Goal: Task Accomplishment & Management: Complete application form

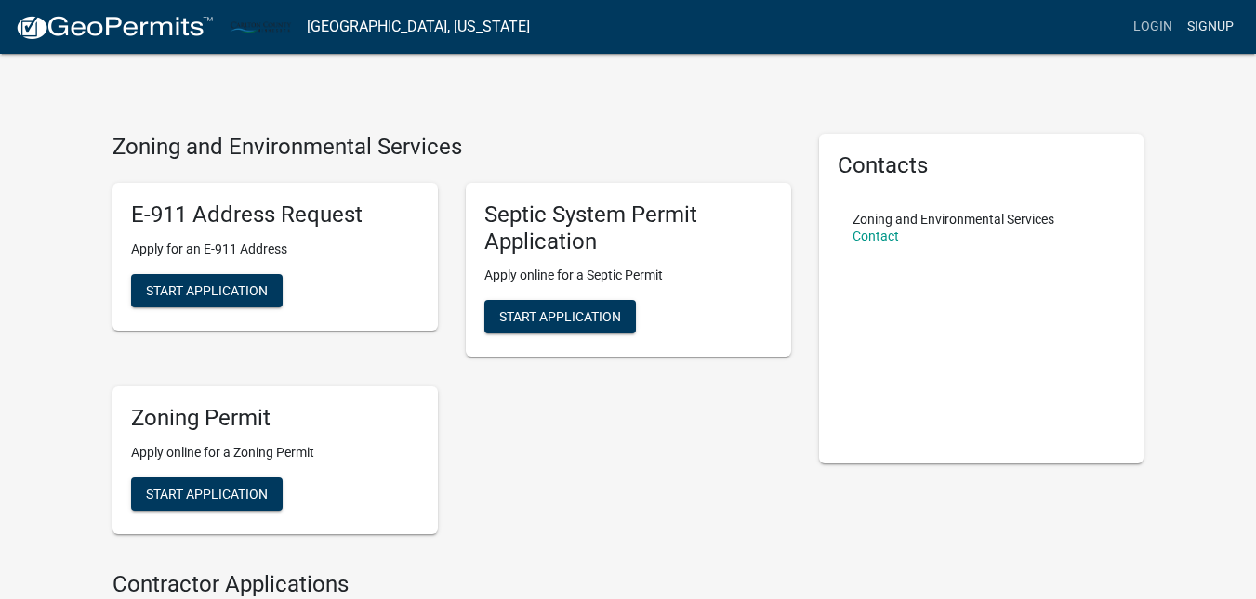
click at [1211, 25] on link "Signup" at bounding box center [1209, 26] width 61 height 35
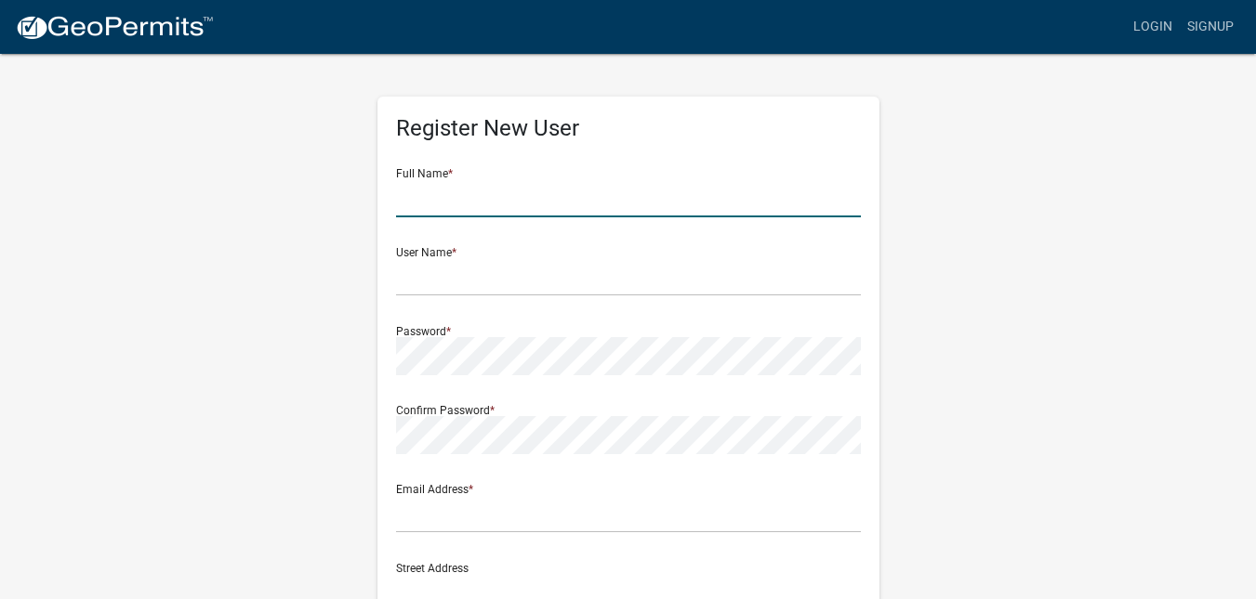
click at [647, 192] on input "text" at bounding box center [628, 198] width 465 height 38
type input "Jordan Vanauken"
type input "1213 N Holyoke Dr"
type input "Holyoke"
type input "MN"
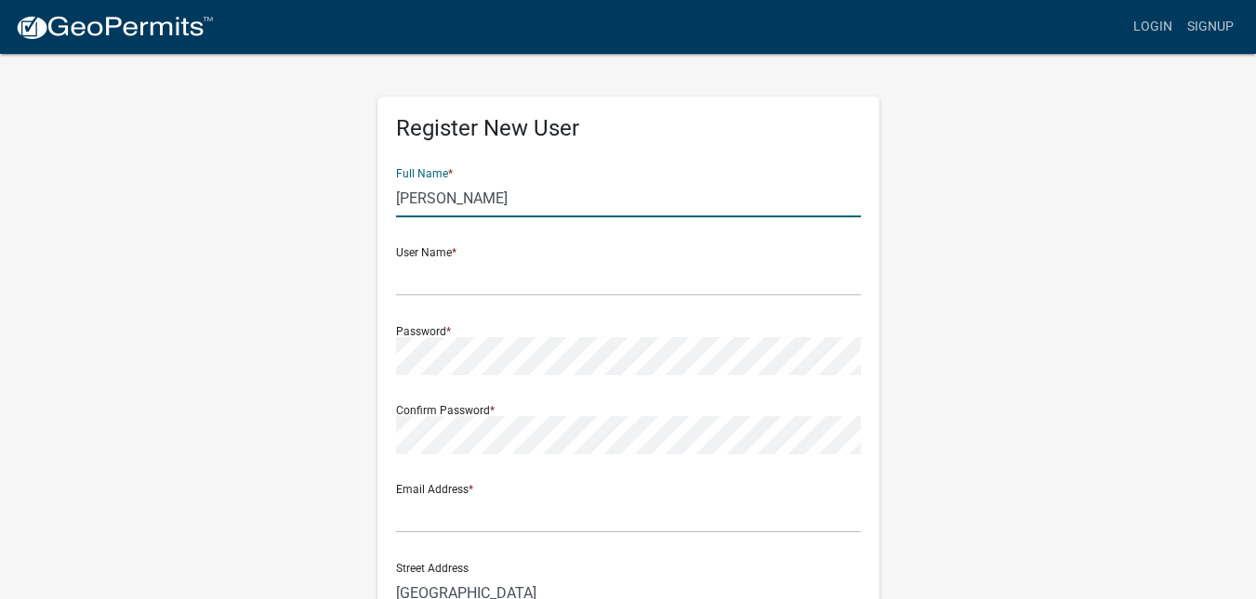
type input "55749-3012"
type input "2188513802"
click at [628, 281] on input "text" at bounding box center [628, 277] width 465 height 38
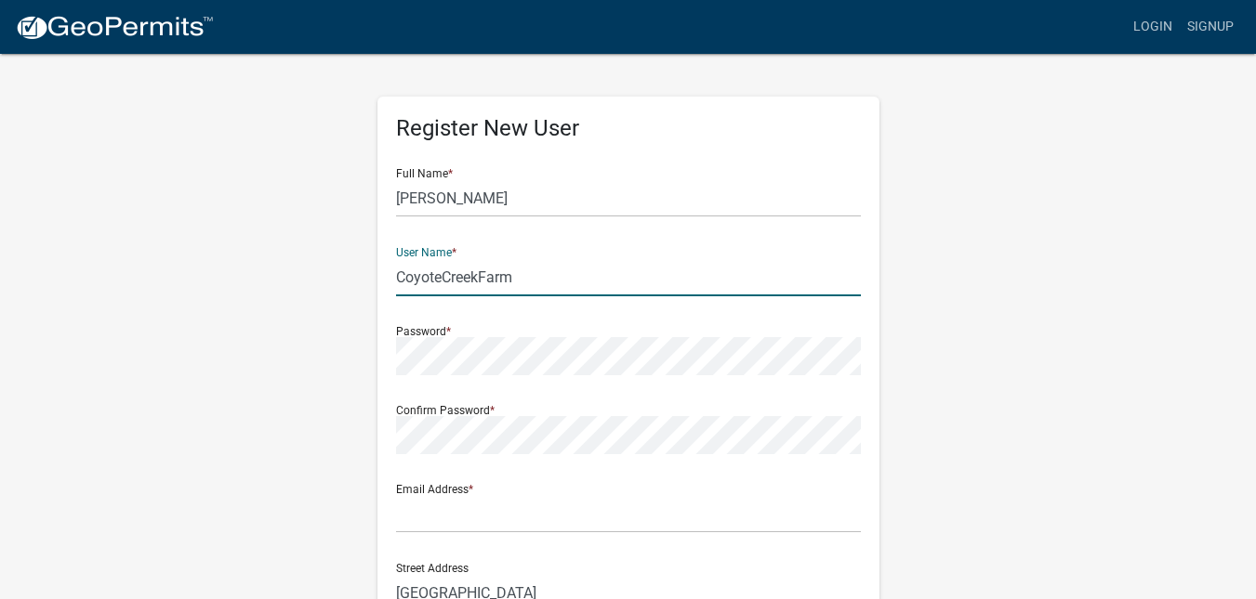
type input "CoyoteCreekFarm"
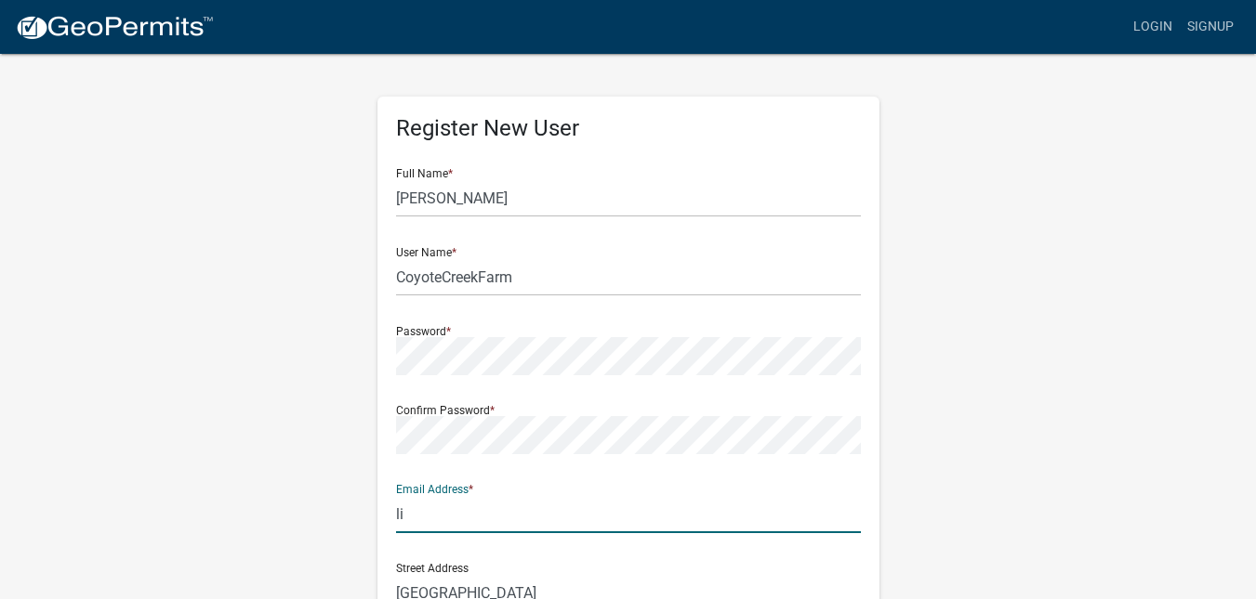
type input "little_uken@hotmail.com"
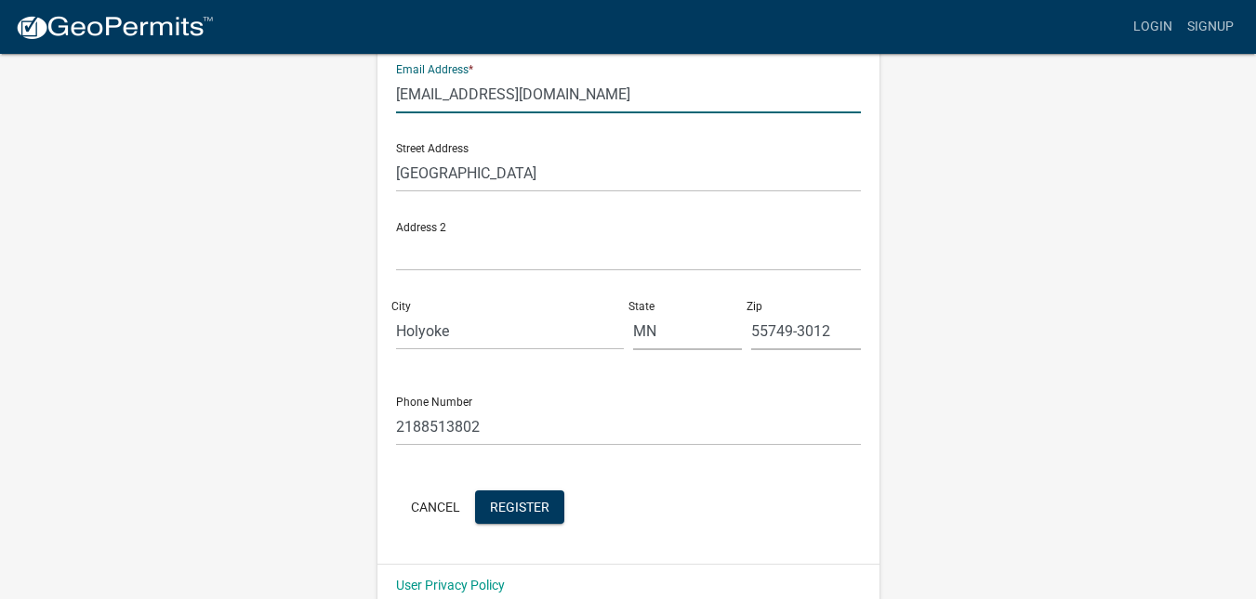
scroll to position [447, 0]
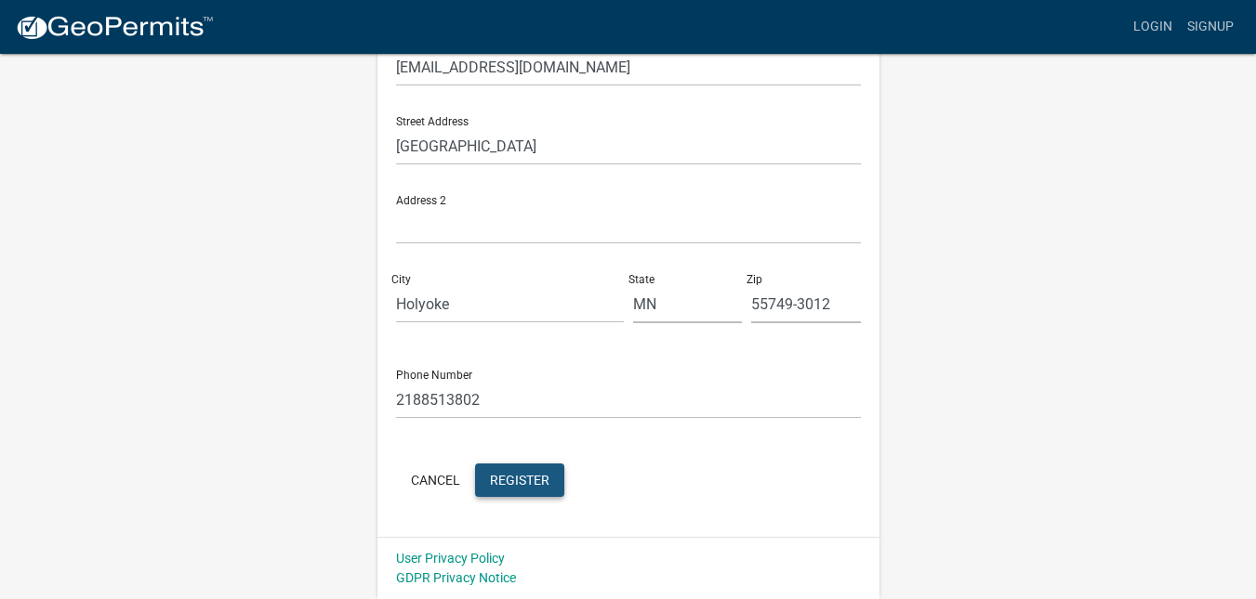
click at [540, 474] on span "Register" at bounding box center [519, 479] width 59 height 15
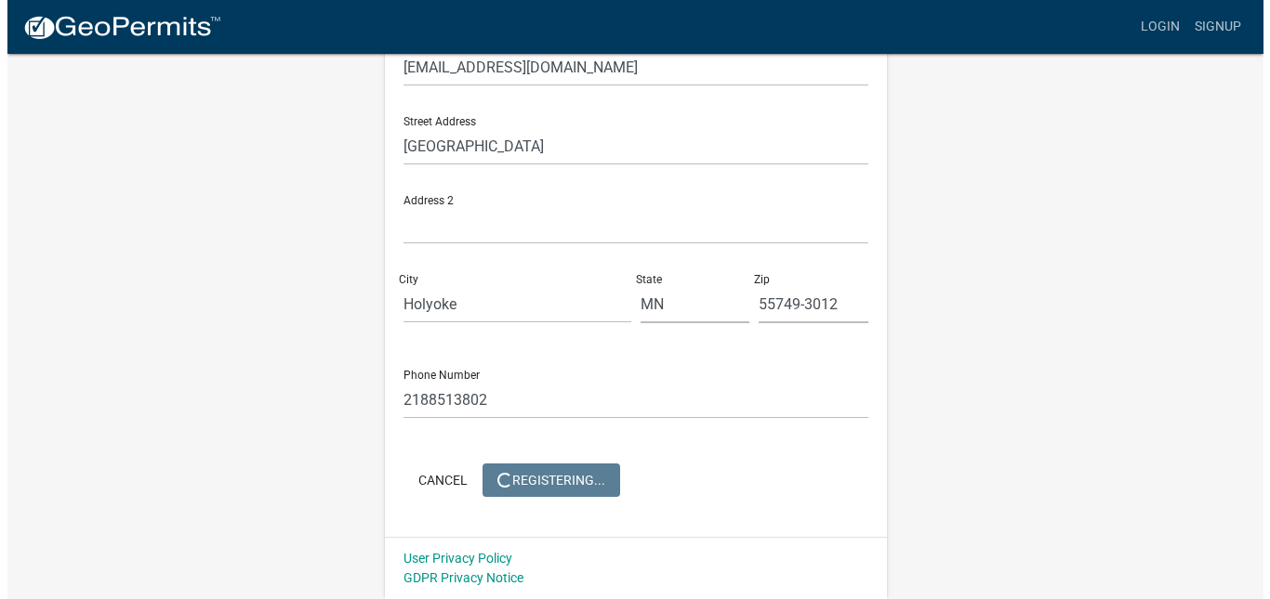
scroll to position [0, 0]
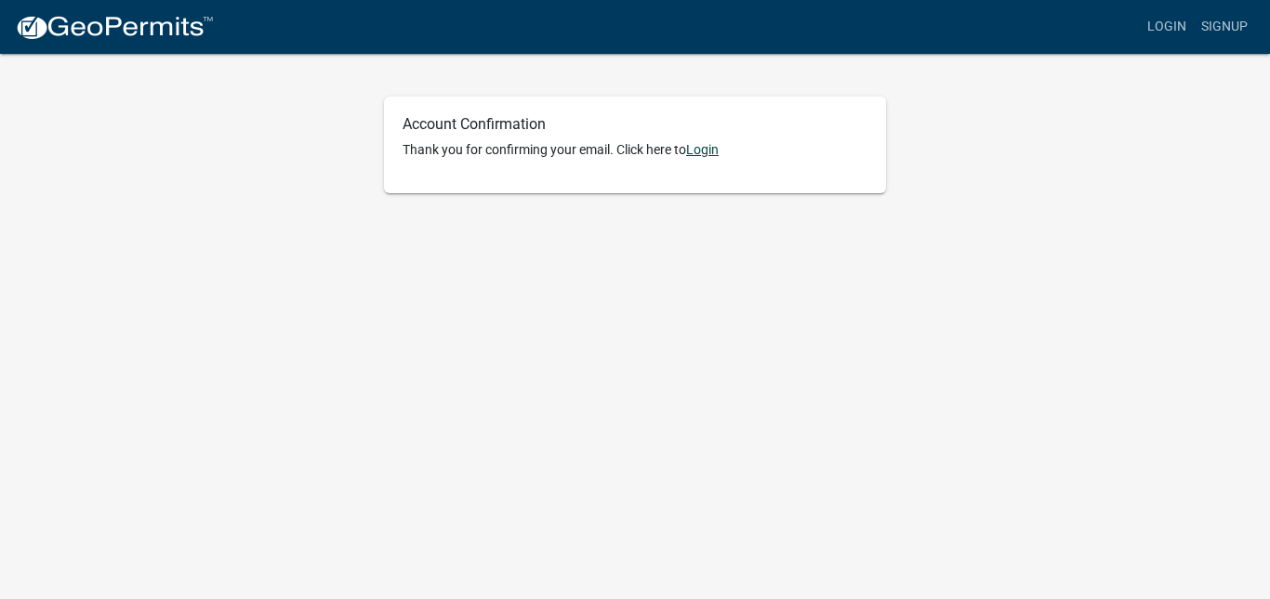
click at [703, 149] on link "Login" at bounding box center [702, 149] width 33 height 15
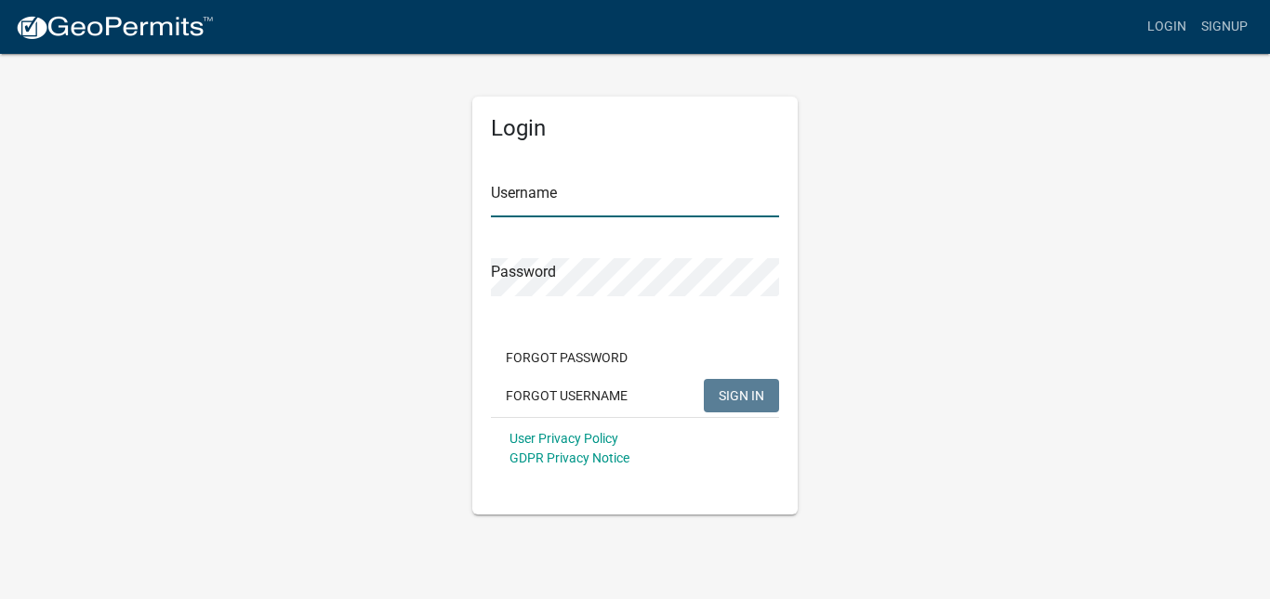
click at [509, 209] on input "Username" at bounding box center [635, 198] width 288 height 38
type input "CoyoteCreekFarm"
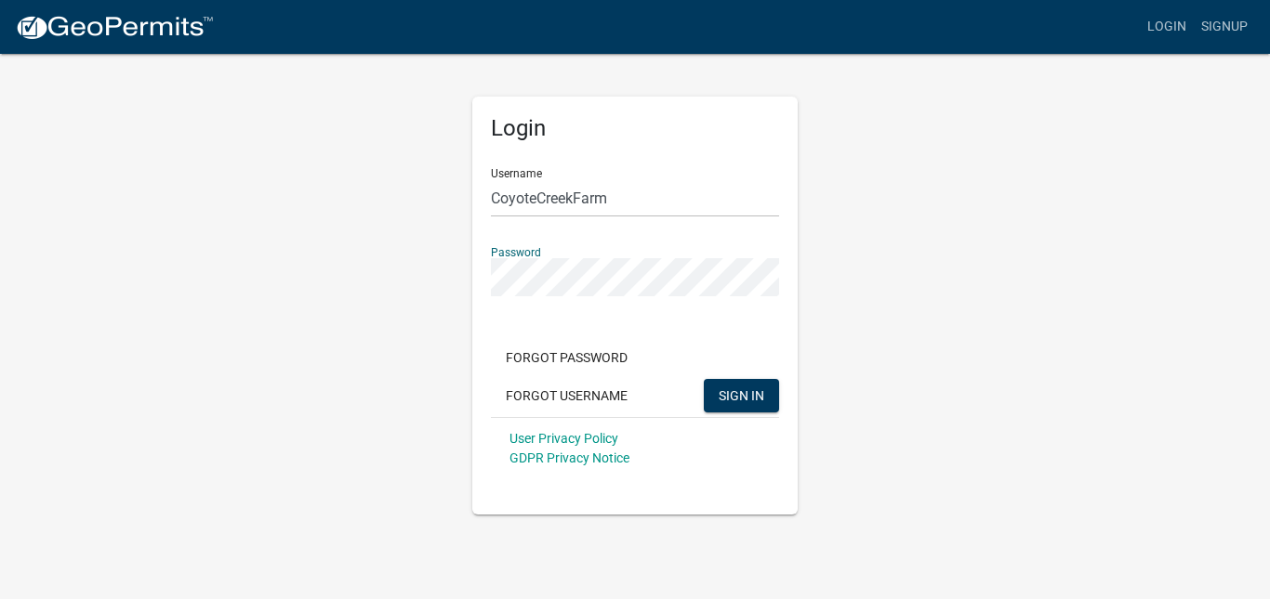
click at [704, 379] on button "SIGN IN" at bounding box center [741, 395] width 75 height 33
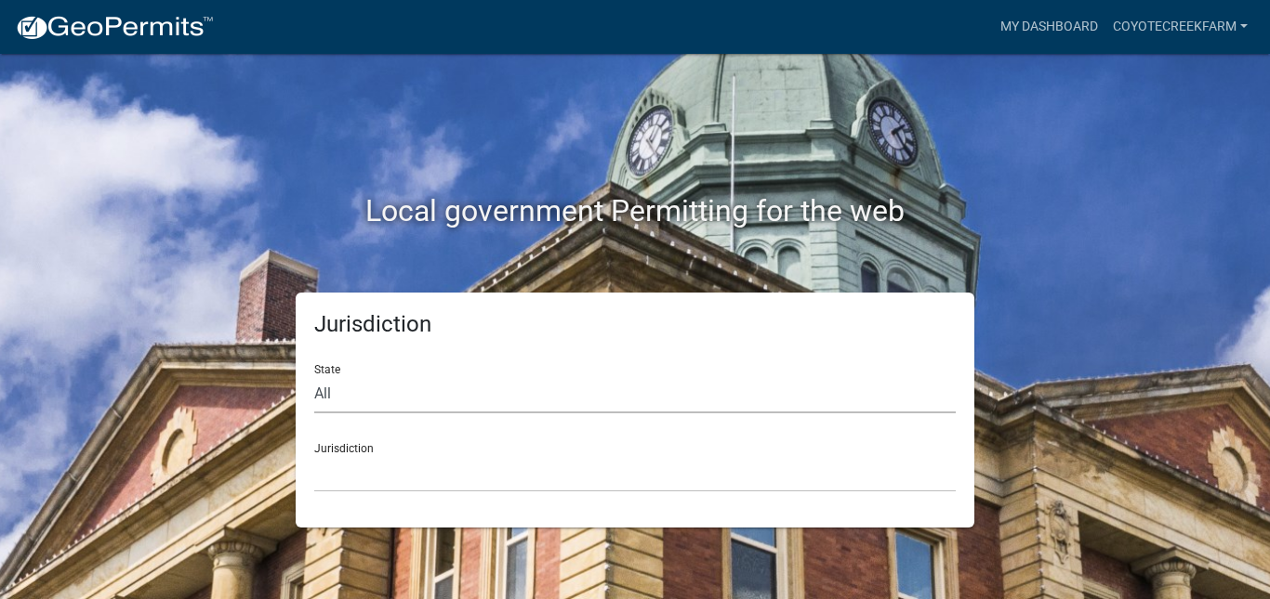
click at [403, 401] on select "All Colorado Georgia Indiana Iowa Kansas Minnesota Ohio South Carolina Wisconsin" at bounding box center [634, 394] width 641 height 38
click at [328, 389] on select "All Colorado Georgia Indiana Iowa Kansas Minnesota Ohio South Carolina Wisconsin" at bounding box center [634, 394] width 641 height 38
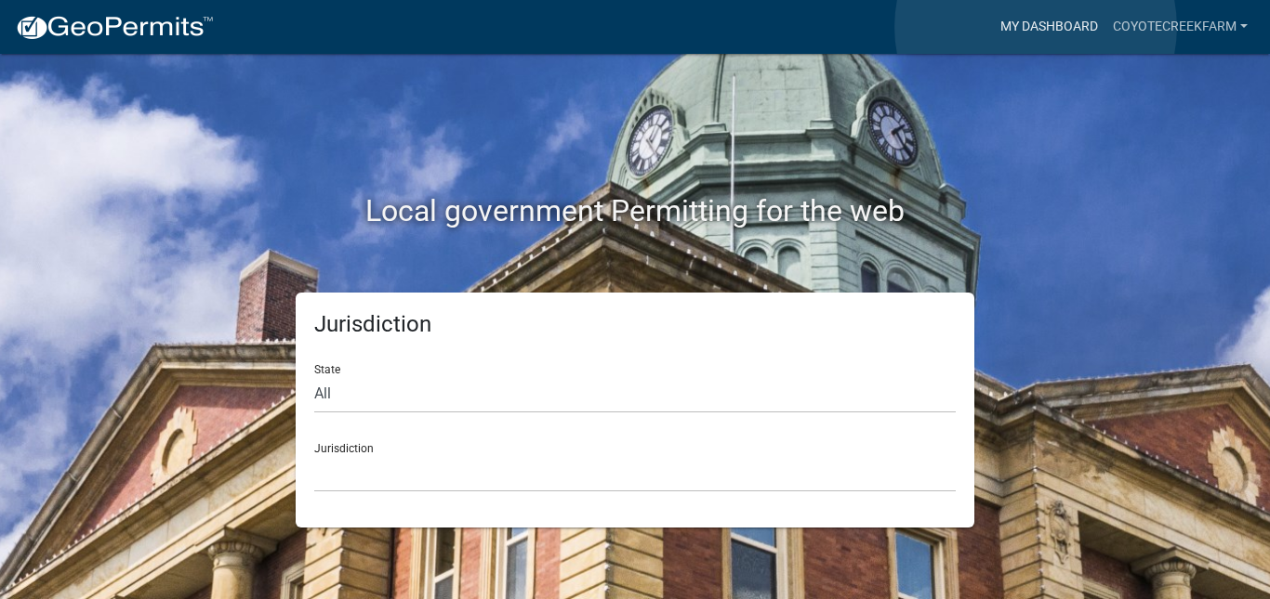
click at [1035, 27] on link "My Dashboard" at bounding box center [1049, 26] width 112 height 35
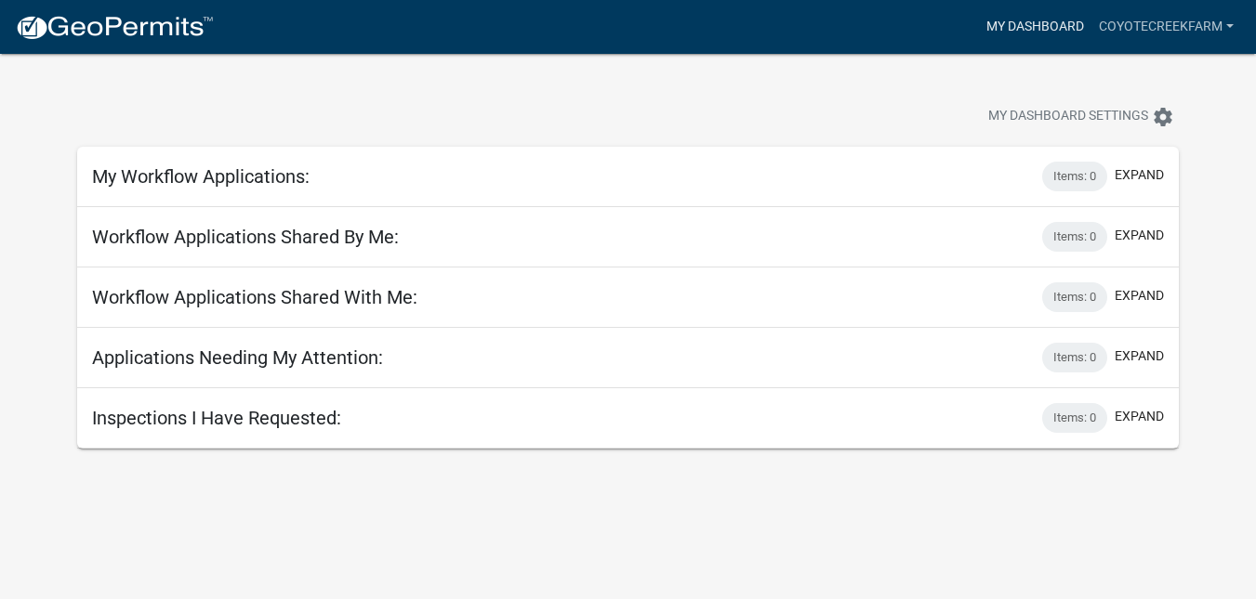
click at [1050, 24] on link "My Dashboard" at bounding box center [1035, 26] width 112 height 35
click at [1172, 20] on link "CoyoteCreekFarm" at bounding box center [1166, 26] width 150 height 35
click at [1134, 67] on link "Account" at bounding box center [1166, 76] width 149 height 45
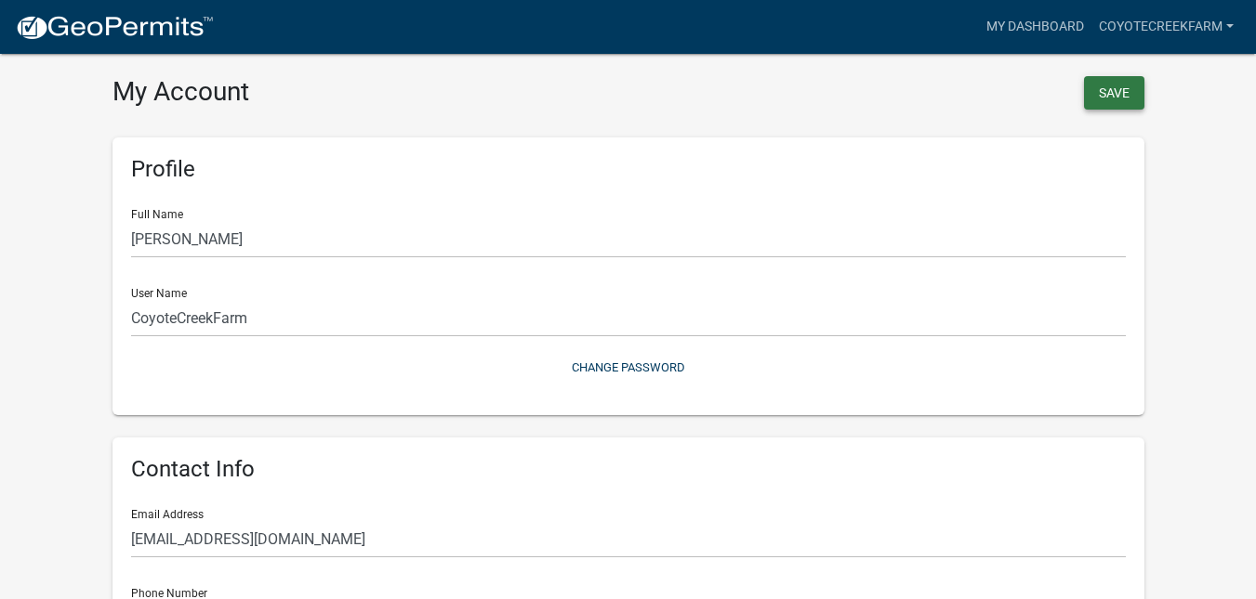
click at [1117, 105] on button "Save" at bounding box center [1114, 92] width 60 height 33
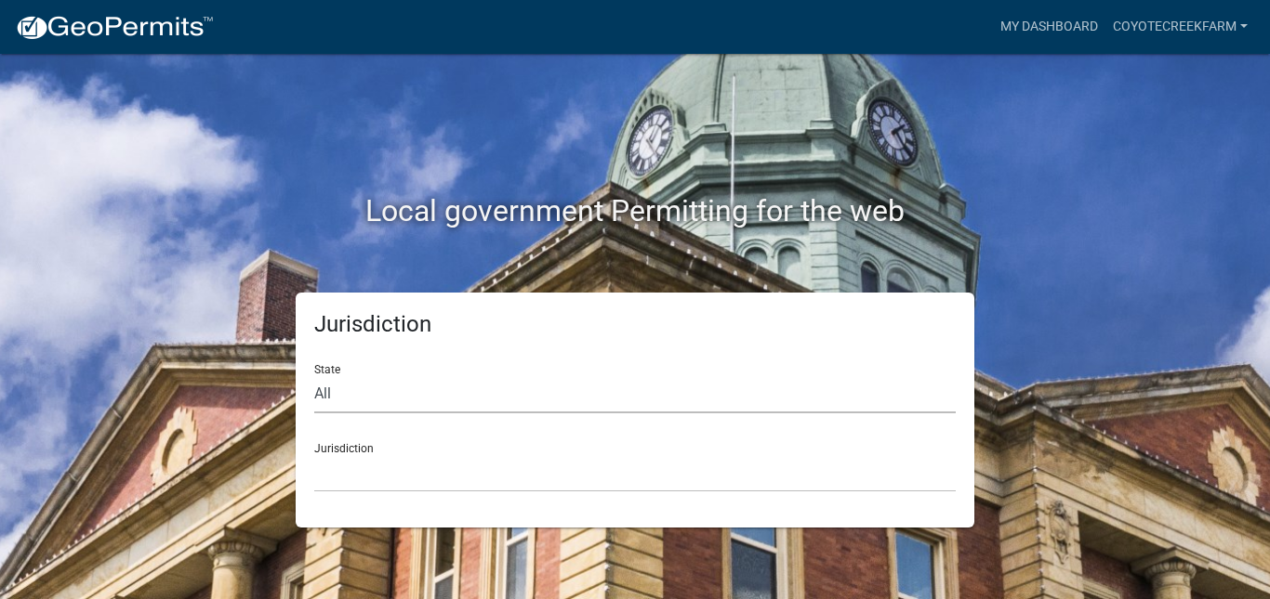
click at [354, 395] on select "All Colorado Georgia Indiana Iowa Kansas Minnesota Ohio South Carolina Wisconsin" at bounding box center [634, 394] width 641 height 38
select select "Minnesota"
click at [314, 375] on select "All Colorado Georgia Indiana Iowa Kansas Minnesota Ohio South Carolina Wisconsin" at bounding box center [634, 394] width 641 height 38
click at [367, 479] on select "Becker County, Minnesota Benton County, Minnesota Carlton County, Minnesota Cit…" at bounding box center [634, 473] width 641 height 38
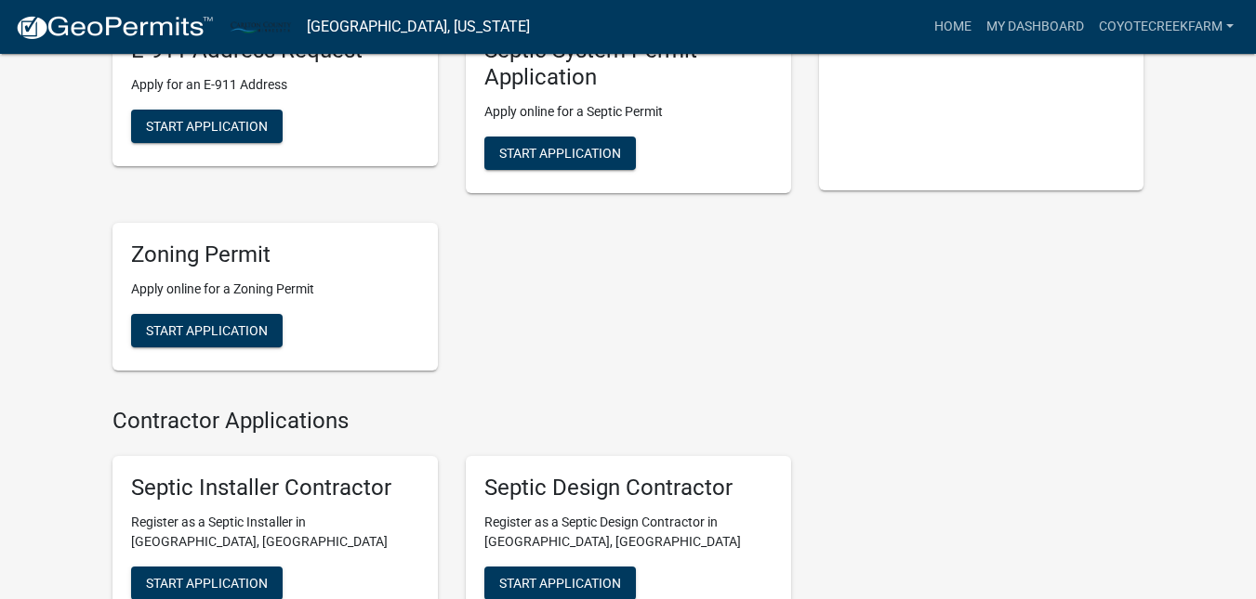
scroll to position [271, 0]
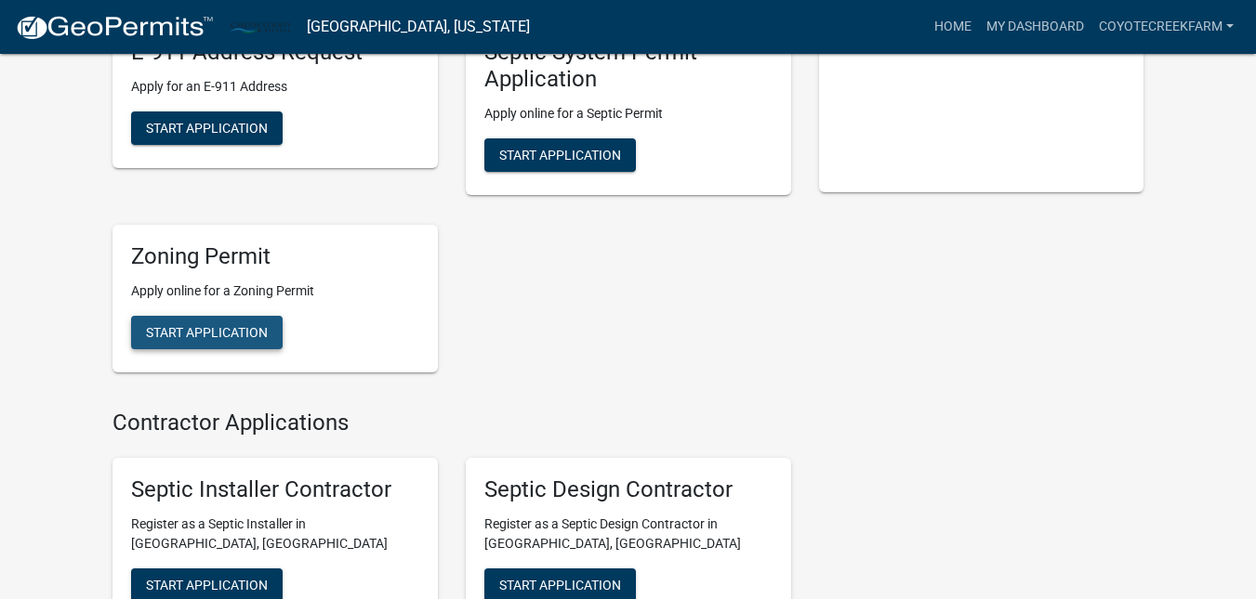
click at [191, 334] on span "Start Application" at bounding box center [207, 331] width 122 height 15
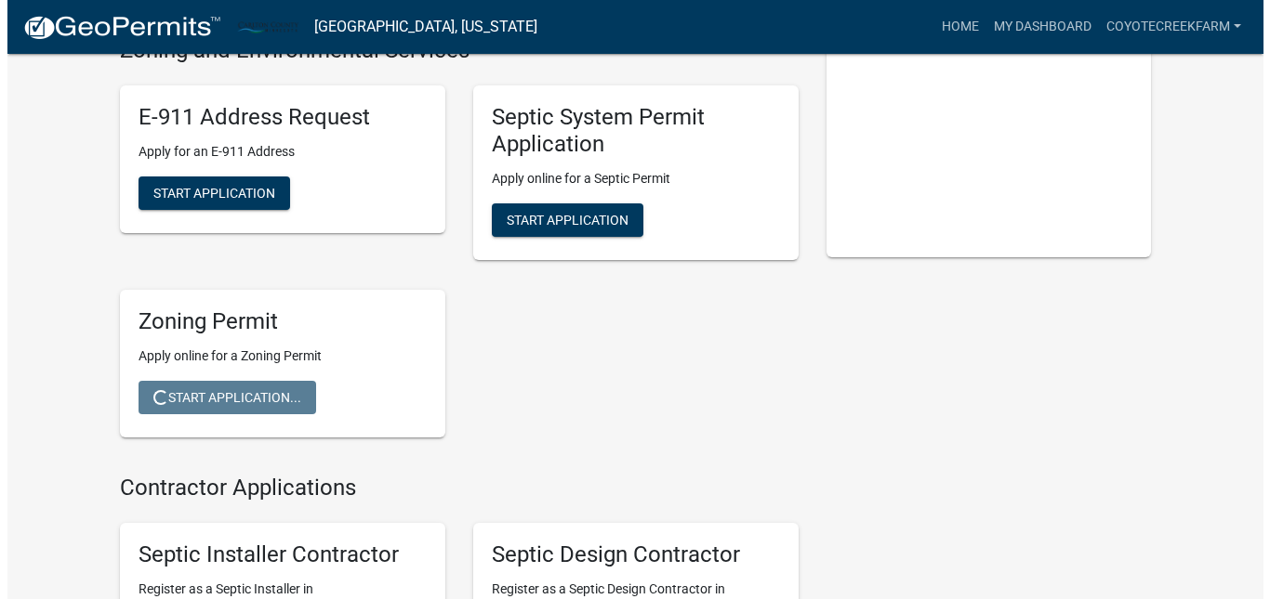
scroll to position [0, 0]
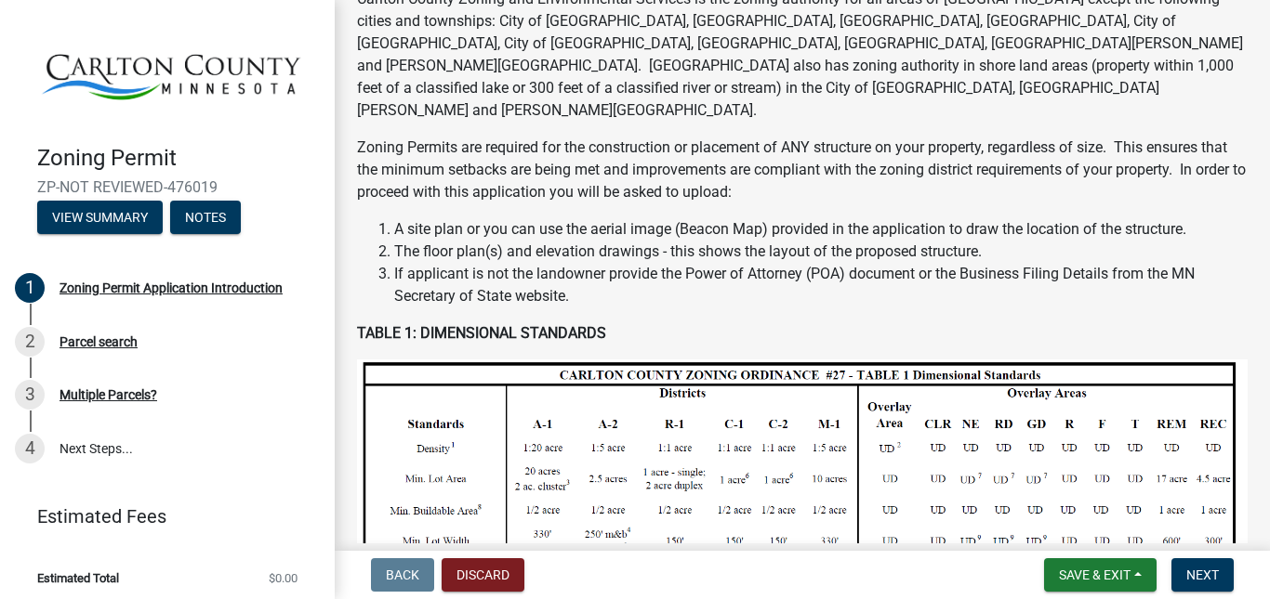
scroll to position [186, 0]
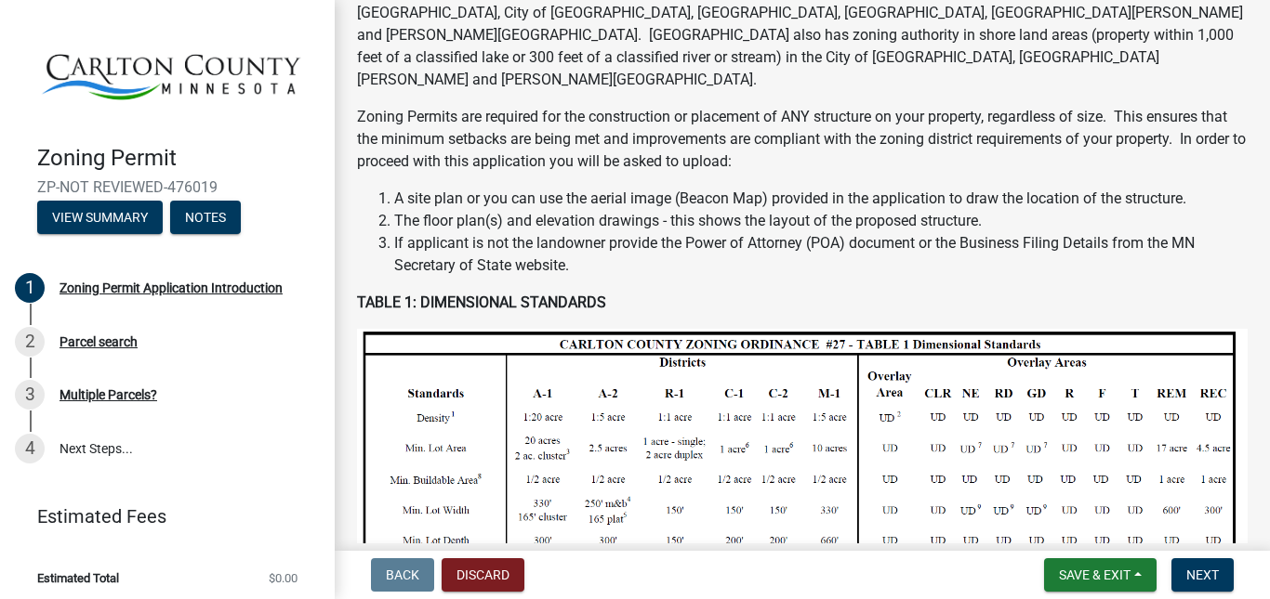
drag, startPoint x: 420, startPoint y: 176, endPoint x: 785, endPoint y: 164, distance: 365.5
click at [624, 188] on li "A site plan or you can use the aerial image (Beacon Map) provided in the applic…" at bounding box center [820, 199] width 853 height 22
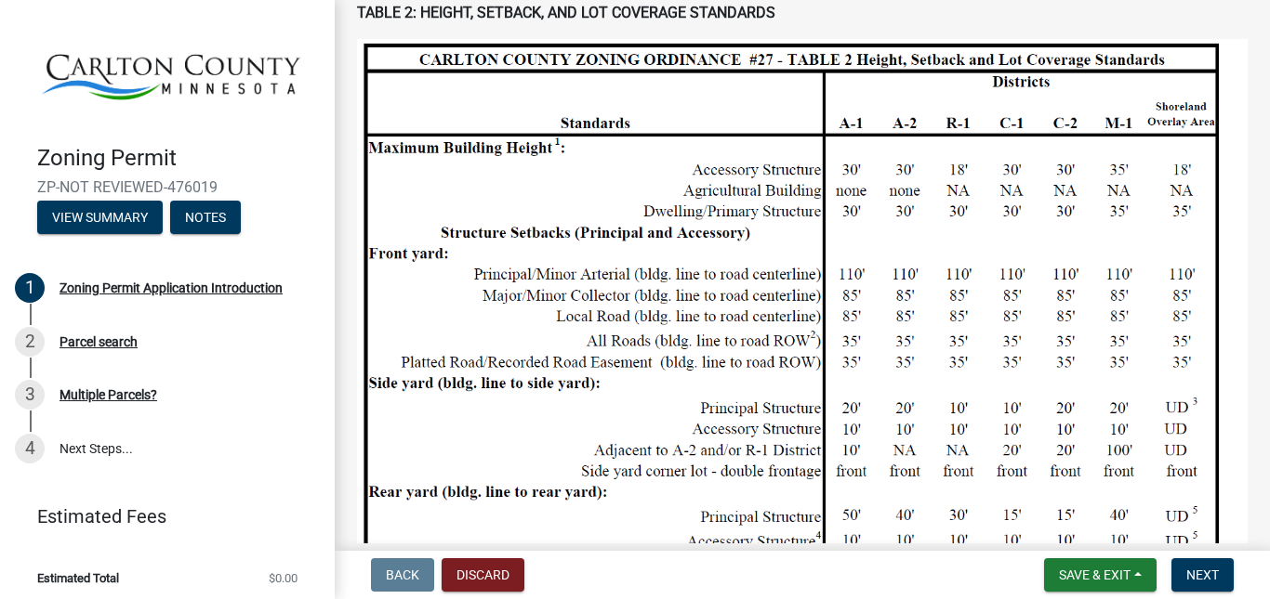
scroll to position [1178, 0]
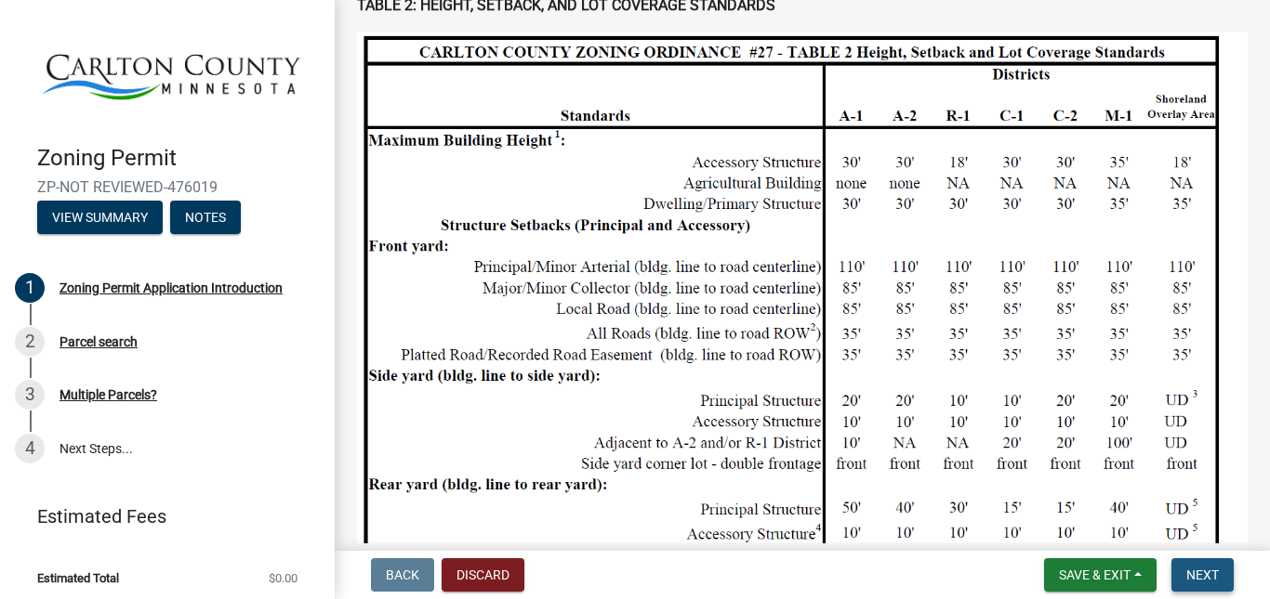
click at [1192, 579] on span "Next" at bounding box center [1202, 575] width 33 height 15
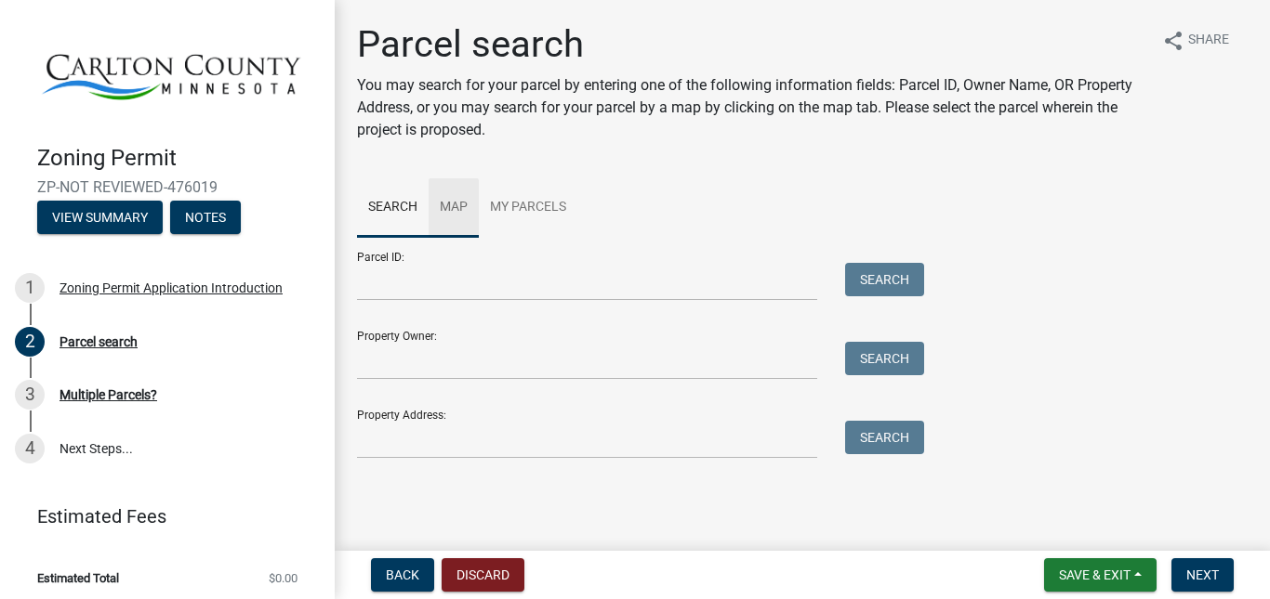
click at [461, 204] on link "Map" at bounding box center [453, 207] width 50 height 59
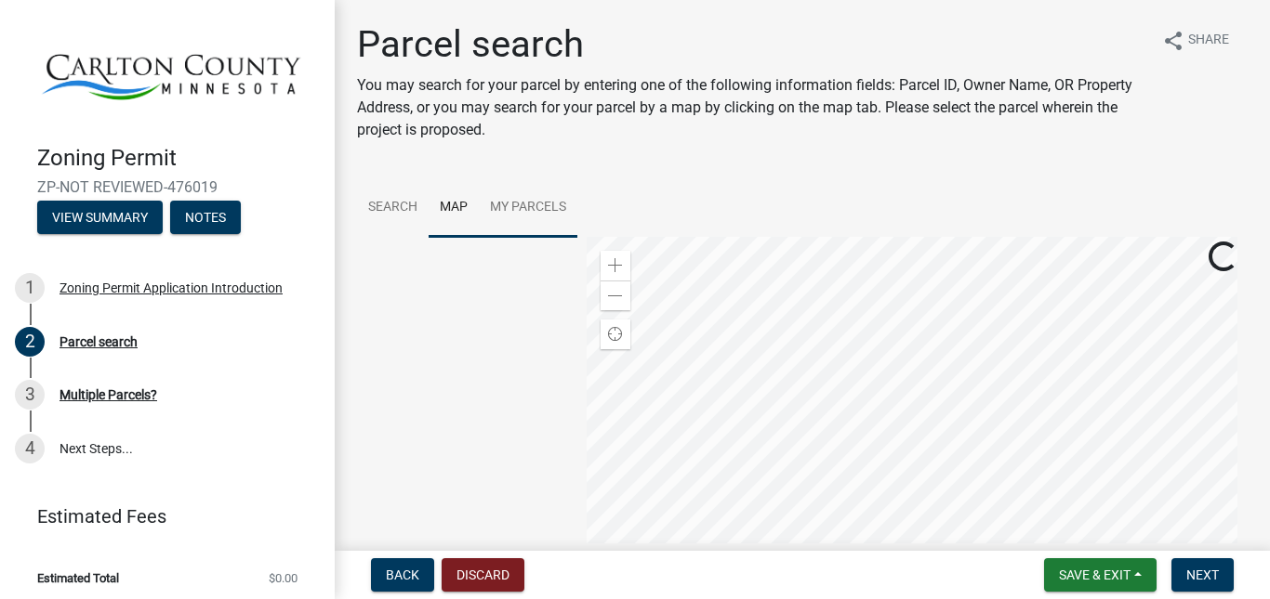
click at [538, 213] on link "My Parcels" at bounding box center [528, 207] width 99 height 59
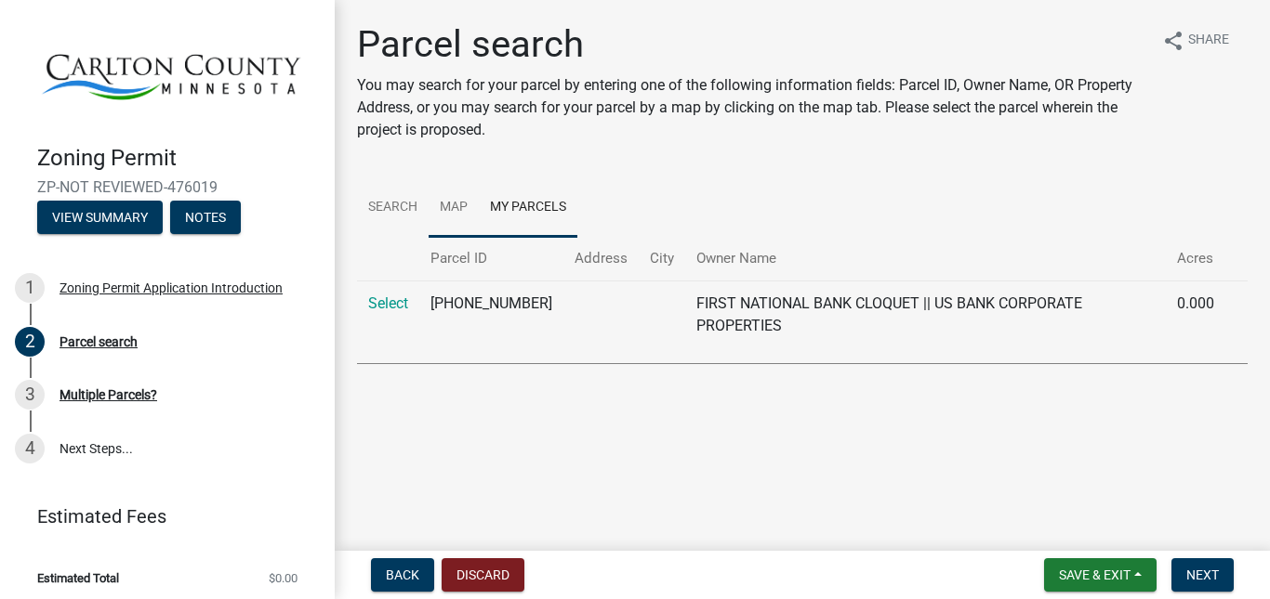
click at [466, 212] on link "Map" at bounding box center [453, 207] width 50 height 59
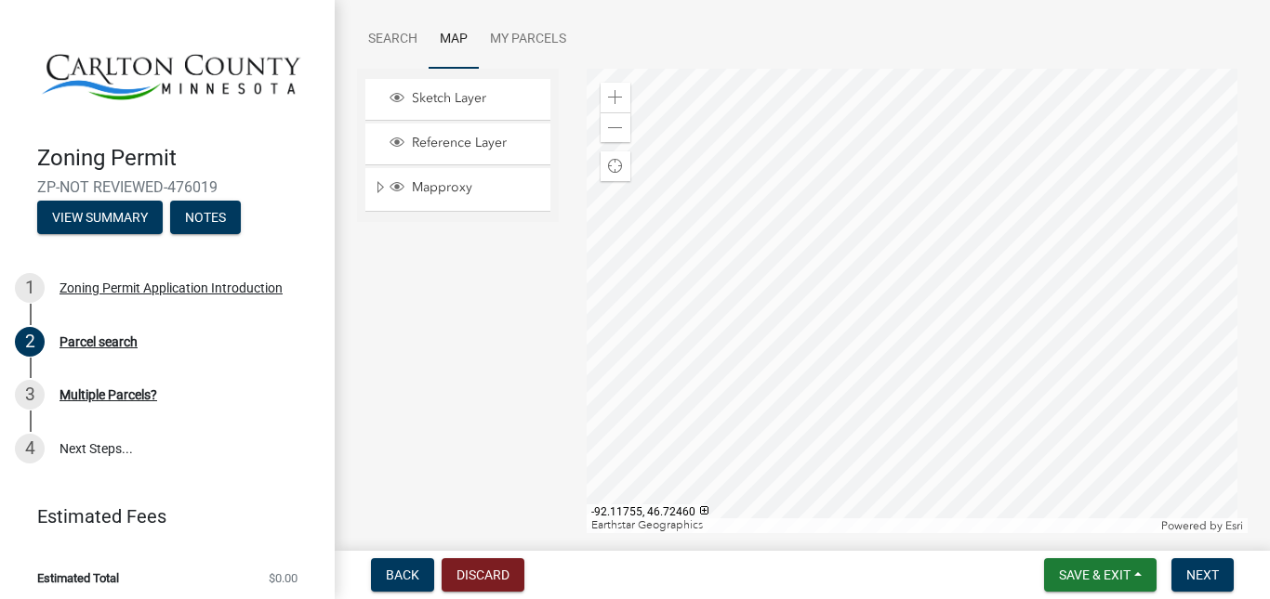
scroll to position [188, 0]
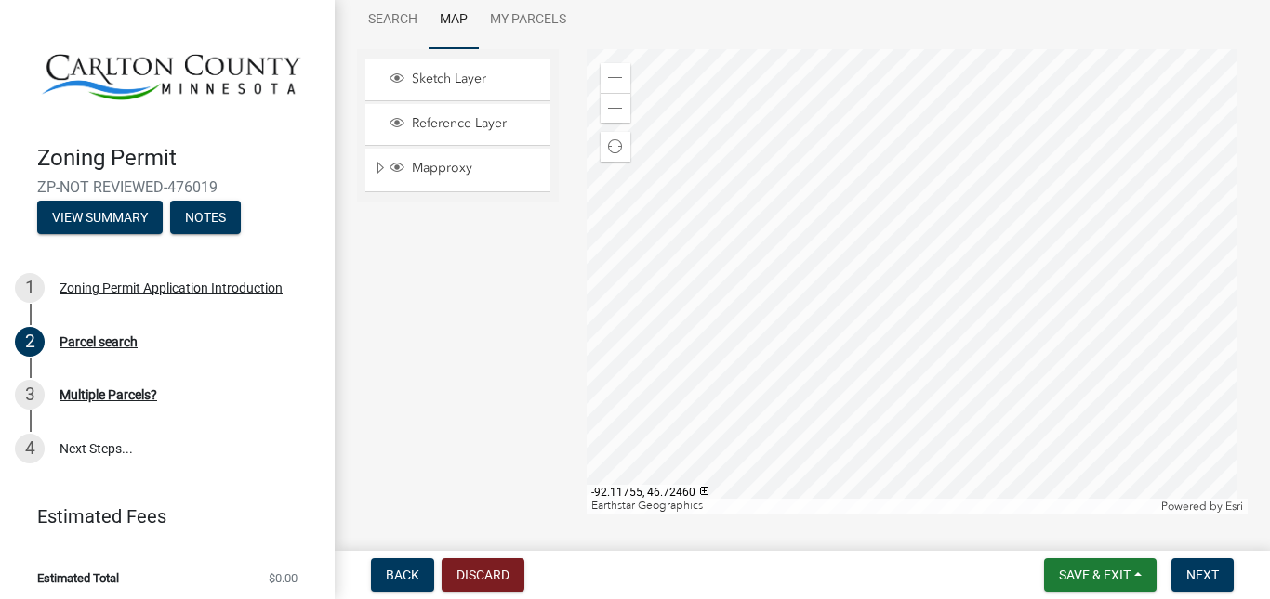
click at [1239, 453] on div "Zoom in Zoom out Find my location Earthstar Geographics Powered by Esri -92.117…" at bounding box center [917, 281] width 689 height 465
click at [618, 78] on span at bounding box center [615, 78] width 15 height 15
click at [806, 275] on div at bounding box center [916, 281] width 661 height 465
click at [954, 331] on div at bounding box center [916, 281] width 661 height 465
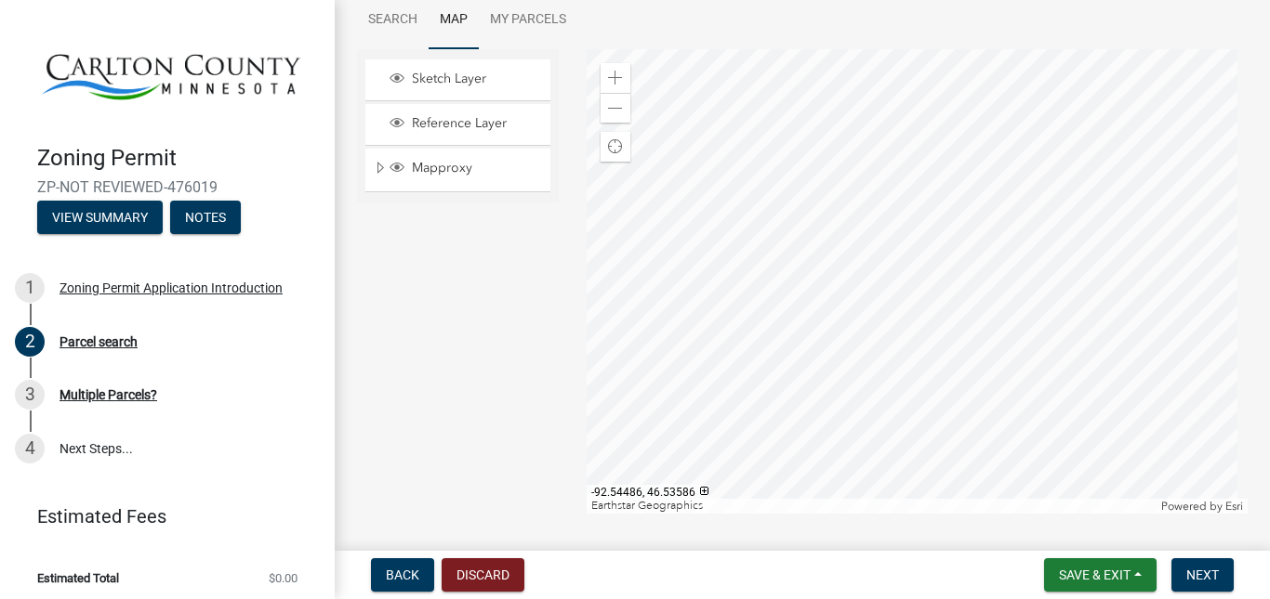
click at [975, 433] on div at bounding box center [916, 281] width 661 height 465
click at [975, 432] on div at bounding box center [916, 281] width 661 height 465
click at [975, 428] on div at bounding box center [916, 281] width 661 height 465
click at [972, 422] on div at bounding box center [916, 281] width 661 height 465
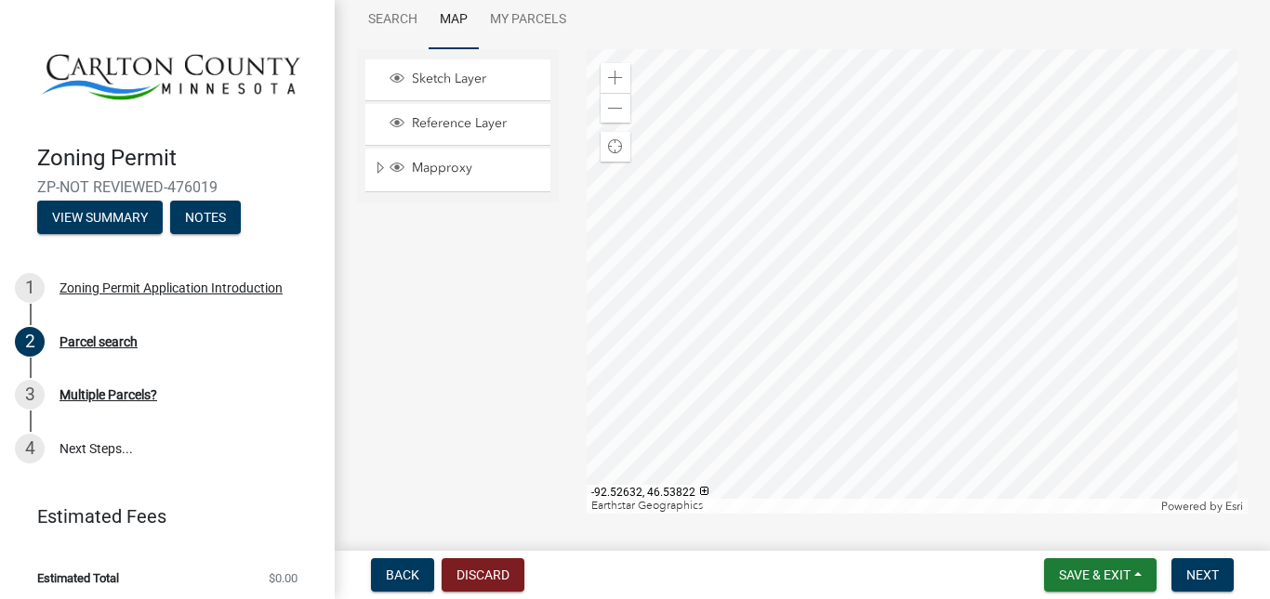
click at [904, 347] on div at bounding box center [916, 281] width 661 height 465
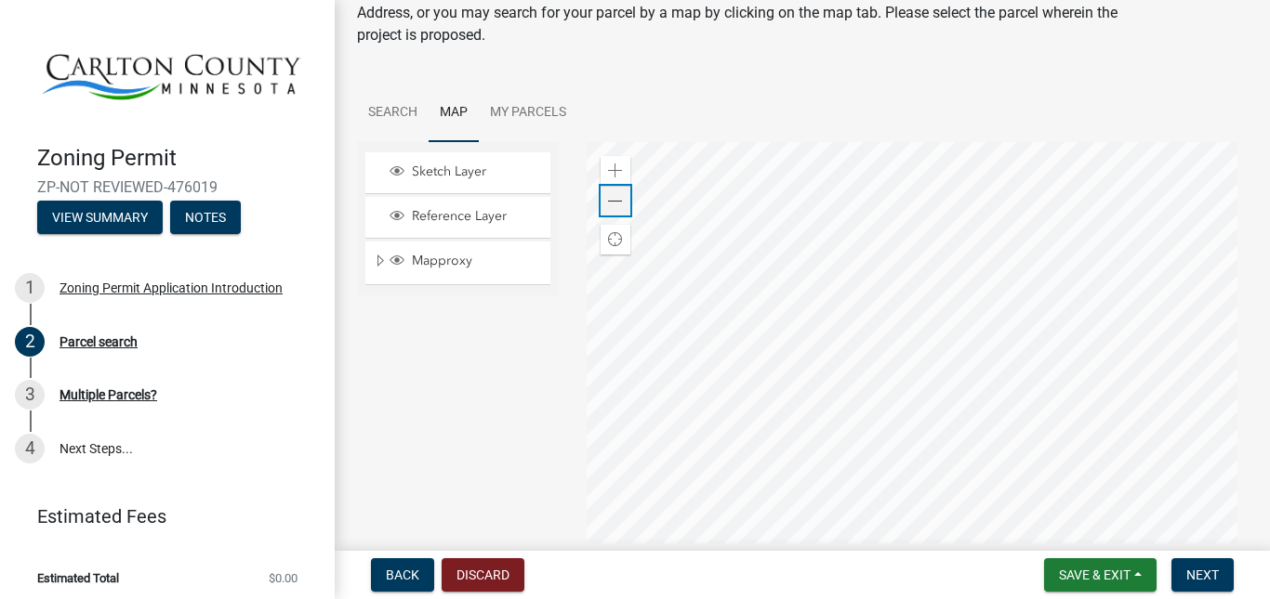
click at [609, 203] on span at bounding box center [615, 201] width 15 height 15
click at [404, 123] on link "Search" at bounding box center [393, 113] width 72 height 59
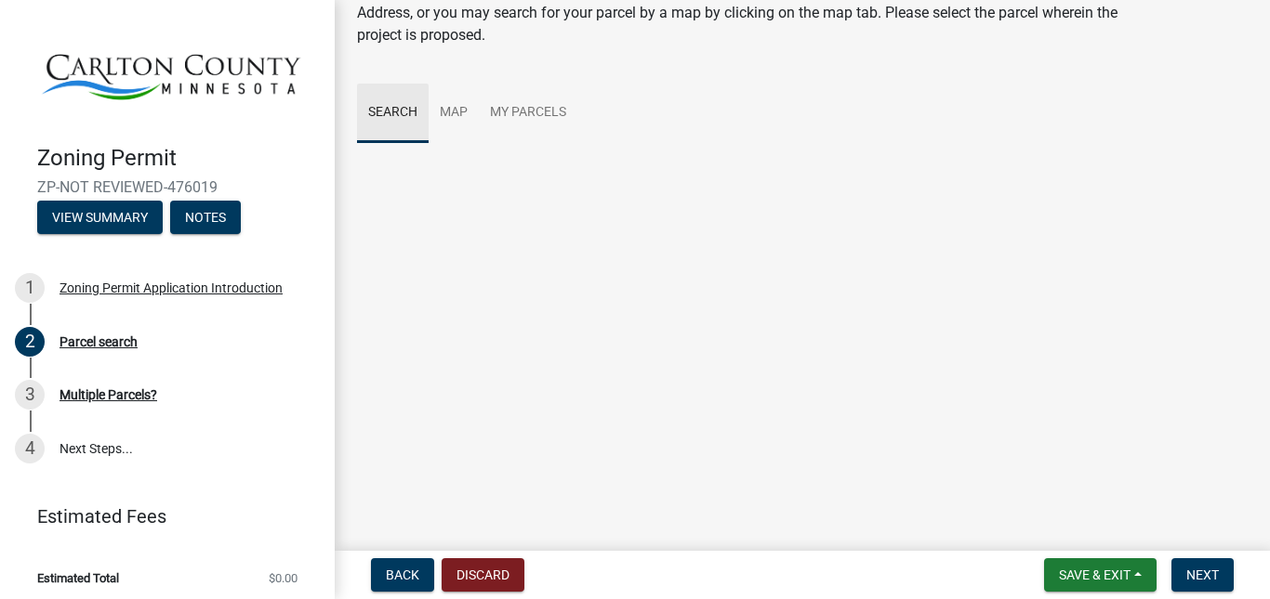
scroll to position [0, 0]
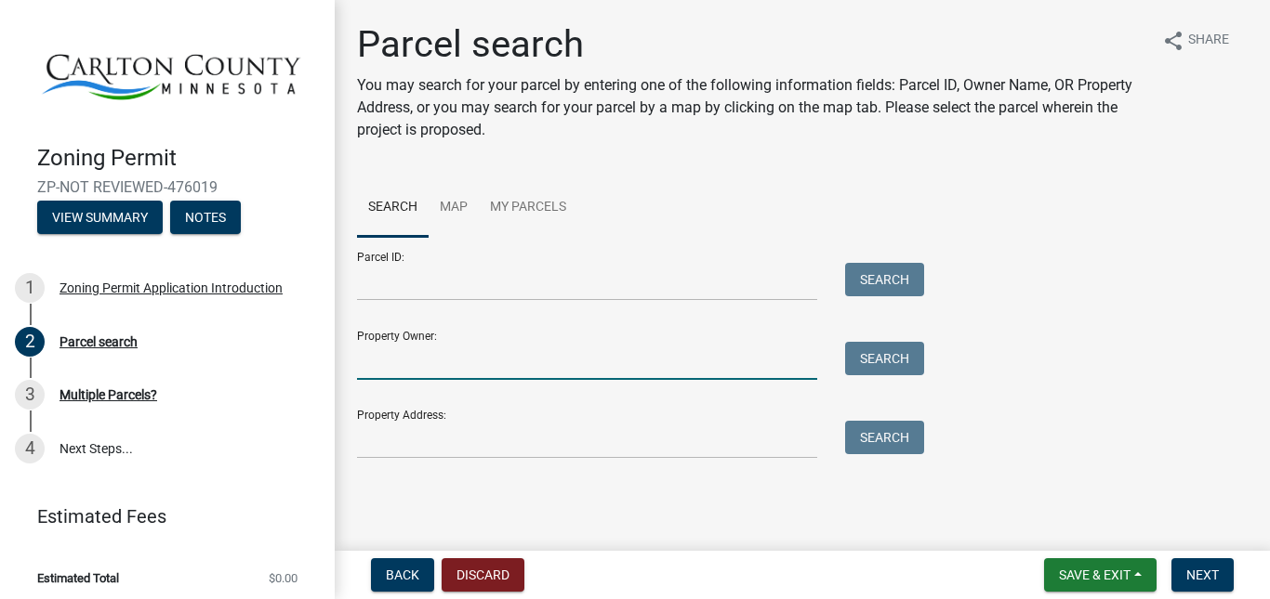
click at [494, 350] on input "Property Owner:" at bounding box center [587, 361] width 460 height 38
type input "vanauken"
click at [895, 362] on button "Search" at bounding box center [884, 358] width 79 height 33
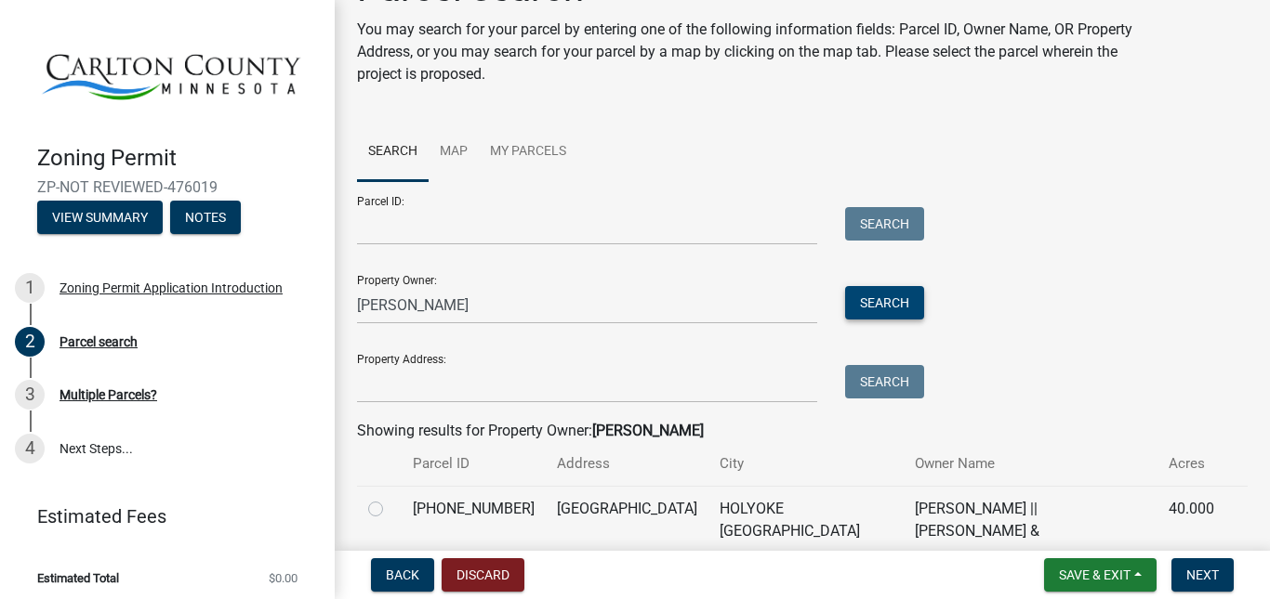
scroll to position [13, 0]
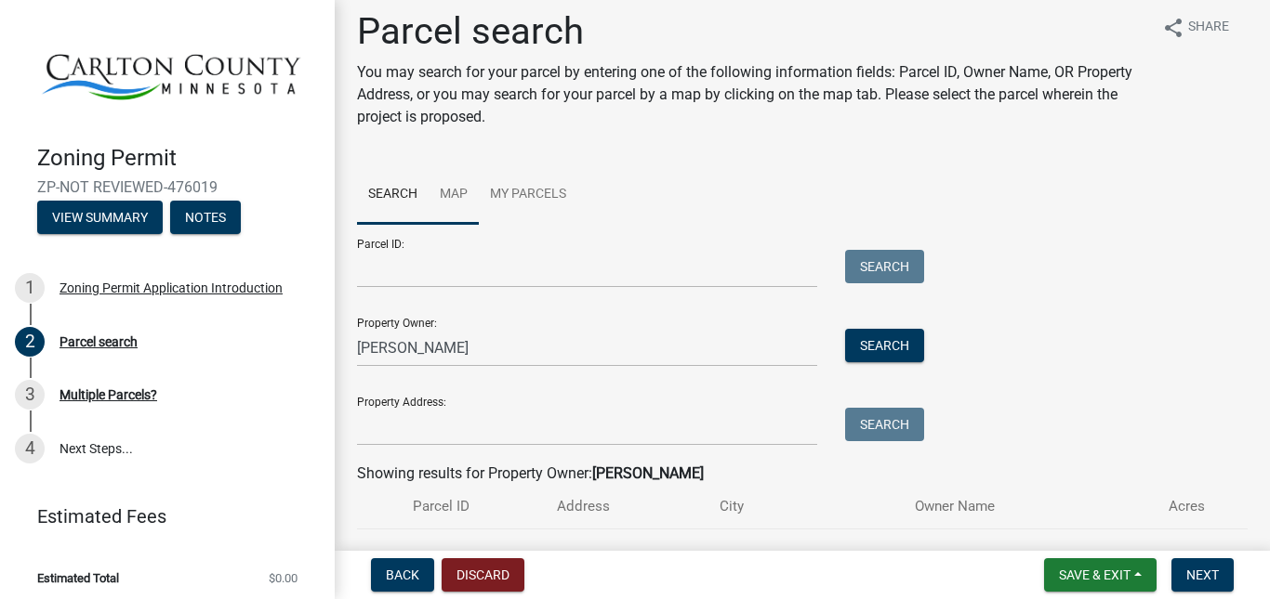
click at [455, 200] on link "Map" at bounding box center [453, 194] width 50 height 59
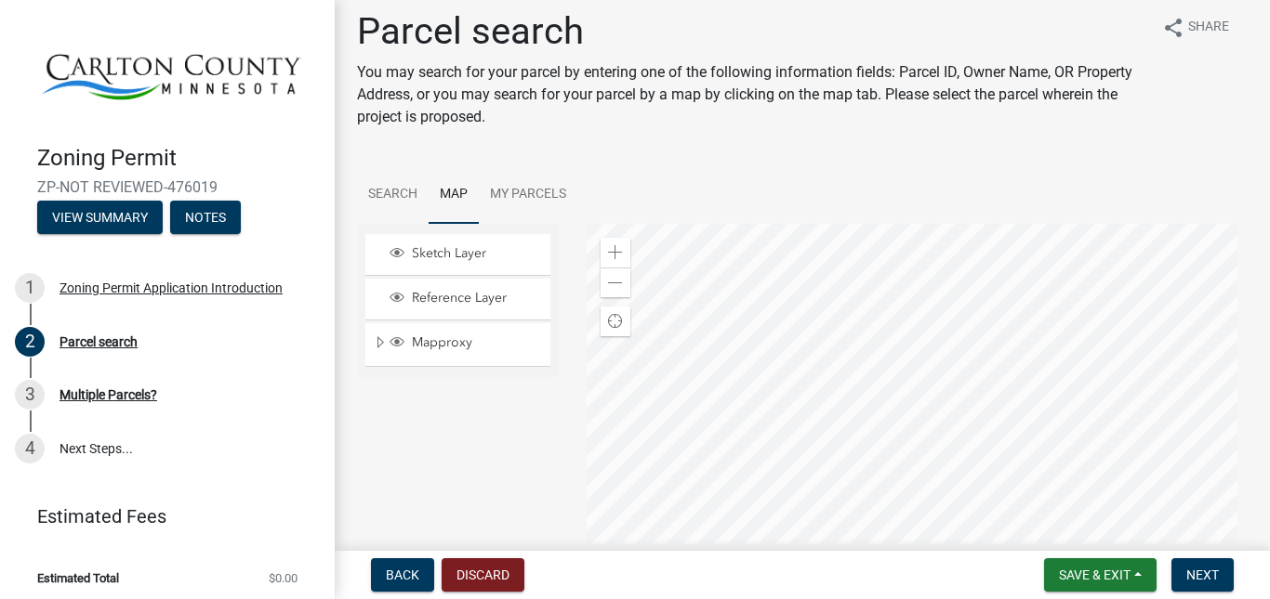
click at [783, 305] on div at bounding box center [916, 456] width 661 height 465
click at [749, 250] on div at bounding box center [916, 456] width 661 height 465
click at [747, 493] on div at bounding box center [916, 456] width 661 height 465
click at [609, 288] on span at bounding box center [615, 283] width 15 height 15
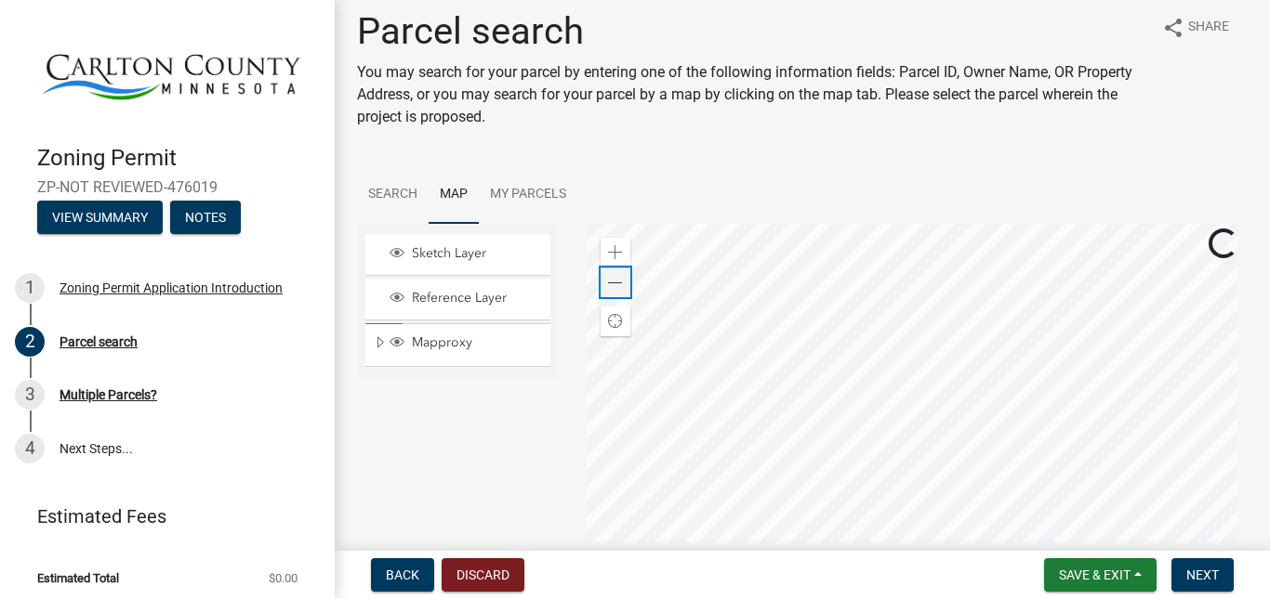
click at [609, 288] on span at bounding box center [615, 283] width 15 height 15
click at [620, 246] on div "Zoom in" at bounding box center [615, 253] width 30 height 30
click at [1011, 343] on div at bounding box center [916, 456] width 661 height 465
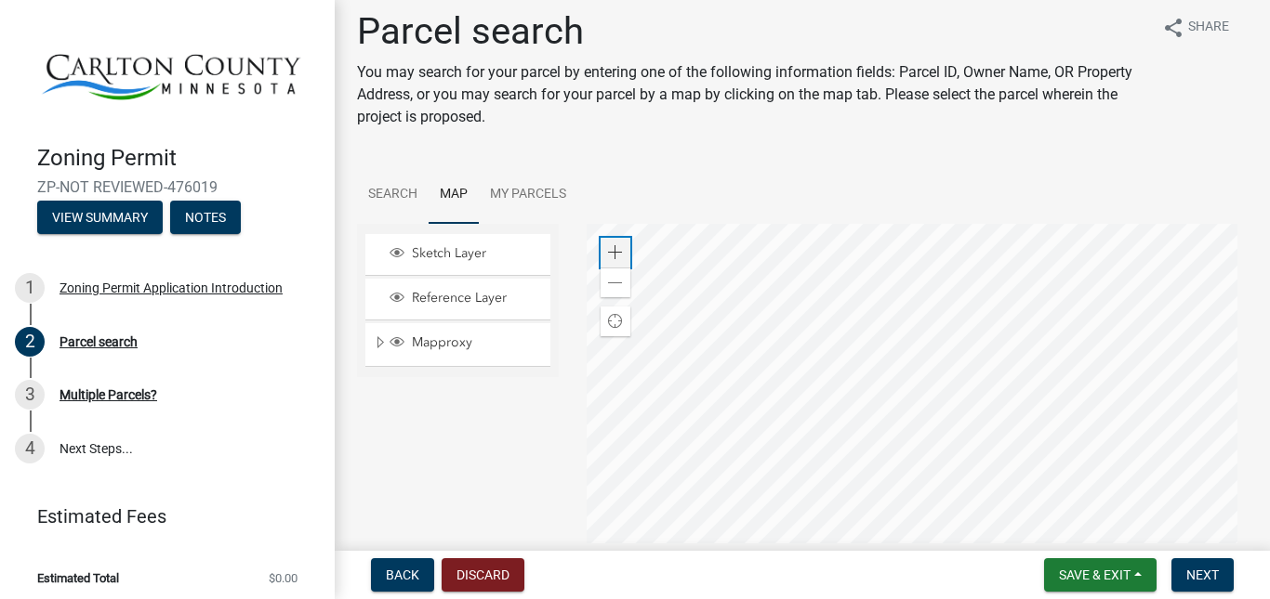
click at [610, 247] on span at bounding box center [615, 252] width 15 height 15
click at [1004, 427] on div at bounding box center [916, 456] width 661 height 465
click at [1187, 571] on span "Next" at bounding box center [1202, 575] width 33 height 15
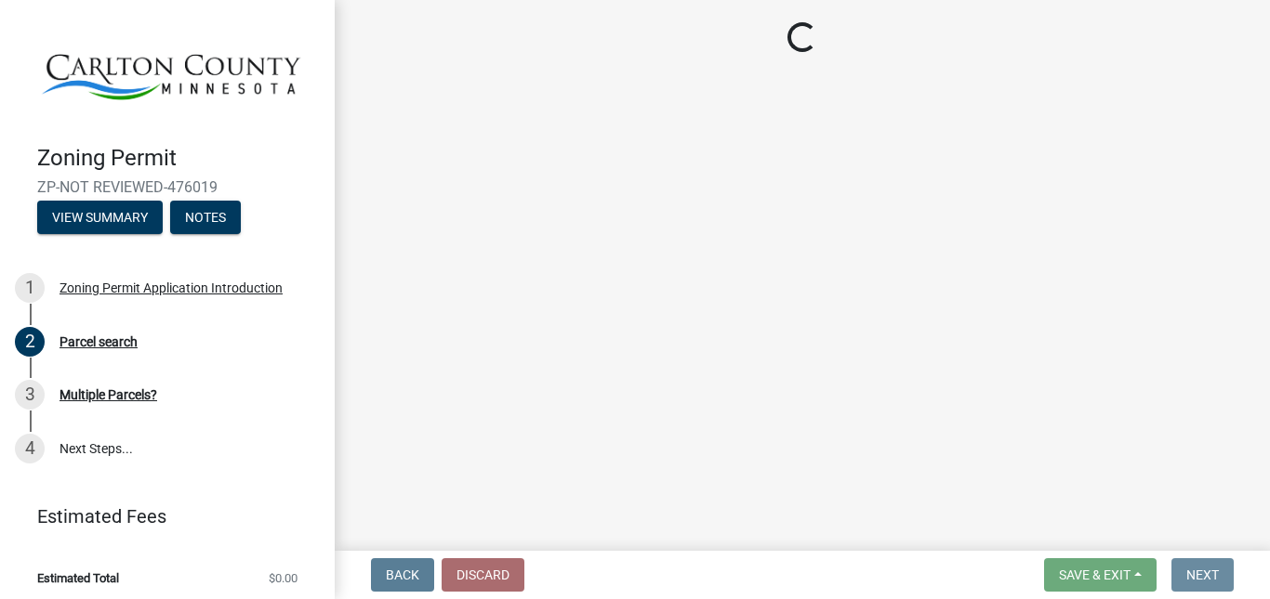
scroll to position [0, 0]
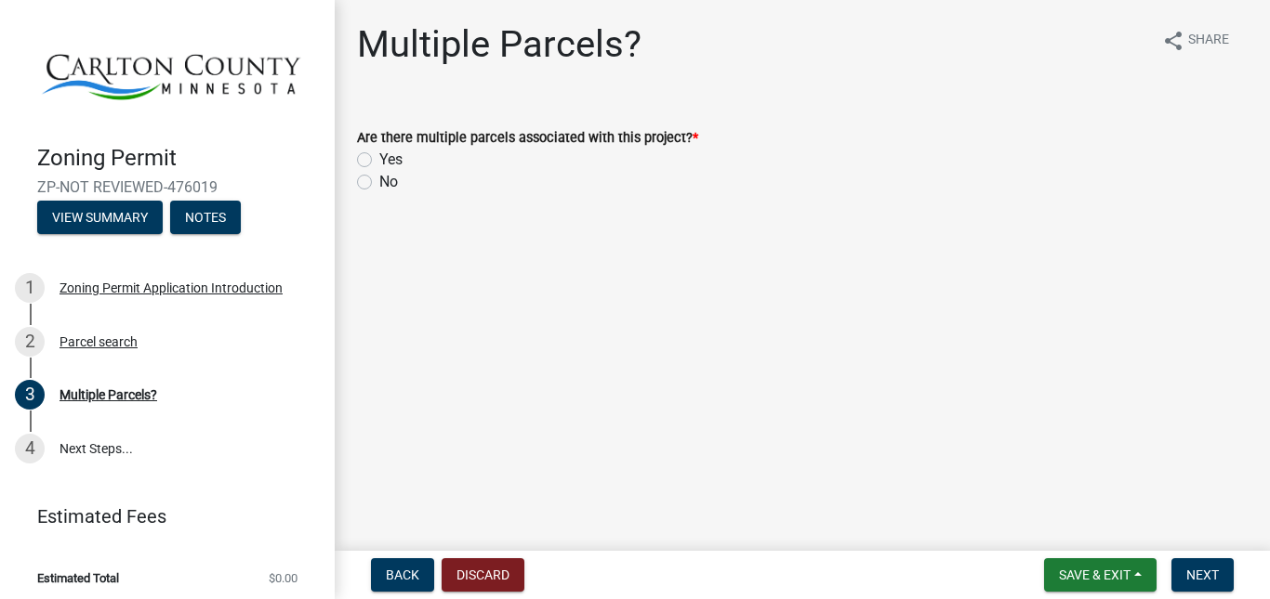
click at [379, 180] on label "No" at bounding box center [388, 182] width 19 height 22
click at [379, 180] on input "No" at bounding box center [385, 177] width 12 height 12
radio input "true"
click at [1209, 578] on span "Next" at bounding box center [1202, 575] width 33 height 15
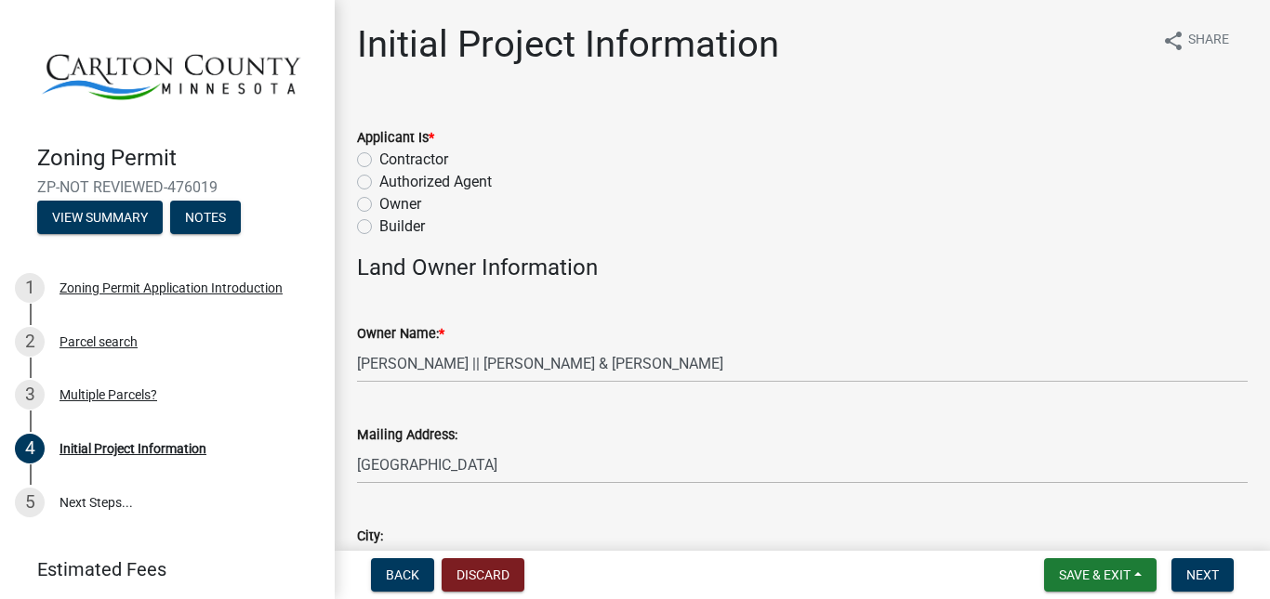
click at [379, 199] on label "Owner" at bounding box center [400, 204] width 42 height 22
click at [379, 199] on input "Owner" at bounding box center [385, 199] width 12 height 12
radio input "true"
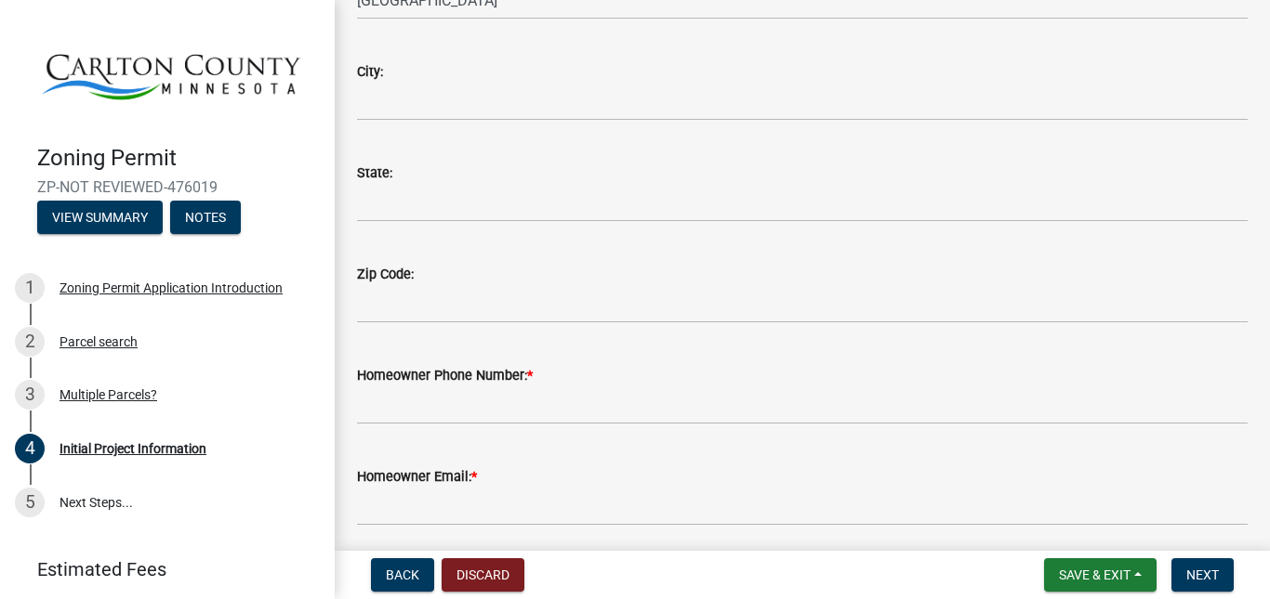
scroll to position [372, 0]
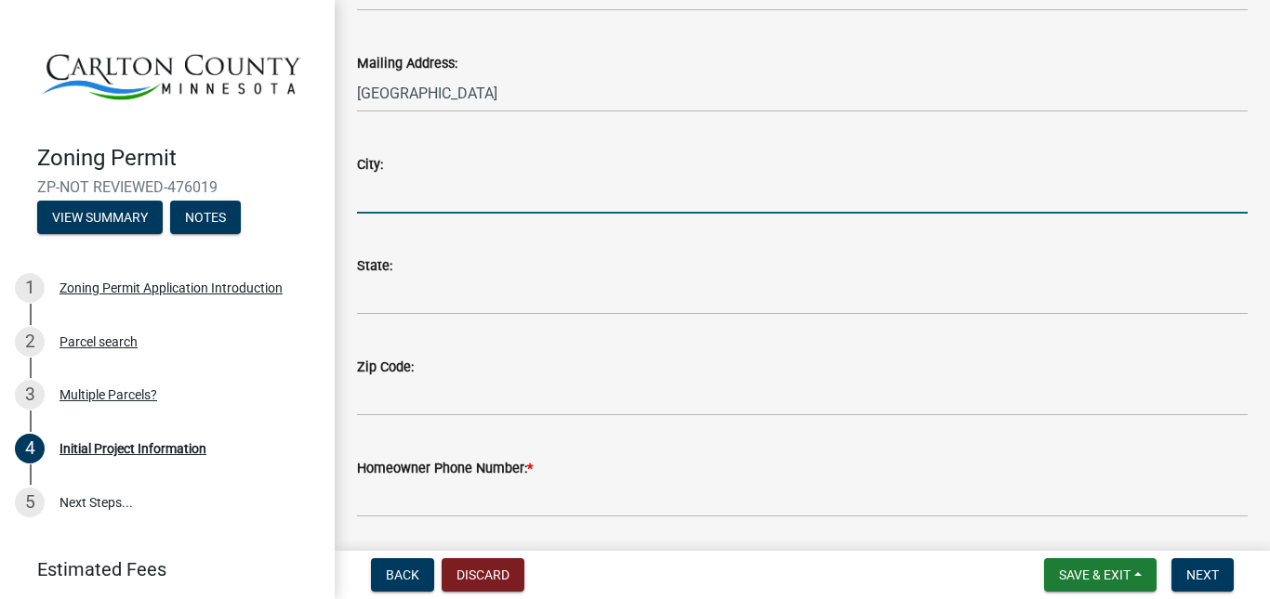
click at [700, 195] on input "City:" at bounding box center [802, 195] width 890 height 38
type input "Holyoke"
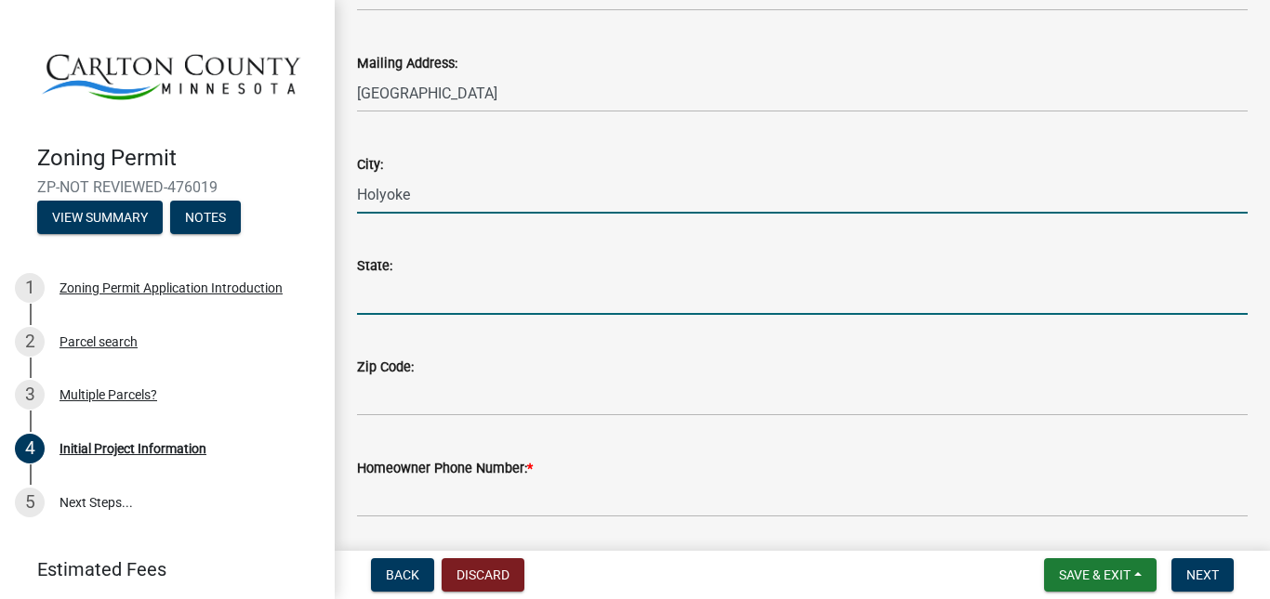
type input "MN"
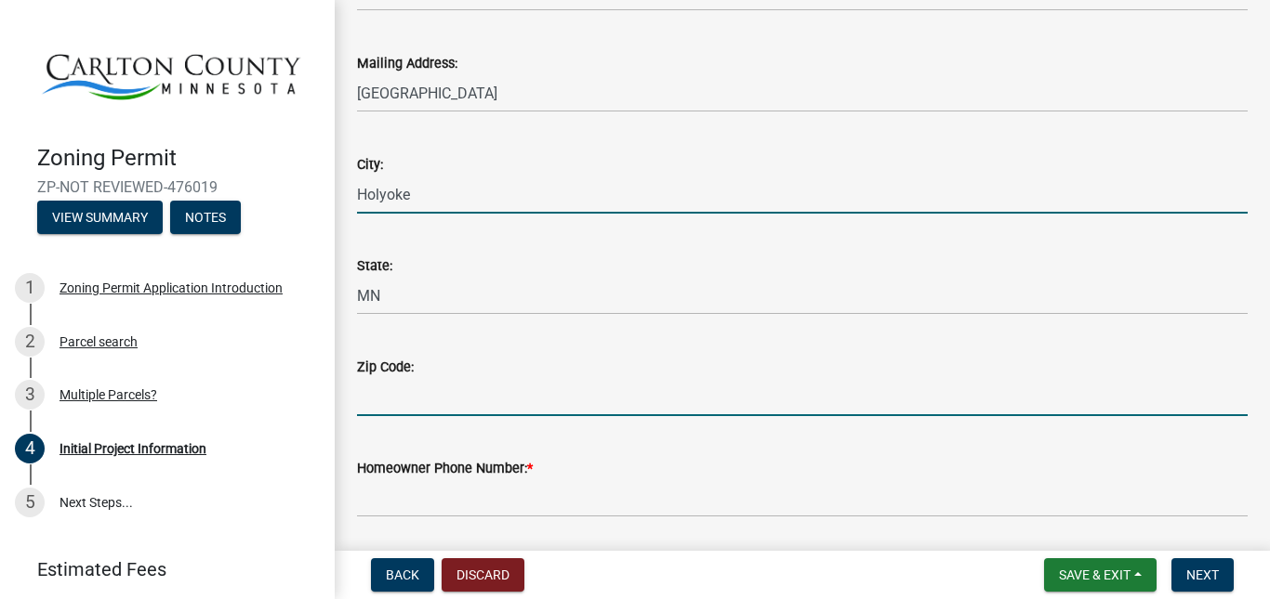
type input "55749-3012"
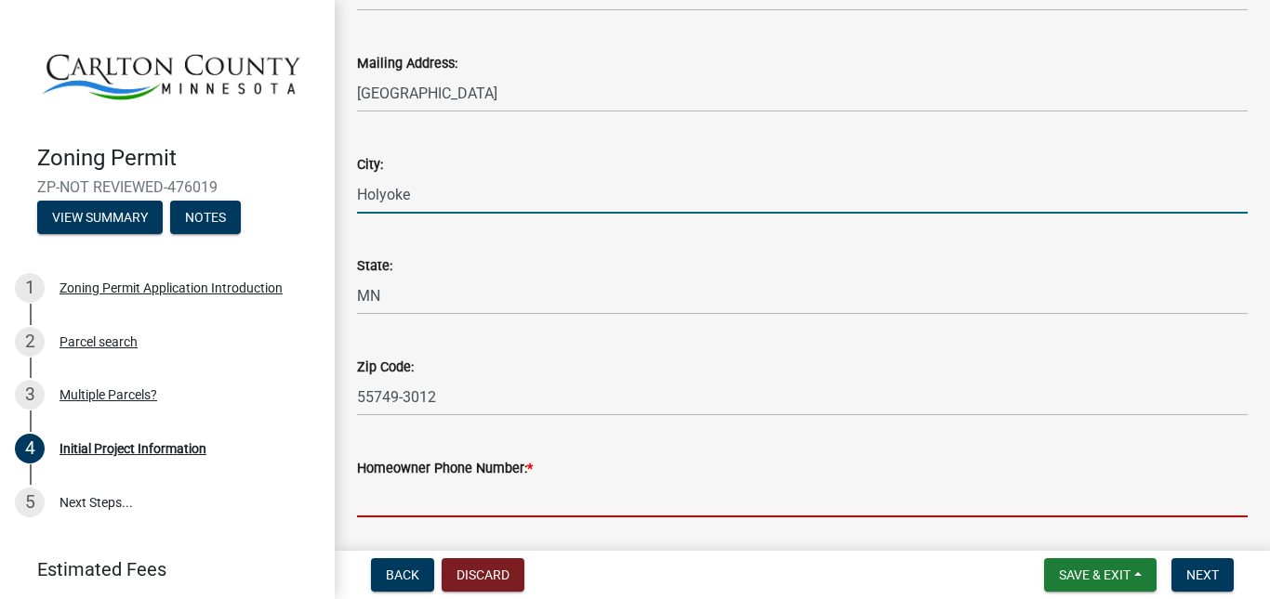
type input "2188513802"
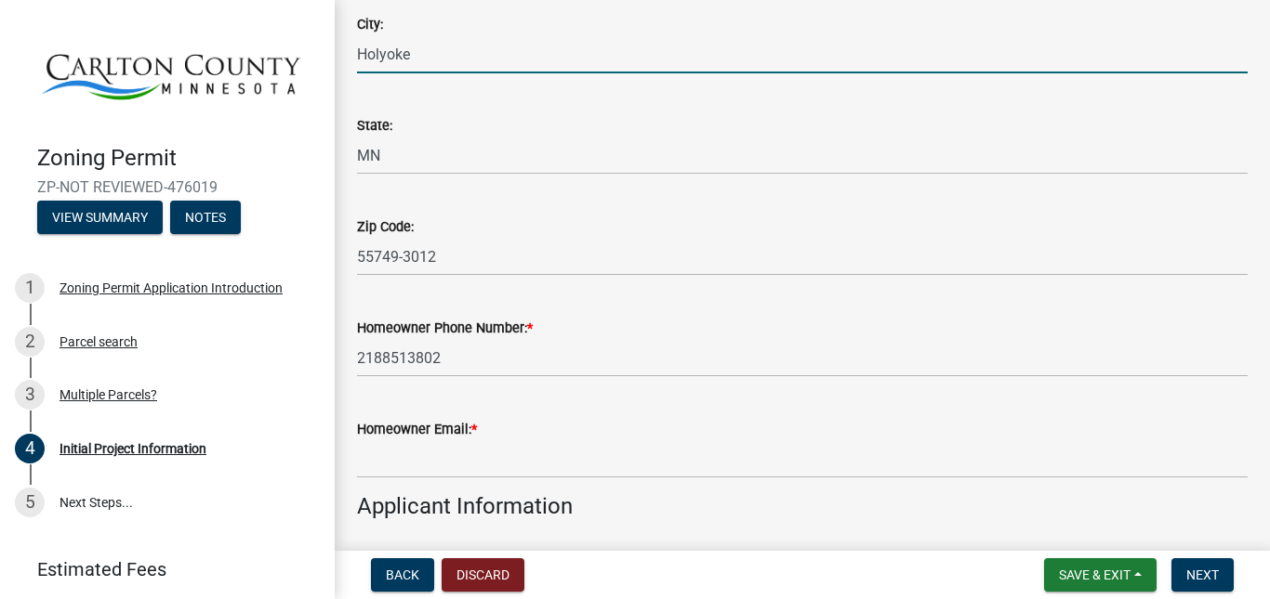
scroll to position [558, 0]
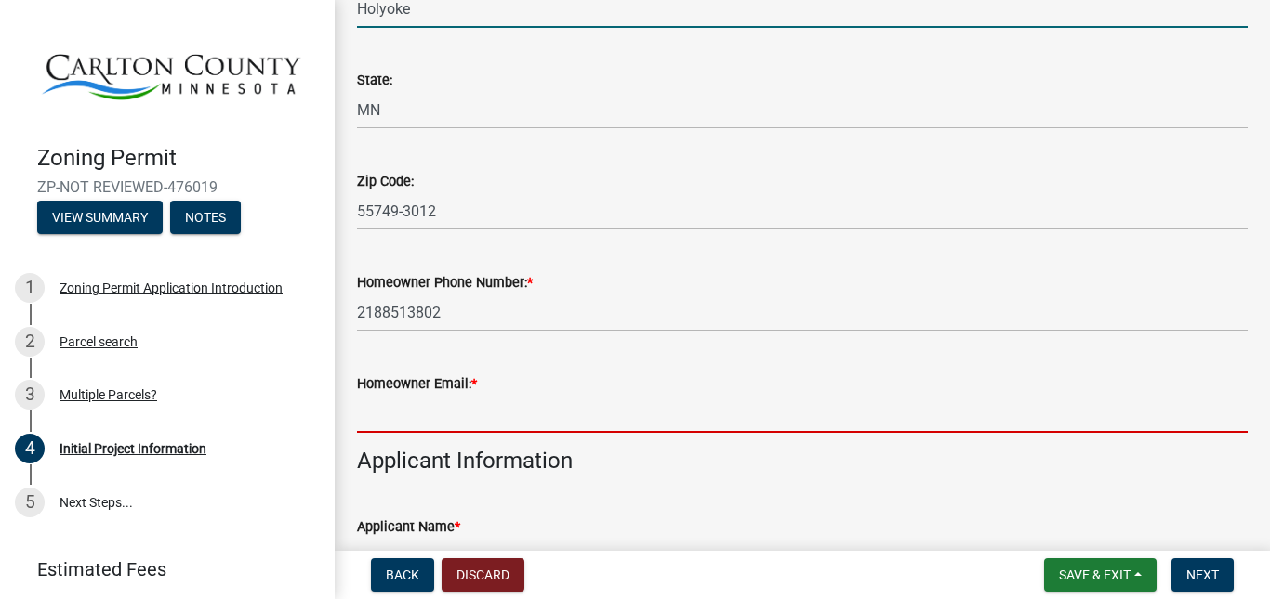
click at [893, 408] on input "Homeowner Email: *" at bounding box center [802, 414] width 890 height 38
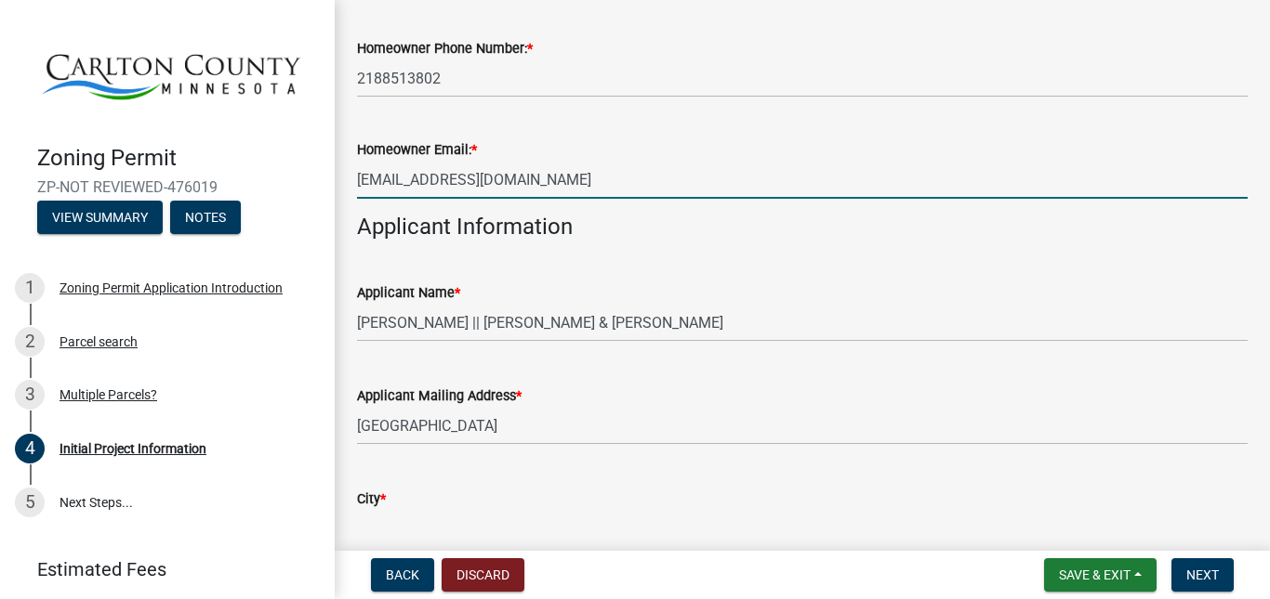
scroll to position [929, 0]
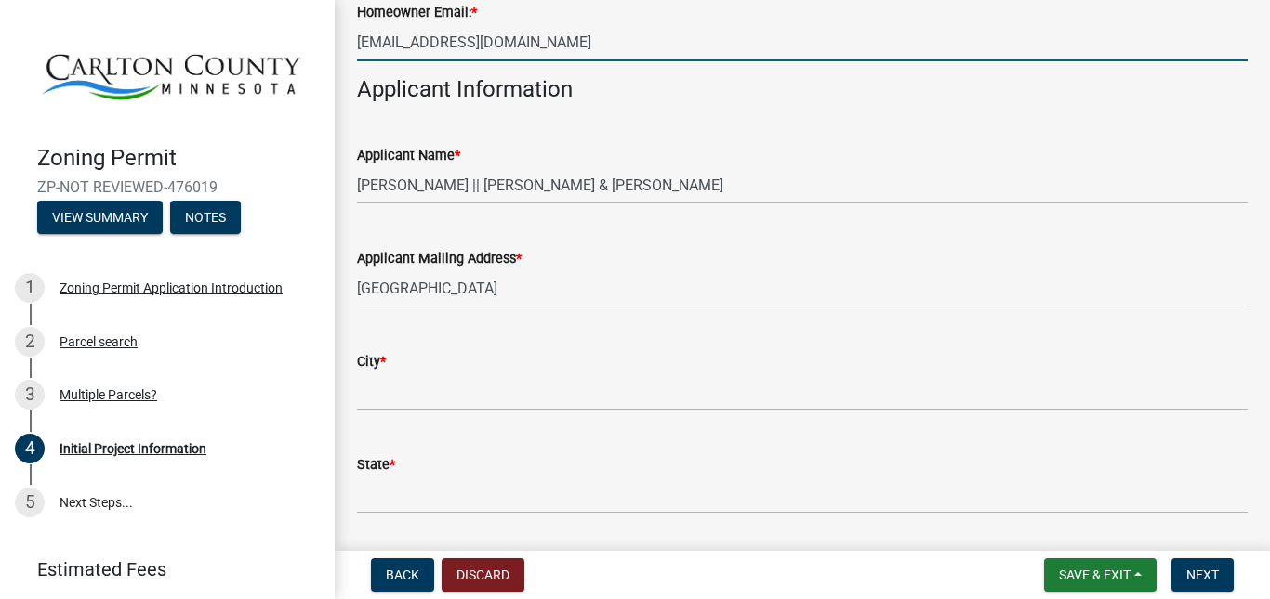
type input "little_uken@hotmail.com"
click at [875, 368] on div "City *" at bounding box center [802, 361] width 890 height 22
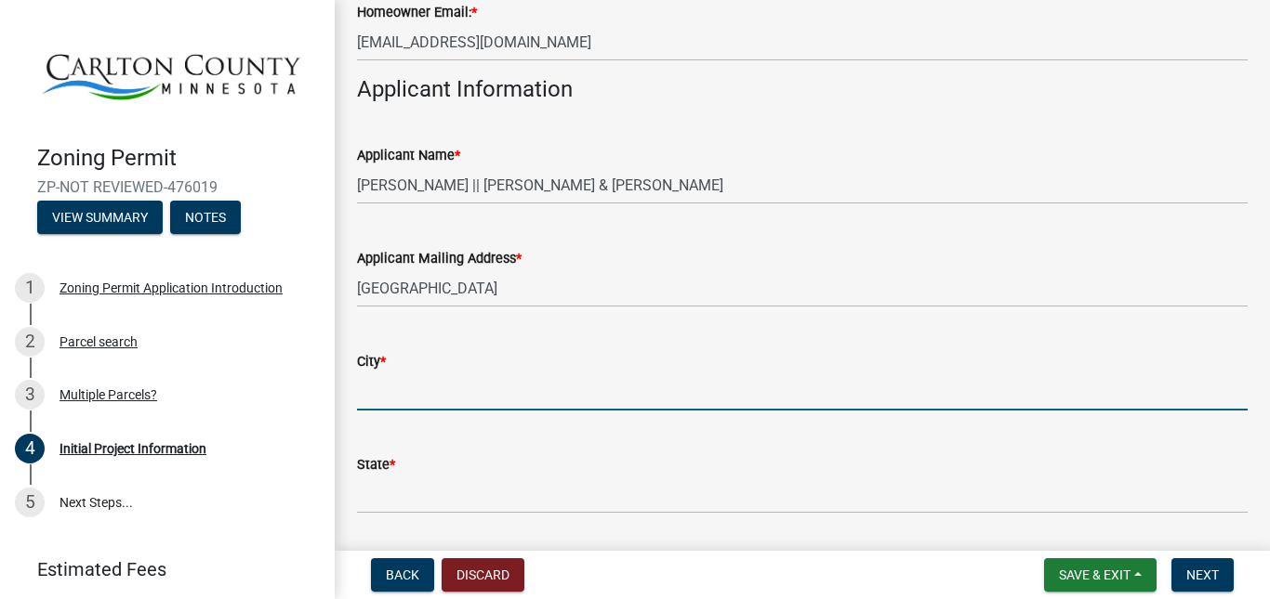
click at [838, 388] on input "City *" at bounding box center [802, 392] width 890 height 38
type input "Holyoke"
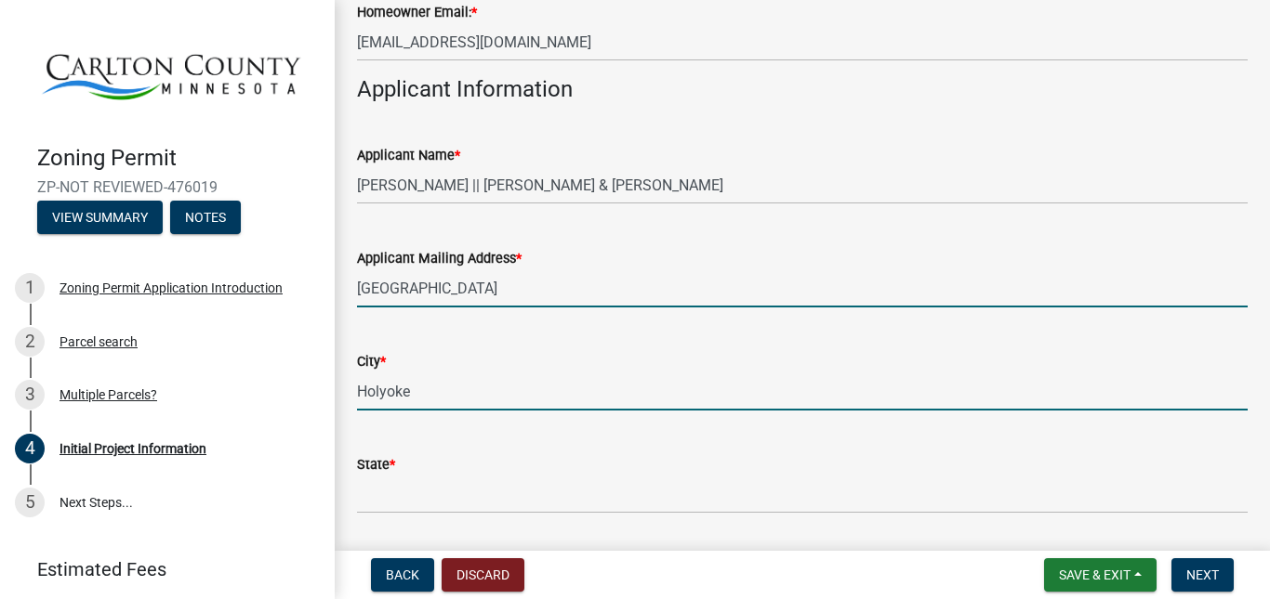
type input "1213 N Holyoke Dr"
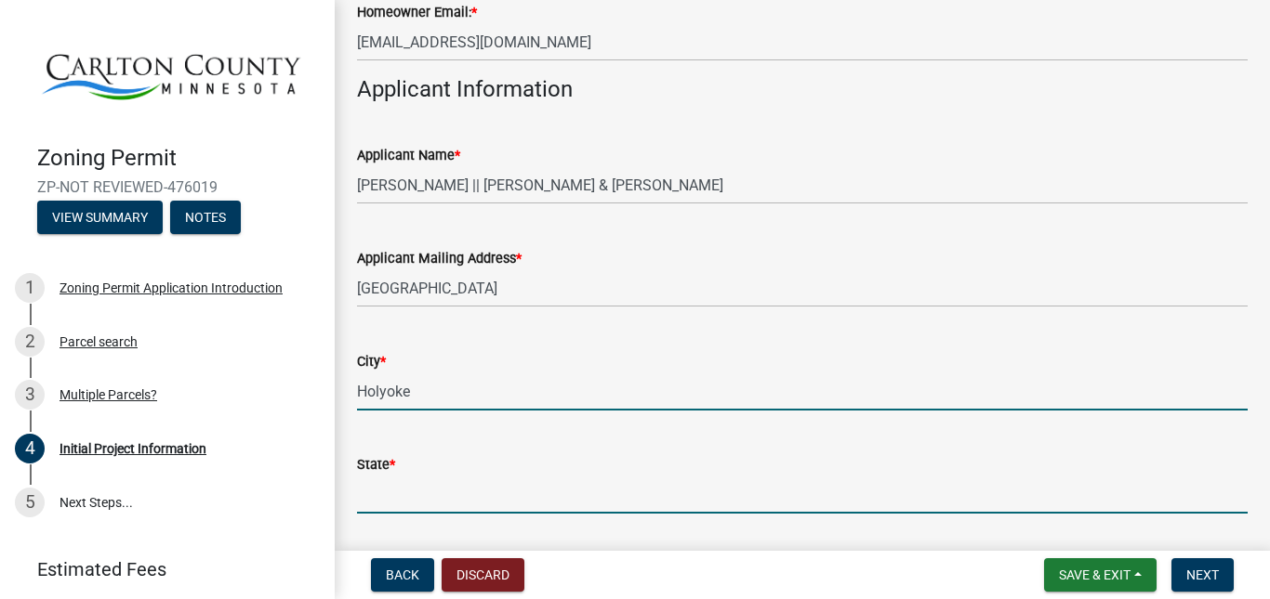
type input "MN"
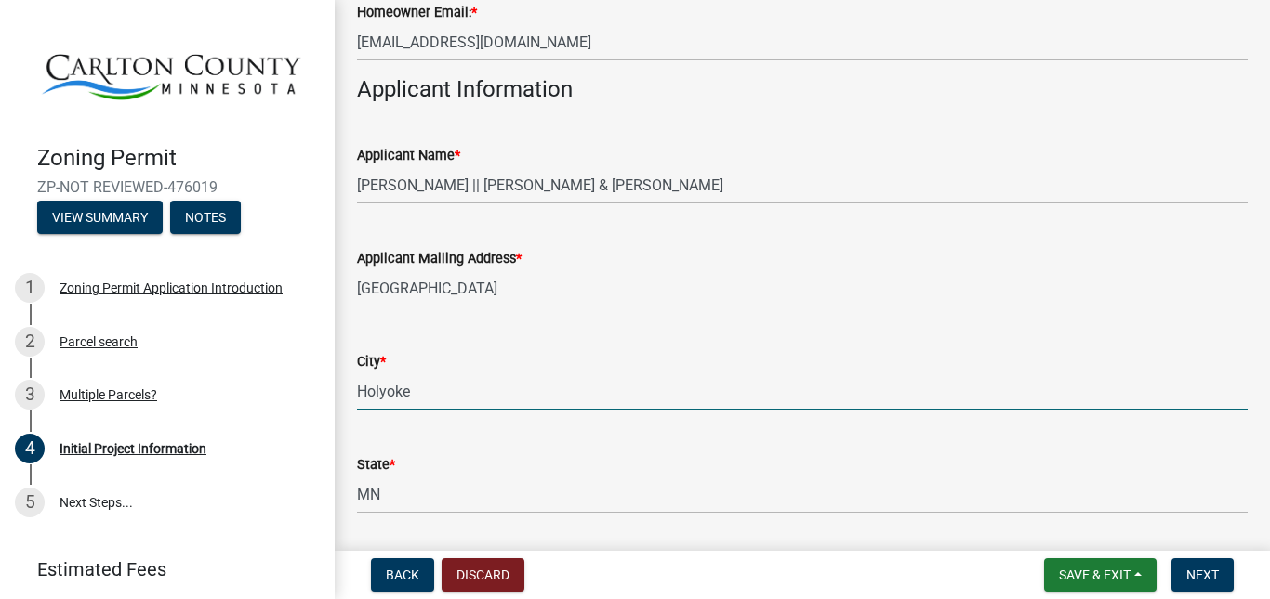
type input "55749-3012"
type input "2188513802"
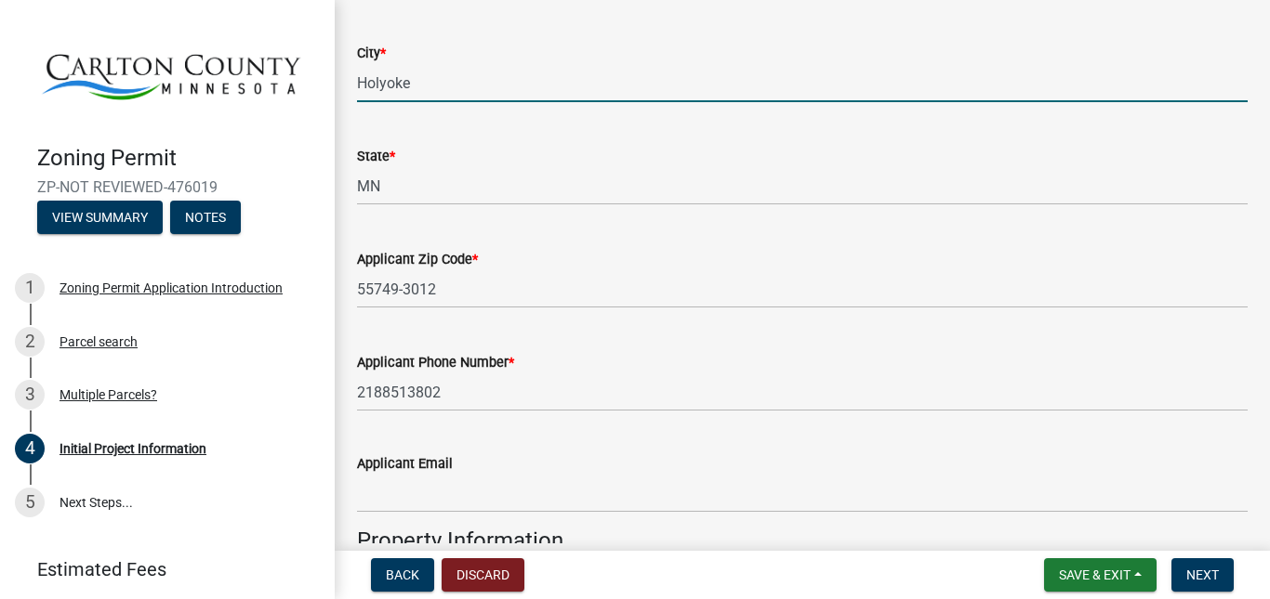
scroll to position [1394, 0]
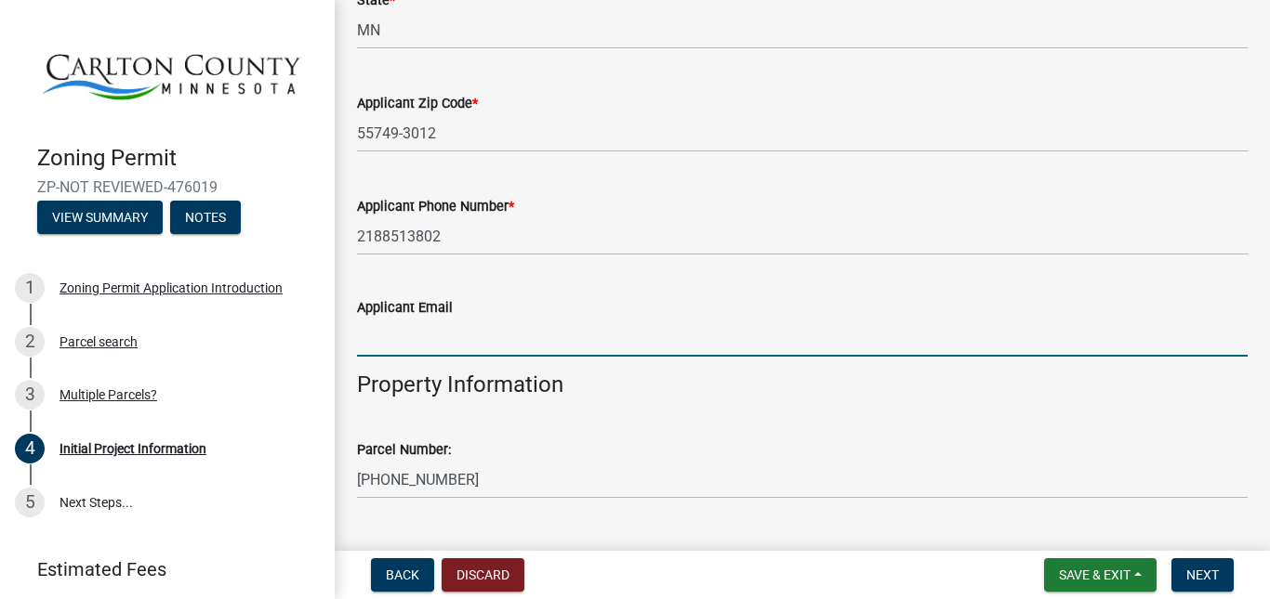
click at [700, 341] on input "Applicant Email" at bounding box center [802, 338] width 890 height 38
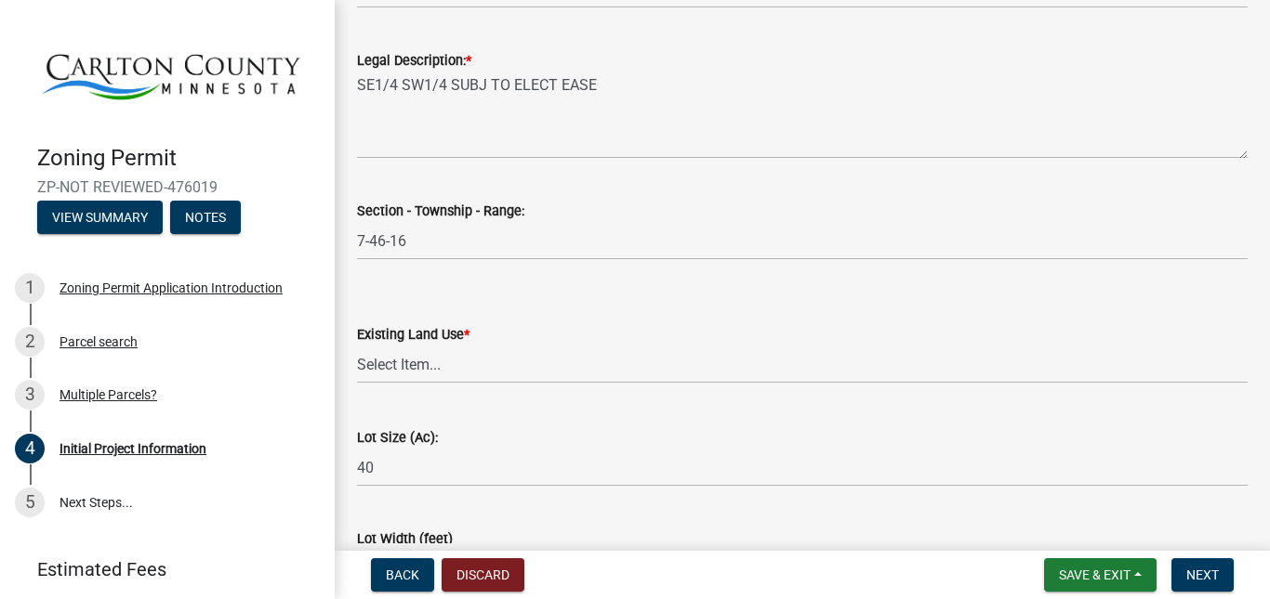
scroll to position [2323, 0]
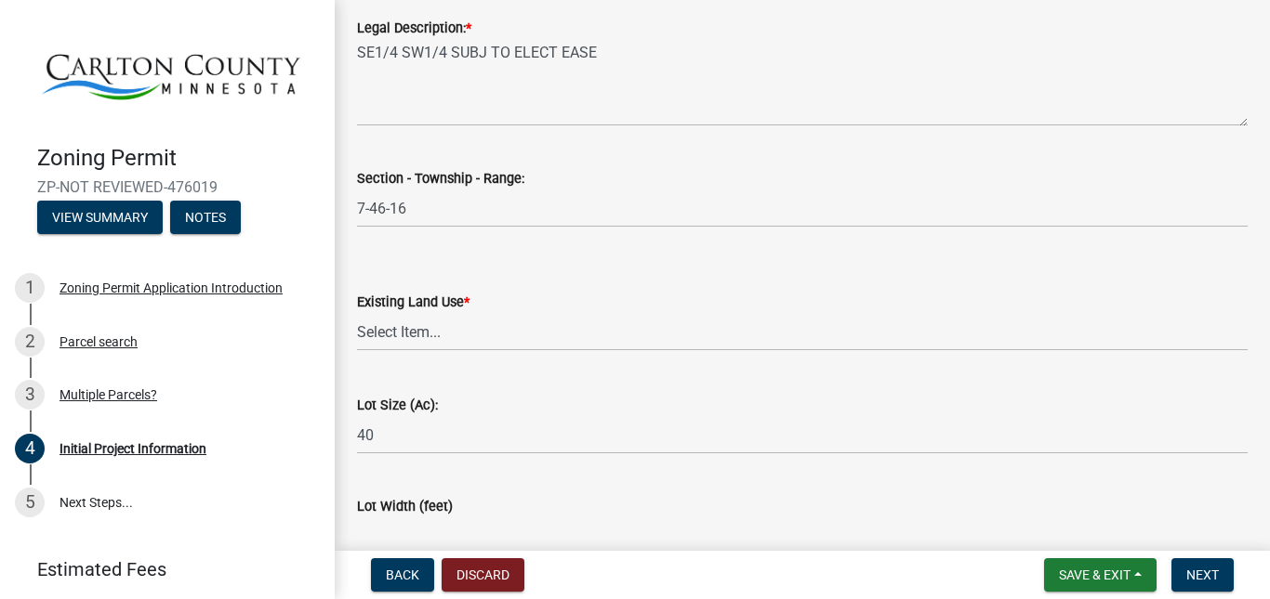
type input "little_uken@hotmail.com"
click at [570, 336] on select "Select Item... Residential Commercial Recreational/hunting Agricultural" at bounding box center [802, 332] width 890 height 38
click at [357, 313] on select "Select Item... Residential Commercial Recreational/hunting Agricultural" at bounding box center [802, 332] width 890 height 38
select select "33d21d3a-ebb3-419e-8315-ef7213d04586"
drag, startPoint x: 546, startPoint y: 328, endPoint x: 546, endPoint y: 337, distance: 9.3
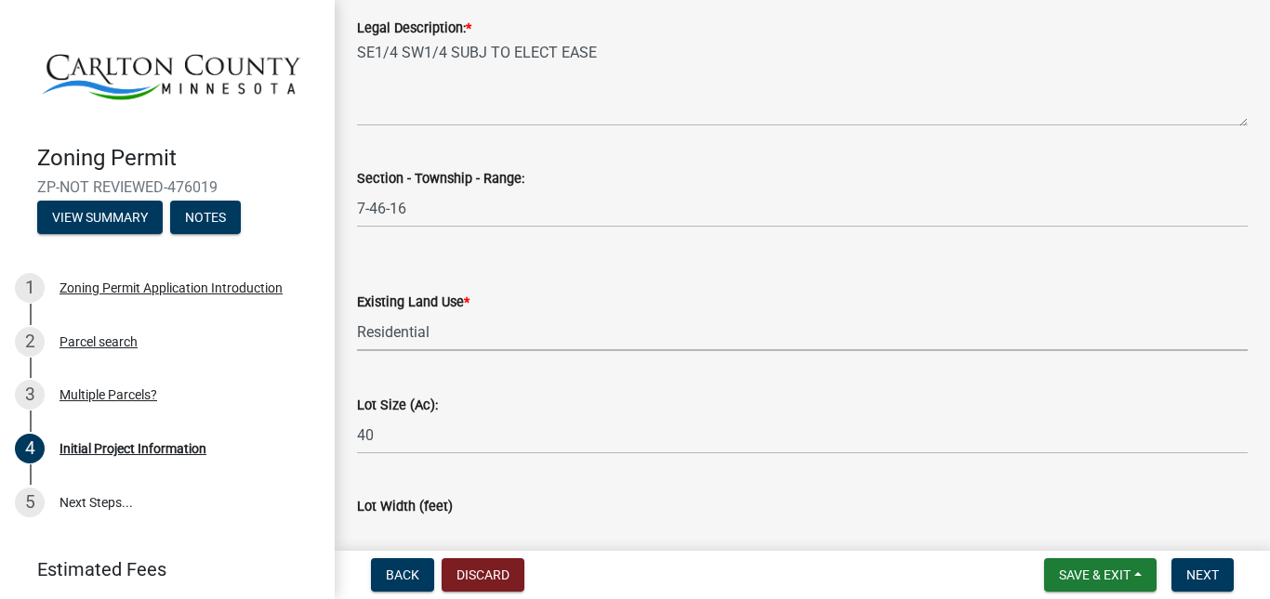
click at [546, 336] on select "Select Item... Residential Commercial Recreational/hunting Agricultural" at bounding box center [802, 332] width 890 height 38
click at [546, 337] on select "Select Item... Residential Commercial Recreational/hunting Agricultural" at bounding box center [802, 332] width 890 height 38
click at [535, 341] on select "Select Item... Residential Commercial Recreational/hunting Agricultural" at bounding box center [802, 332] width 890 height 38
click at [357, 313] on select "Select Item... Residential Commercial Recreational/hunting Agricultural" at bounding box center [802, 332] width 890 height 38
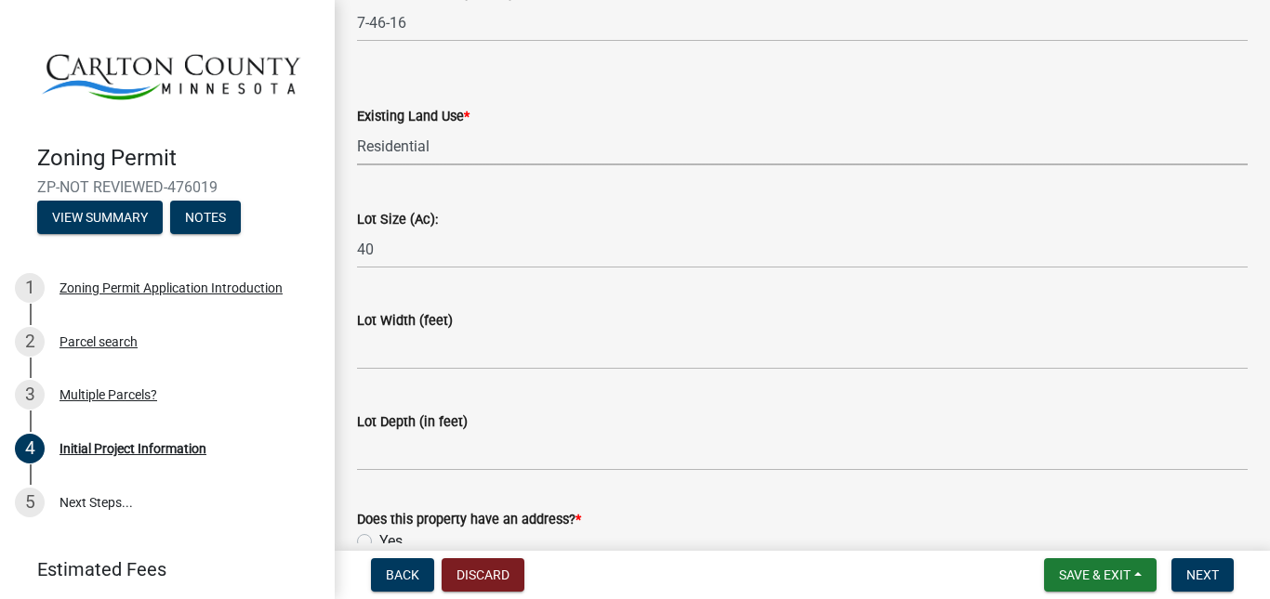
scroll to position [2602, 0]
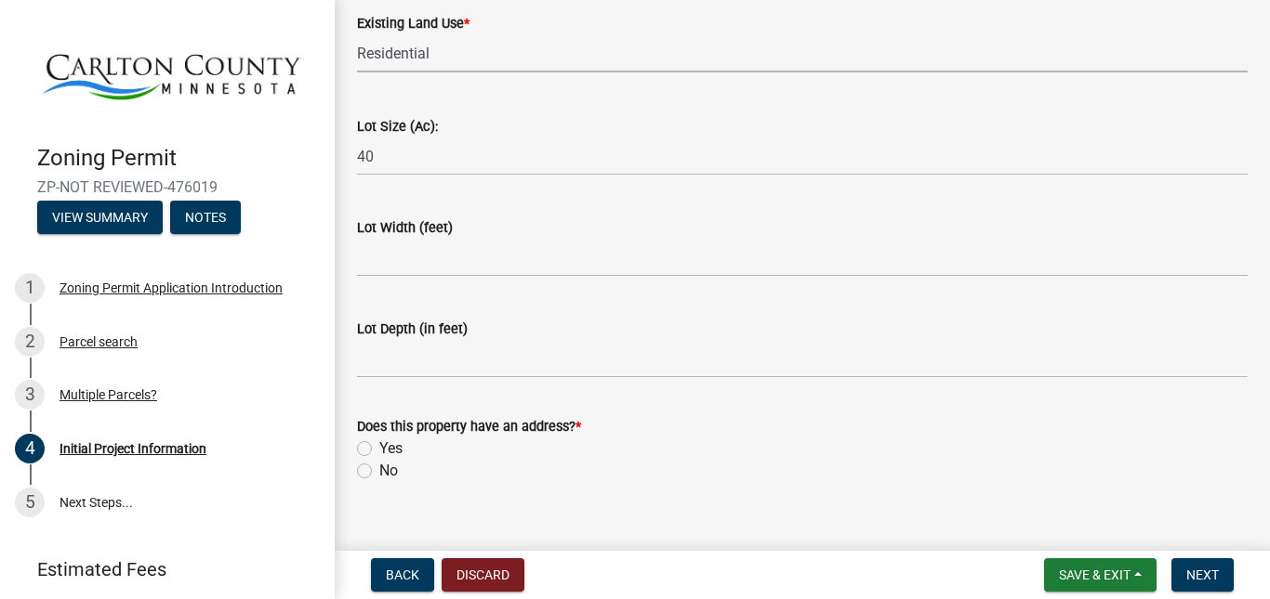
click at [379, 444] on label "Yes" at bounding box center [390, 449] width 23 height 22
click at [379, 444] on input "Yes" at bounding box center [385, 444] width 12 height 12
radio input "true"
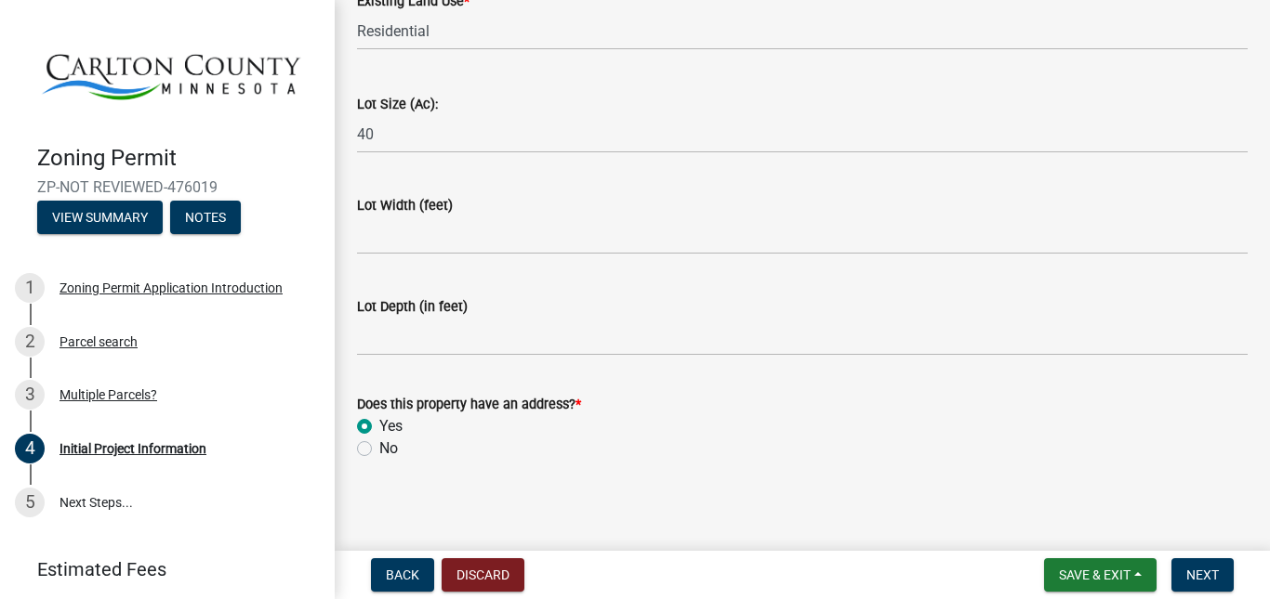
scroll to position [2630, 0]
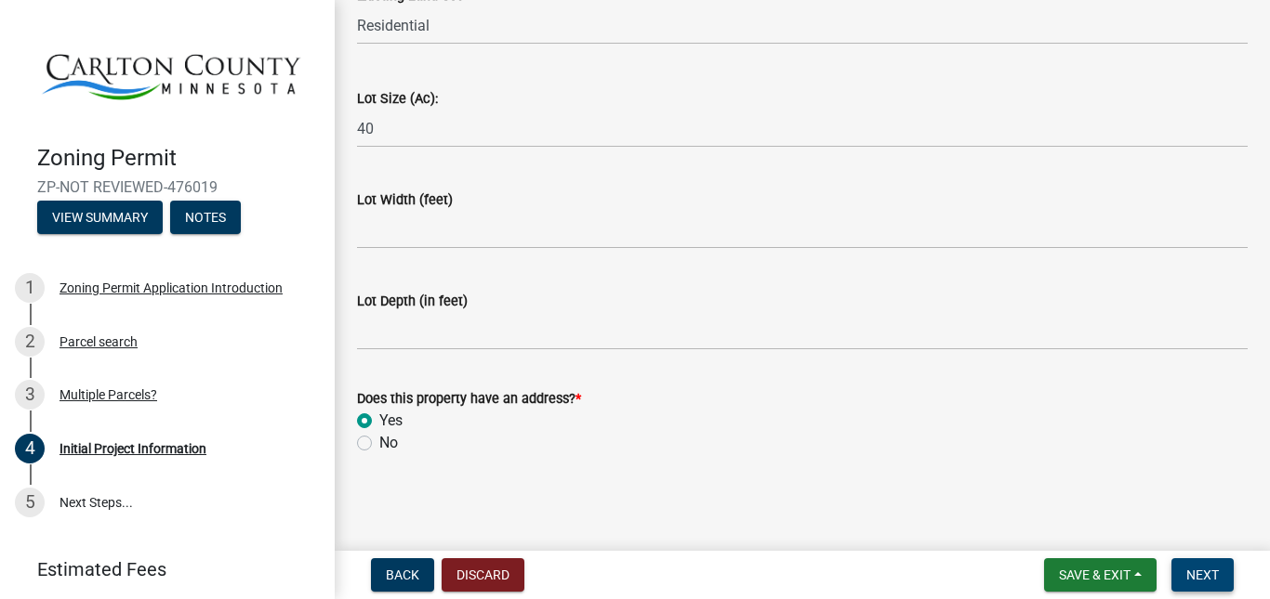
click at [1188, 584] on button "Next" at bounding box center [1202, 575] width 62 height 33
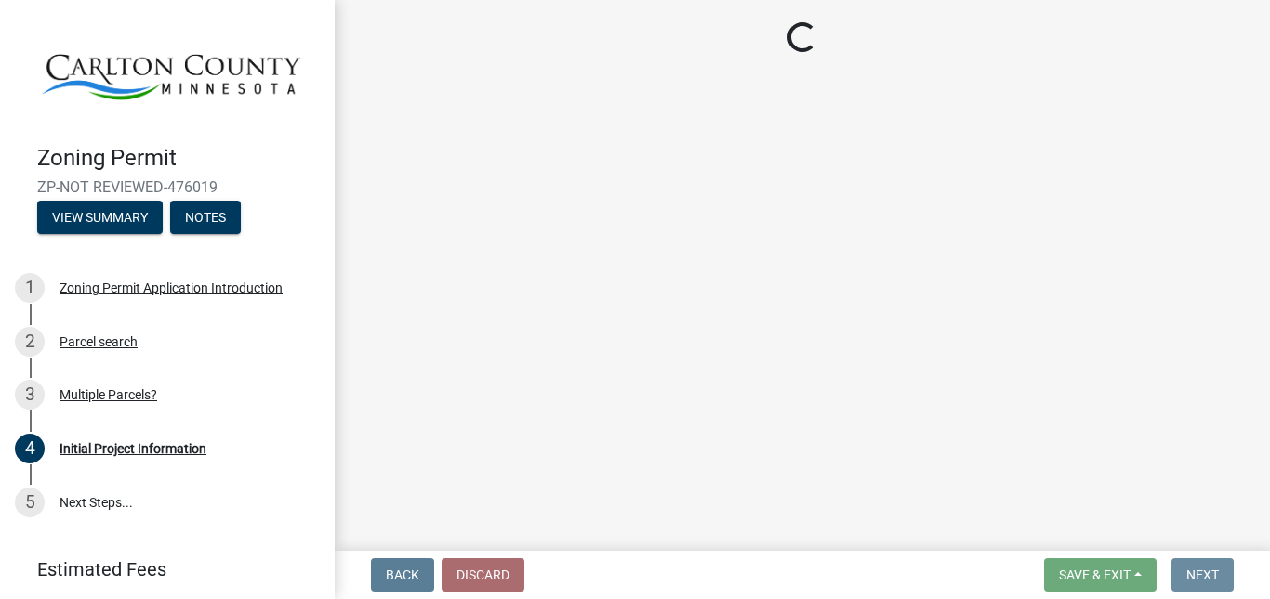
scroll to position [0, 0]
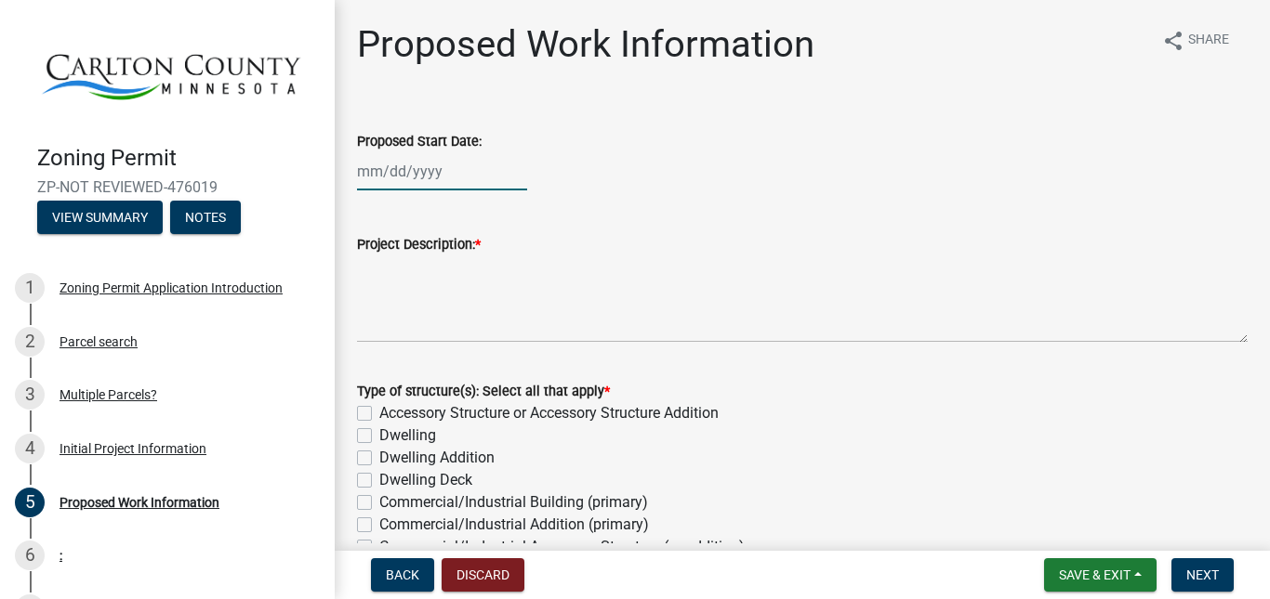
click at [392, 165] on div at bounding box center [442, 171] width 170 height 38
select select "9"
select select "2025"
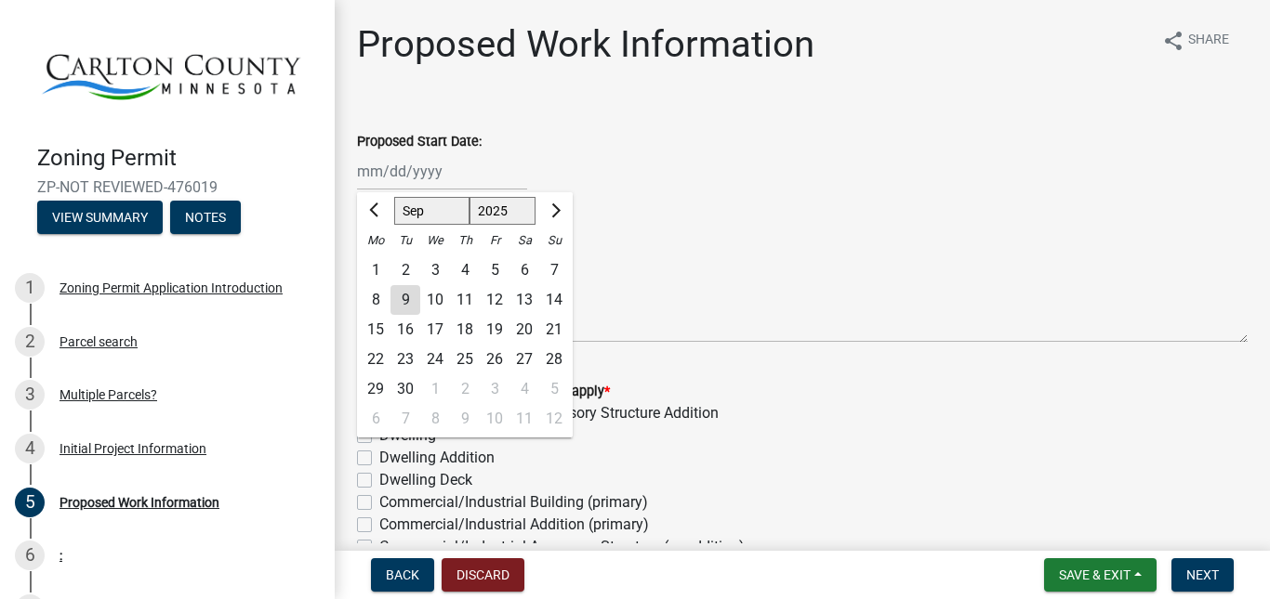
click at [399, 296] on div "9" at bounding box center [405, 300] width 30 height 30
type input "09/09/2025"
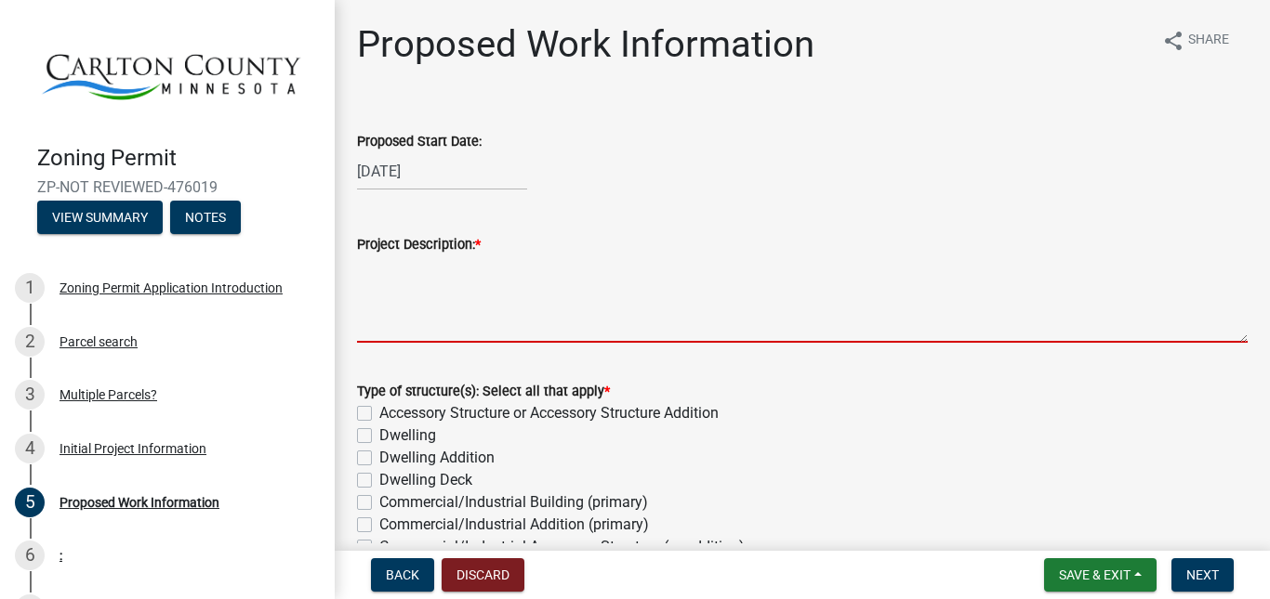
click at [384, 314] on textarea "Project Description: *" at bounding box center [802, 299] width 890 height 87
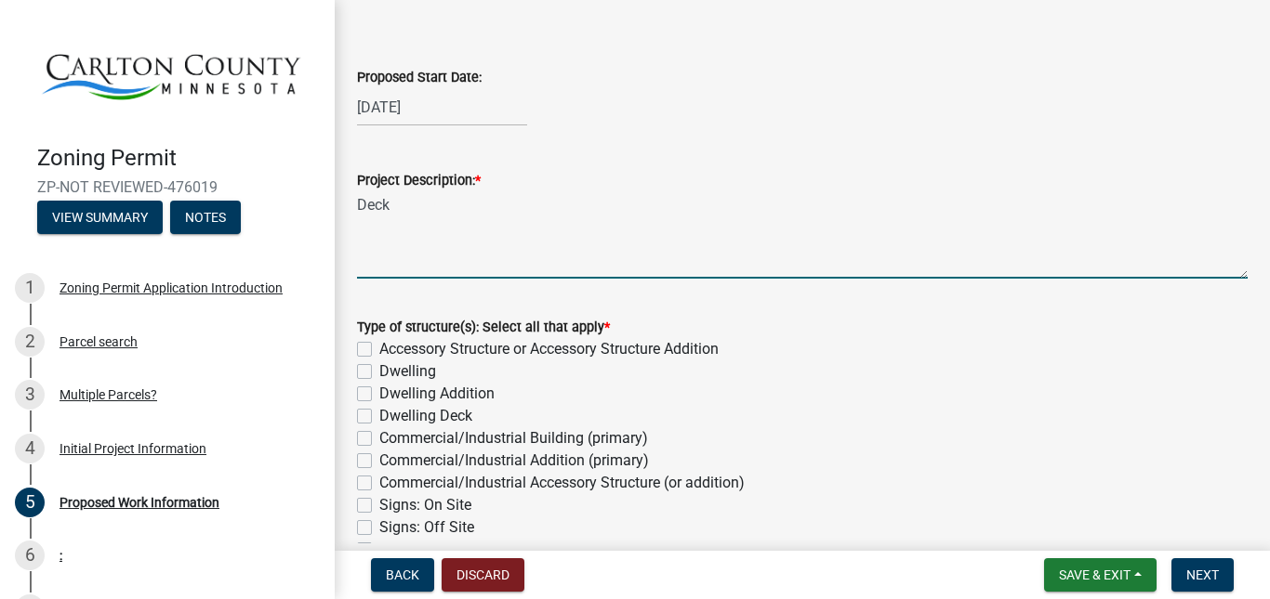
scroll to position [93, 0]
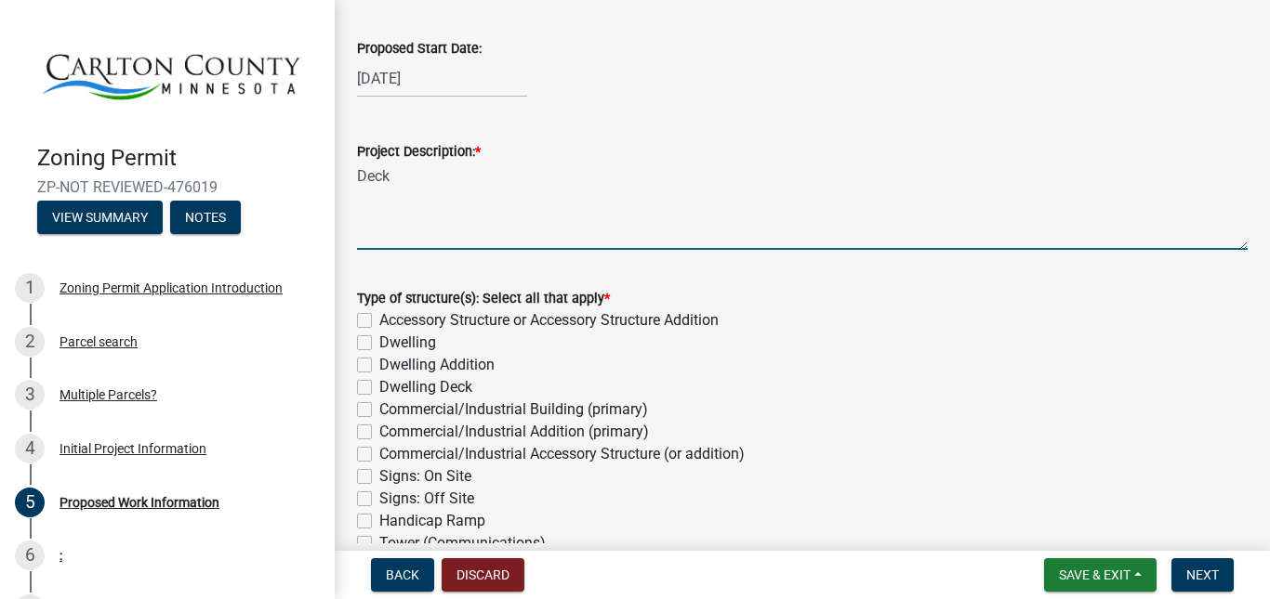
type textarea "Deck"
click at [356, 394] on div "Type of structure(s): Select all that apply * Accessory Structure or Accessory …" at bounding box center [802, 432] width 918 height 335
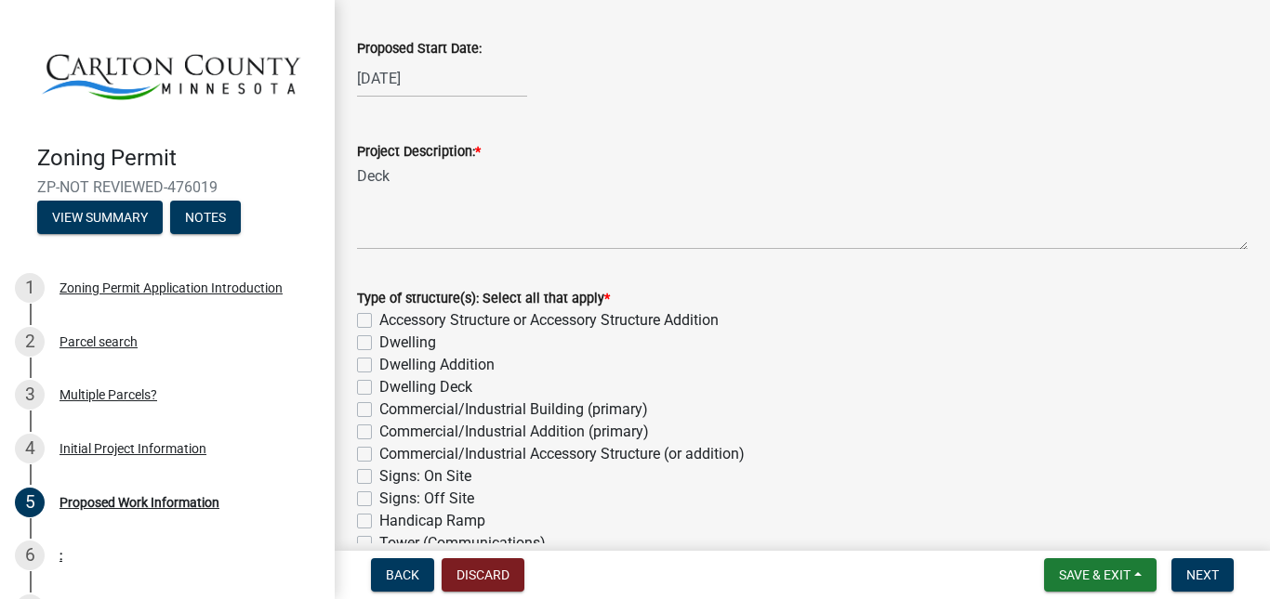
click at [379, 388] on label "Dwelling Deck" at bounding box center [425, 387] width 93 height 22
click at [379, 388] on input "Dwelling Deck" at bounding box center [385, 382] width 12 height 12
checkbox input "true"
checkbox input "false"
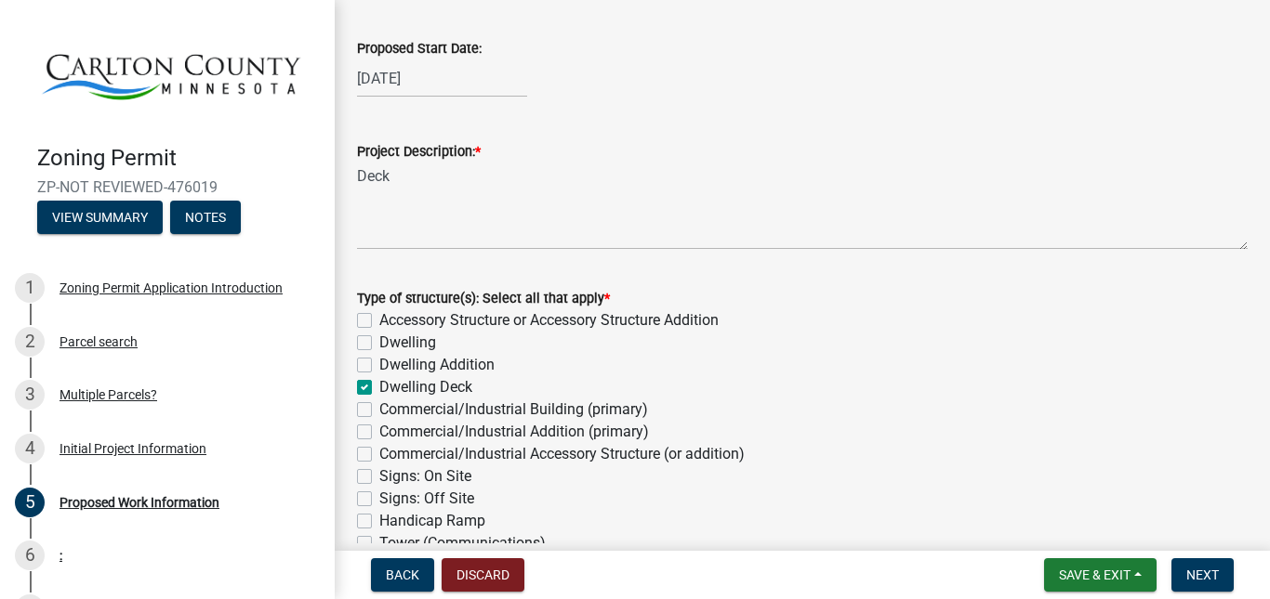
checkbox input "false"
checkbox input "true"
checkbox input "false"
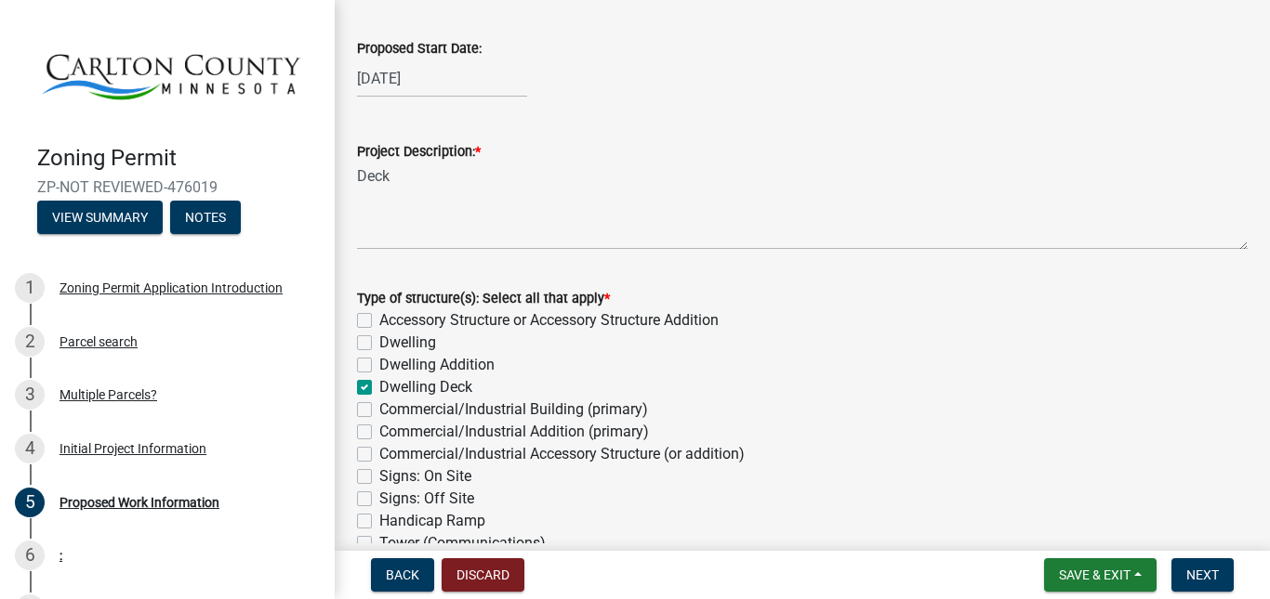
checkbox input "false"
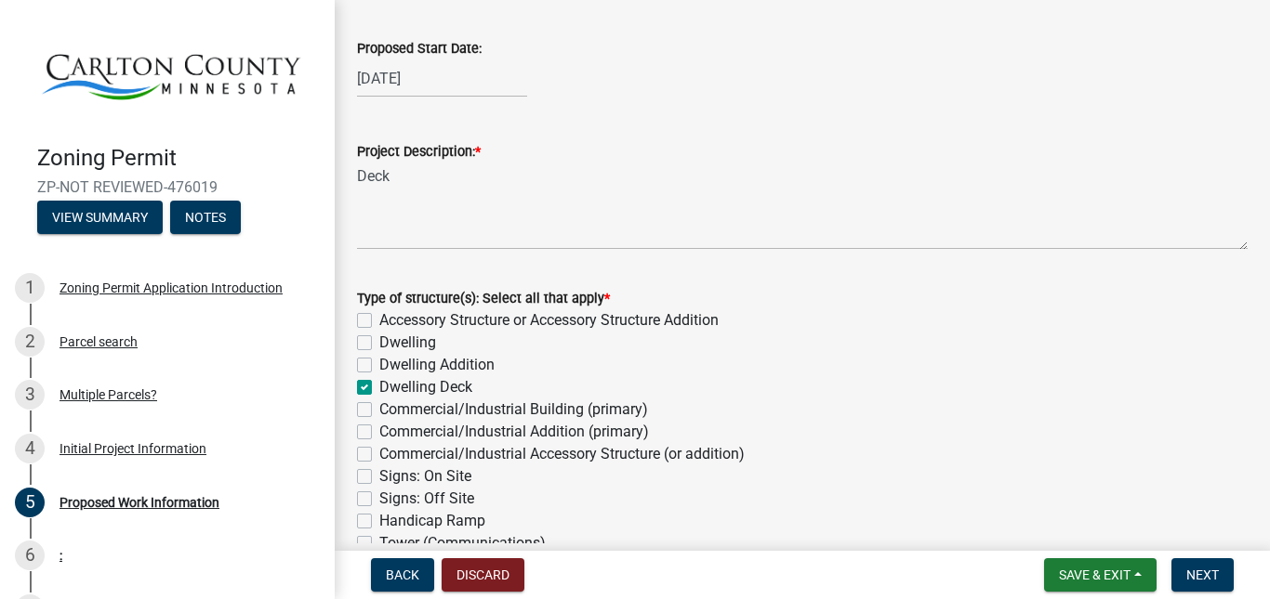
checkbox input "false"
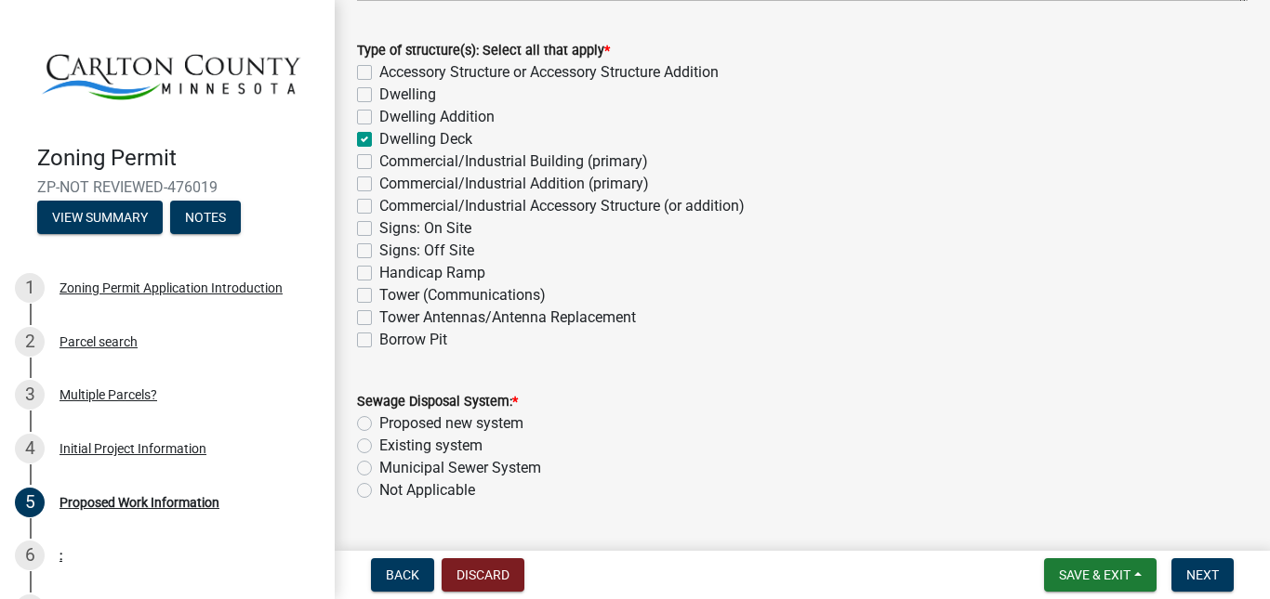
scroll to position [372, 0]
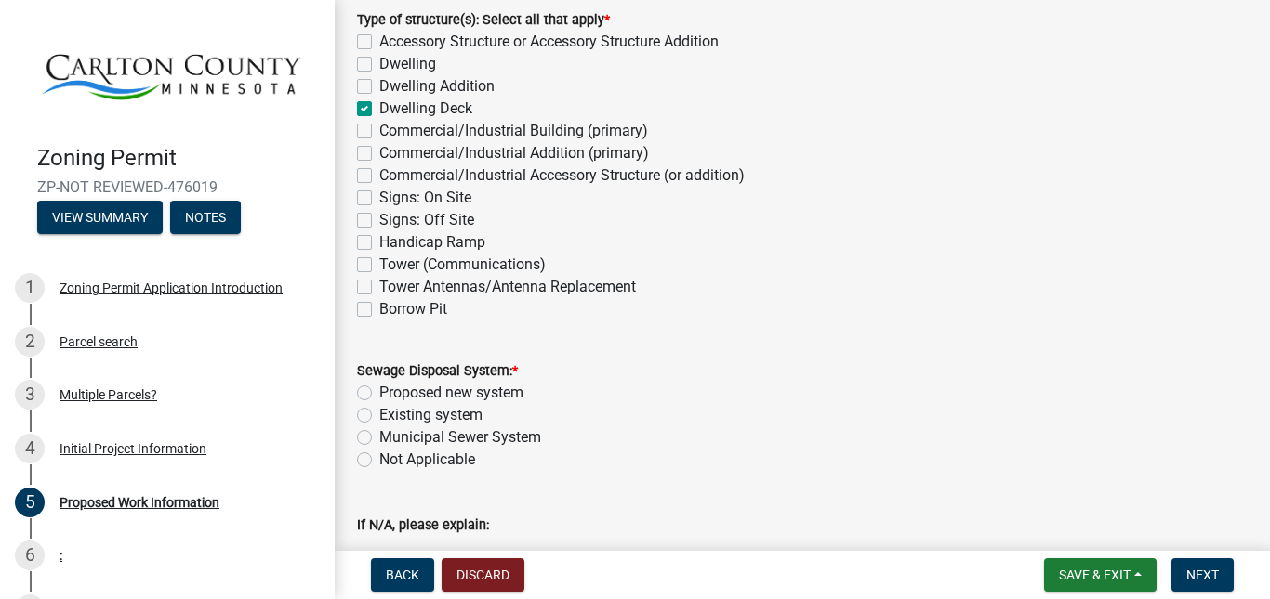
click at [379, 412] on label "Existing system" at bounding box center [430, 415] width 103 height 22
click at [379, 412] on input "Existing system" at bounding box center [385, 410] width 12 height 12
radio input "true"
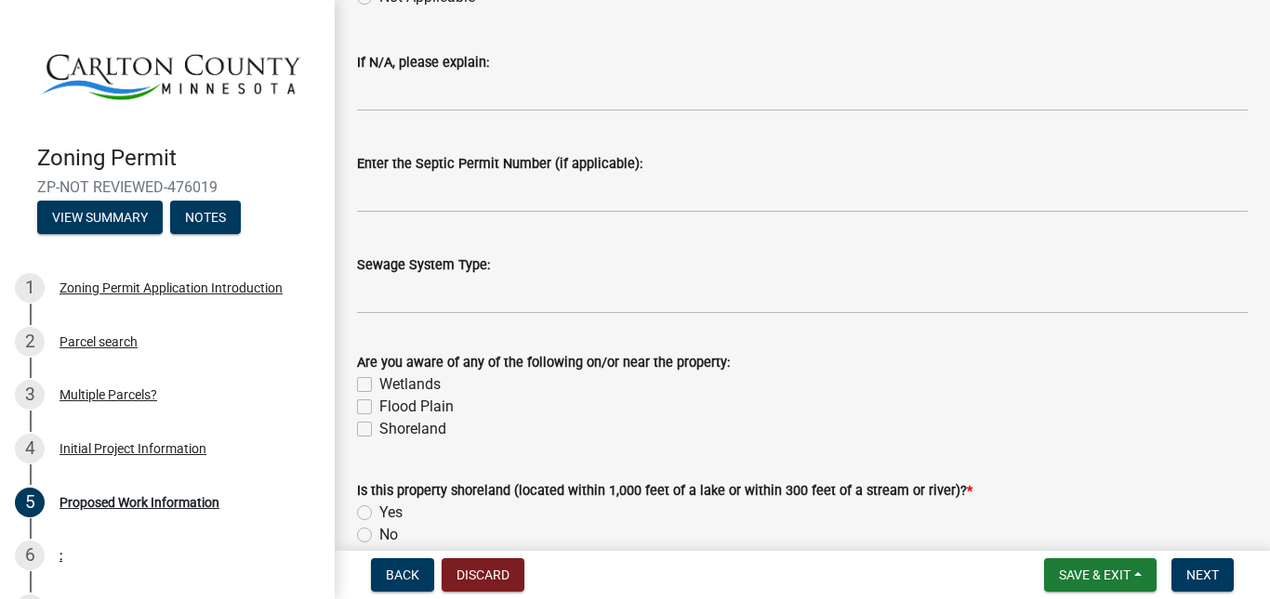
scroll to position [836, 0]
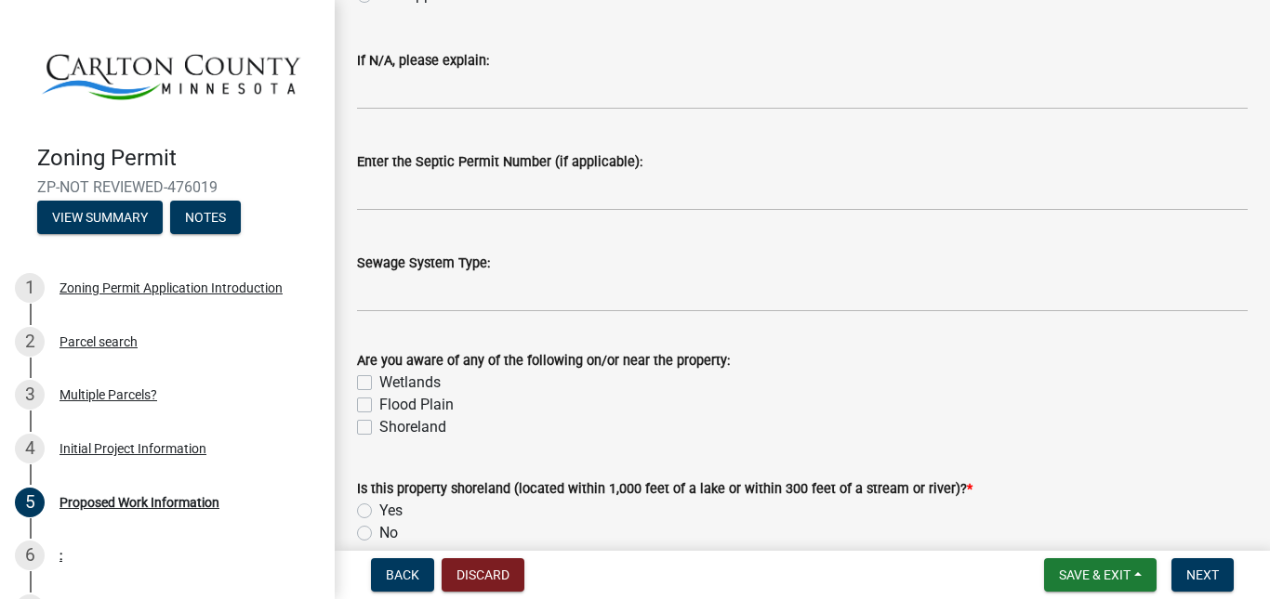
click at [379, 382] on label "Wetlands" at bounding box center [409, 383] width 61 height 22
click at [379, 382] on input "Wetlands" at bounding box center [385, 378] width 12 height 12
checkbox input "true"
checkbox input "false"
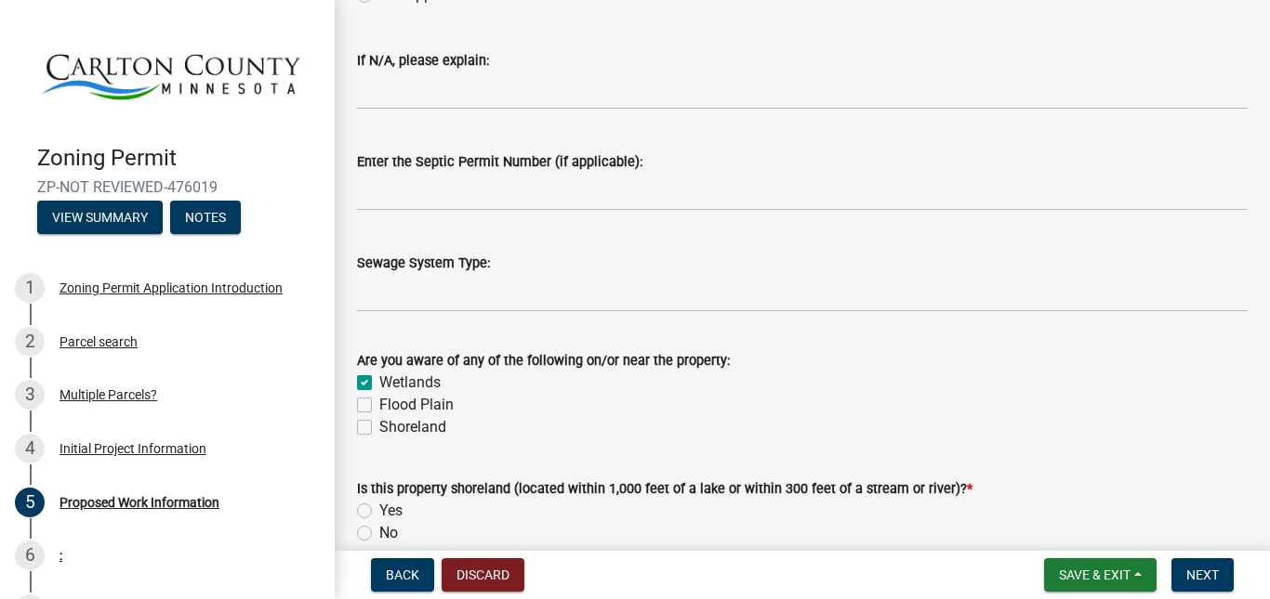
scroll to position [929, 0]
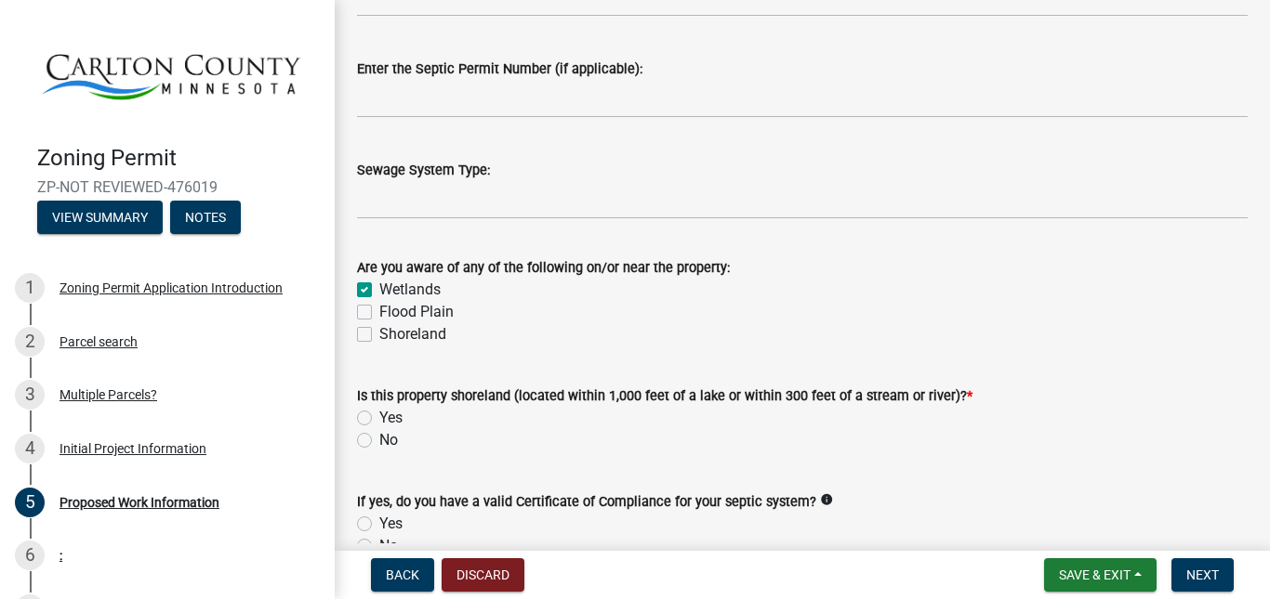
click at [379, 441] on label "No" at bounding box center [388, 440] width 19 height 22
click at [379, 441] on input "No" at bounding box center [385, 435] width 12 height 12
radio input "true"
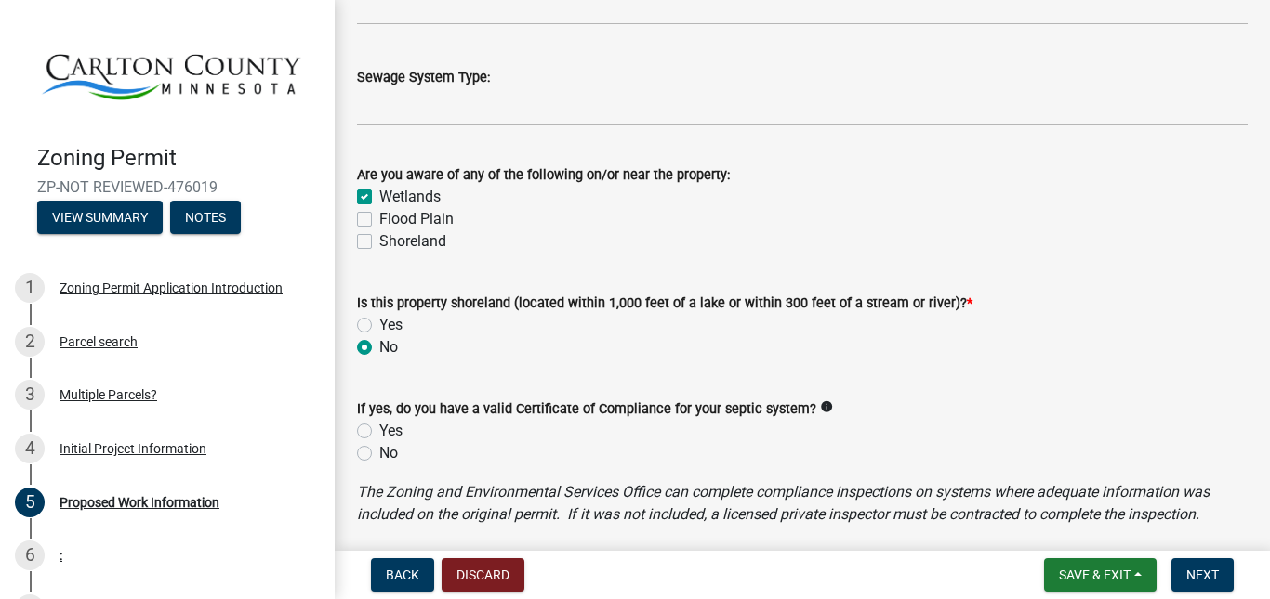
scroll to position [1115, 0]
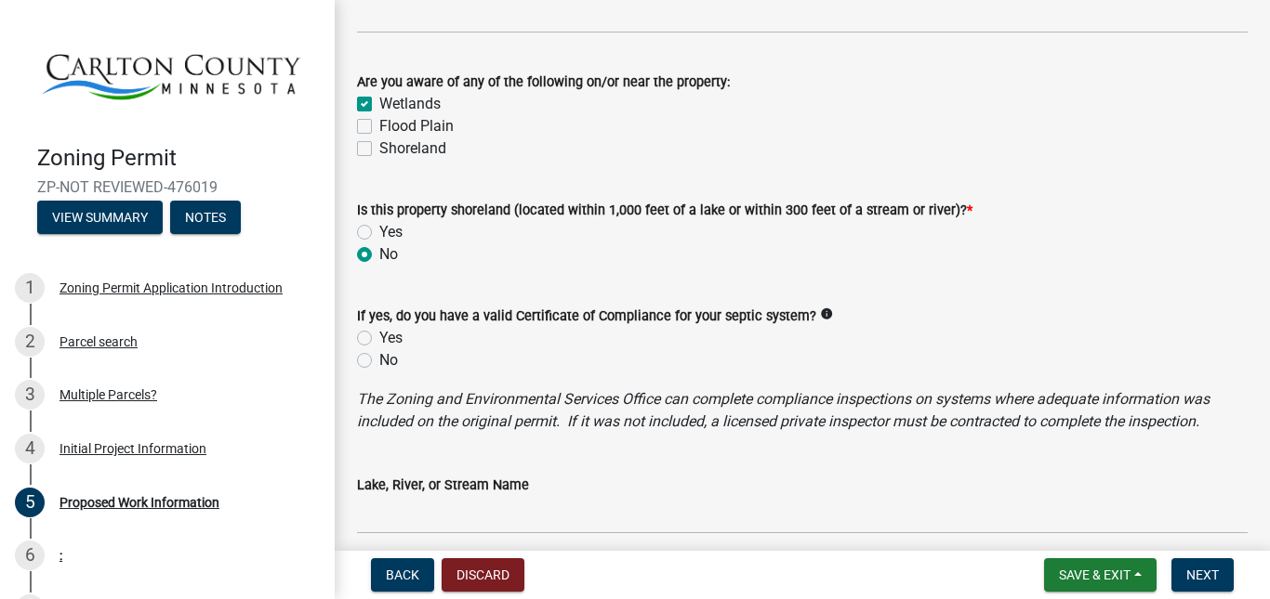
click at [379, 334] on label "Yes" at bounding box center [390, 338] width 23 height 22
click at [379, 334] on input "Yes" at bounding box center [385, 333] width 12 height 12
radio input "true"
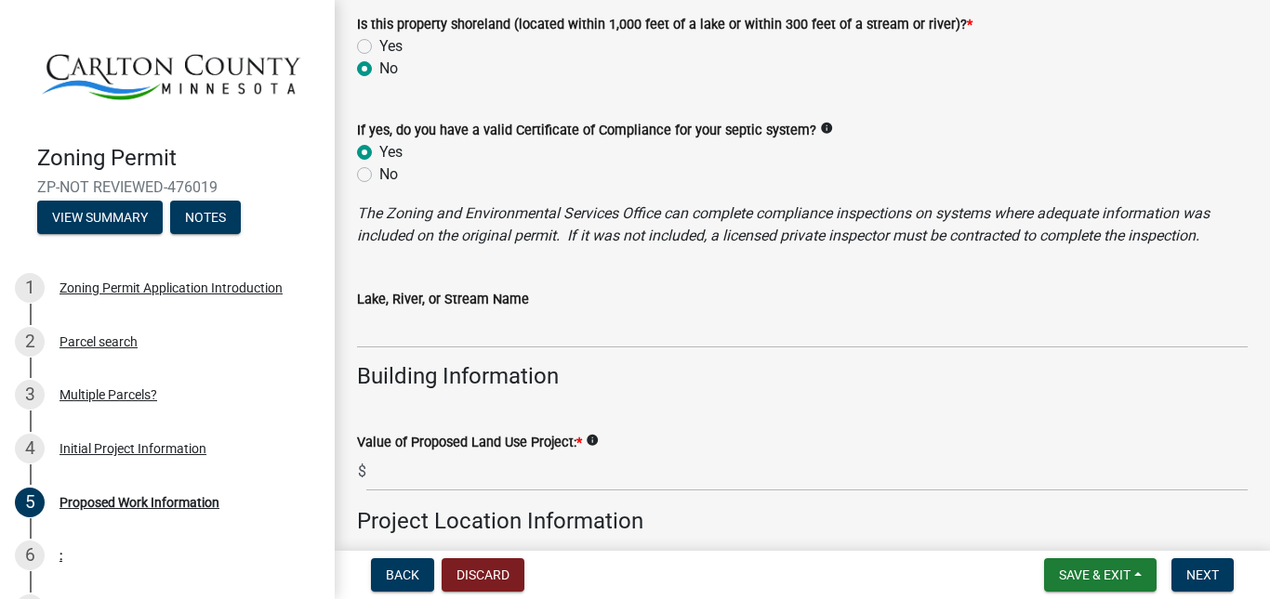
scroll to position [1394, 0]
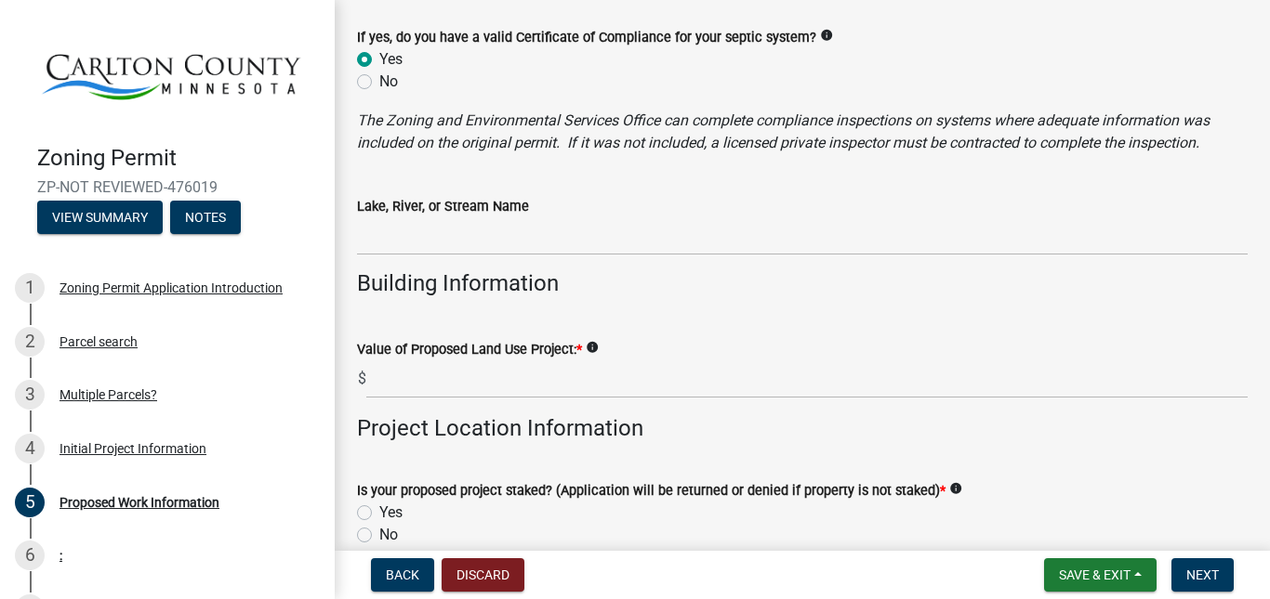
click at [589, 348] on icon "info" at bounding box center [592, 347] width 13 height 13
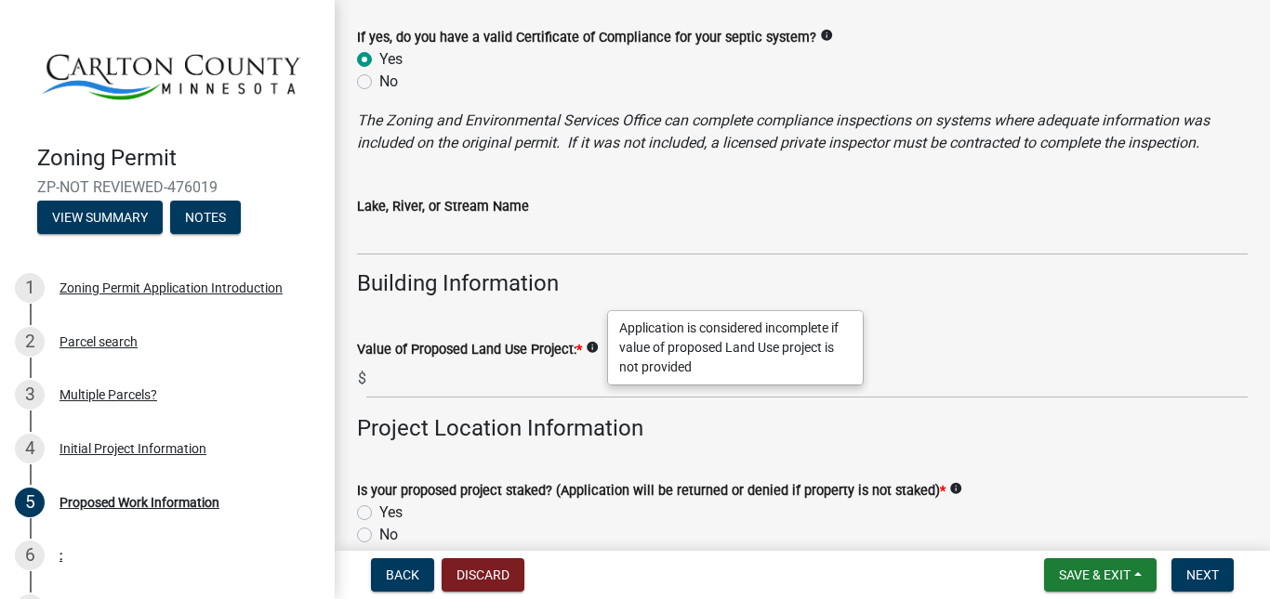
click at [589, 348] on icon "info" at bounding box center [592, 347] width 13 height 13
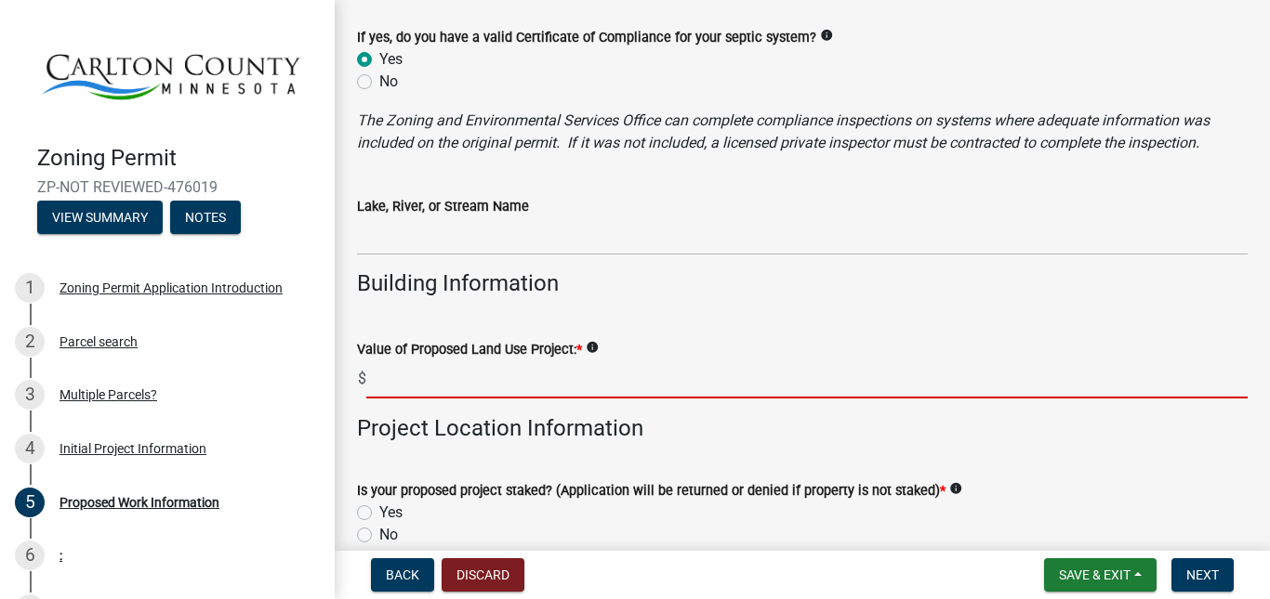
click at [524, 370] on input "text" at bounding box center [806, 380] width 881 height 38
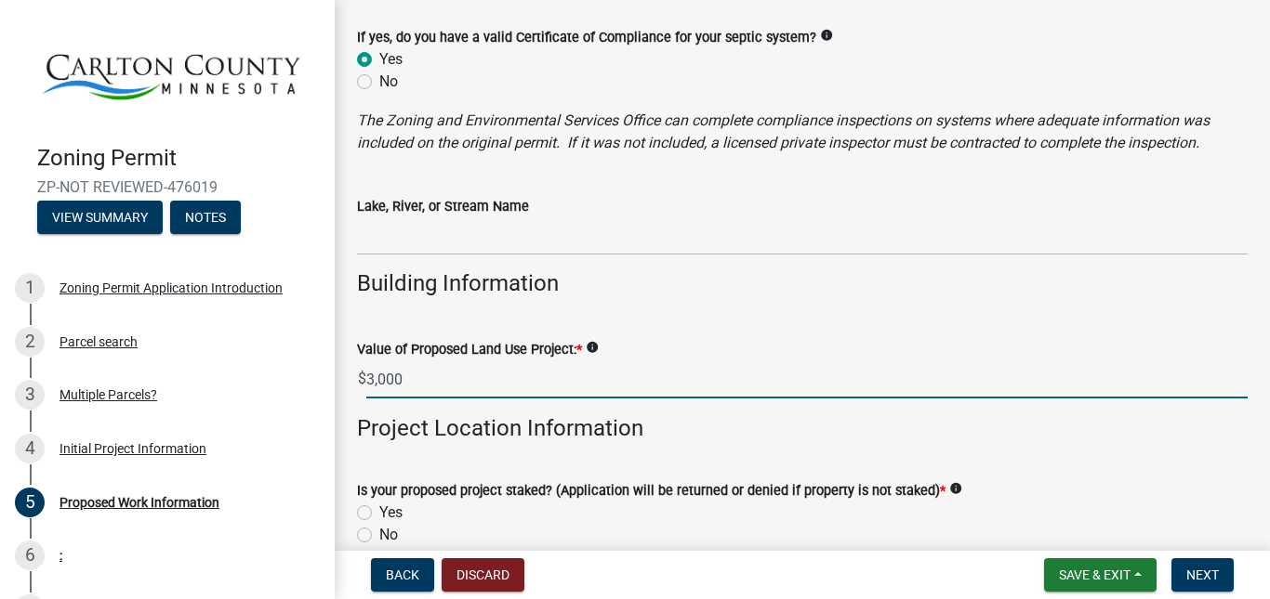
type input "3000"
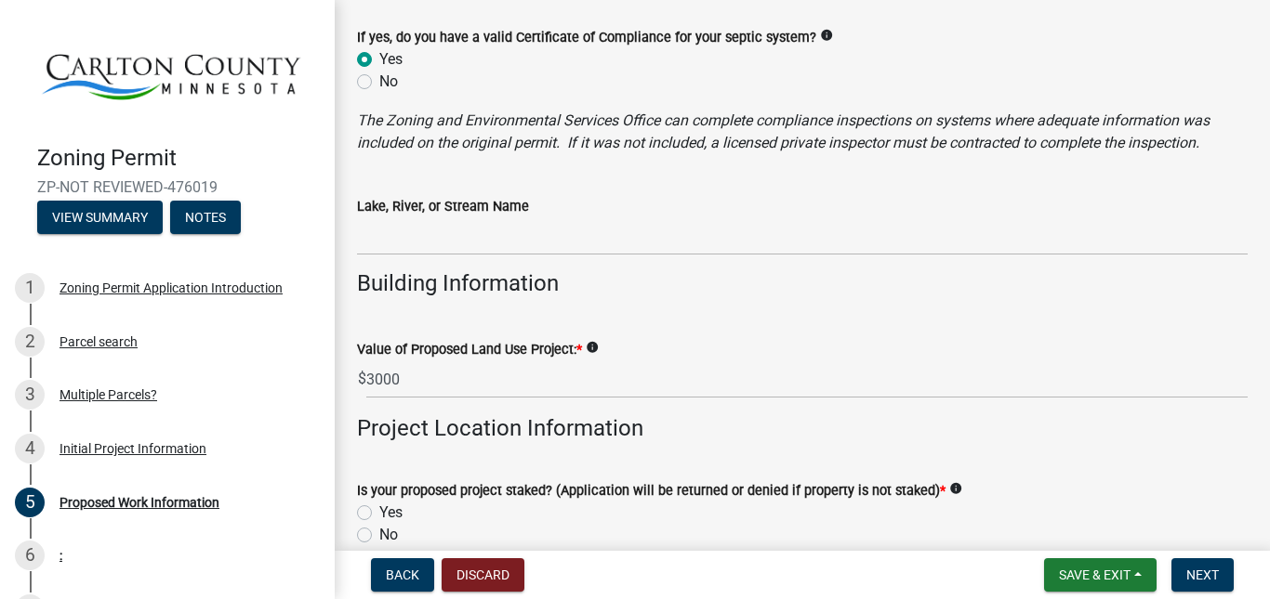
click at [516, 452] on wm-data-entity-input "Project Location Information" at bounding box center [802, 436] width 890 height 42
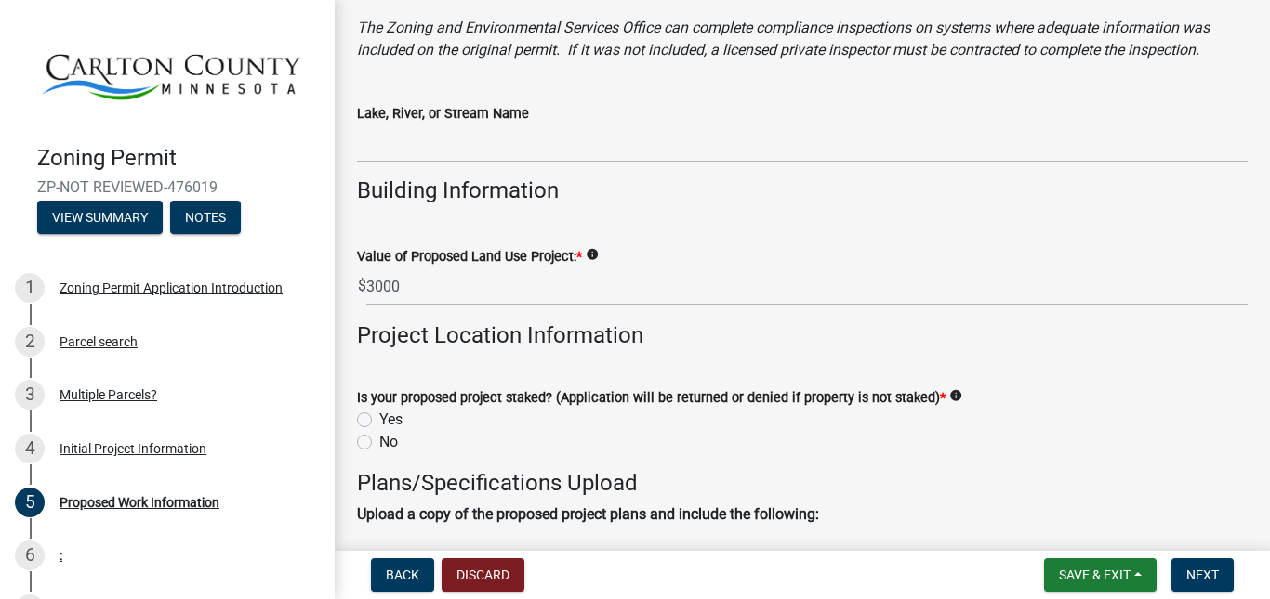
click at [379, 418] on label "Yes" at bounding box center [390, 420] width 23 height 22
click at [379, 418] on input "Yes" at bounding box center [385, 415] width 12 height 12
radio input "true"
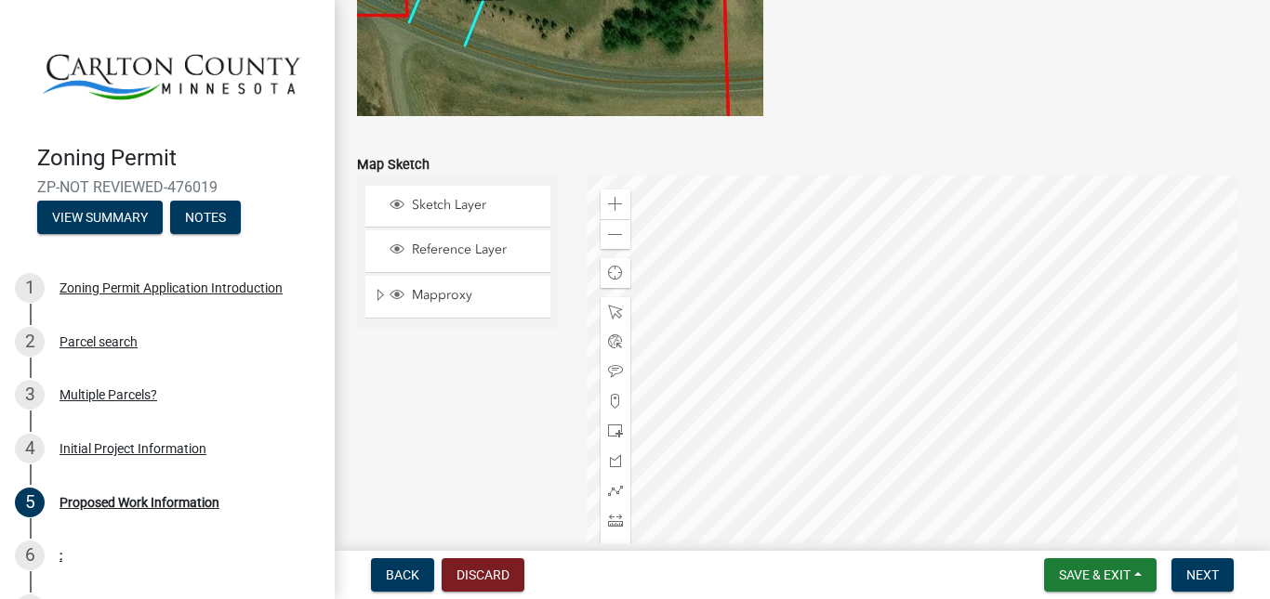
scroll to position [3614, 0]
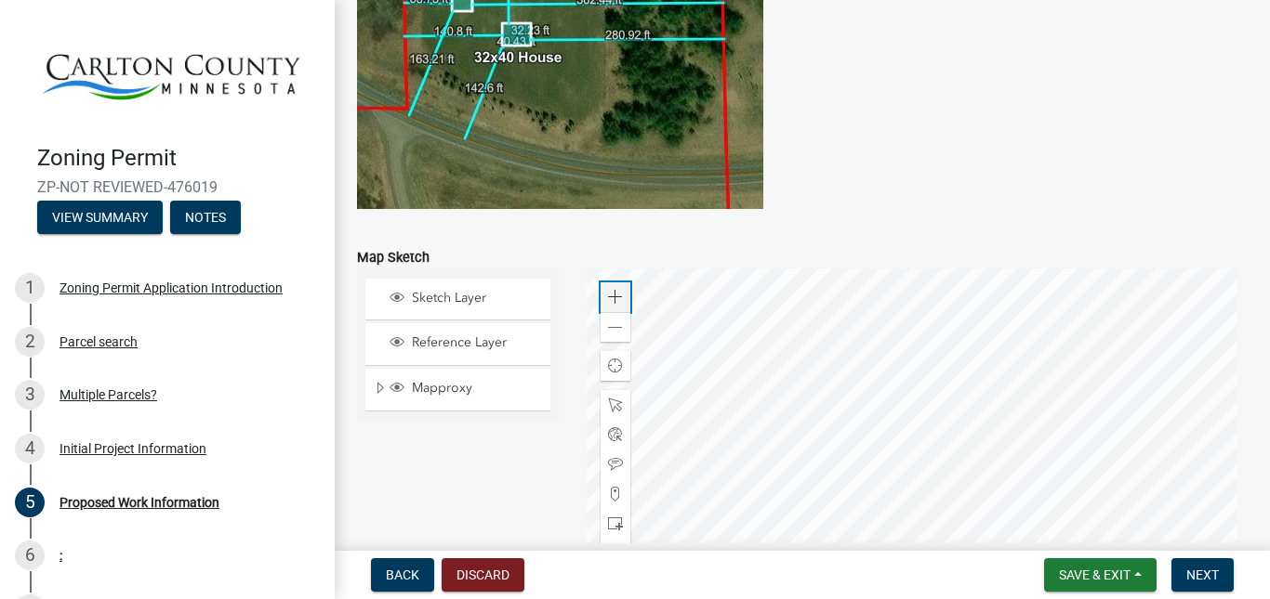
click at [613, 303] on span at bounding box center [615, 297] width 15 height 15
click at [879, 529] on div at bounding box center [916, 501] width 661 height 465
click at [605, 288] on div "Zoom in" at bounding box center [615, 298] width 30 height 30
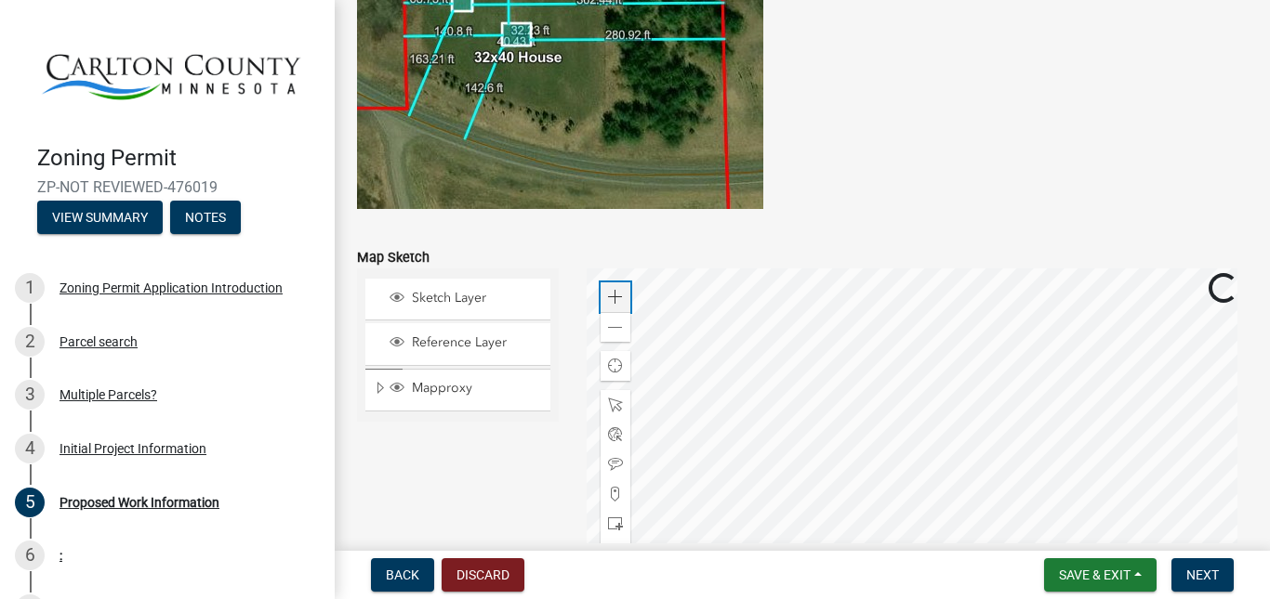
click at [605, 288] on div "Zoom in" at bounding box center [615, 298] width 30 height 30
click at [941, 556] on div at bounding box center [916, 501] width 661 height 465
click at [820, 452] on div at bounding box center [916, 501] width 661 height 465
click at [889, 478] on div at bounding box center [916, 501] width 661 height 465
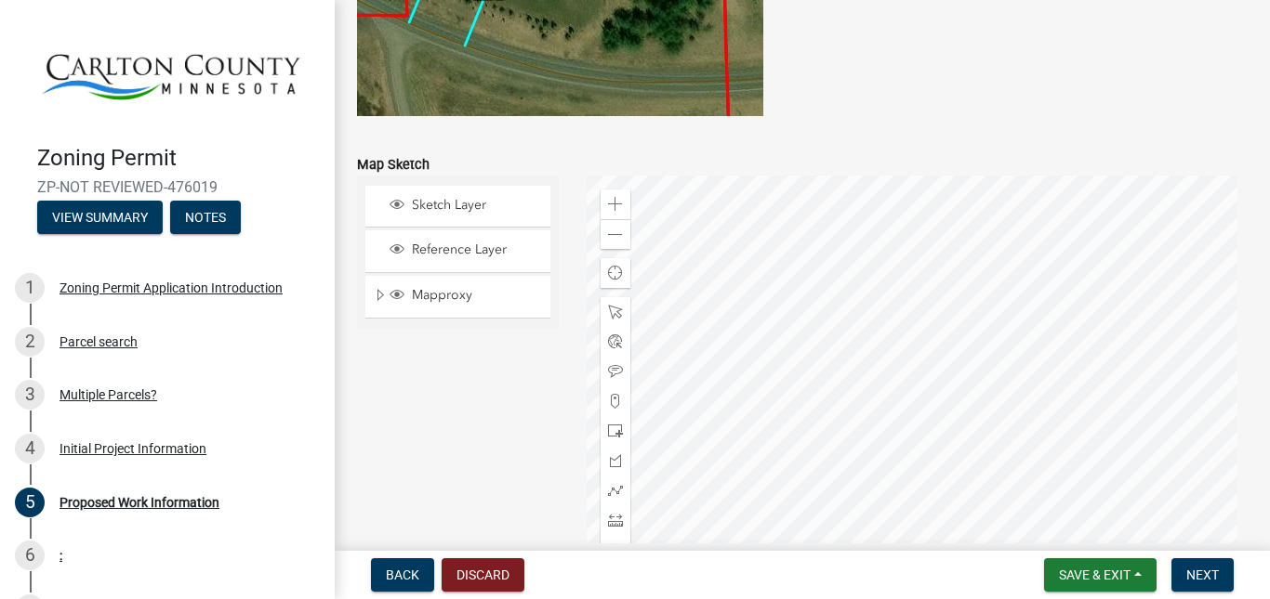
scroll to position [3800, 0]
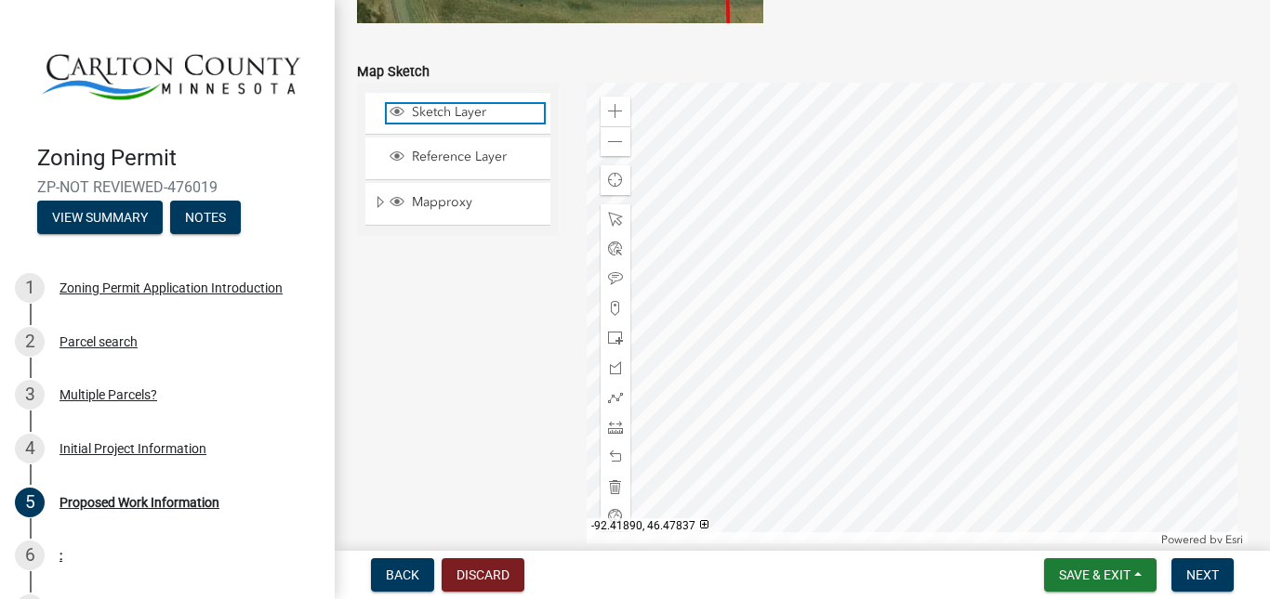
click at [441, 117] on span "Sketch Layer" at bounding box center [475, 112] width 137 height 17
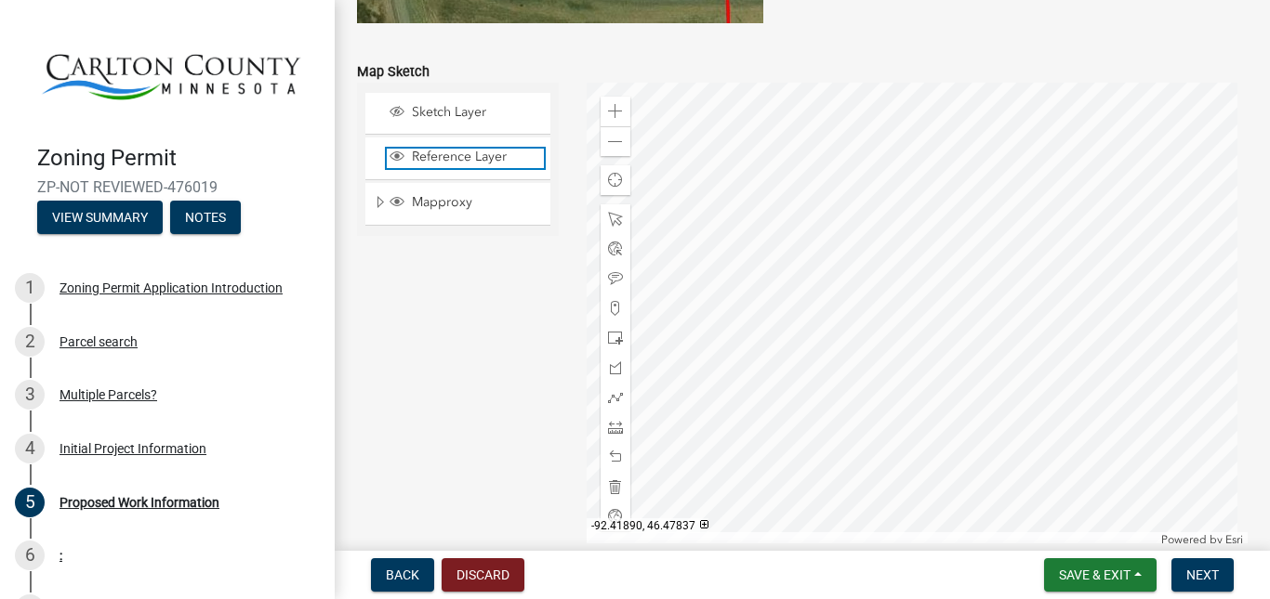
click at [419, 157] on span "Reference Layer" at bounding box center [475, 157] width 137 height 17
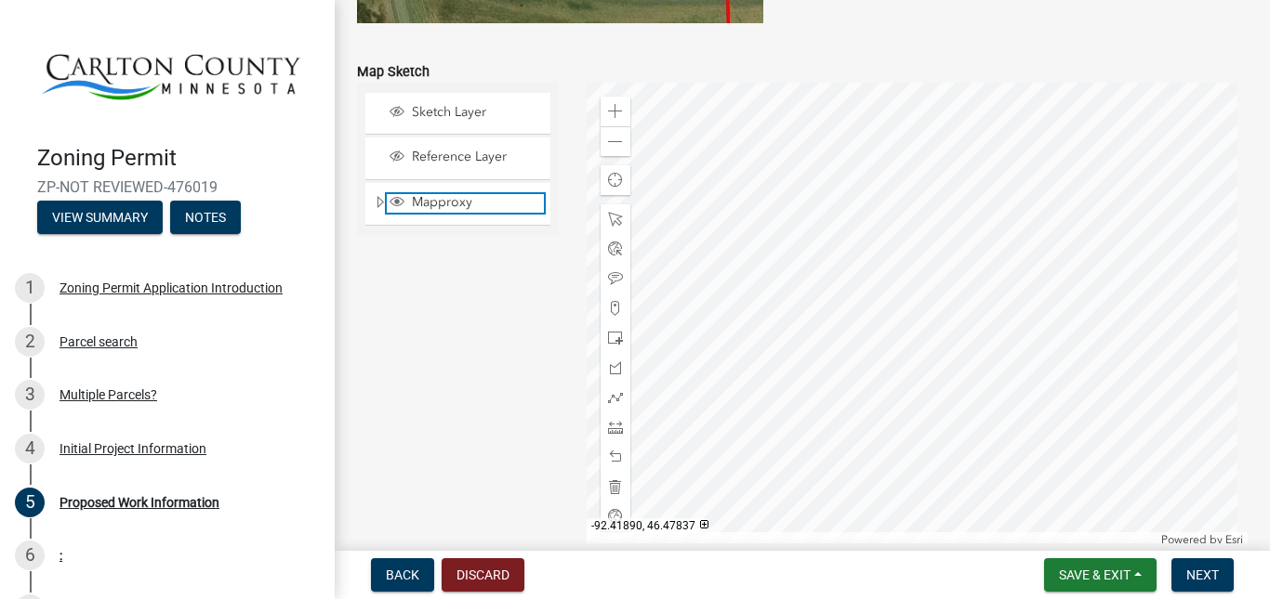
click at [406, 204] on span "Layer List" at bounding box center [397, 203] width 20 height 19
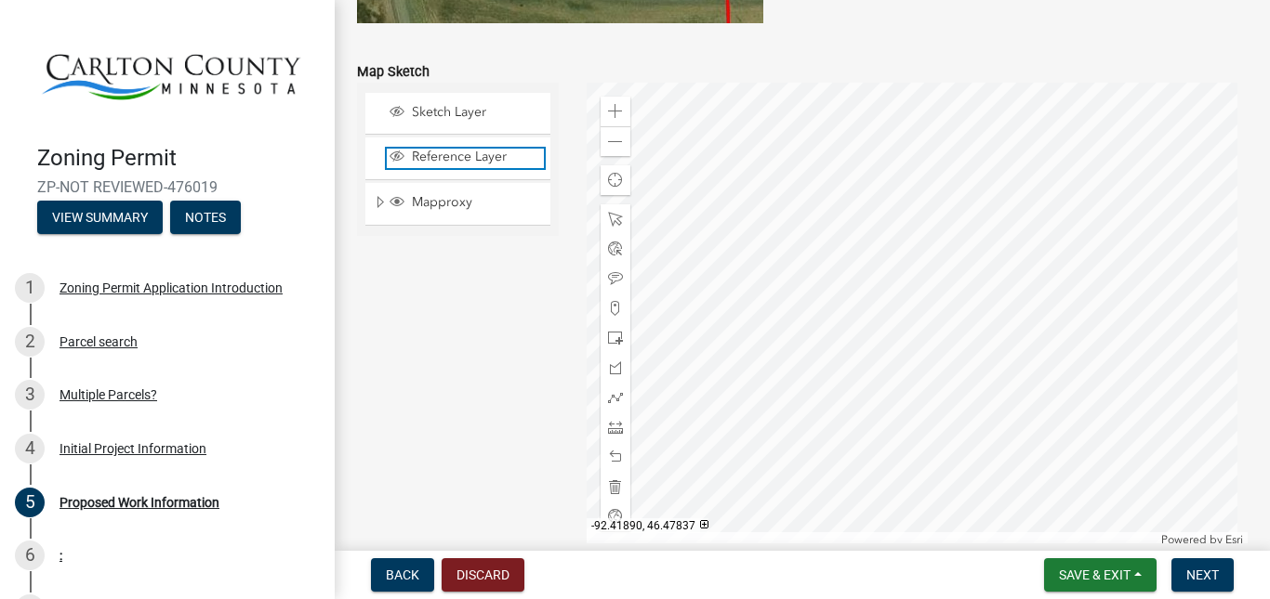
click at [440, 160] on span "Reference Layer" at bounding box center [475, 157] width 137 height 17
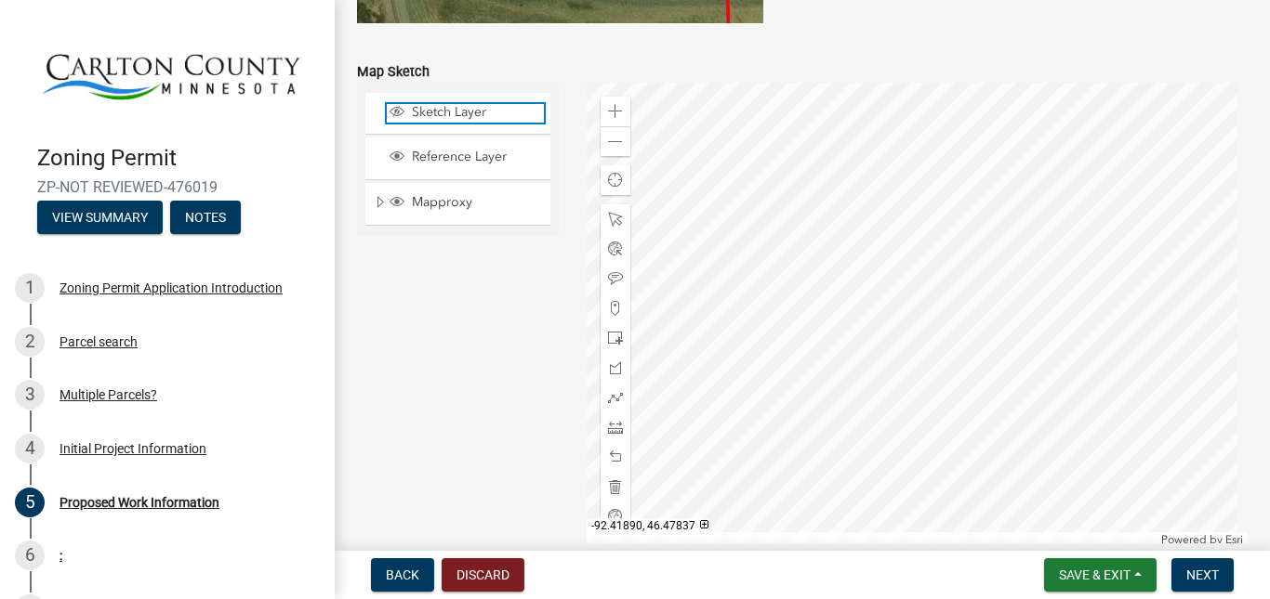
click at [449, 110] on span "Sketch Layer" at bounding box center [475, 112] width 137 height 17
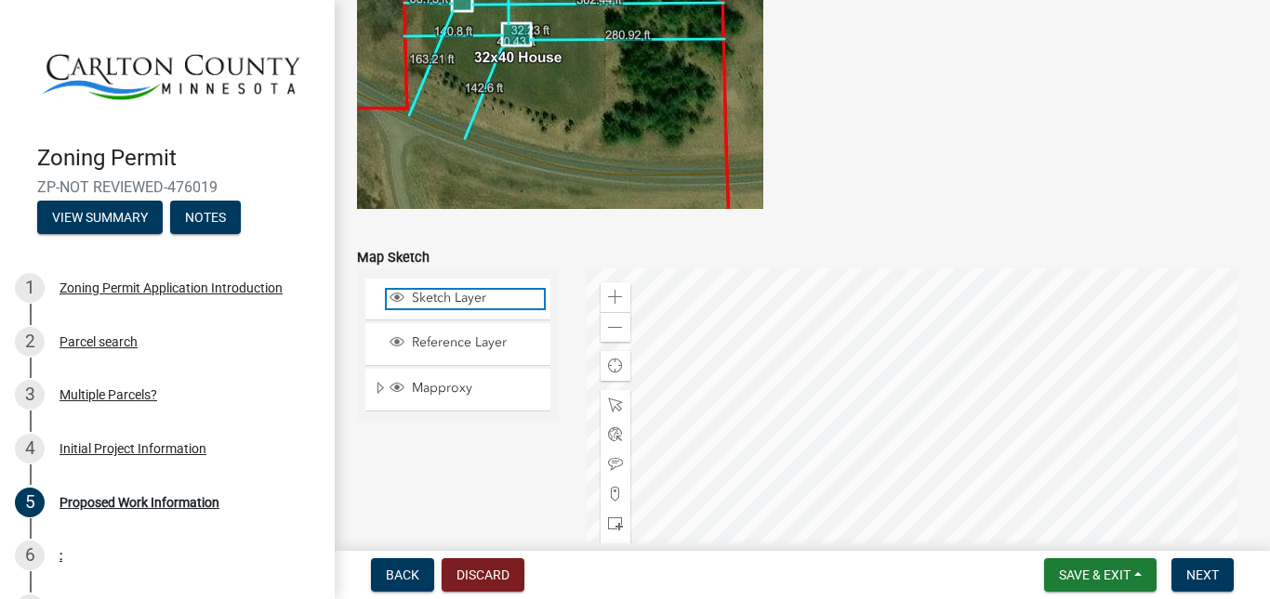
scroll to position [3707, 0]
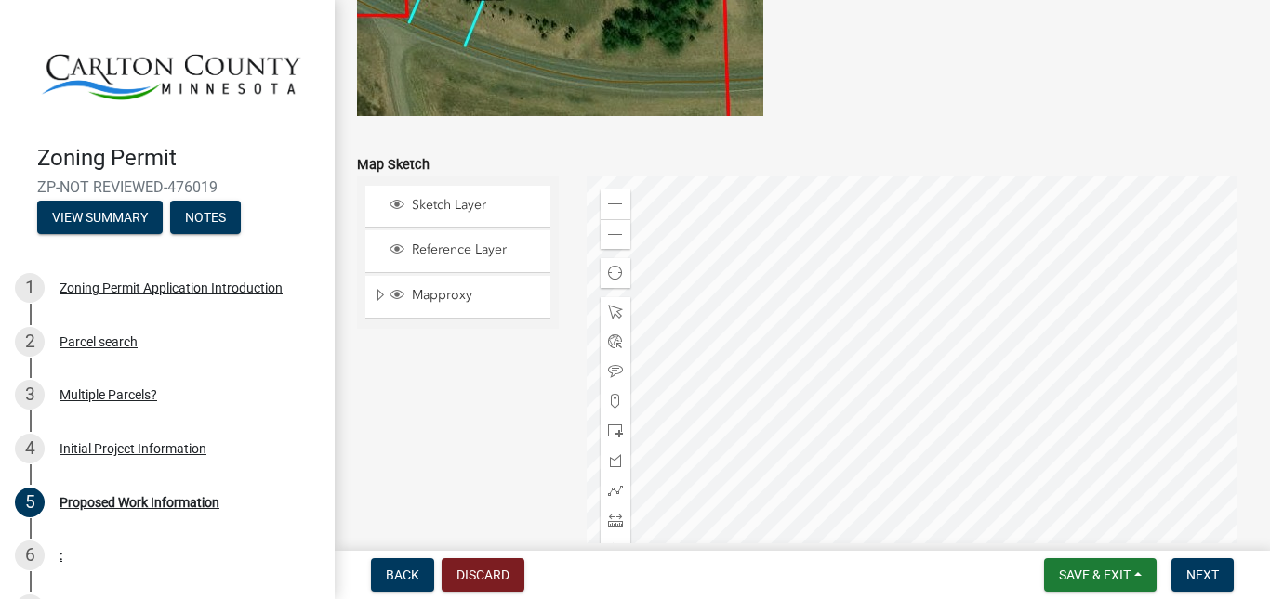
click at [836, 320] on div at bounding box center [916, 408] width 661 height 465
click at [901, 401] on div at bounding box center [916, 408] width 661 height 465
click at [610, 431] on span at bounding box center [615, 431] width 15 height 15
click at [834, 342] on div at bounding box center [916, 408] width 661 height 465
click at [377, 296] on span "Expand" at bounding box center [380, 296] width 15 height 18
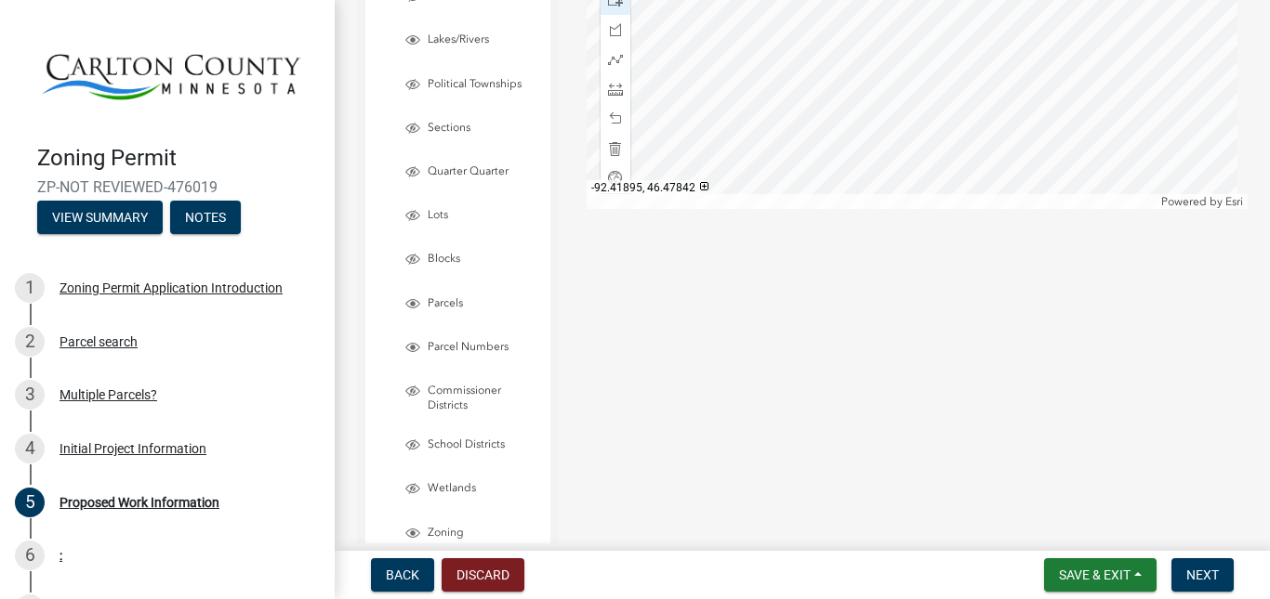
scroll to position [4172, 0]
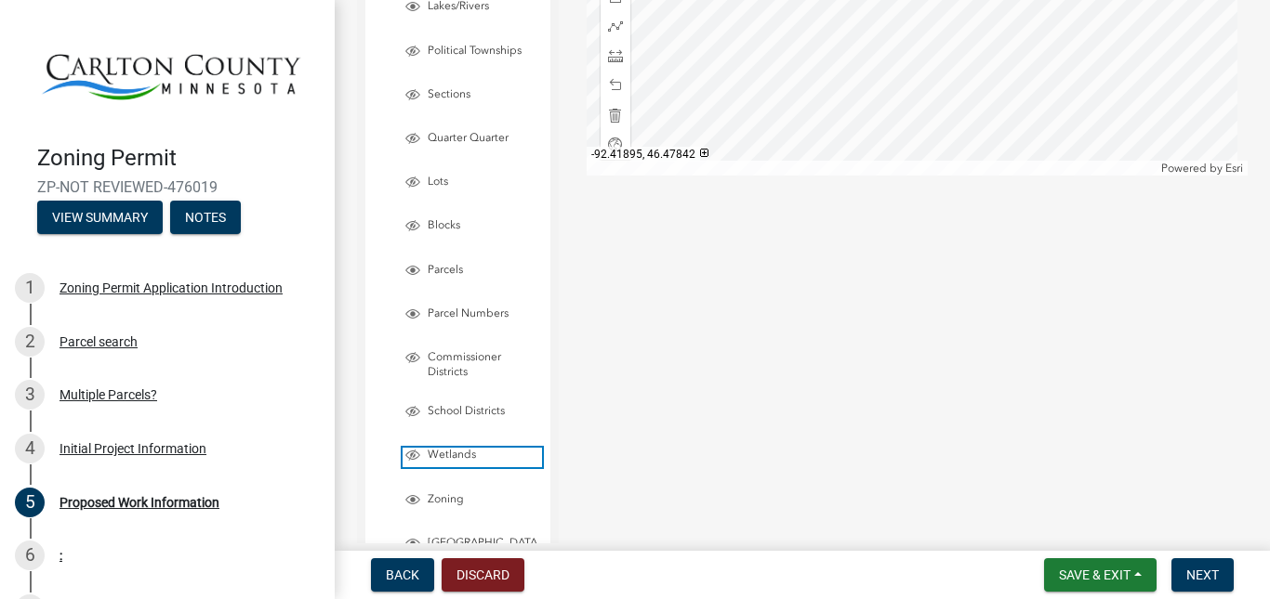
click at [441, 451] on span "Wetlands" at bounding box center [482, 455] width 119 height 15
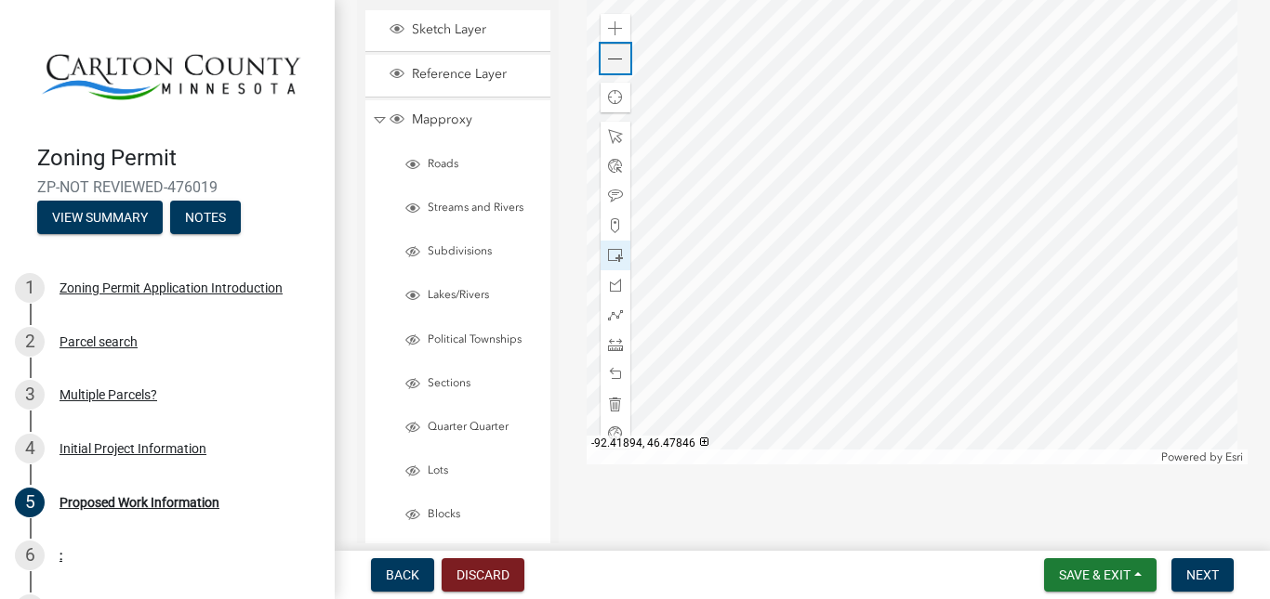
click at [614, 59] on span at bounding box center [615, 59] width 15 height 15
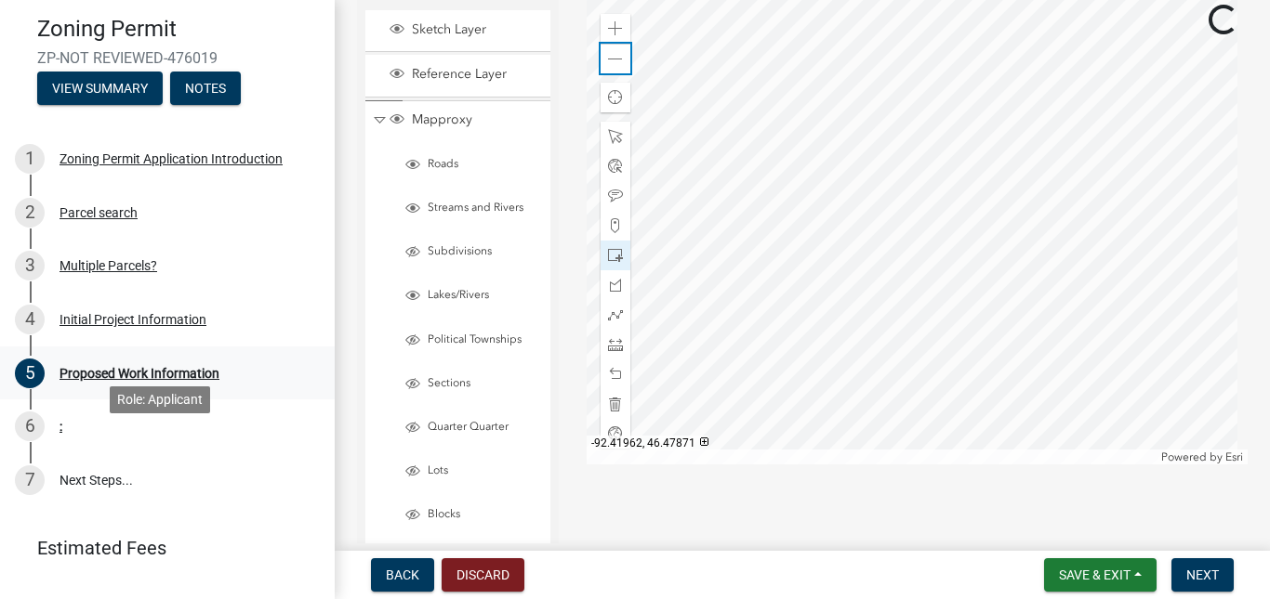
scroll to position [163, 0]
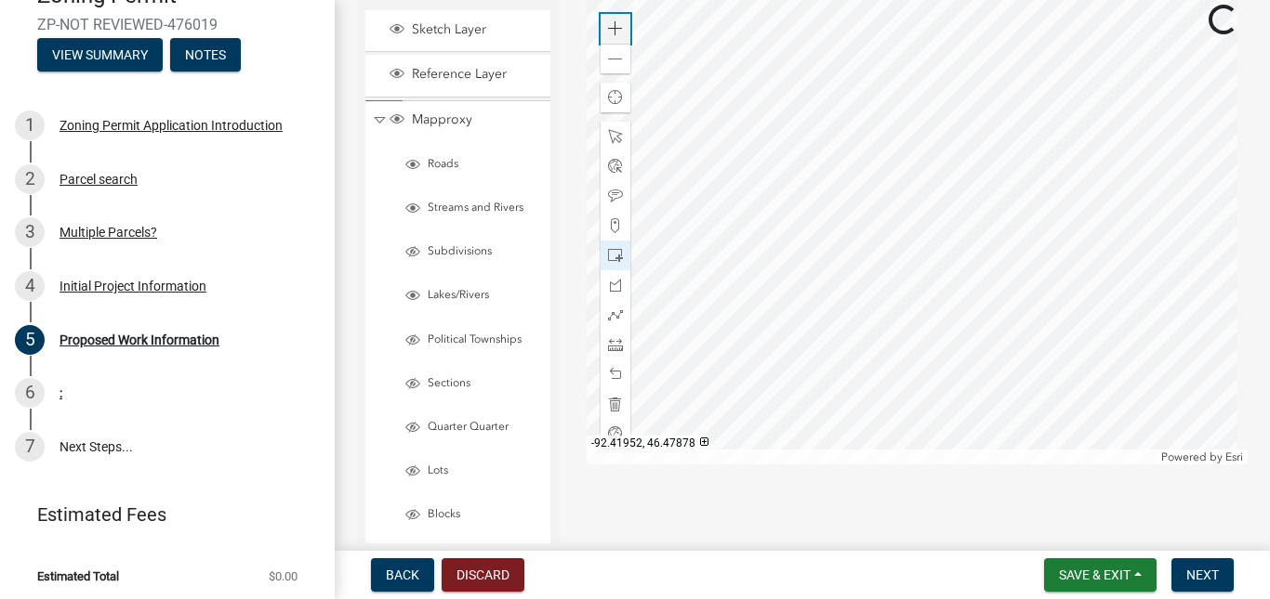
click at [608, 27] on span at bounding box center [615, 28] width 15 height 15
click at [949, 230] on div at bounding box center [916, 232] width 661 height 465
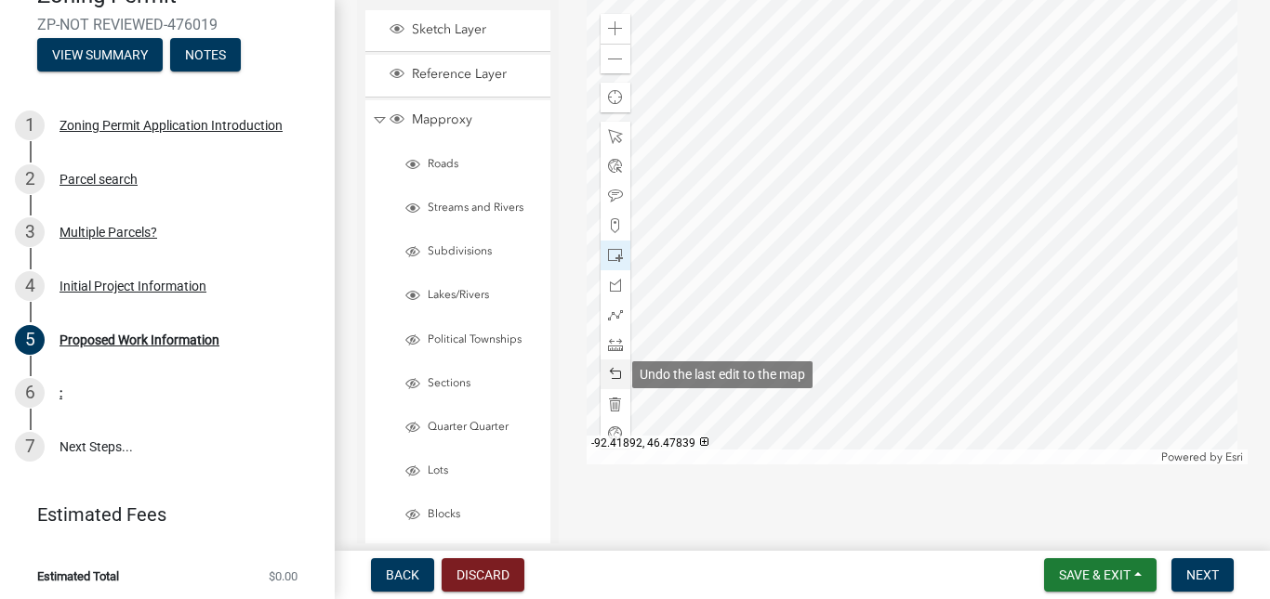
click at [600, 370] on div at bounding box center [615, 375] width 30 height 30
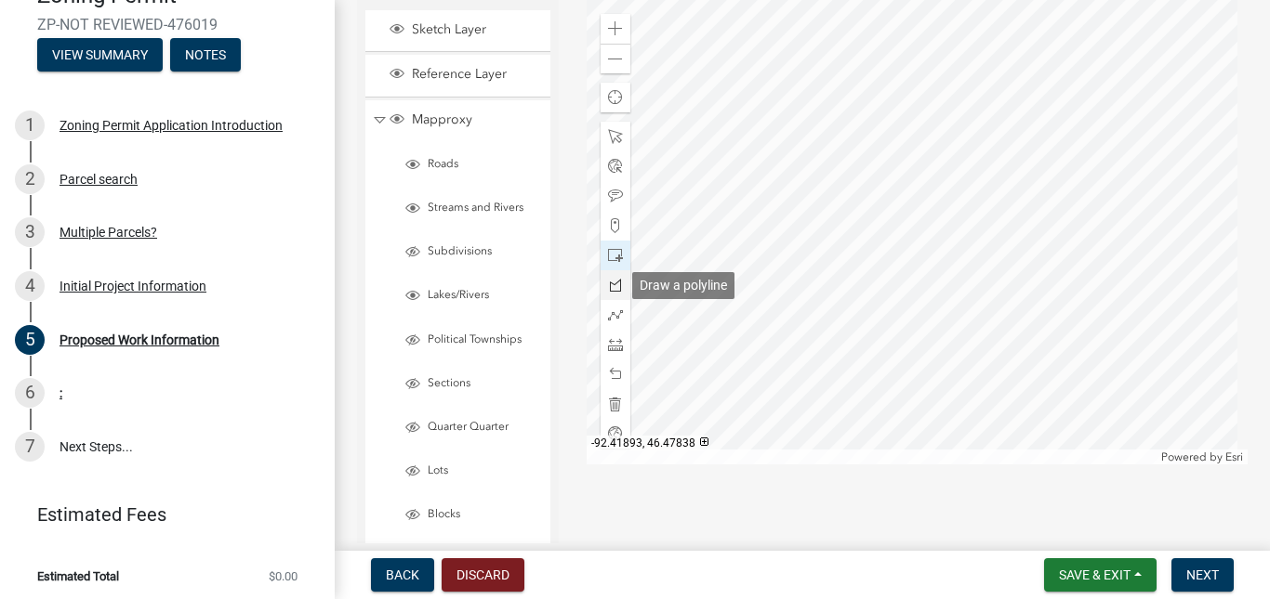
click at [603, 280] on div at bounding box center [615, 285] width 30 height 30
click at [948, 169] on div at bounding box center [916, 232] width 661 height 465
click at [859, 215] on div at bounding box center [916, 232] width 661 height 465
click at [883, 264] on div at bounding box center [916, 232] width 661 height 465
click at [974, 217] on div at bounding box center [916, 232] width 661 height 465
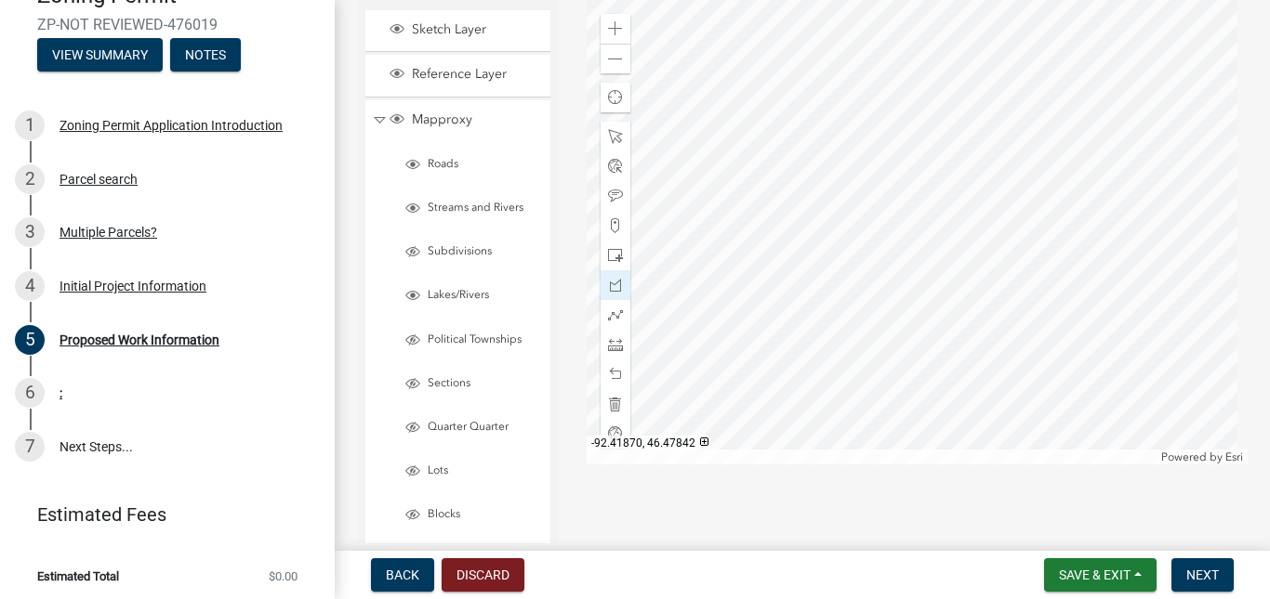
click at [941, 168] on div at bounding box center [916, 232] width 661 height 465
click at [550, 104] on div "Sketch Layer Reference Layer Mapproxy Roads Streams and Rivers Subdivisions Lak…" at bounding box center [458, 529] width 202 height 1058
click at [947, 168] on div at bounding box center [916, 232] width 661 height 465
click at [603, 343] on div at bounding box center [615, 345] width 30 height 30
click at [852, 212] on div at bounding box center [916, 232] width 661 height 465
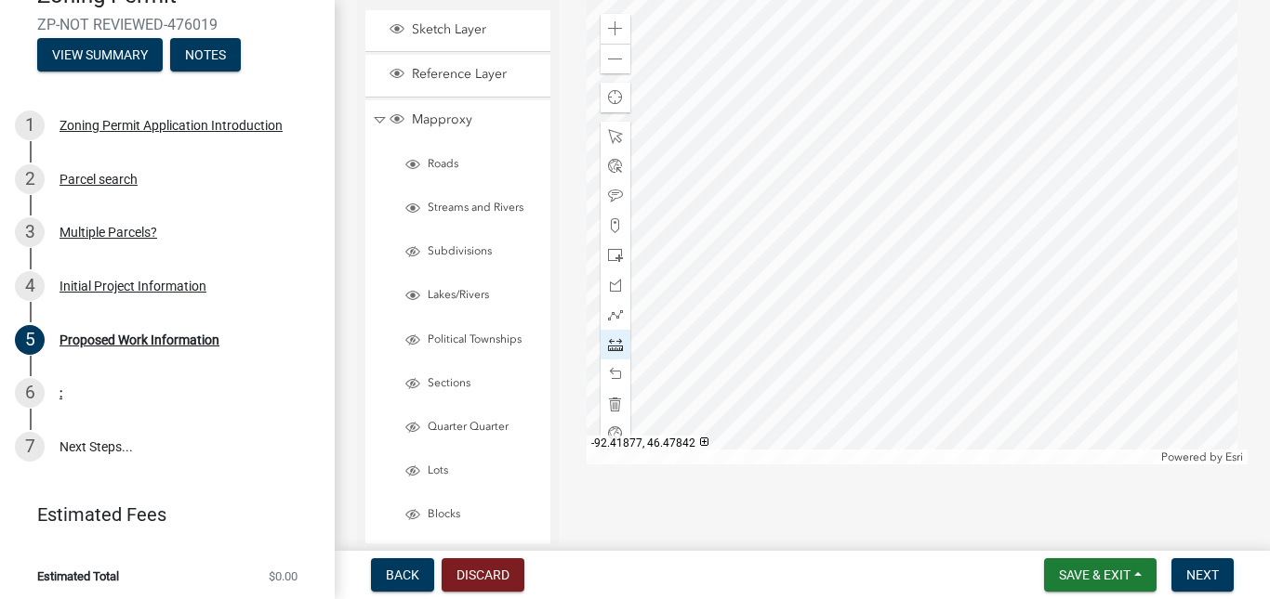
click at [846, 179] on div at bounding box center [916, 232] width 661 height 465
click at [847, 178] on div at bounding box center [916, 232] width 661 height 465
click at [844, 155] on div at bounding box center [916, 232] width 661 height 465
click at [845, 155] on div at bounding box center [916, 232] width 661 height 465
click at [612, 375] on span at bounding box center [615, 374] width 15 height 15
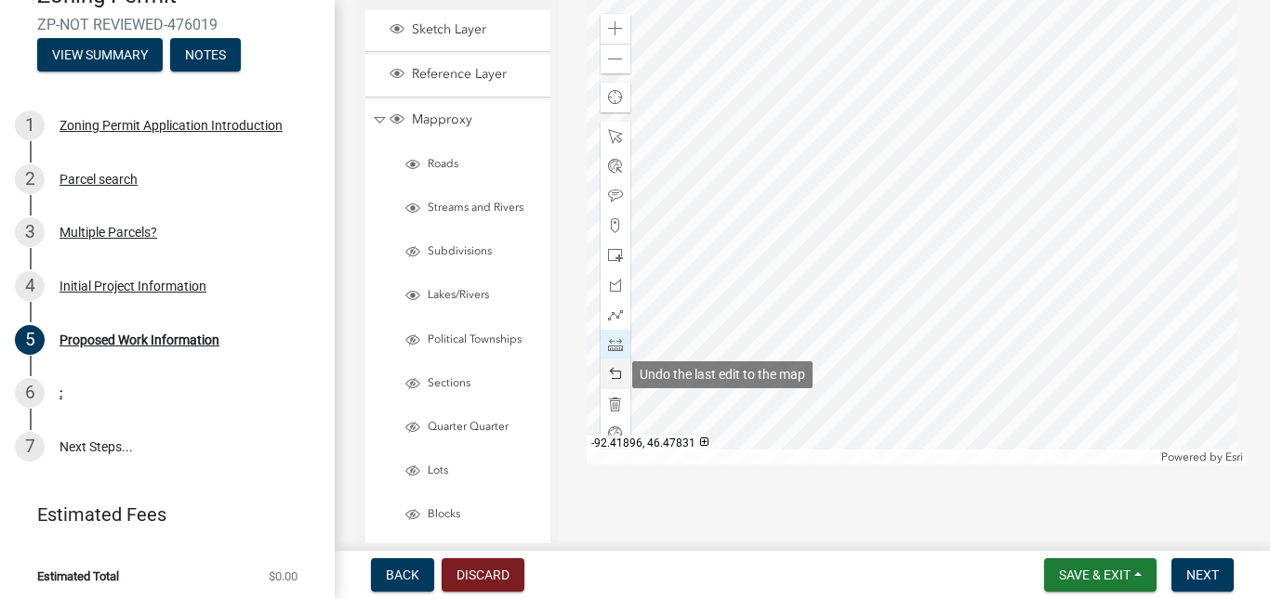
click at [612, 375] on span at bounding box center [615, 374] width 15 height 15
click at [612, 374] on span at bounding box center [615, 374] width 15 height 15
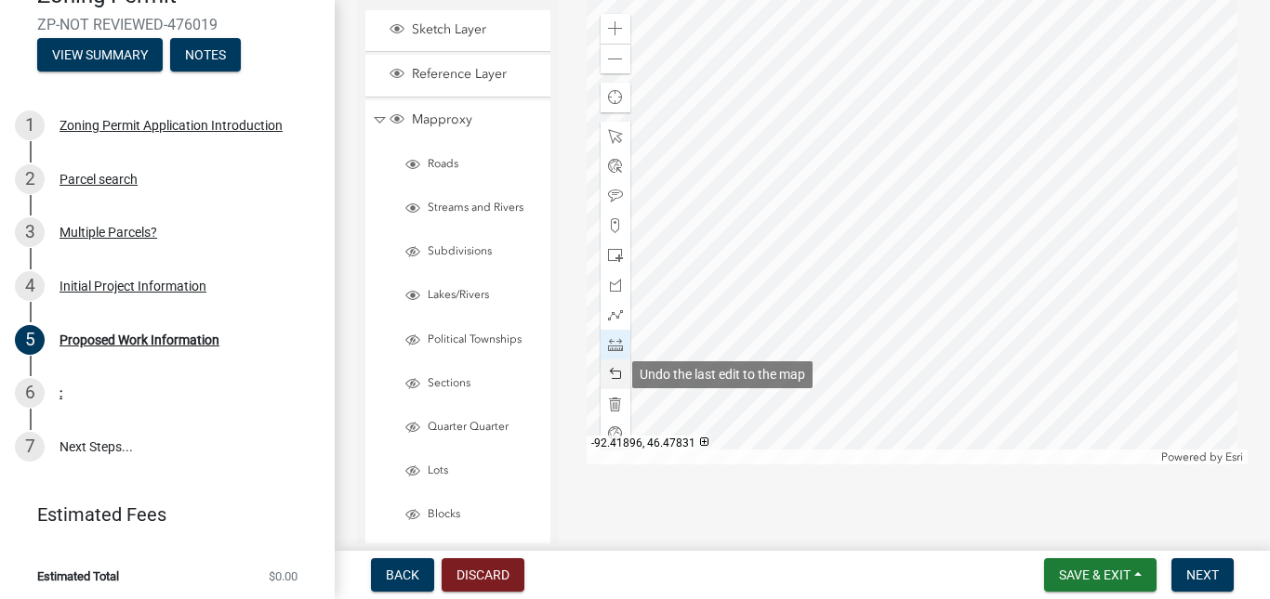
click at [609, 368] on span at bounding box center [615, 374] width 15 height 15
click at [609, 365] on div at bounding box center [615, 375] width 30 height 30
click at [609, 364] on div at bounding box center [615, 375] width 30 height 30
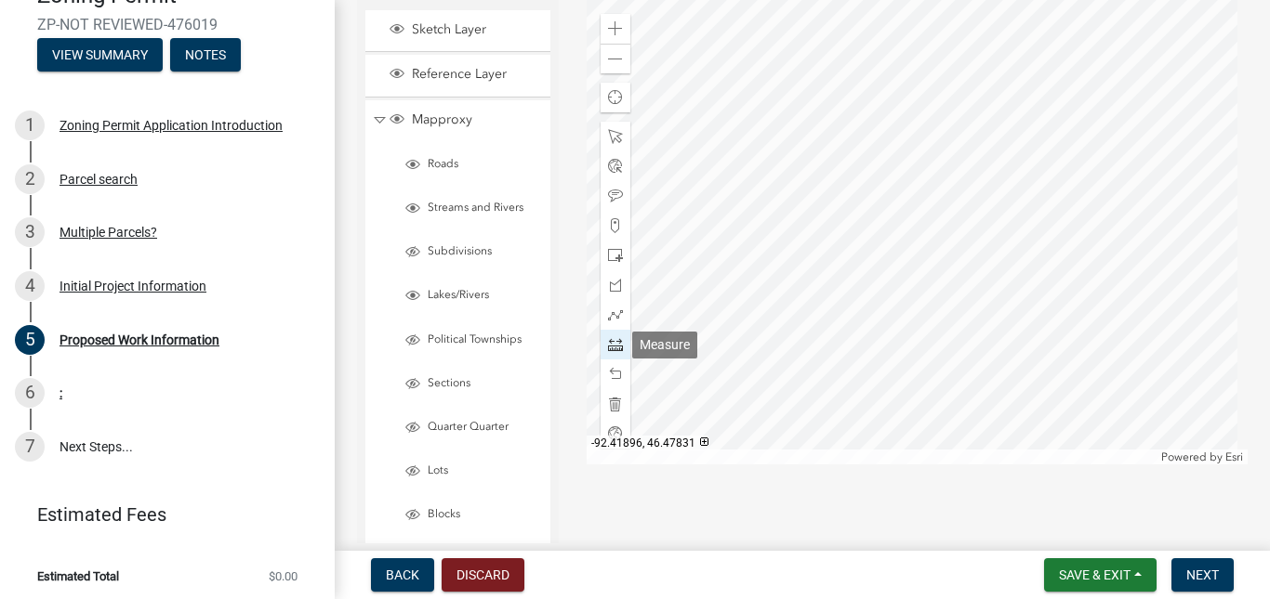
click at [608, 342] on span at bounding box center [615, 344] width 15 height 15
click at [881, 262] on div at bounding box center [916, 232] width 661 height 465
click at [999, 195] on div at bounding box center [916, 232] width 661 height 465
click at [957, 128] on div at bounding box center [916, 232] width 661 height 465
click at [842, 198] on div at bounding box center [916, 232] width 661 height 465
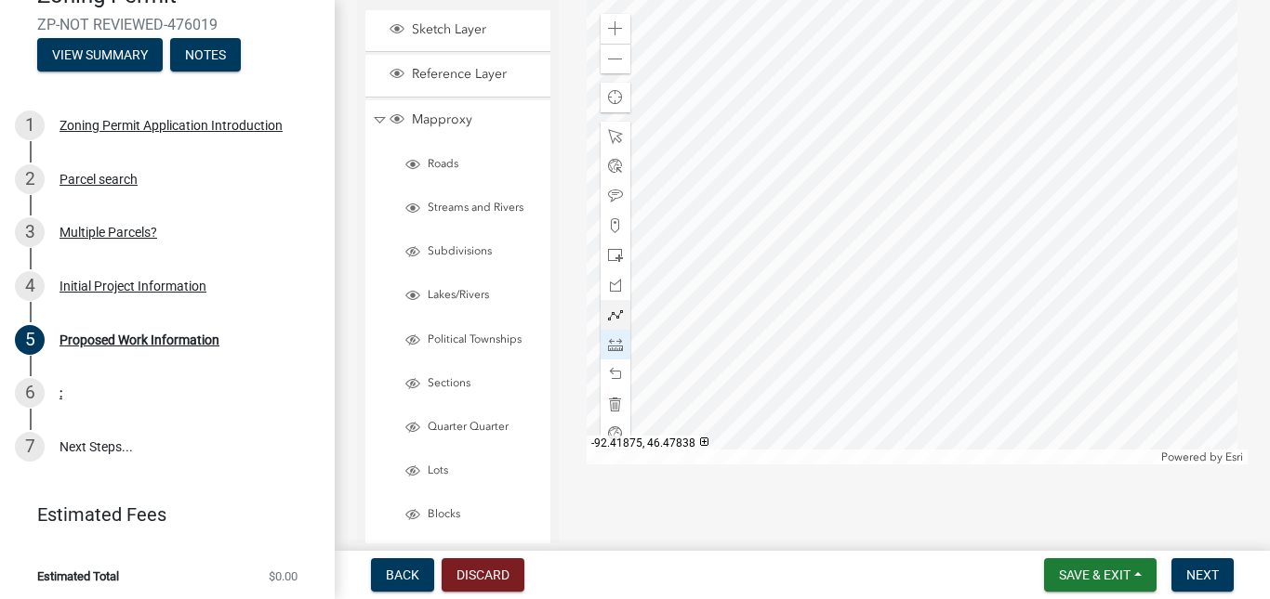
click at [882, 261] on div at bounding box center [916, 232] width 661 height 465
click at [880, 265] on div at bounding box center [916, 232] width 661 height 465
click at [805, 486] on div "Sketch Layer Reference Layer Mapproxy Roads Streams and Rivers Subdivisions Lak…" at bounding box center [802, 529] width 918 height 1058
click at [1218, 580] on span "Next" at bounding box center [1202, 575] width 33 height 15
click at [1211, 572] on span "Next" at bounding box center [1202, 575] width 33 height 15
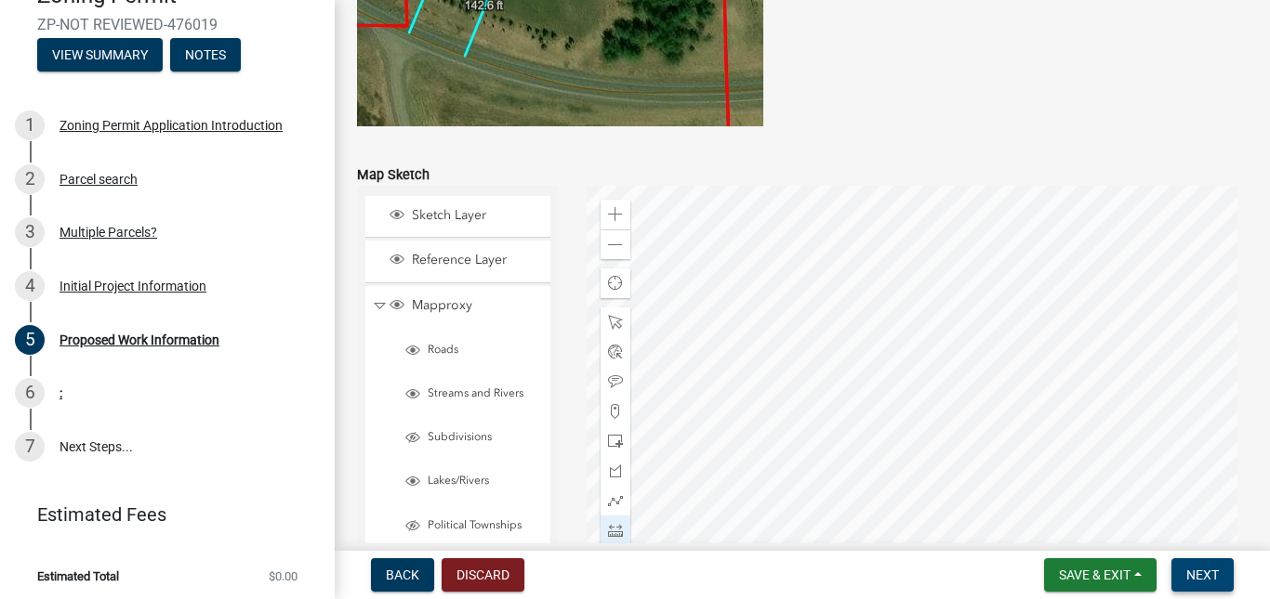
scroll to position [3790, 0]
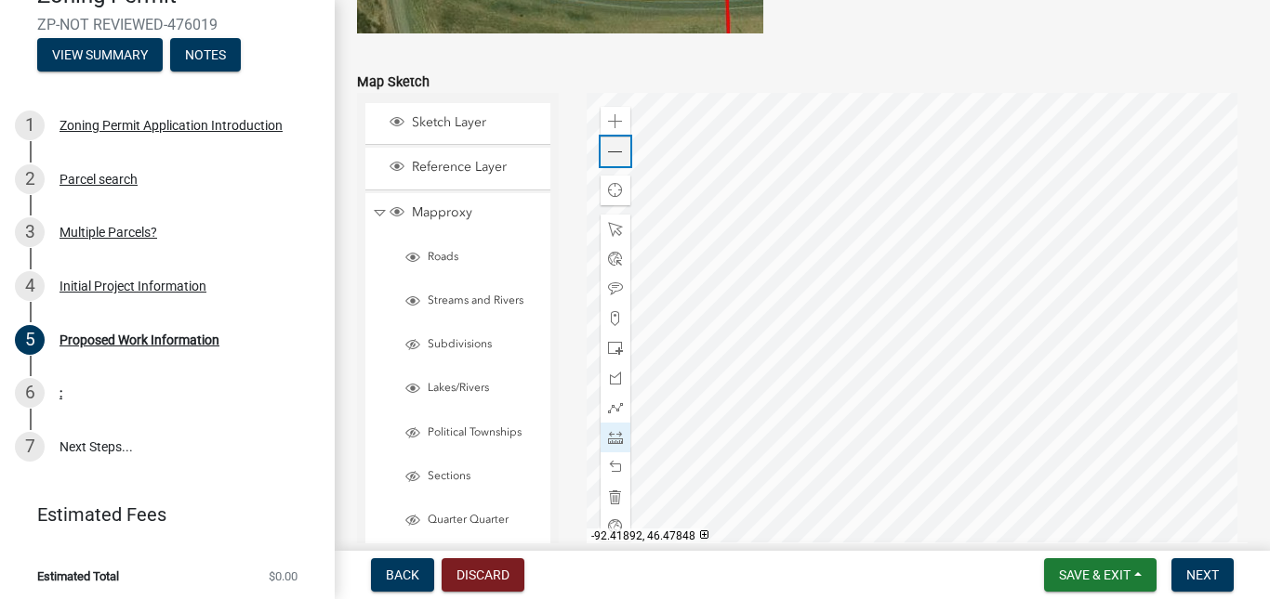
click at [612, 156] on span at bounding box center [615, 152] width 15 height 15
click at [613, 156] on span at bounding box center [615, 152] width 15 height 15
click at [615, 155] on span at bounding box center [615, 152] width 15 height 15
click at [618, 155] on span at bounding box center [615, 152] width 15 height 15
click at [612, 153] on span at bounding box center [615, 152] width 15 height 15
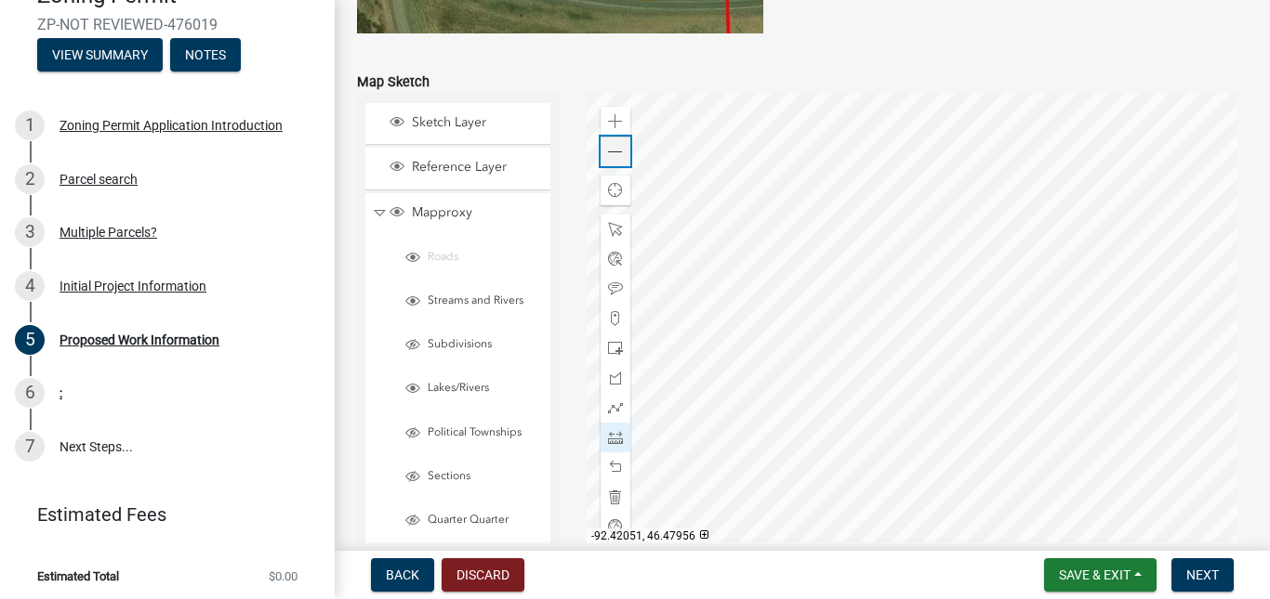
click at [613, 153] on span at bounding box center [615, 152] width 15 height 15
click at [611, 125] on span at bounding box center [615, 121] width 15 height 15
click at [611, 124] on span at bounding box center [615, 121] width 15 height 15
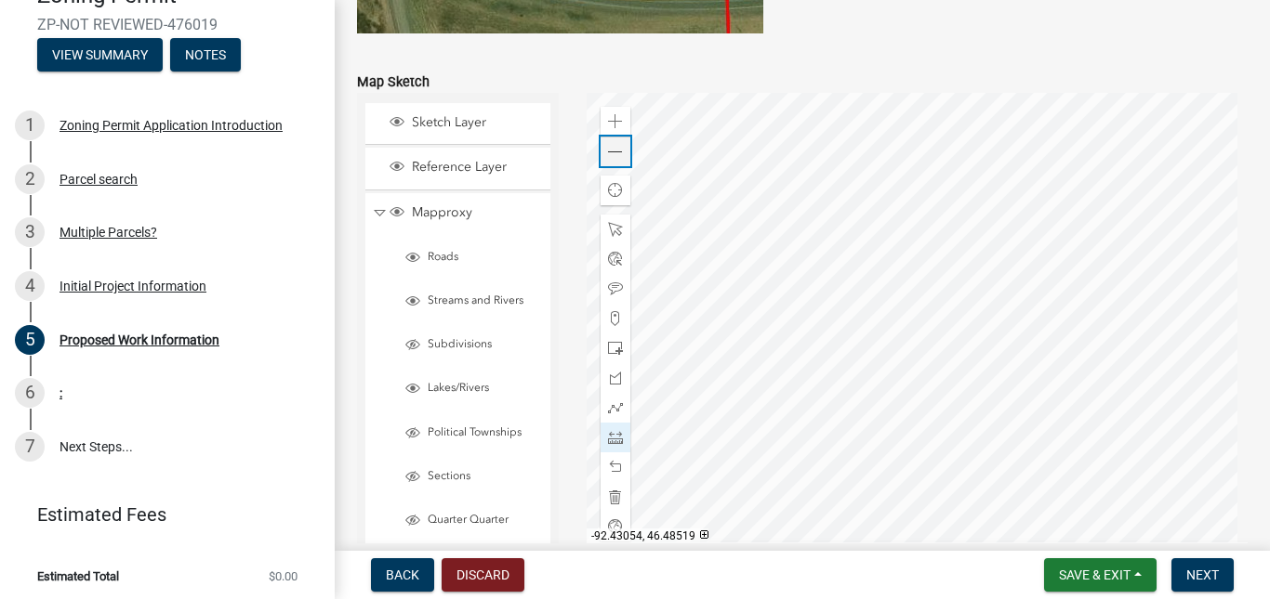
click at [612, 159] on span at bounding box center [615, 152] width 15 height 15
click at [911, 492] on div at bounding box center [916, 325] width 661 height 465
click at [602, 441] on div at bounding box center [615, 438] width 30 height 30
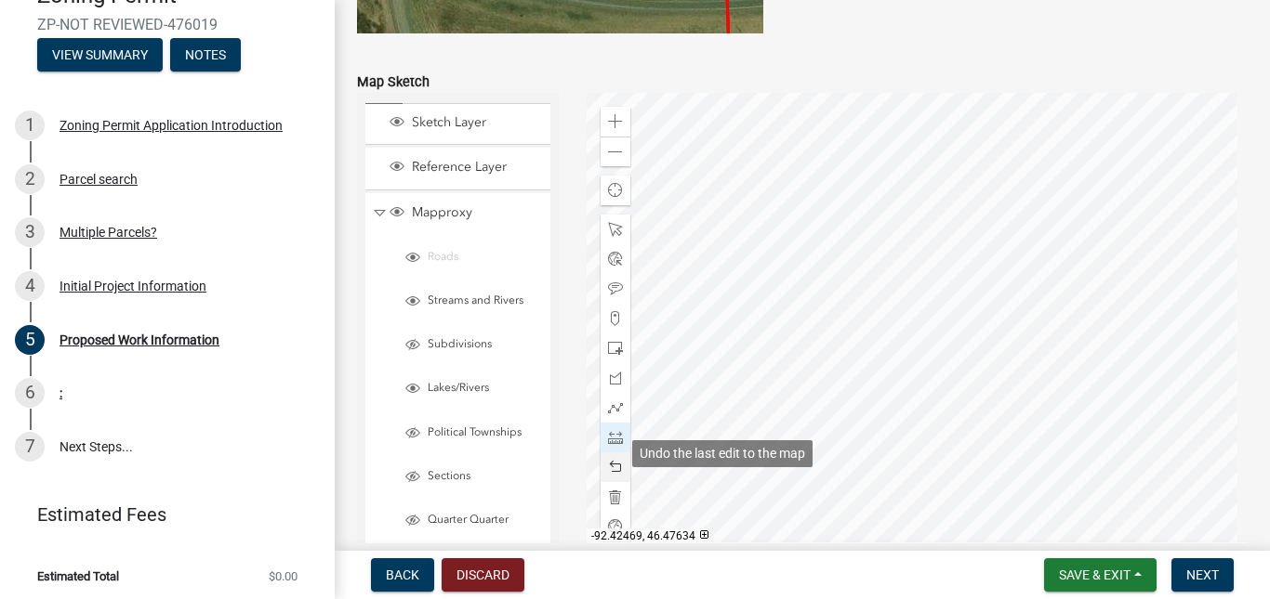
scroll to position [3804, 0]
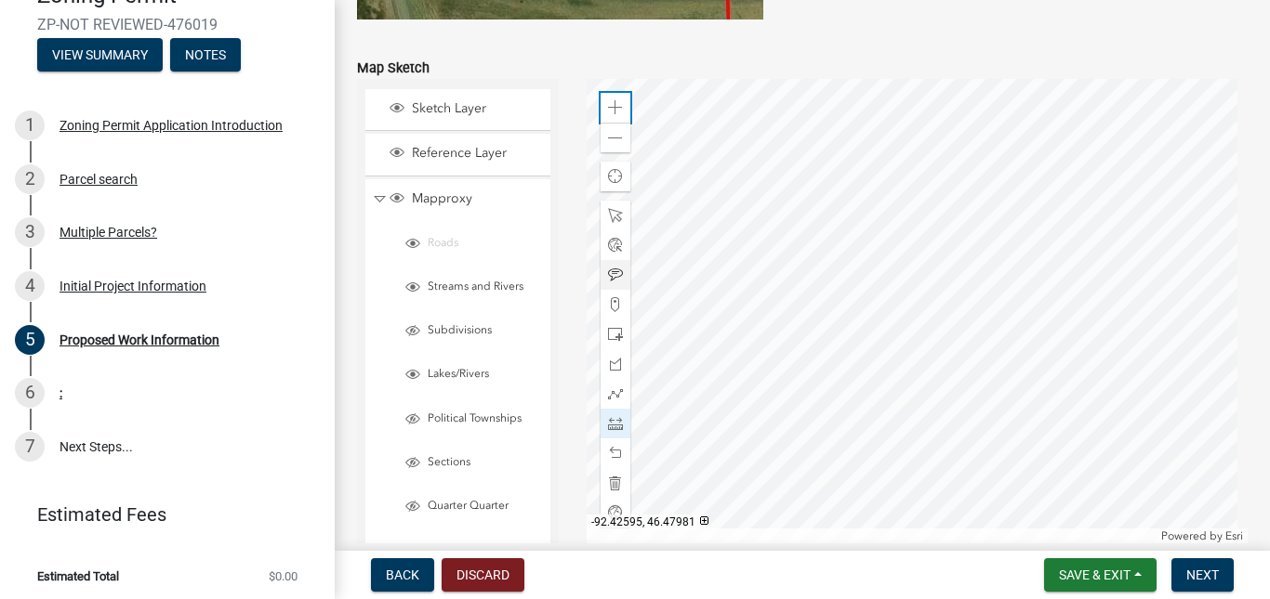
click at [608, 106] on span at bounding box center [615, 107] width 15 height 15
click at [612, 109] on span at bounding box center [615, 107] width 15 height 15
click at [609, 107] on span at bounding box center [615, 107] width 15 height 15
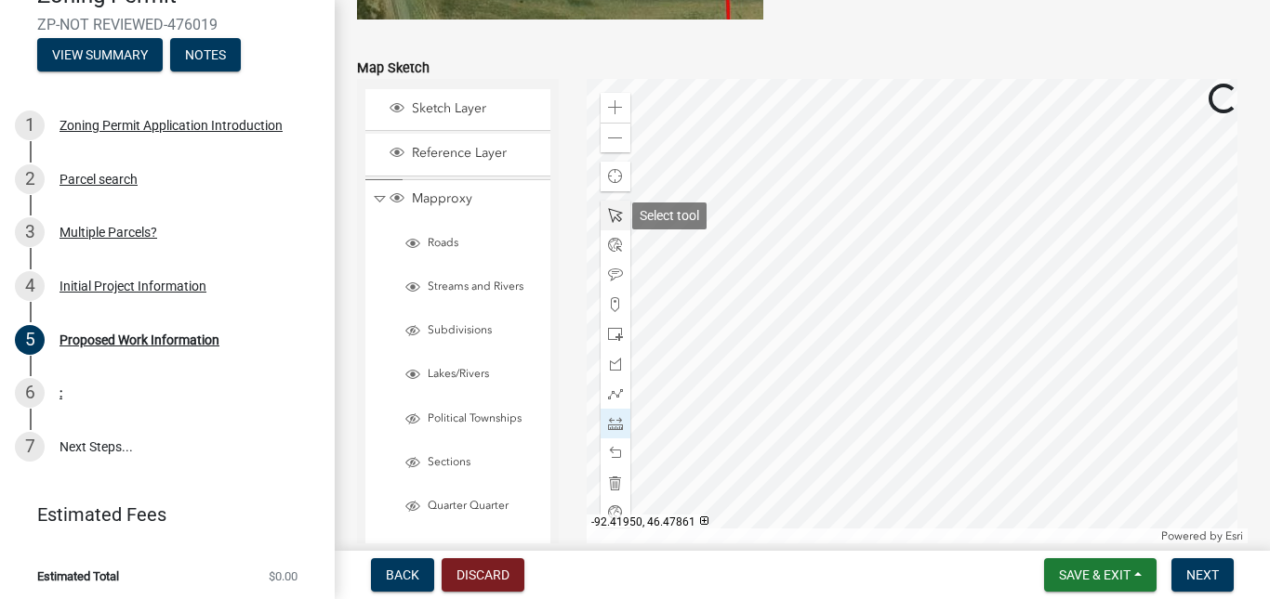
click at [617, 214] on span at bounding box center [615, 215] width 15 height 15
click at [930, 277] on div at bounding box center [916, 311] width 661 height 465
click at [906, 291] on div at bounding box center [916, 311] width 661 height 465
click at [894, 246] on div at bounding box center [916, 311] width 661 height 465
click at [613, 101] on span at bounding box center [615, 107] width 15 height 15
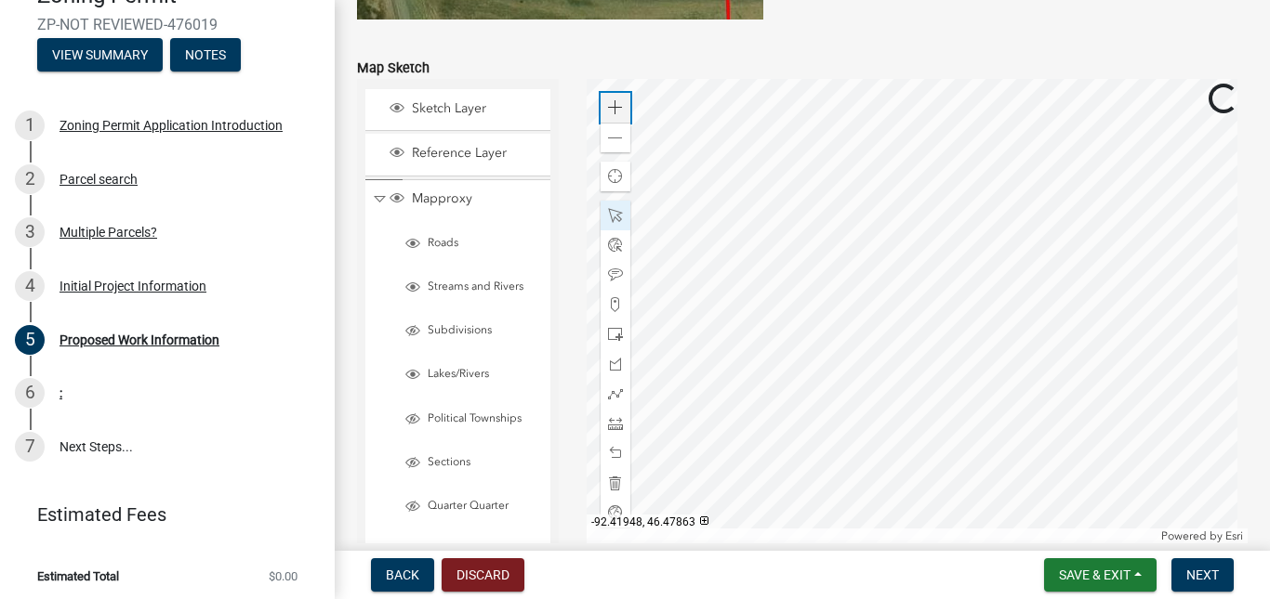
click at [613, 101] on span at bounding box center [615, 107] width 15 height 15
click at [935, 446] on div at bounding box center [916, 311] width 661 height 465
click at [602, 373] on div at bounding box center [615, 364] width 30 height 30
click at [831, 326] on div at bounding box center [916, 311] width 661 height 465
click at [943, 258] on div at bounding box center [916, 311] width 661 height 465
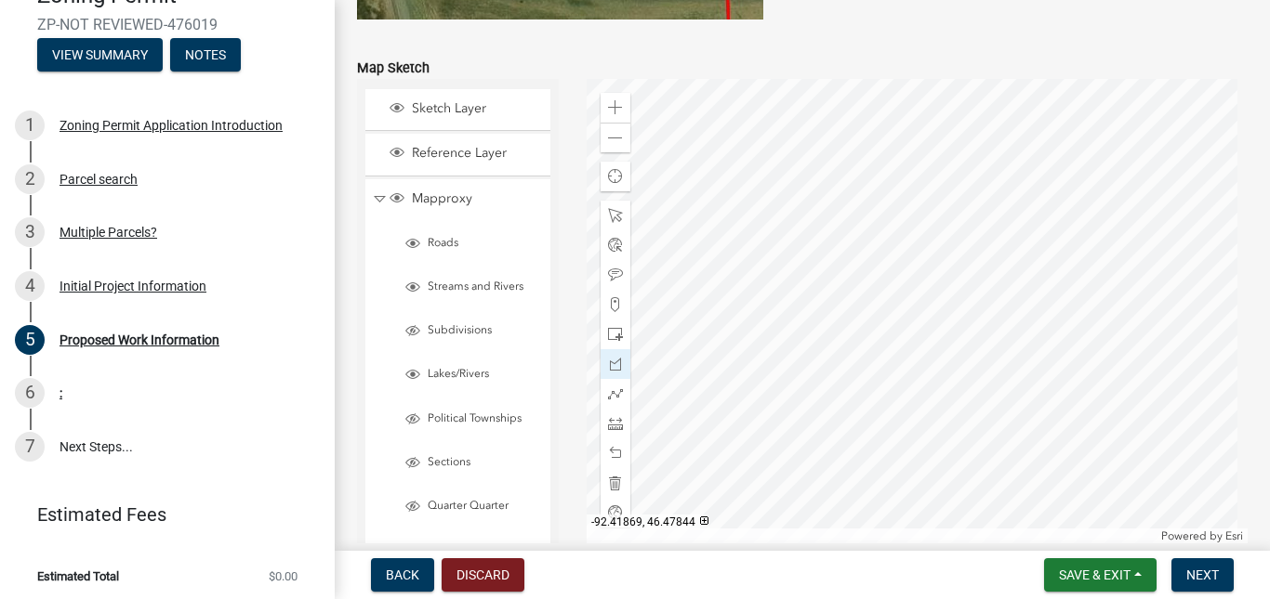
click at [899, 191] on div at bounding box center [916, 311] width 661 height 465
click at [791, 257] on div at bounding box center [916, 311] width 661 height 465
click at [836, 329] on div at bounding box center [916, 311] width 661 height 465
click at [619, 137] on span at bounding box center [615, 138] width 15 height 15
click at [618, 137] on span at bounding box center [615, 138] width 15 height 15
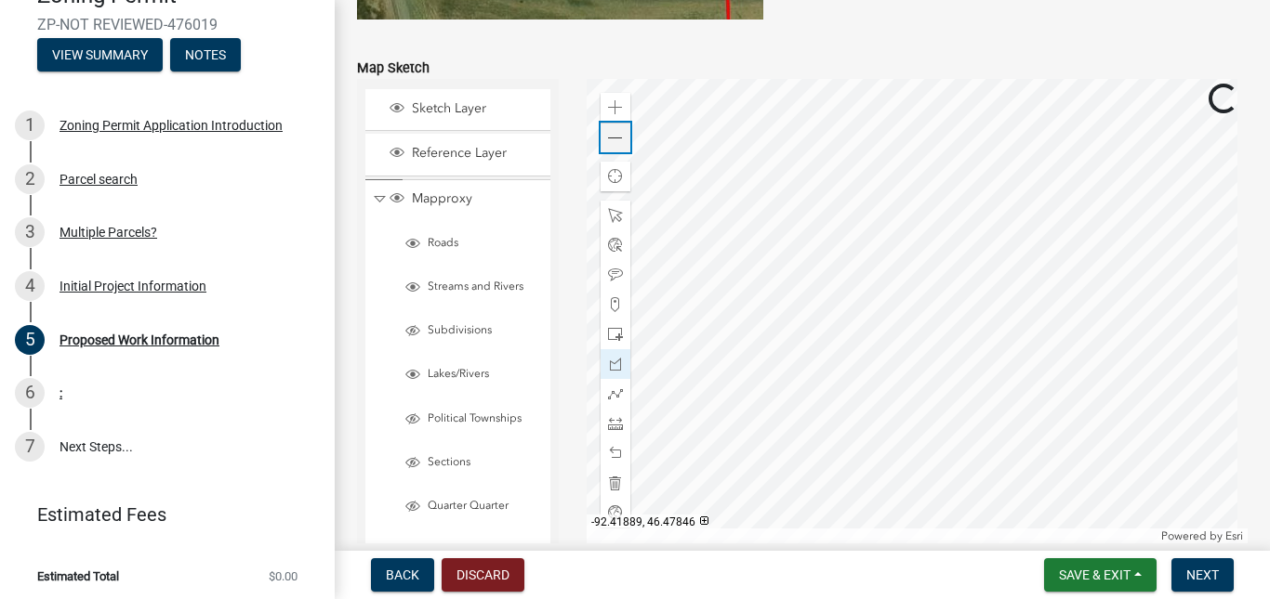
click at [614, 138] on span at bounding box center [615, 138] width 15 height 15
click at [612, 421] on span at bounding box center [615, 423] width 15 height 15
click at [906, 303] on div at bounding box center [916, 311] width 661 height 465
click at [891, 181] on div at bounding box center [916, 311] width 661 height 465
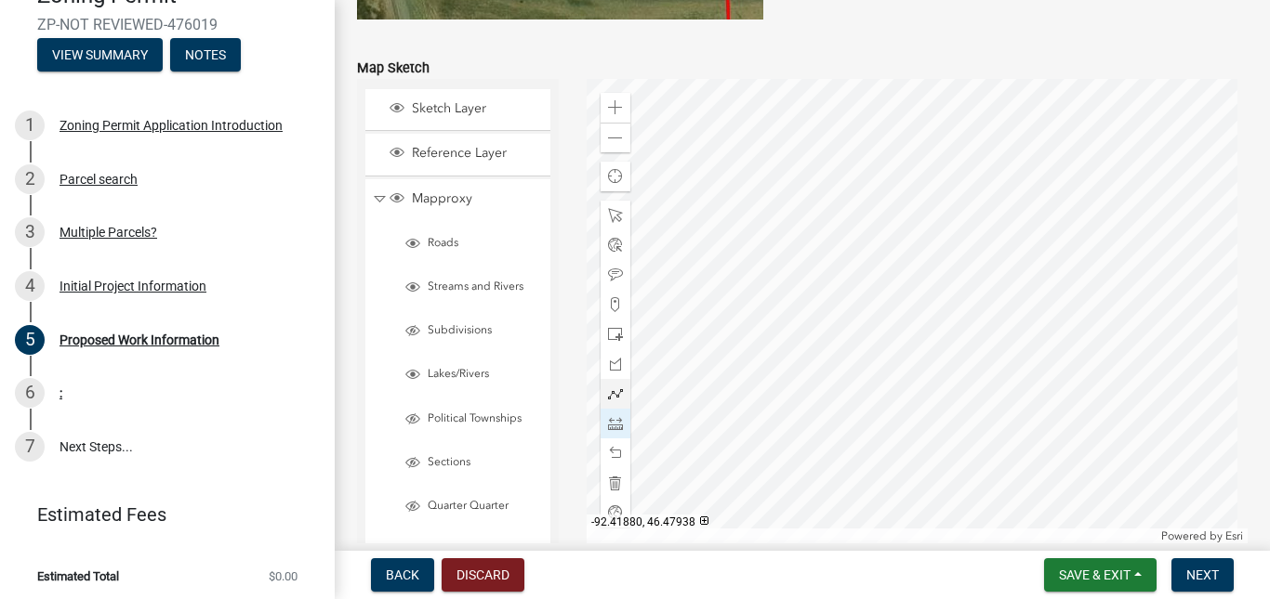
click at [890, 184] on div at bounding box center [916, 311] width 661 height 465
click at [609, 451] on span at bounding box center [615, 453] width 15 height 15
click at [608, 450] on span at bounding box center [615, 453] width 15 height 15
click at [603, 216] on div at bounding box center [615, 216] width 30 height 30
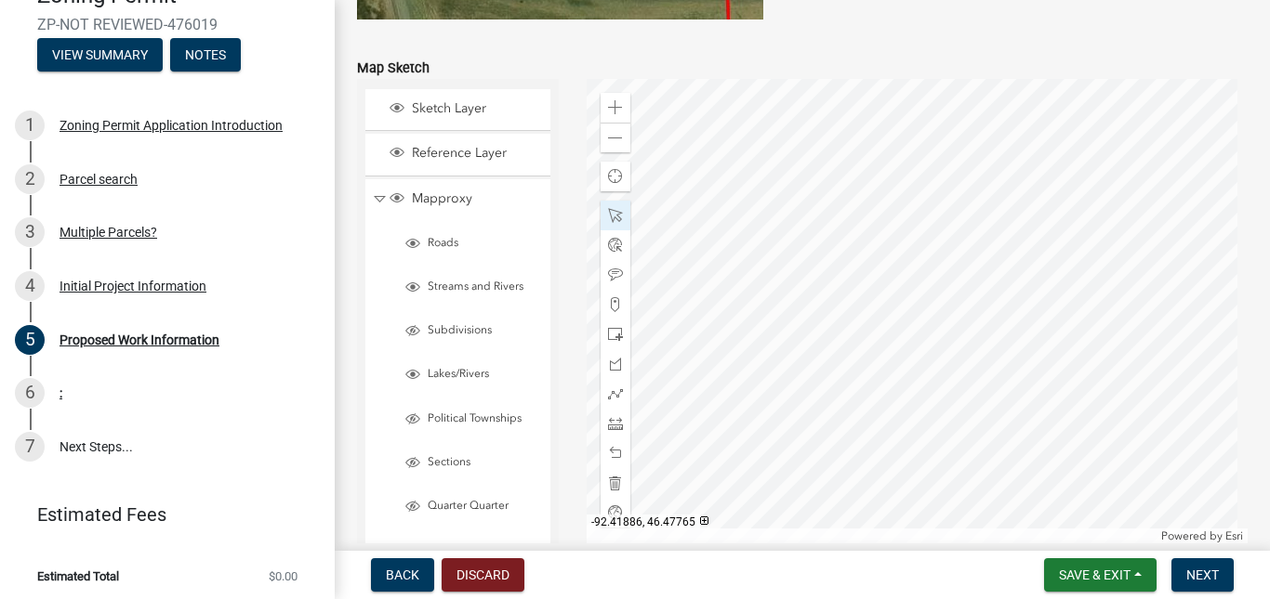
click at [860, 272] on div at bounding box center [916, 311] width 661 height 465
click at [615, 97] on div "Zoom in" at bounding box center [615, 108] width 30 height 30
click at [905, 279] on div at bounding box center [916, 311] width 661 height 465
click at [901, 258] on div at bounding box center [916, 311] width 661 height 465
click at [610, 133] on span at bounding box center [615, 138] width 15 height 15
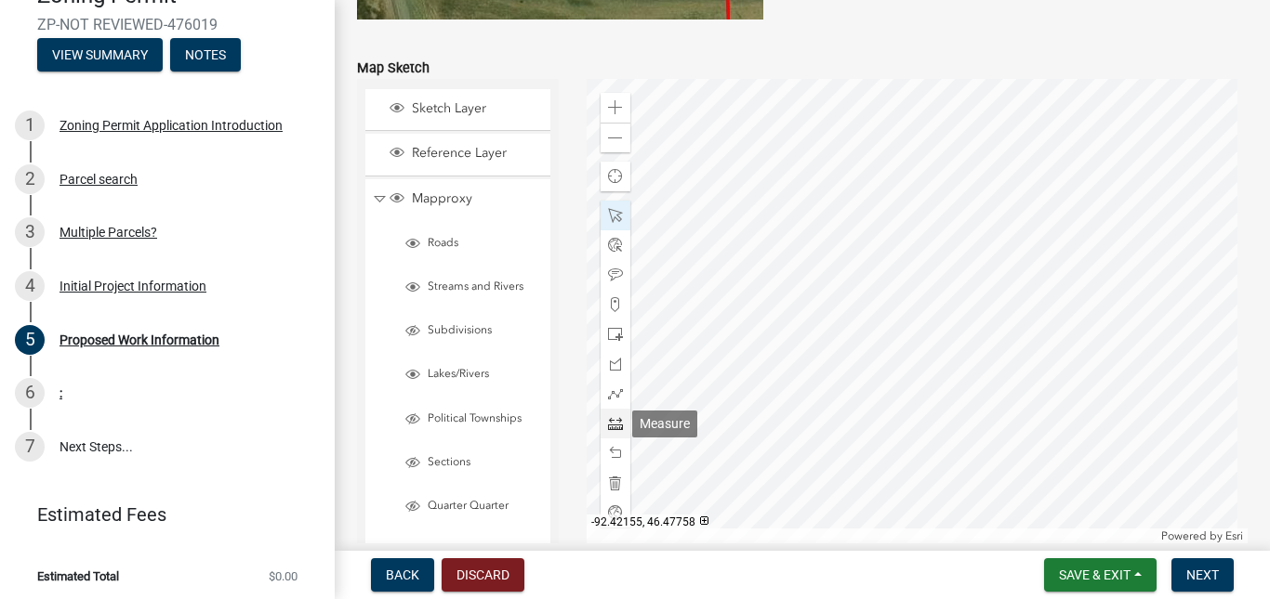
click at [611, 422] on span at bounding box center [615, 423] width 15 height 15
click at [875, 505] on div at bounding box center [916, 311] width 661 height 465
click at [881, 507] on div at bounding box center [916, 311] width 661 height 465
click at [608, 418] on span at bounding box center [615, 423] width 15 height 15
click at [893, 520] on div at bounding box center [916, 311] width 661 height 465
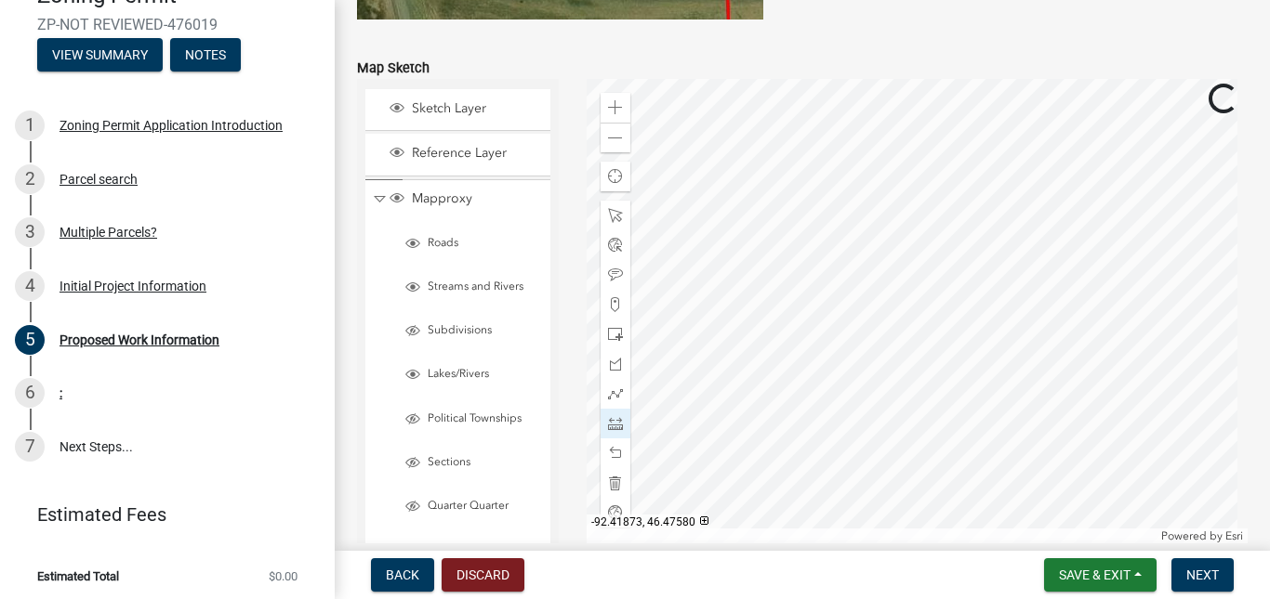
click at [901, 523] on div at bounding box center [916, 311] width 661 height 465
click at [878, 195] on div at bounding box center [916, 311] width 661 height 465
click at [953, 342] on div at bounding box center [916, 311] width 661 height 465
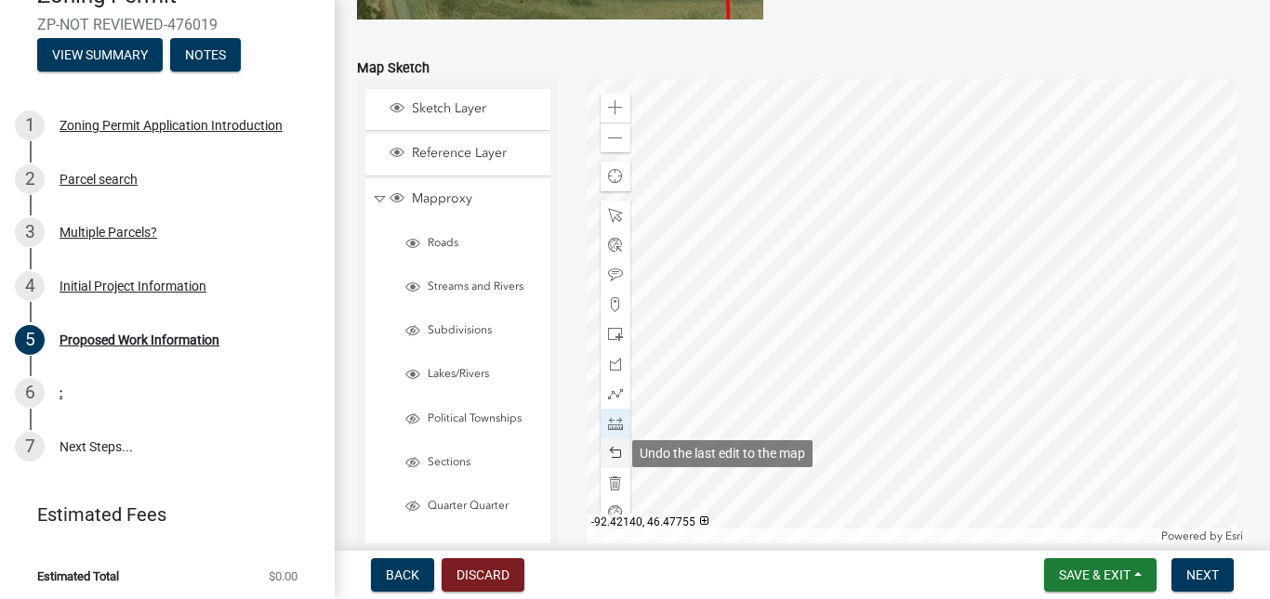
click at [608, 450] on span at bounding box center [615, 453] width 15 height 15
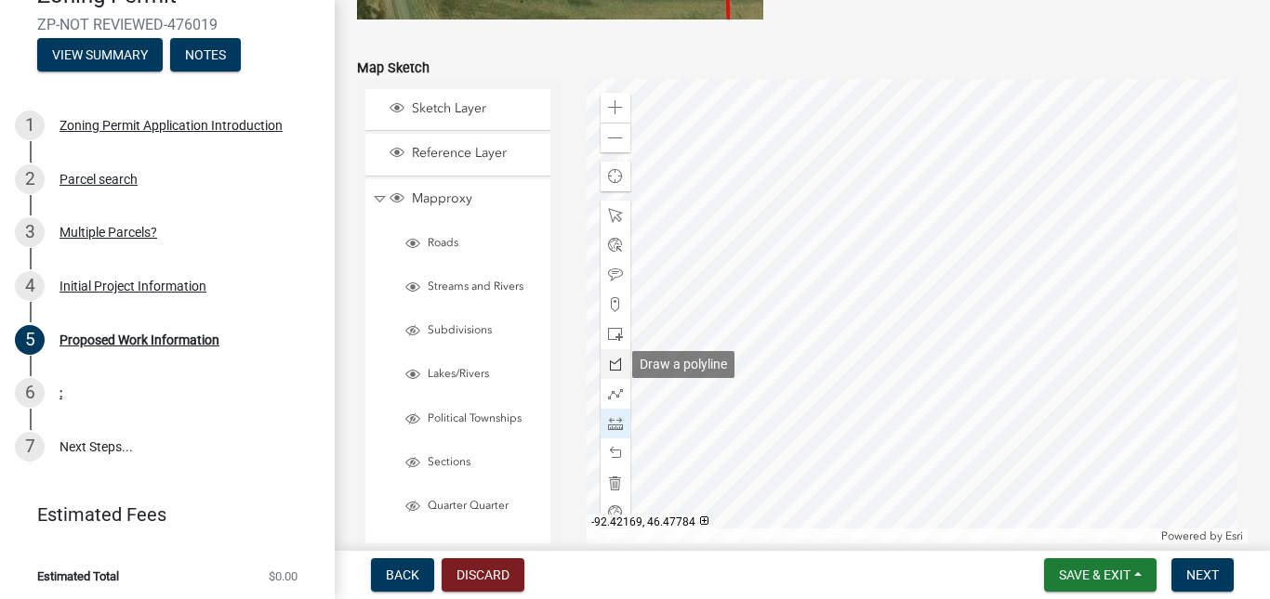
click at [614, 370] on span at bounding box center [615, 364] width 15 height 15
click at [1182, 571] on button "Next" at bounding box center [1202, 575] width 62 height 33
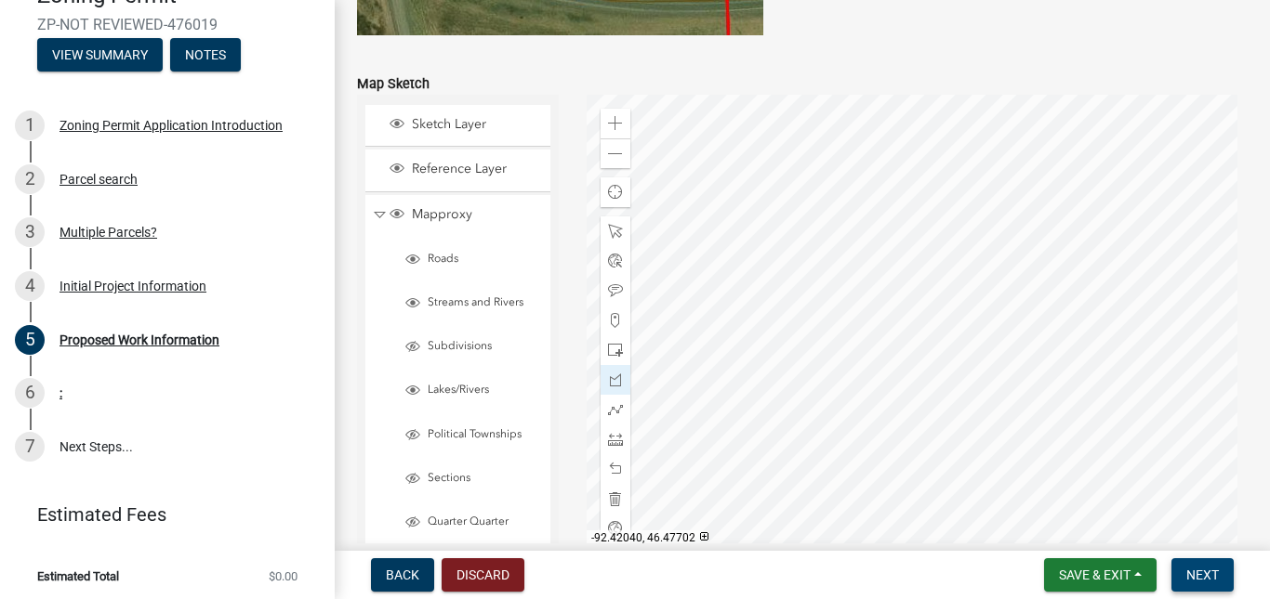
scroll to position [3787, 0]
click at [608, 125] on span at bounding box center [615, 124] width 15 height 15
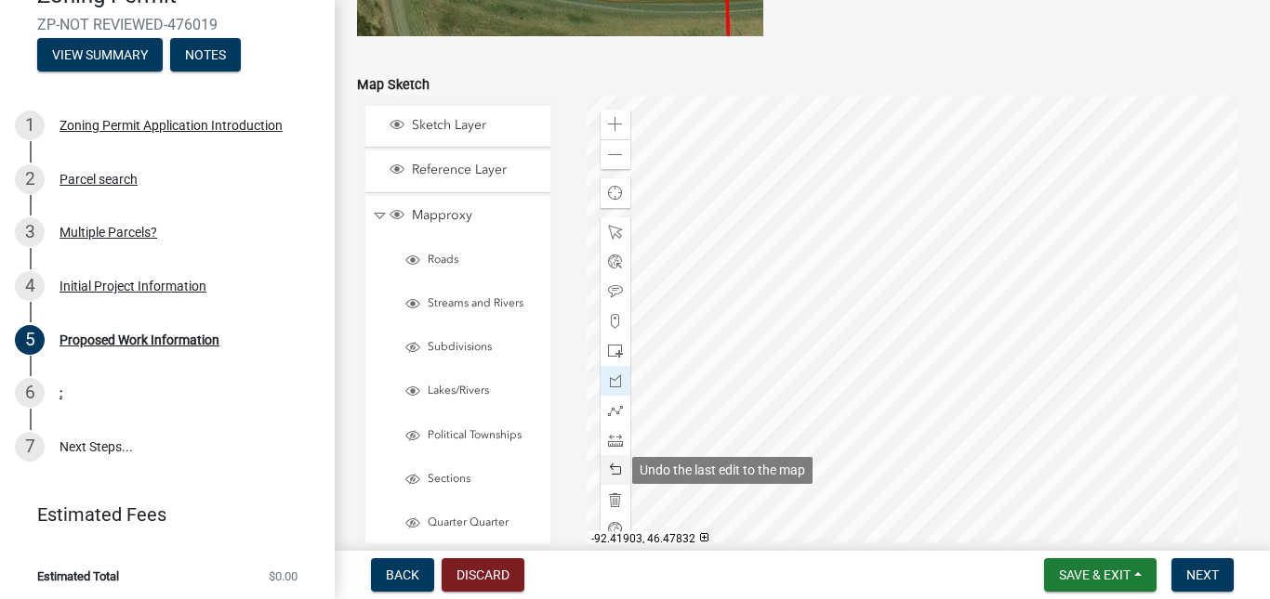
click at [612, 465] on span at bounding box center [615, 470] width 15 height 15
click at [609, 463] on span at bounding box center [615, 470] width 15 height 15
click at [608, 477] on span at bounding box center [615, 470] width 15 height 15
click at [608, 469] on span at bounding box center [615, 470] width 15 height 15
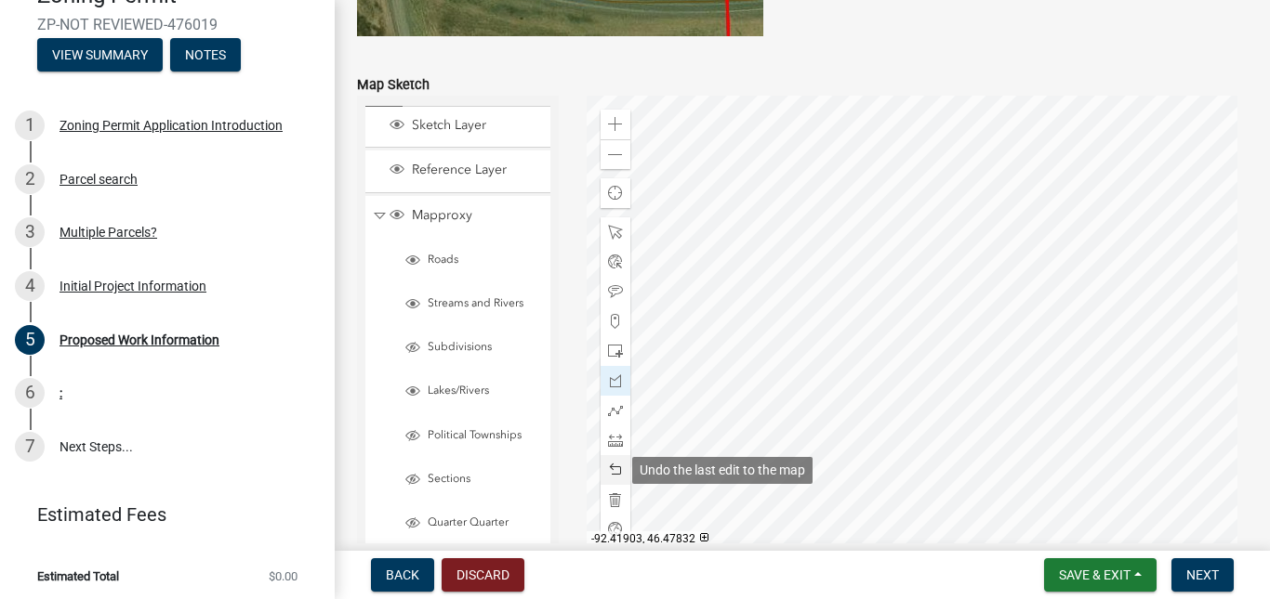
click at [608, 469] on span at bounding box center [615, 470] width 15 height 15
click at [611, 476] on span at bounding box center [615, 470] width 15 height 15
click at [611, 471] on span at bounding box center [615, 470] width 15 height 15
click at [612, 469] on span at bounding box center [615, 470] width 15 height 15
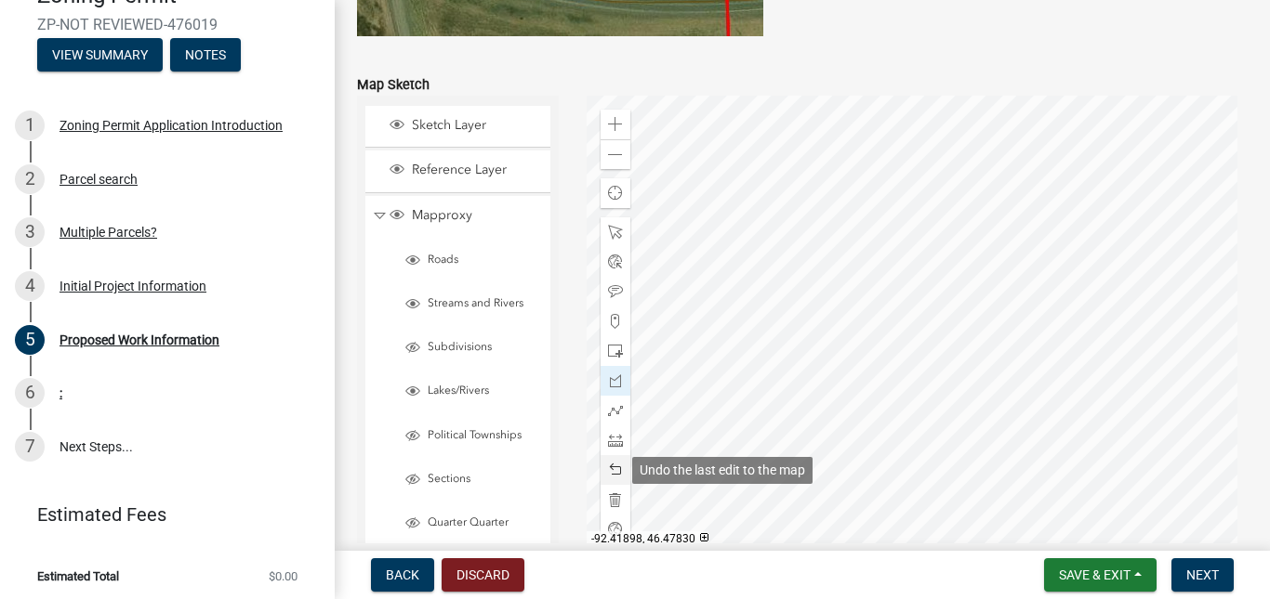
click at [612, 467] on span at bounding box center [615, 470] width 15 height 15
click at [819, 375] on div at bounding box center [916, 328] width 661 height 465
click at [607, 462] on div at bounding box center [615, 470] width 30 height 30
click at [608, 496] on span at bounding box center [615, 500] width 15 height 15
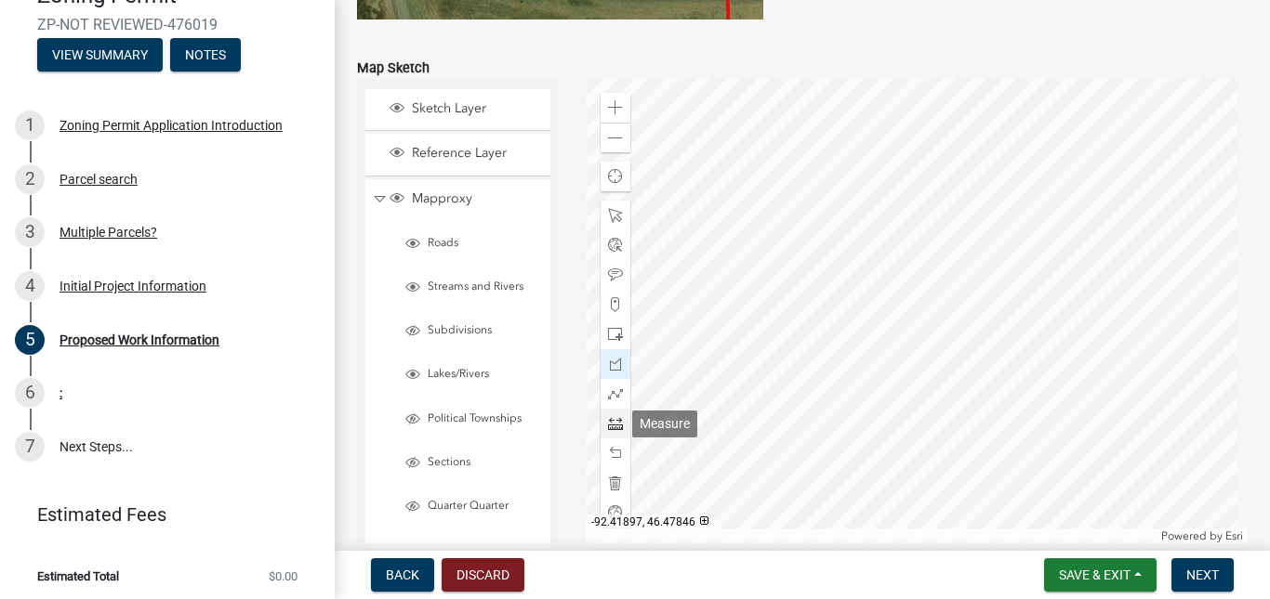
click at [608, 428] on span at bounding box center [615, 423] width 15 height 15
click at [781, 383] on div at bounding box center [916, 311] width 661 height 465
click at [840, 354] on div at bounding box center [916, 311] width 661 height 465
click at [823, 320] on div at bounding box center [916, 311] width 661 height 465
click at [764, 348] on div at bounding box center [916, 311] width 661 height 465
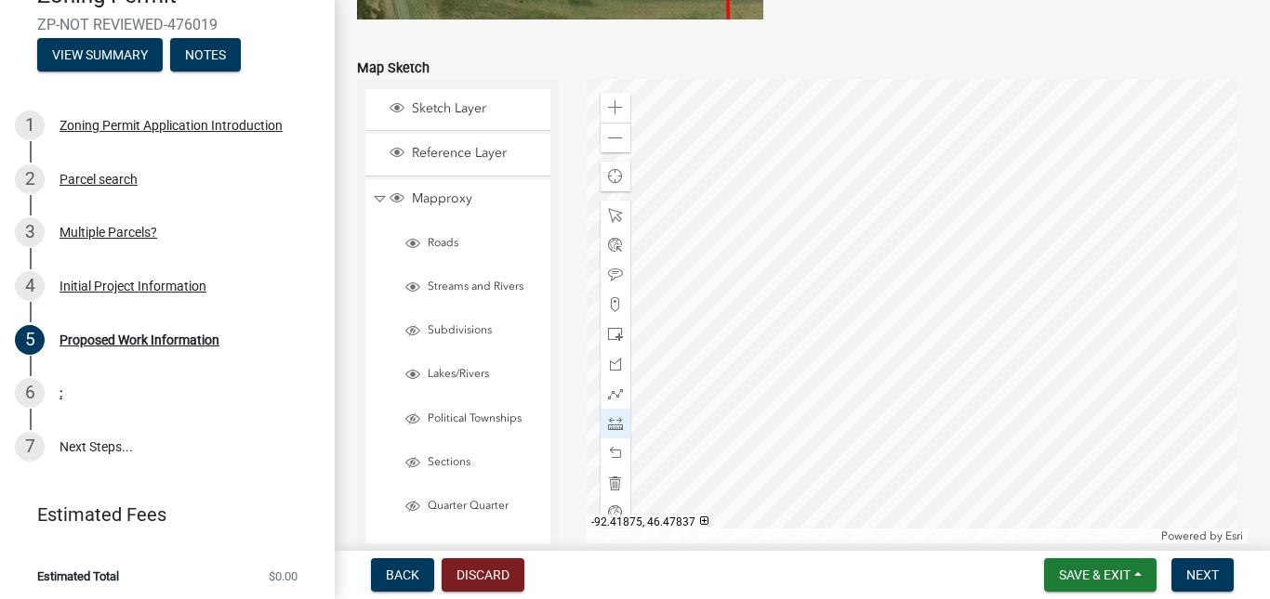
click at [781, 381] on div at bounding box center [916, 311] width 661 height 465
click at [609, 145] on span at bounding box center [615, 138] width 15 height 15
click at [608, 145] on span at bounding box center [615, 138] width 15 height 15
click at [890, 441] on div at bounding box center [916, 311] width 661 height 465
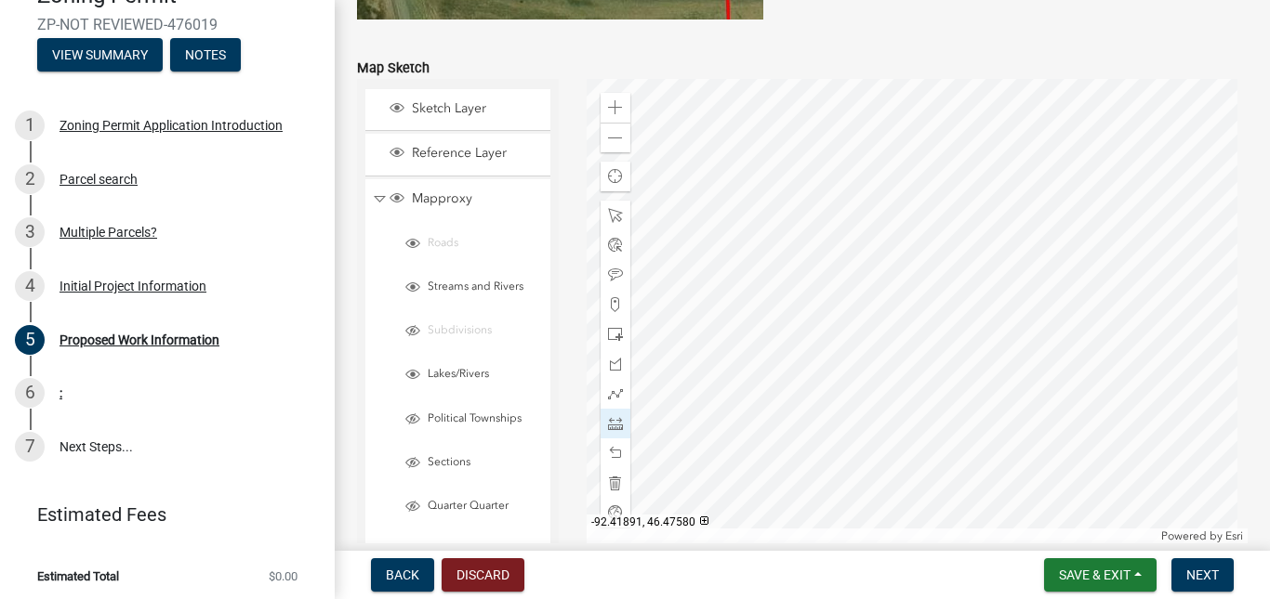
click at [889, 441] on div at bounding box center [916, 311] width 661 height 465
click at [605, 224] on div at bounding box center [615, 216] width 30 height 30
click at [862, 285] on div at bounding box center [916, 311] width 661 height 465
click at [600, 99] on div "Zoom in" at bounding box center [615, 108] width 30 height 30
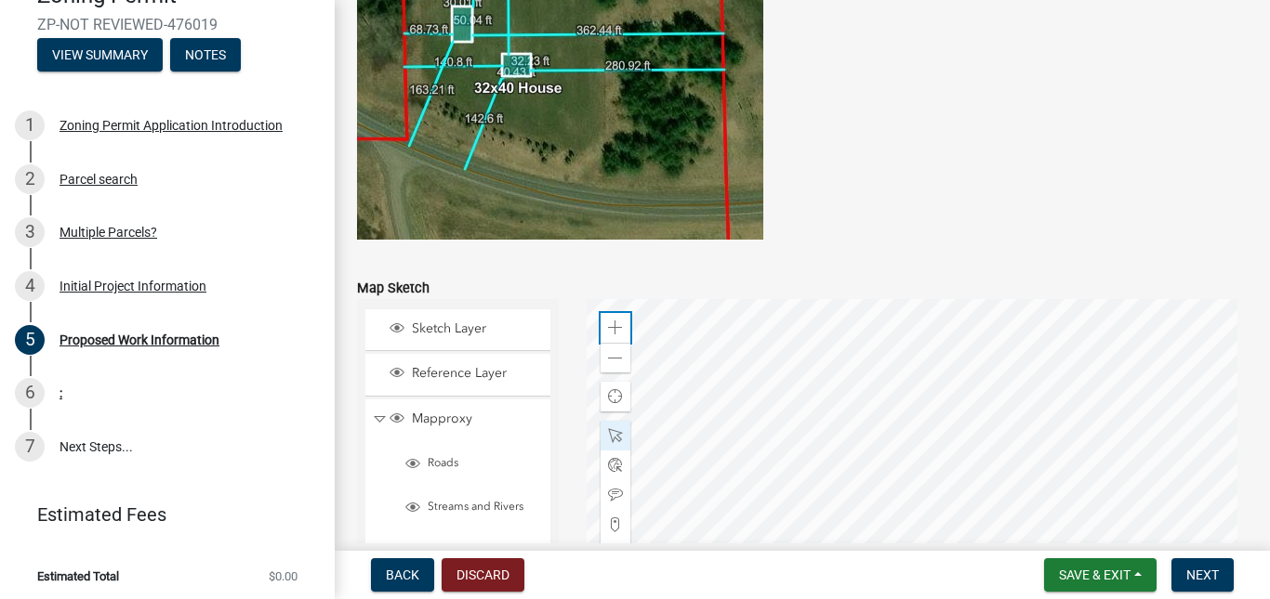
scroll to position [3557, 0]
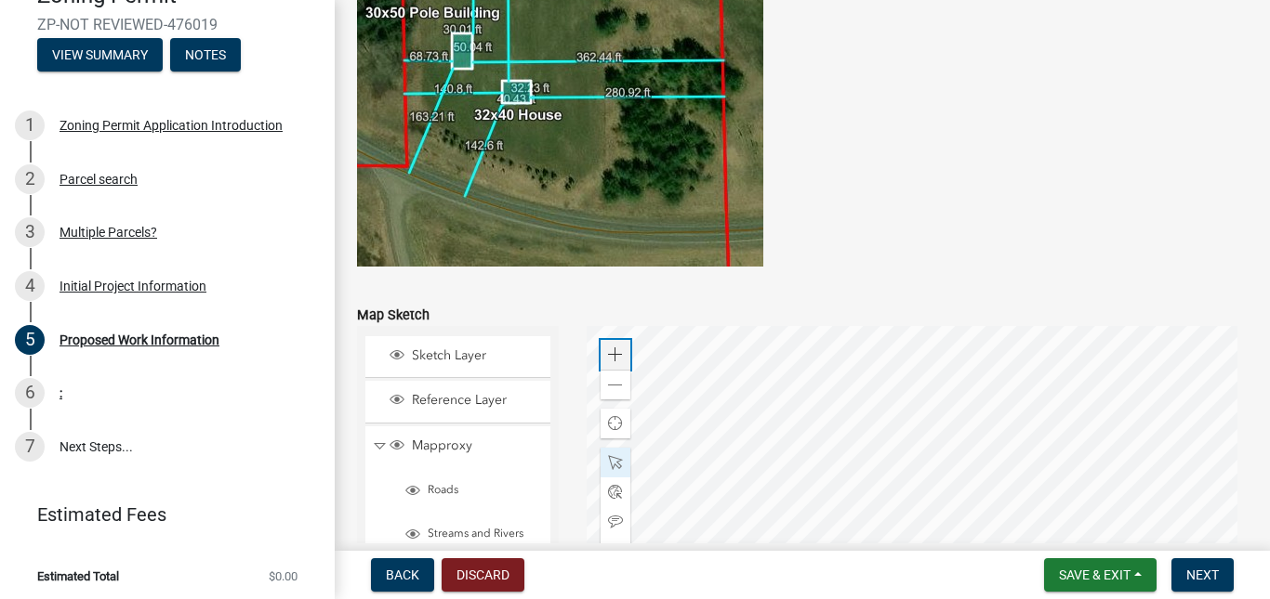
click at [605, 343] on div "Zoom in" at bounding box center [615, 355] width 30 height 30
click at [916, 548] on div at bounding box center [916, 558] width 661 height 465
click at [1112, 576] on div at bounding box center [916, 558] width 661 height 465
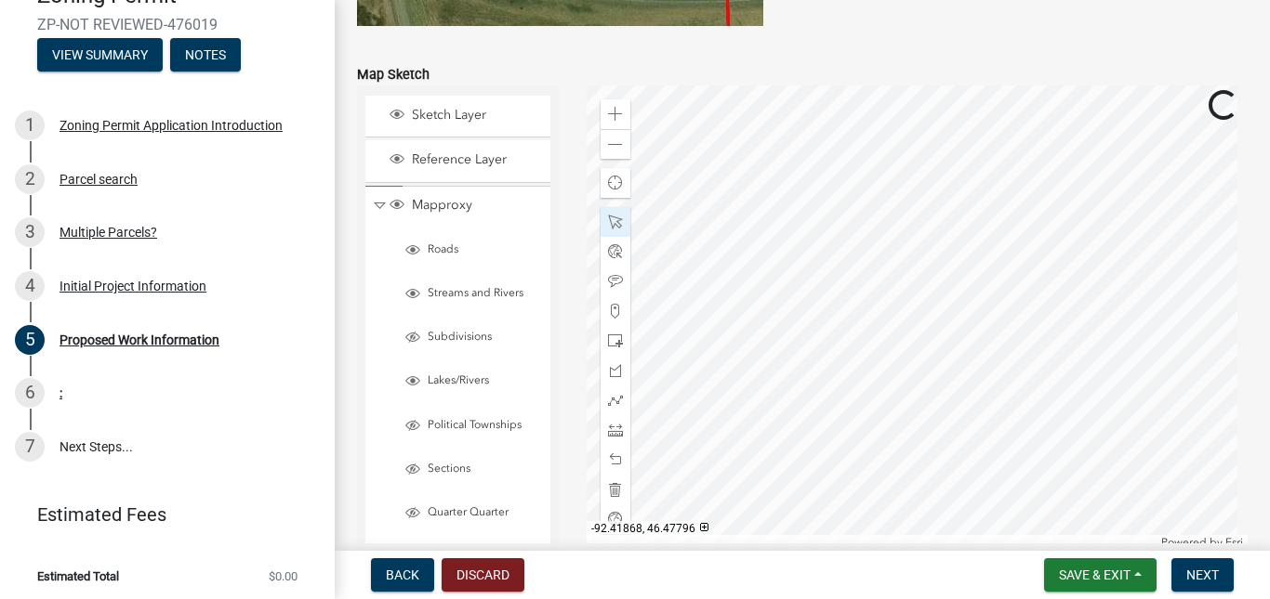
scroll to position [3836, 0]
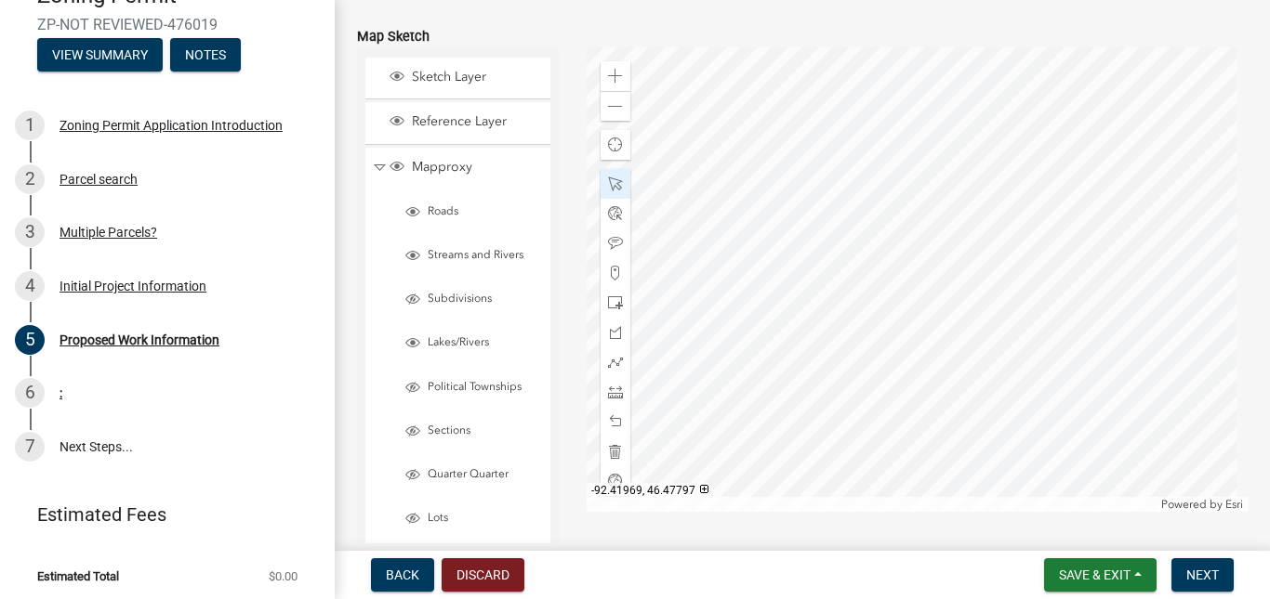
click at [708, 411] on div at bounding box center [916, 279] width 661 height 465
click at [377, 165] on span "Collapse" at bounding box center [380, 168] width 14 height 18
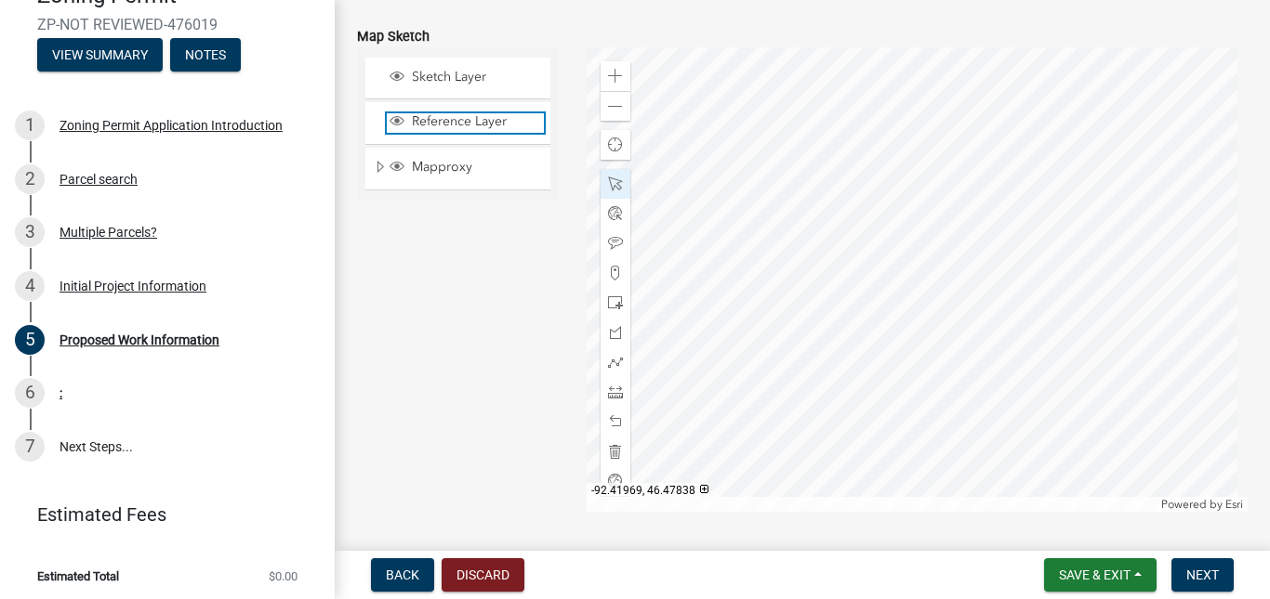
click at [389, 125] on span "Layer List" at bounding box center [396, 120] width 15 height 15
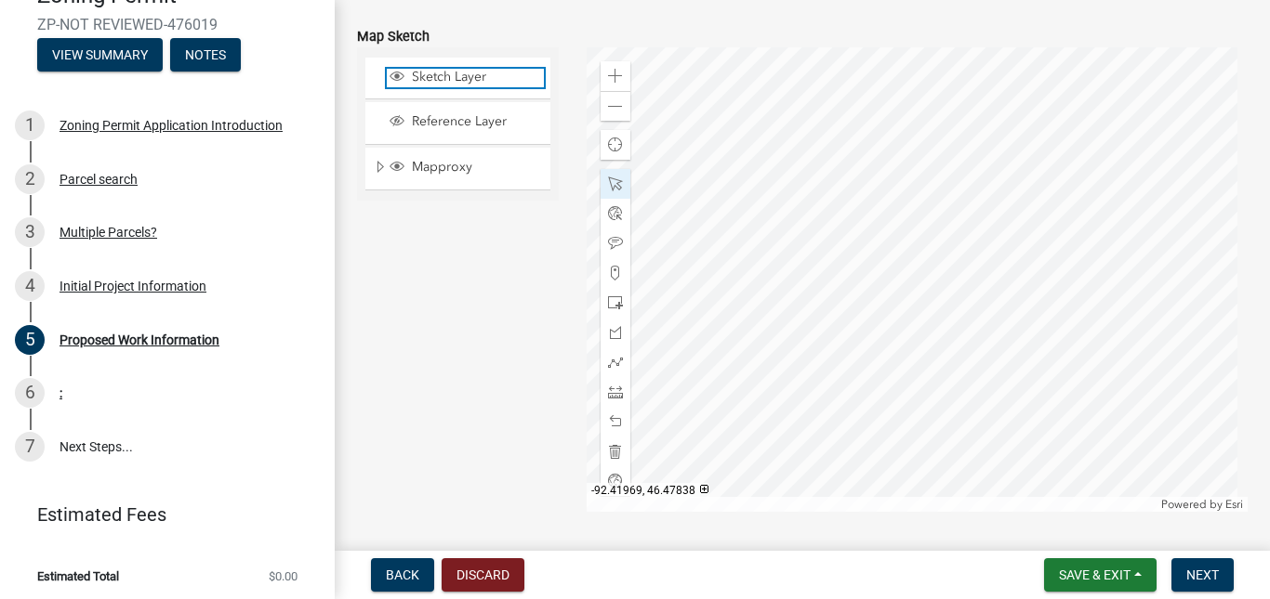
click at [413, 77] on span "Sketch Layer" at bounding box center [475, 77] width 137 height 17
click at [404, 76] on span "Layer List" at bounding box center [397, 78] width 20 height 19
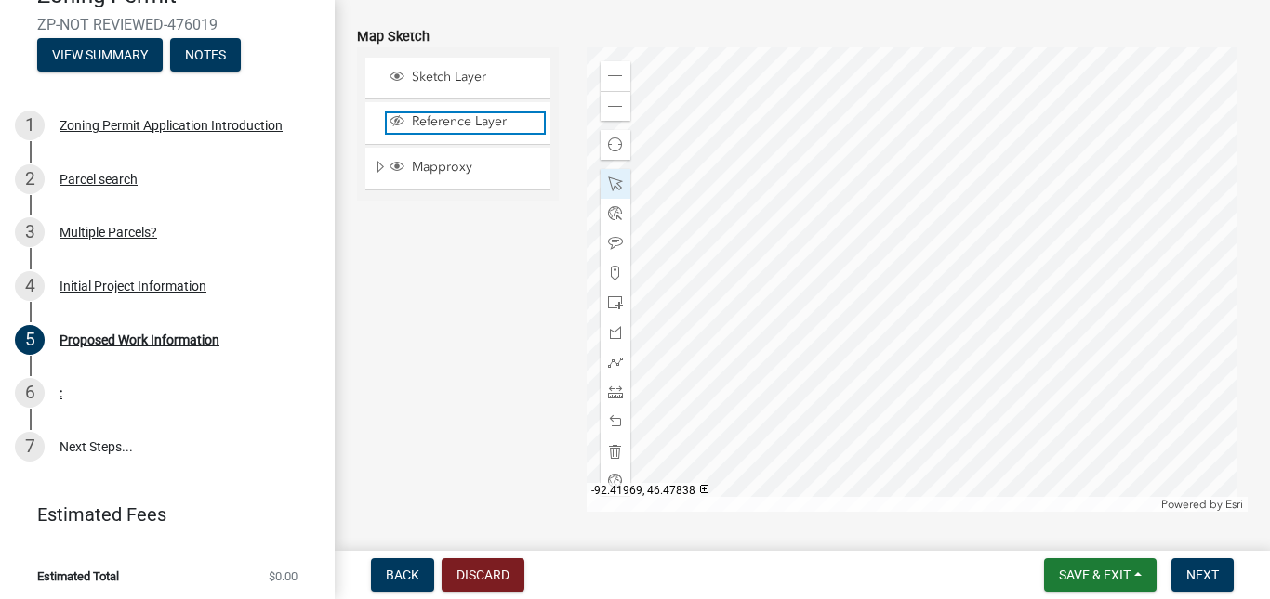
click at [399, 120] on span "Layer List" at bounding box center [396, 120] width 15 height 15
click at [373, 167] on span "Expand" at bounding box center [380, 168] width 15 height 18
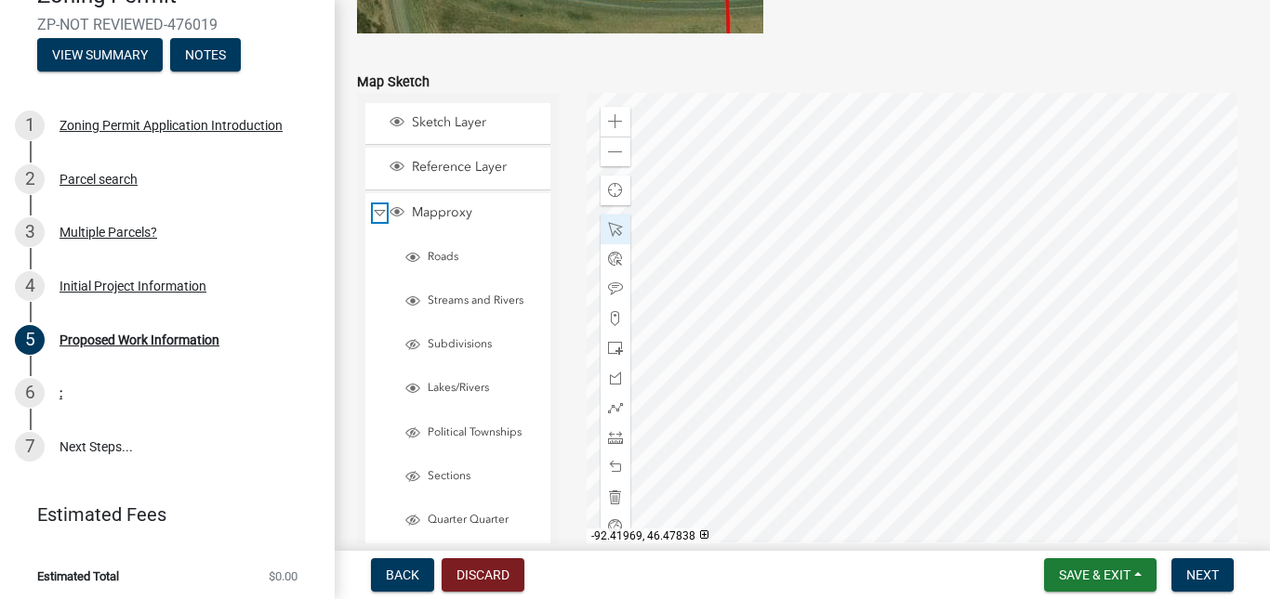
scroll to position [3743, 0]
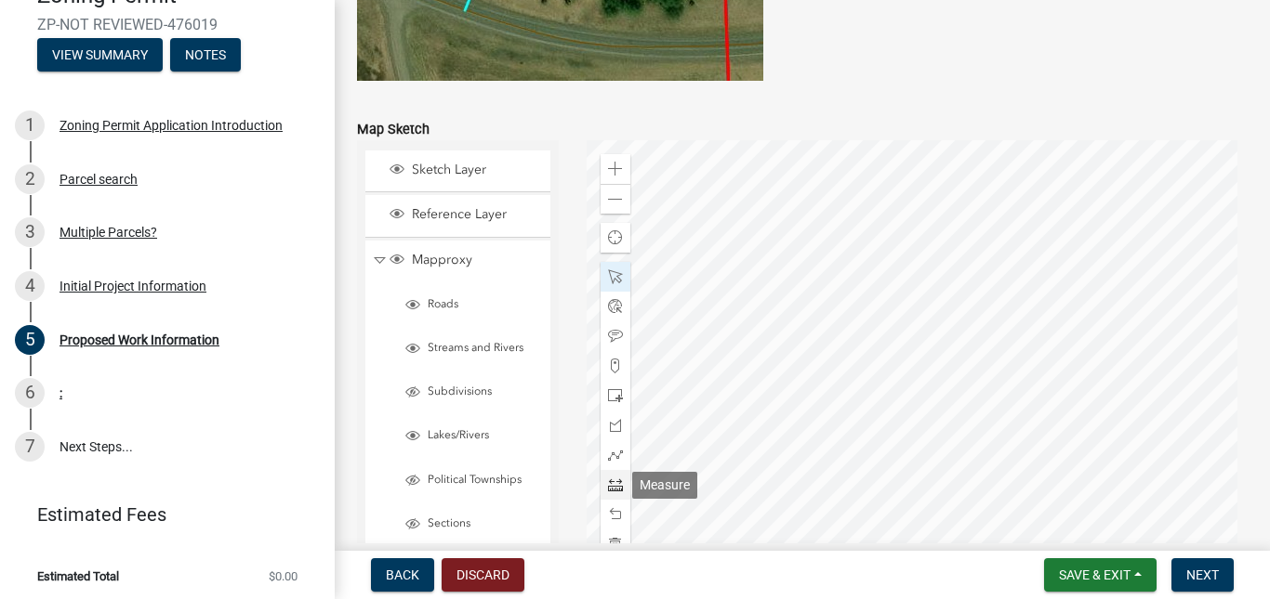
click at [608, 489] on span at bounding box center [615, 485] width 15 height 15
click at [608, 537] on span at bounding box center [615, 544] width 15 height 15
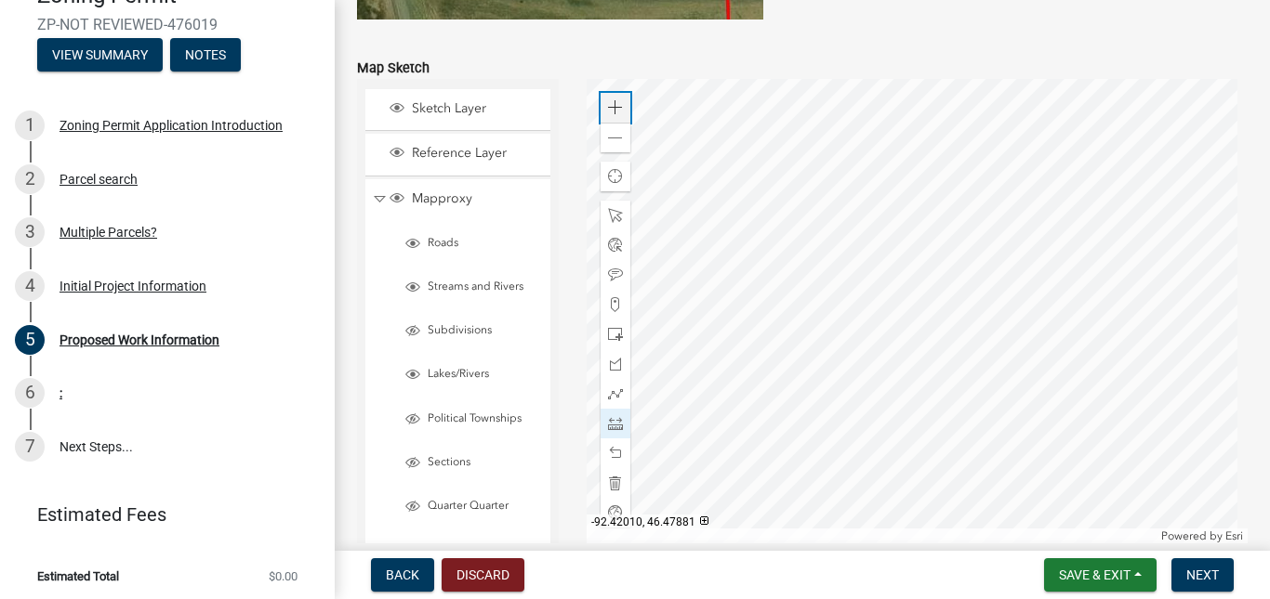
click at [608, 105] on span at bounding box center [615, 107] width 15 height 15
click at [600, 113] on div "Zoom in" at bounding box center [615, 108] width 30 height 30
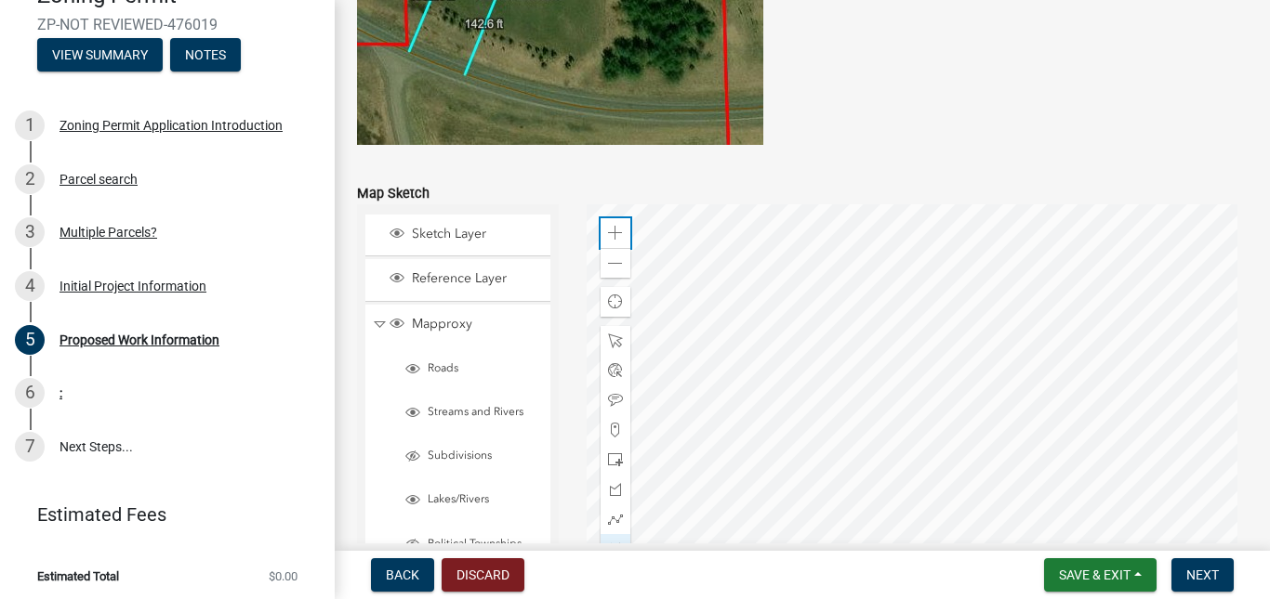
scroll to position [3711, 0]
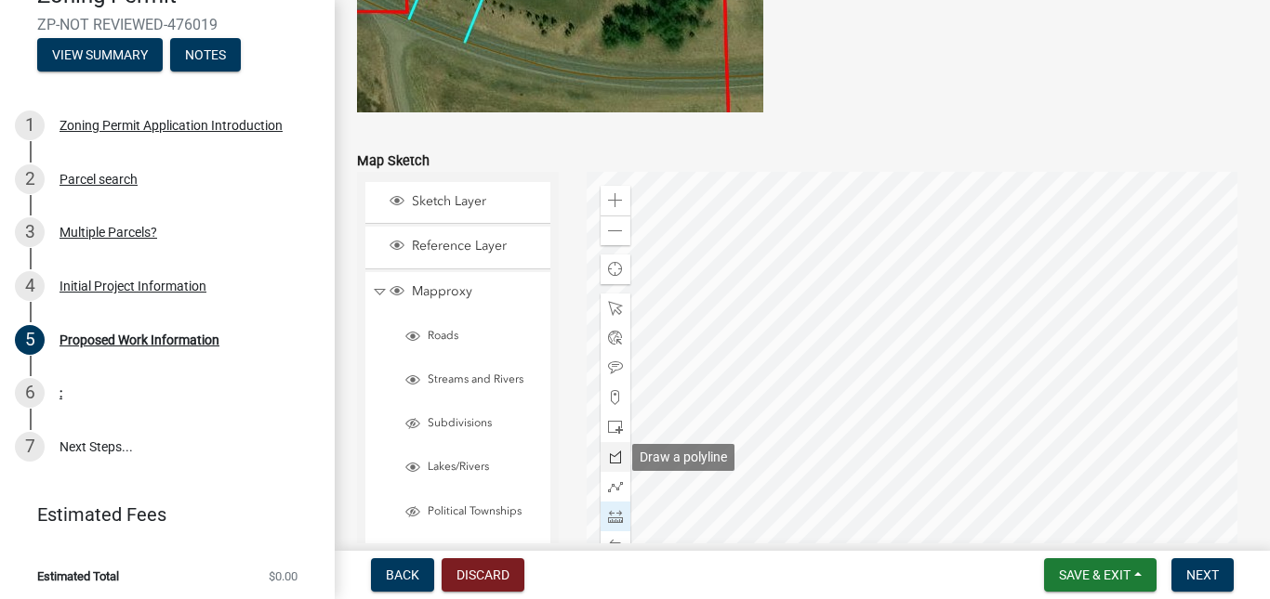
click at [610, 456] on span at bounding box center [615, 457] width 15 height 15
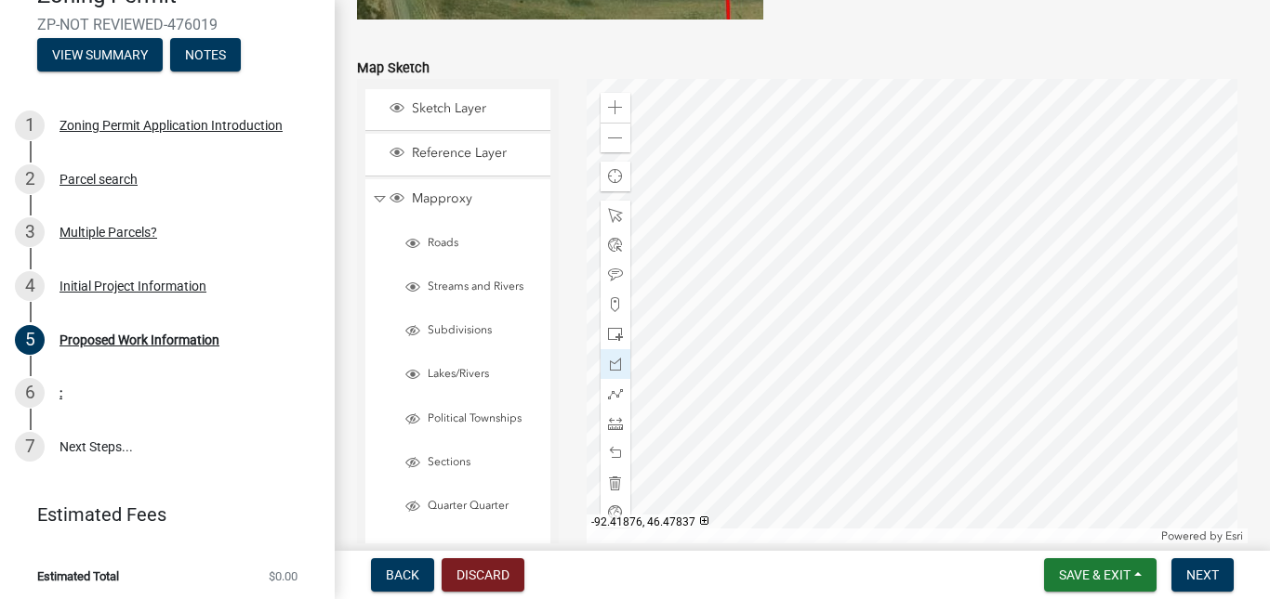
click at [991, 280] on div at bounding box center [916, 311] width 661 height 465
click at [1077, 235] on div at bounding box center [916, 311] width 661 height 465
click at [1047, 191] on div at bounding box center [916, 311] width 661 height 465
click at [973, 232] on div at bounding box center [916, 311] width 661 height 465
click at [992, 282] on div at bounding box center [916, 311] width 661 height 465
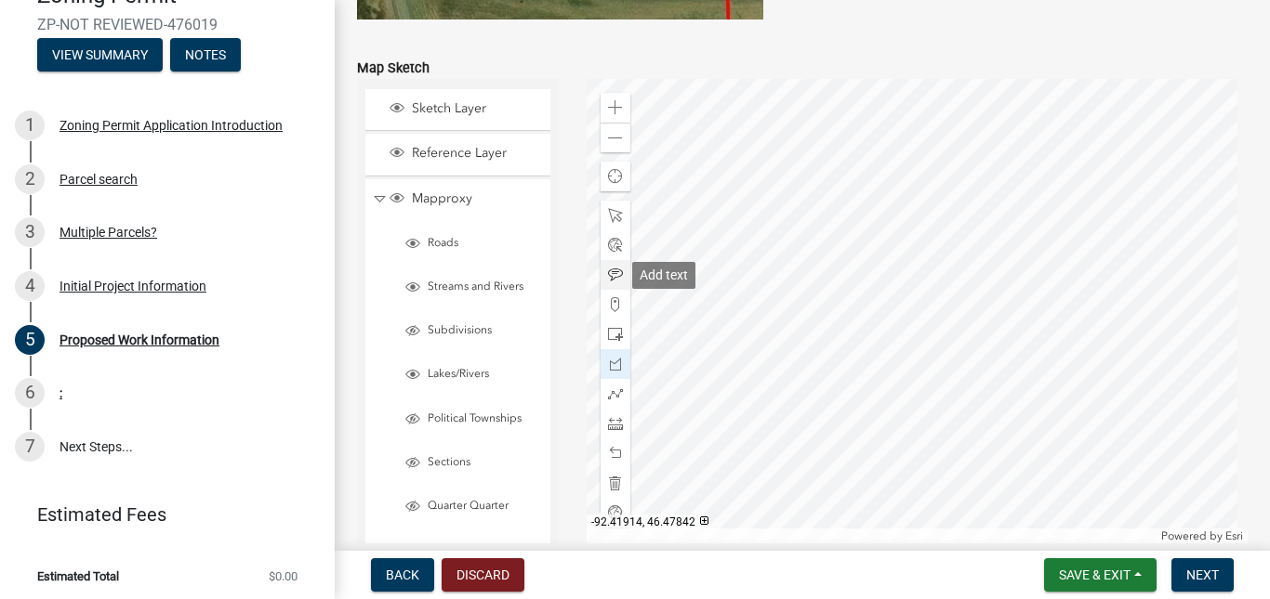
click at [611, 270] on span at bounding box center [615, 275] width 15 height 15
click at [1016, 229] on div at bounding box center [916, 311] width 661 height 465
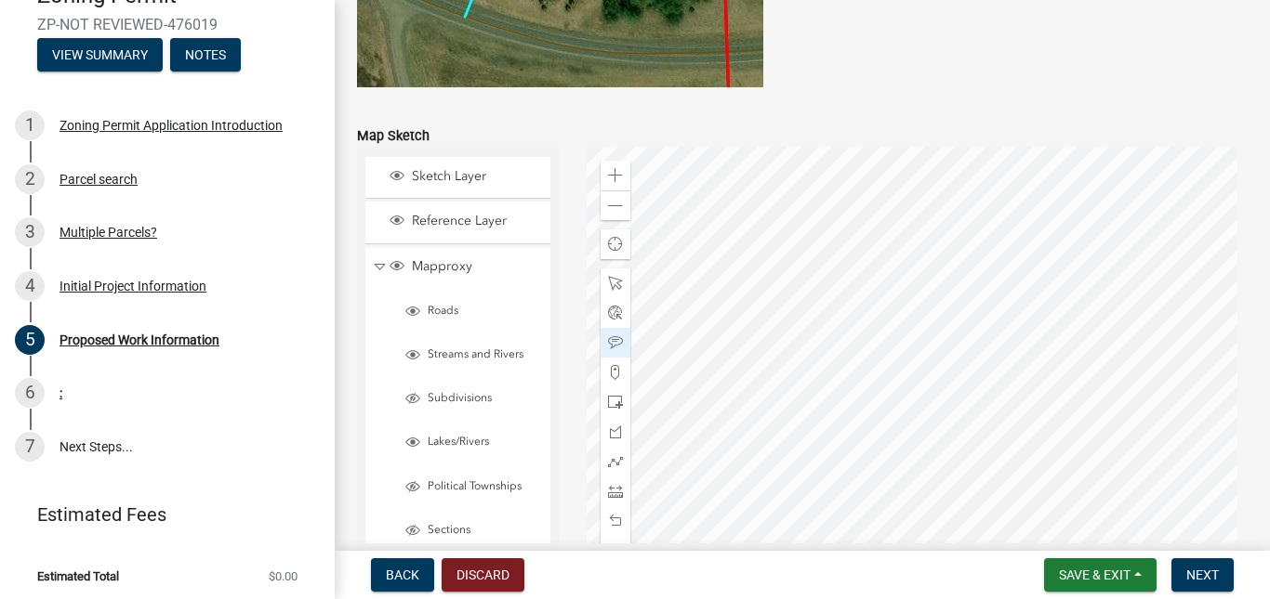
scroll to position [3711, 0]
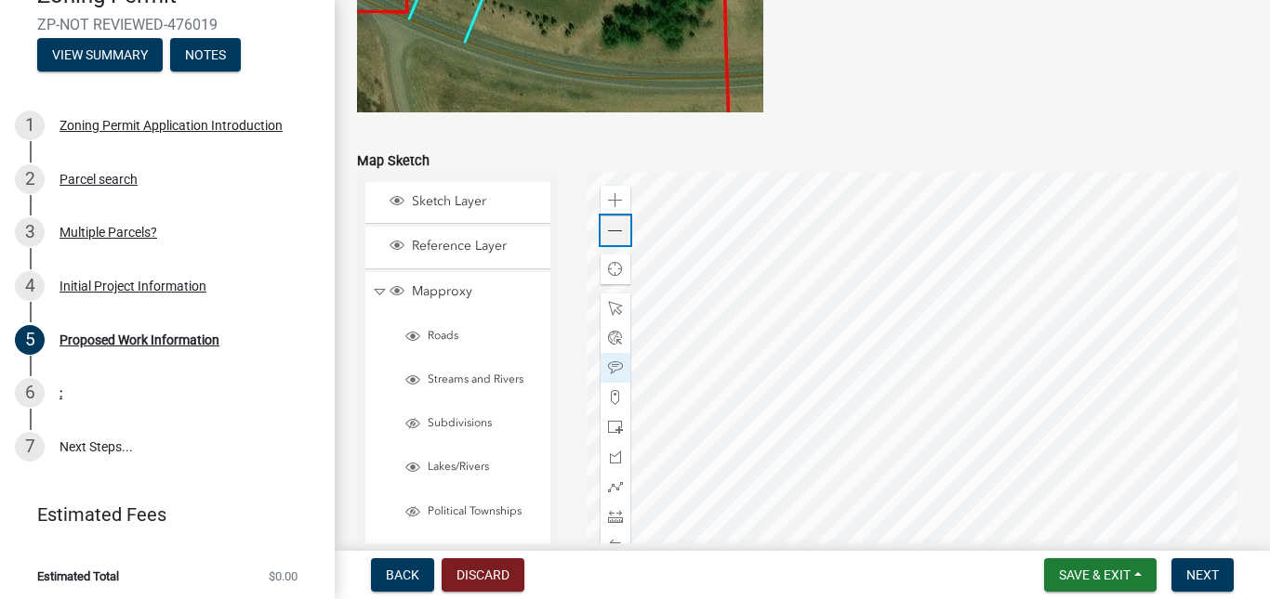
click at [610, 237] on span at bounding box center [615, 231] width 15 height 15
click at [946, 376] on div at bounding box center [916, 404] width 661 height 465
click at [620, 233] on div "Zoom out" at bounding box center [615, 231] width 30 height 30
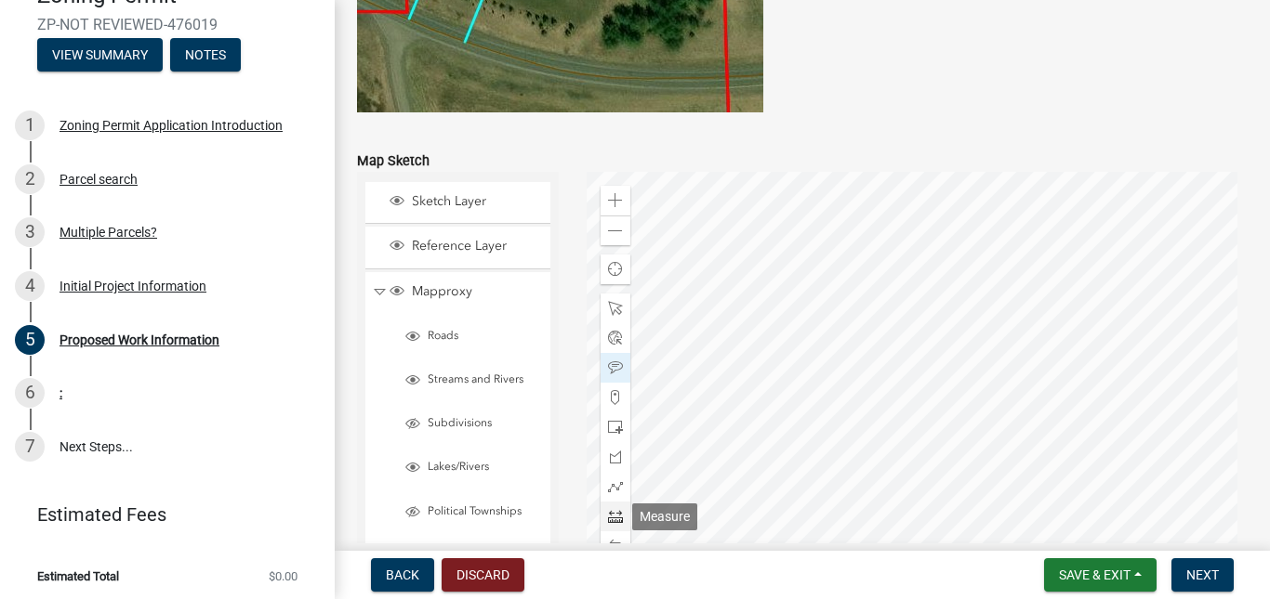
click at [612, 509] on span at bounding box center [615, 516] width 15 height 15
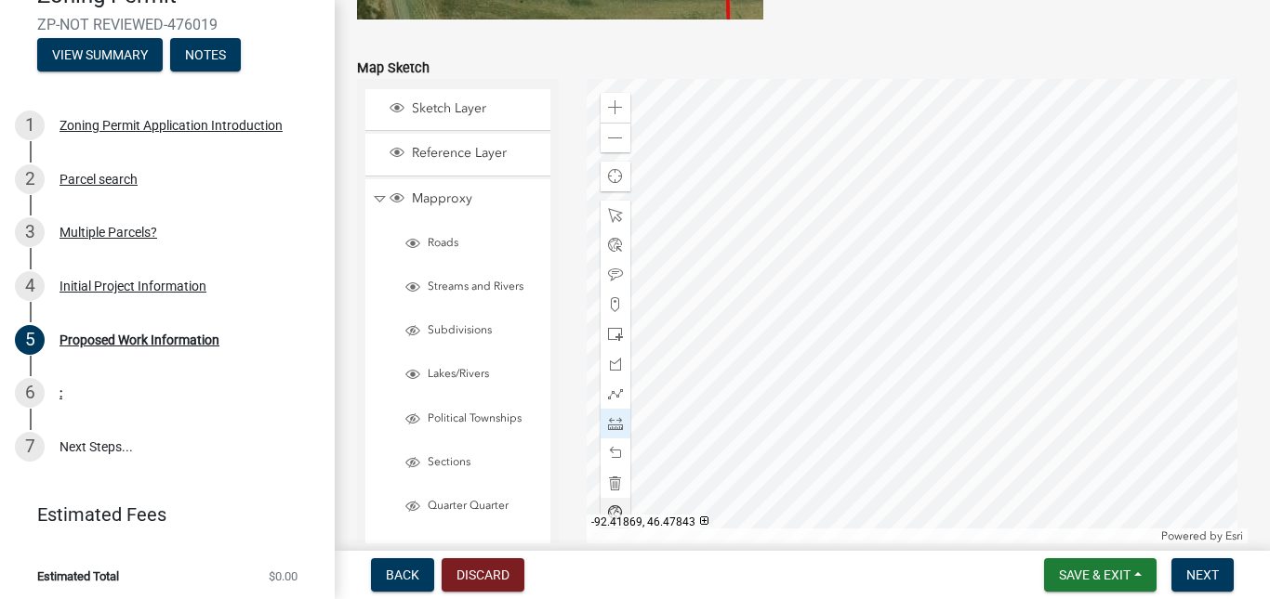
click at [926, 298] on div at bounding box center [916, 311] width 661 height 465
click at [925, 140] on div at bounding box center [916, 311] width 661 height 465
click at [602, 210] on div at bounding box center [615, 216] width 30 height 30
click at [616, 116] on div "Zoom in" at bounding box center [615, 108] width 30 height 30
click at [804, 368] on div at bounding box center [916, 311] width 661 height 465
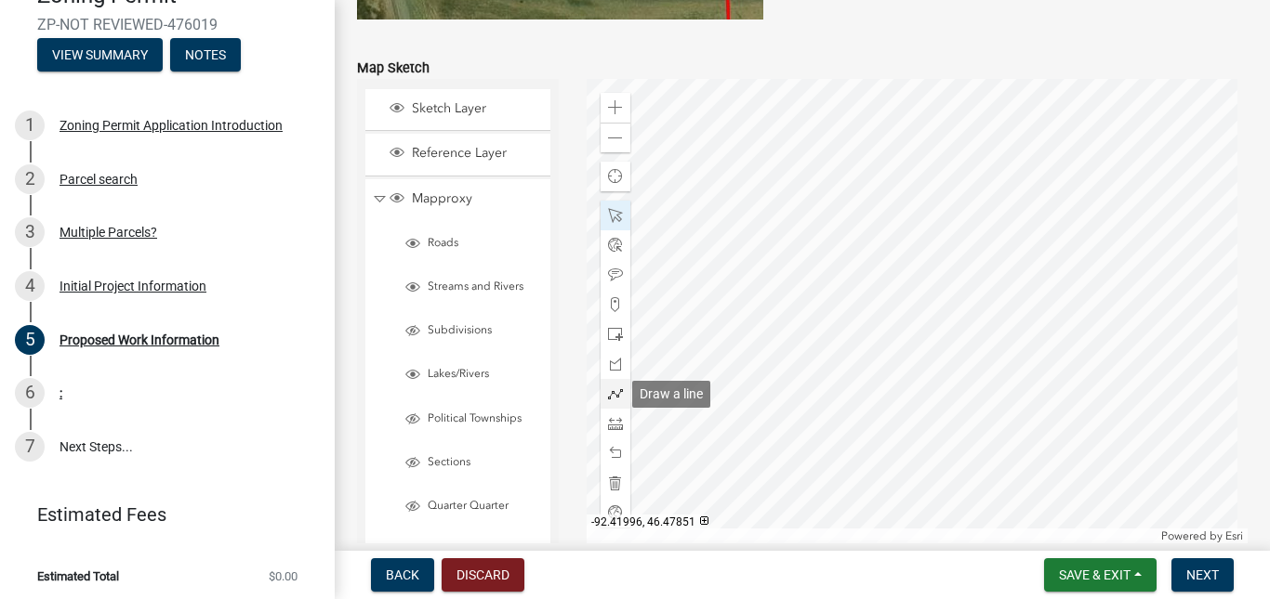
click at [608, 390] on span at bounding box center [615, 394] width 15 height 15
click at [909, 415] on div at bounding box center [916, 311] width 661 height 465
click at [902, 103] on div at bounding box center [916, 311] width 661 height 465
click at [610, 277] on span at bounding box center [615, 275] width 15 height 15
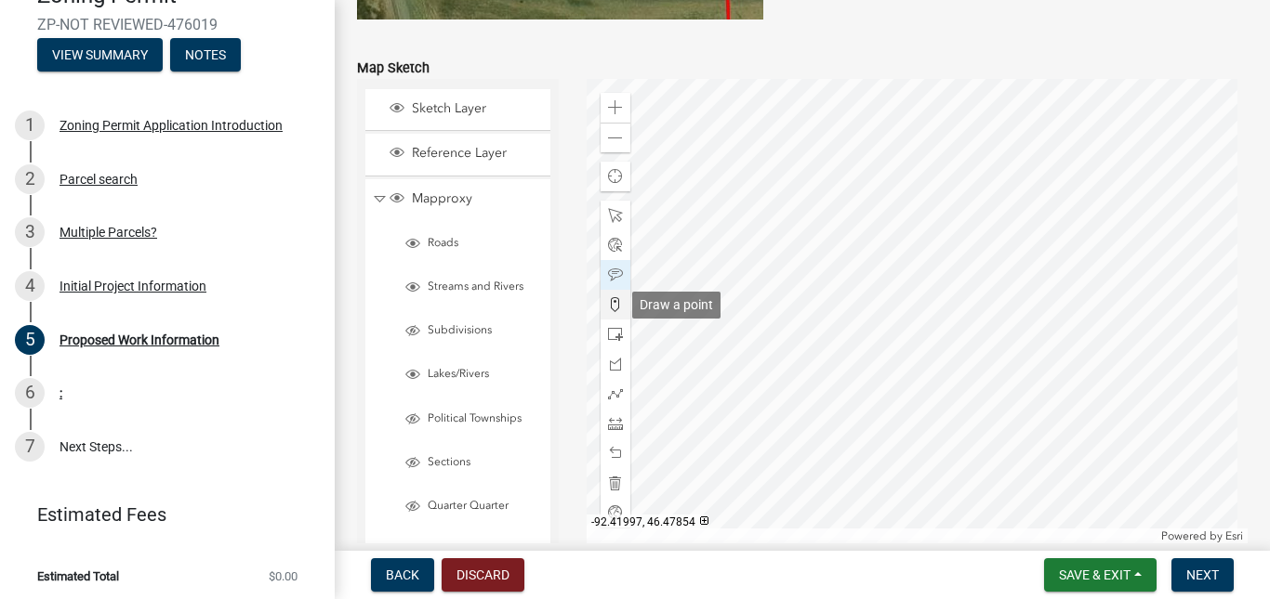
click at [616, 307] on span at bounding box center [615, 304] width 15 height 15
click at [913, 412] on div at bounding box center [916, 311] width 661 height 465
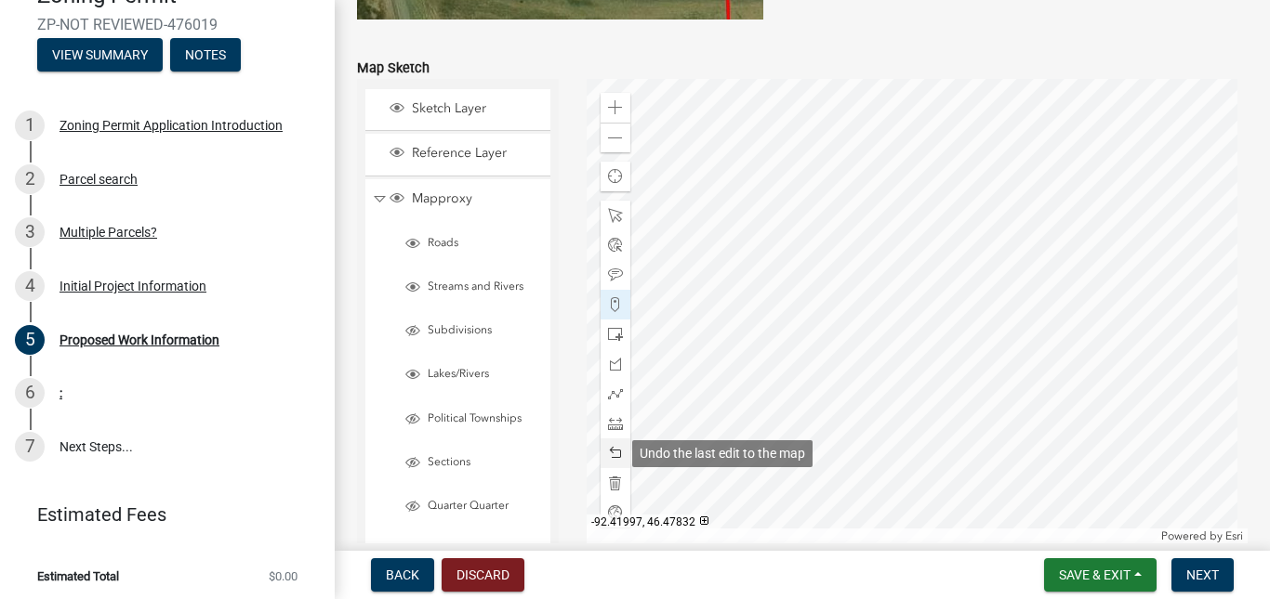
click at [612, 458] on span at bounding box center [615, 453] width 15 height 15
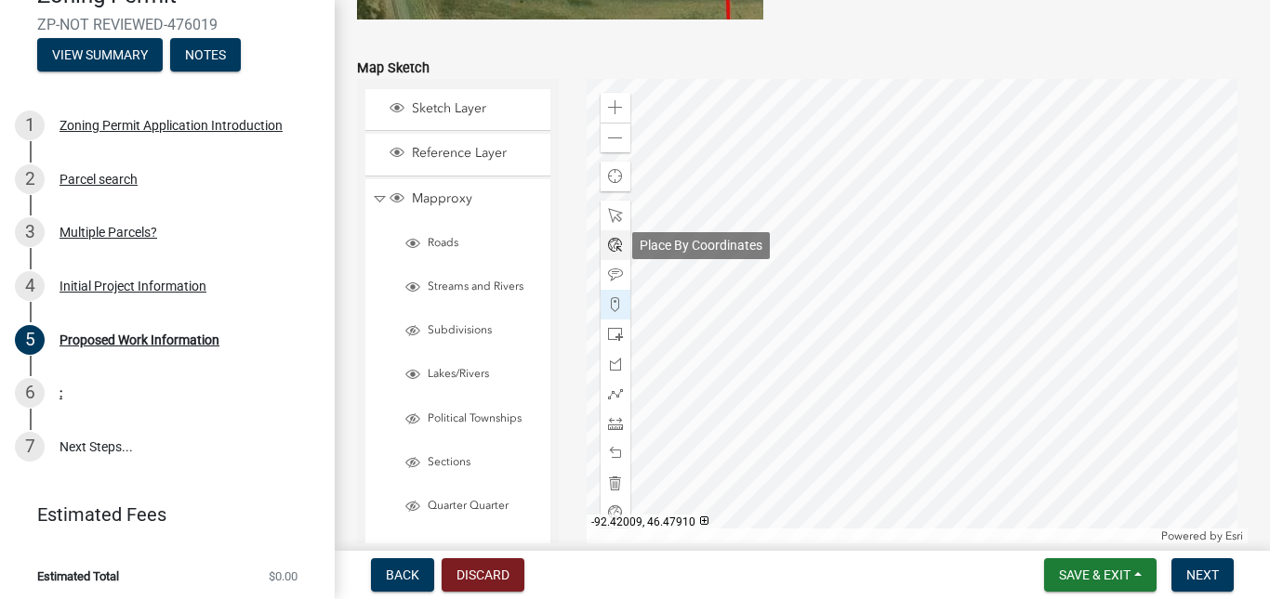
click at [602, 240] on div at bounding box center [615, 245] width 30 height 30
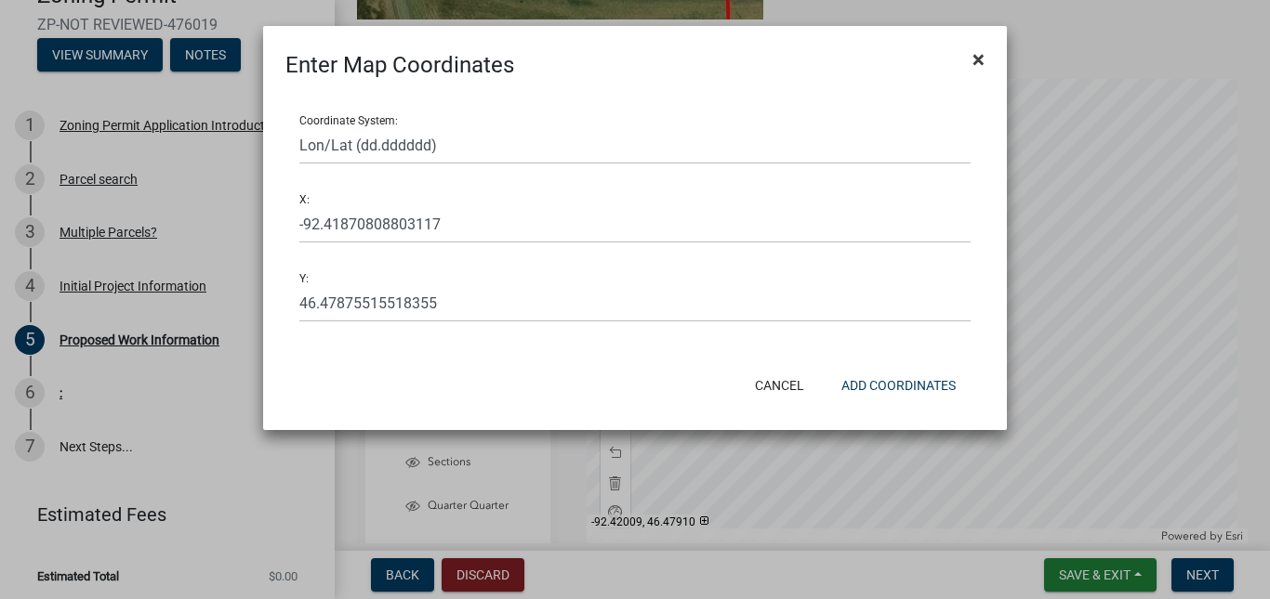
click at [975, 57] on span "×" at bounding box center [978, 59] width 12 height 26
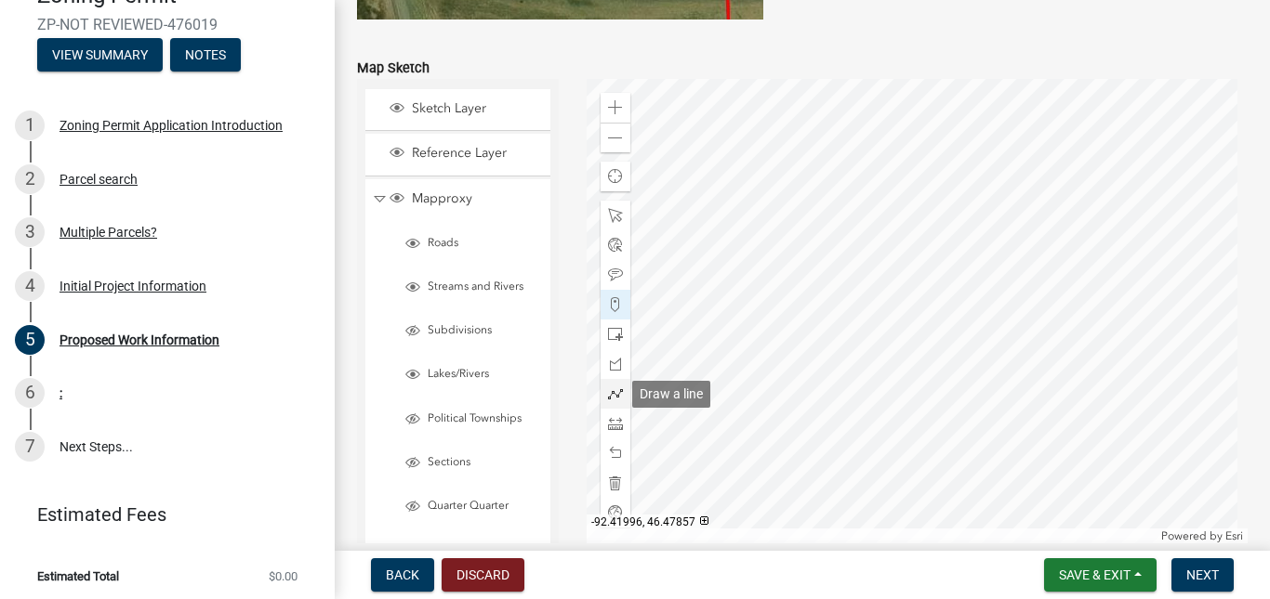
click at [609, 401] on span at bounding box center [615, 394] width 15 height 15
click at [910, 412] on div at bounding box center [916, 311] width 661 height 465
click at [905, 103] on div at bounding box center [916, 311] width 661 height 465
click at [906, 104] on div at bounding box center [916, 311] width 661 height 465
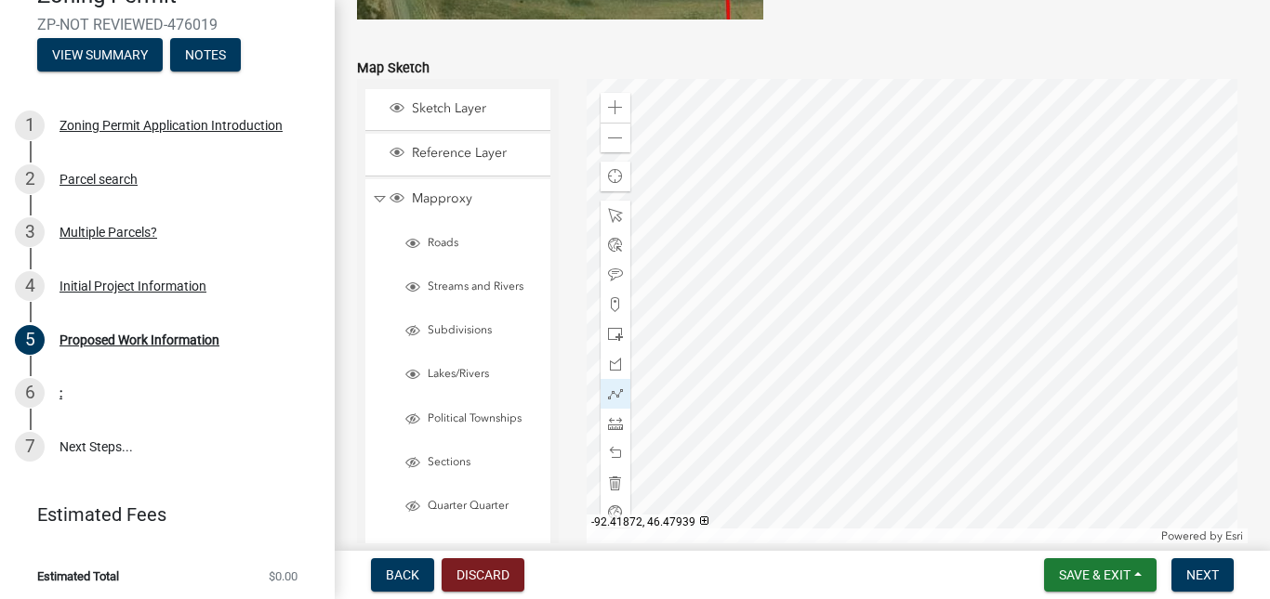
click at [906, 105] on div at bounding box center [916, 311] width 661 height 465
click at [612, 209] on span at bounding box center [615, 215] width 15 height 15
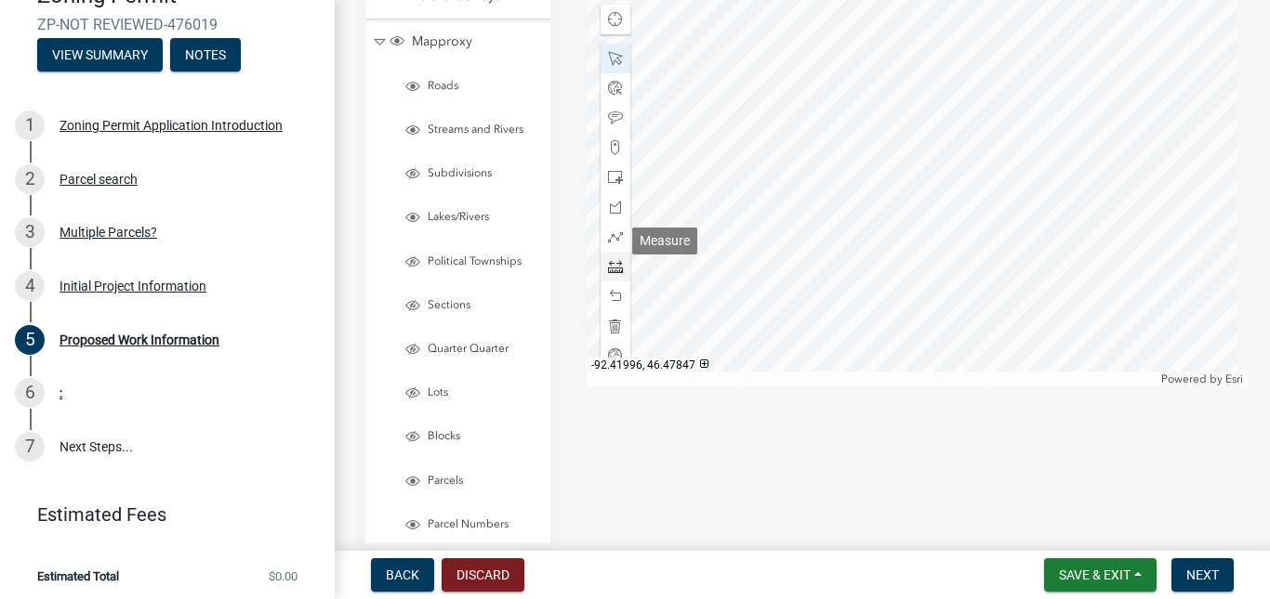
scroll to position [3990, 0]
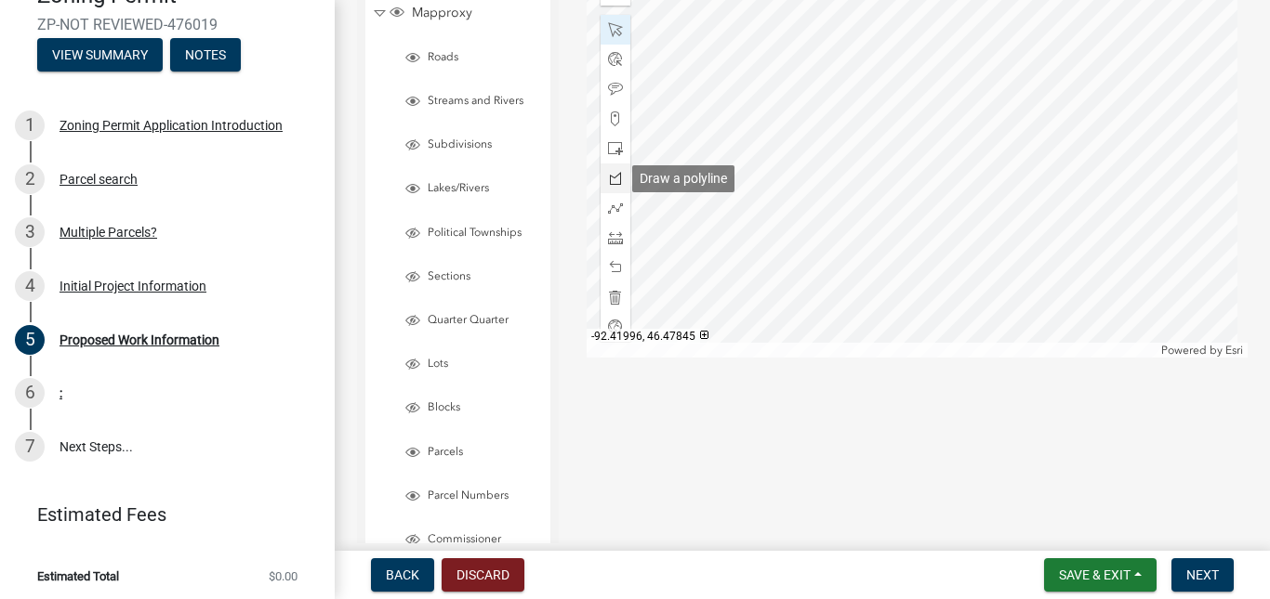
click at [619, 169] on div at bounding box center [615, 179] width 30 height 30
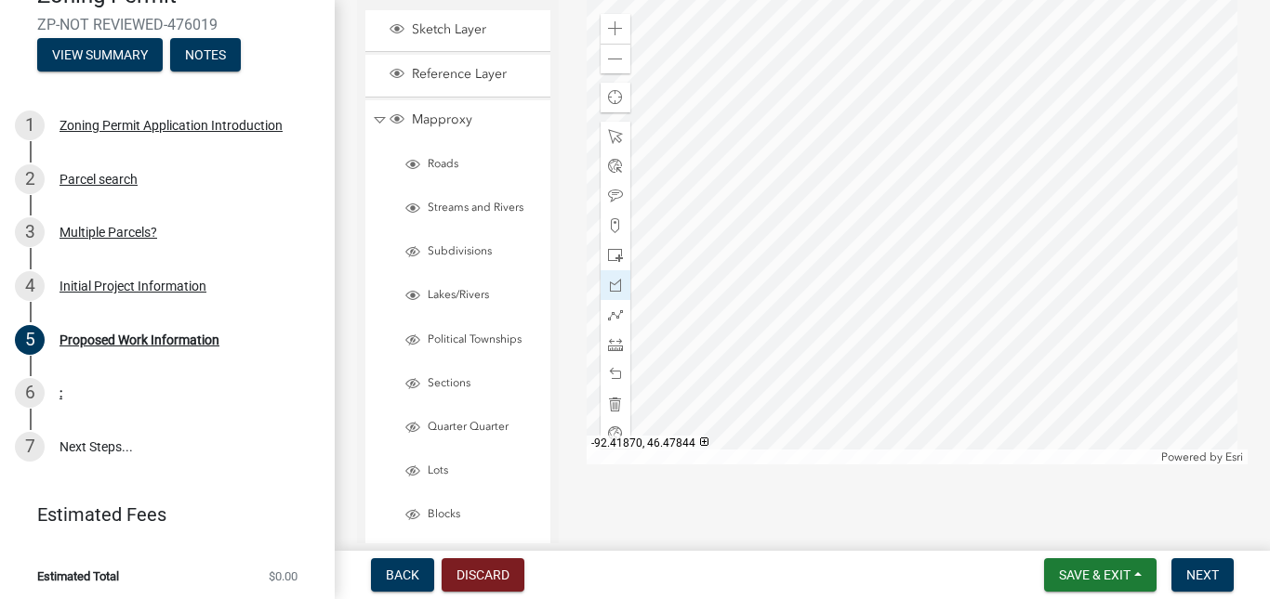
click at [910, 335] on div at bounding box center [916, 232] width 661 height 465
click at [906, 23] on div at bounding box center [916, 232] width 661 height 465
click at [905, 25] on div at bounding box center [916, 232] width 661 height 465
click at [610, 199] on span at bounding box center [615, 196] width 15 height 15
click at [614, 314] on span at bounding box center [615, 315] width 15 height 15
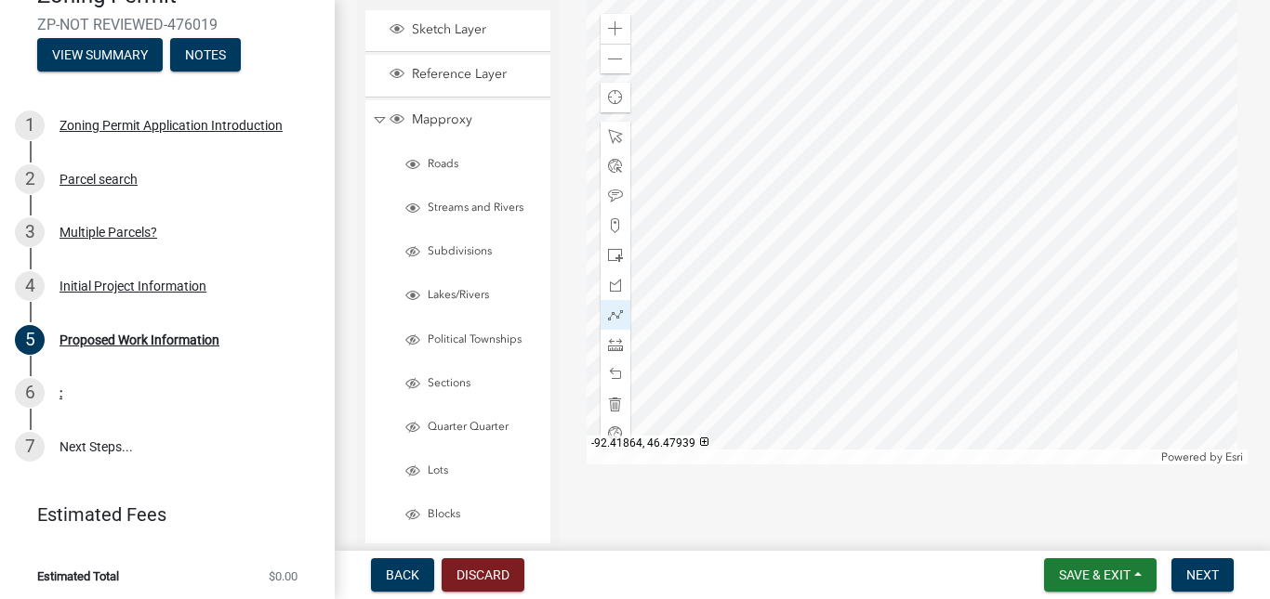
click at [922, 26] on div at bounding box center [916, 232] width 661 height 465
click at [913, 332] on div at bounding box center [916, 232] width 661 height 465
click at [600, 195] on div at bounding box center [615, 196] width 30 height 30
click at [608, 200] on span at bounding box center [615, 196] width 15 height 15
click at [924, 174] on div at bounding box center [916, 232] width 661 height 465
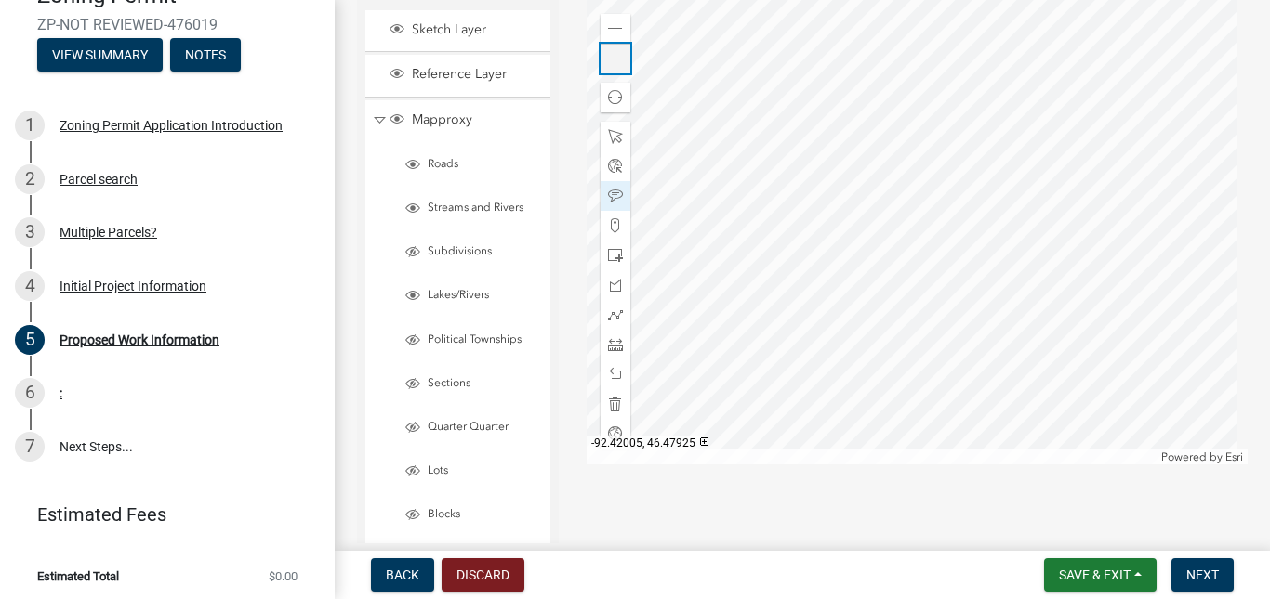
click at [613, 61] on span at bounding box center [615, 59] width 15 height 15
click at [608, 342] on span at bounding box center [615, 344] width 15 height 15
click at [913, 291] on div at bounding box center [916, 232] width 661 height 465
click at [1178, 287] on div at bounding box center [916, 232] width 661 height 465
click at [608, 191] on span at bounding box center [615, 196] width 15 height 15
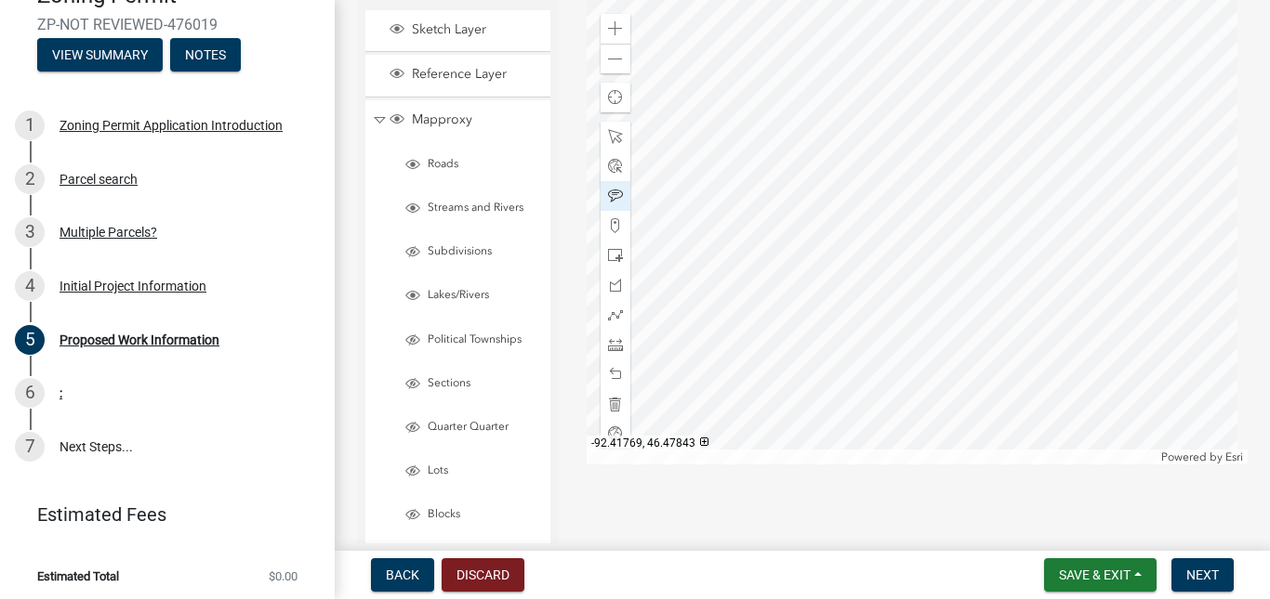
click at [1022, 285] on div at bounding box center [916, 232] width 661 height 465
click at [1012, 292] on div at bounding box center [916, 232] width 661 height 465
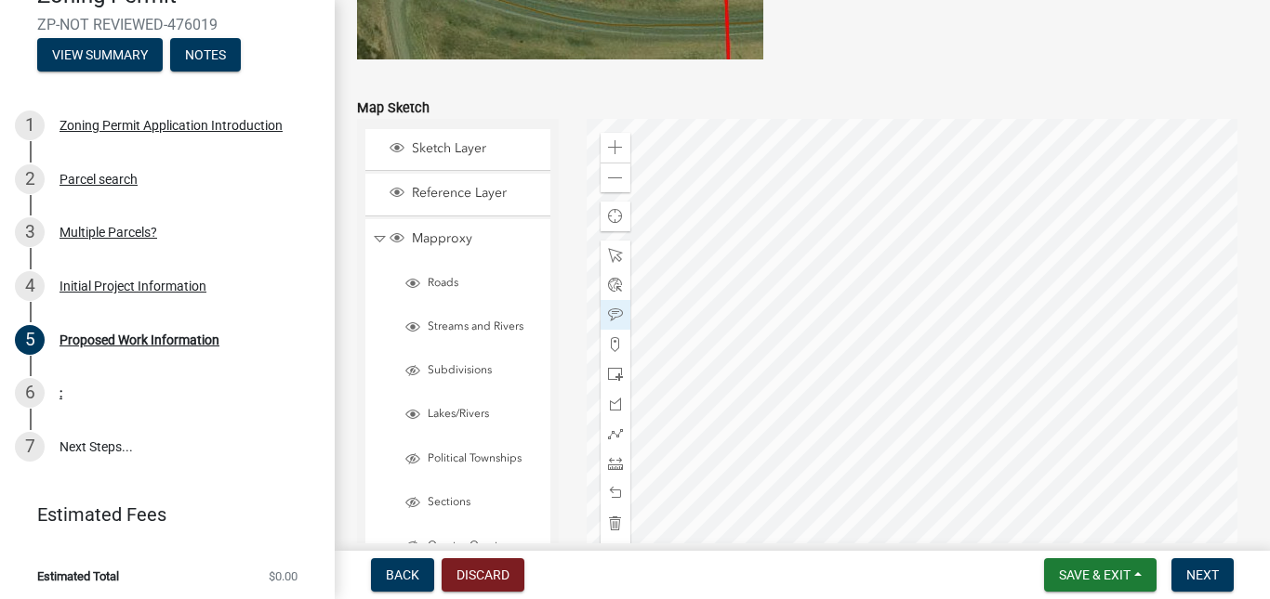
scroll to position [3743, 0]
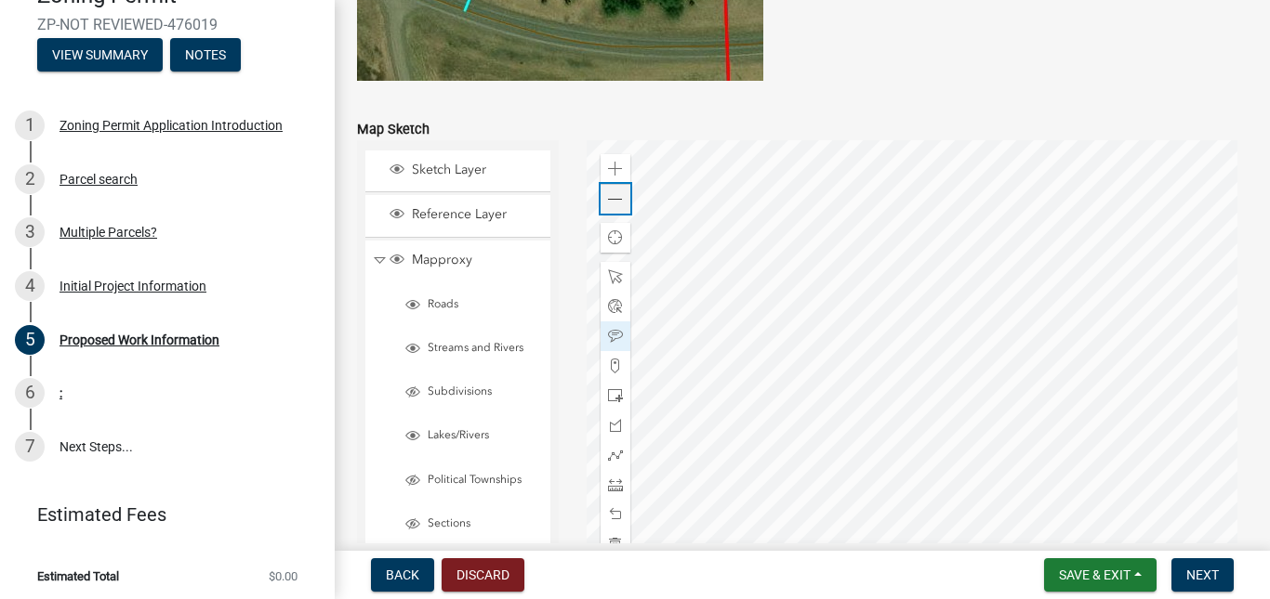
click at [611, 195] on span at bounding box center [615, 199] width 15 height 15
click at [899, 399] on div at bounding box center [916, 372] width 661 height 465
click at [938, 314] on div at bounding box center [916, 372] width 661 height 465
click at [613, 176] on span at bounding box center [615, 169] width 15 height 15
click at [618, 491] on span at bounding box center [615, 485] width 15 height 15
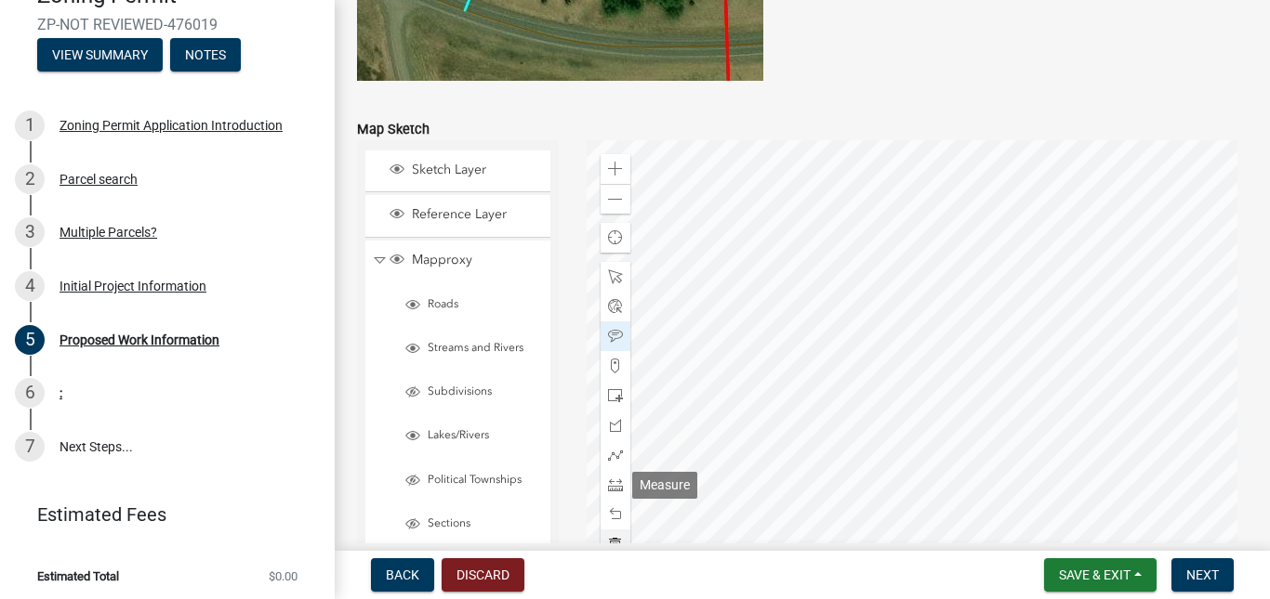
scroll to position [3804, 0]
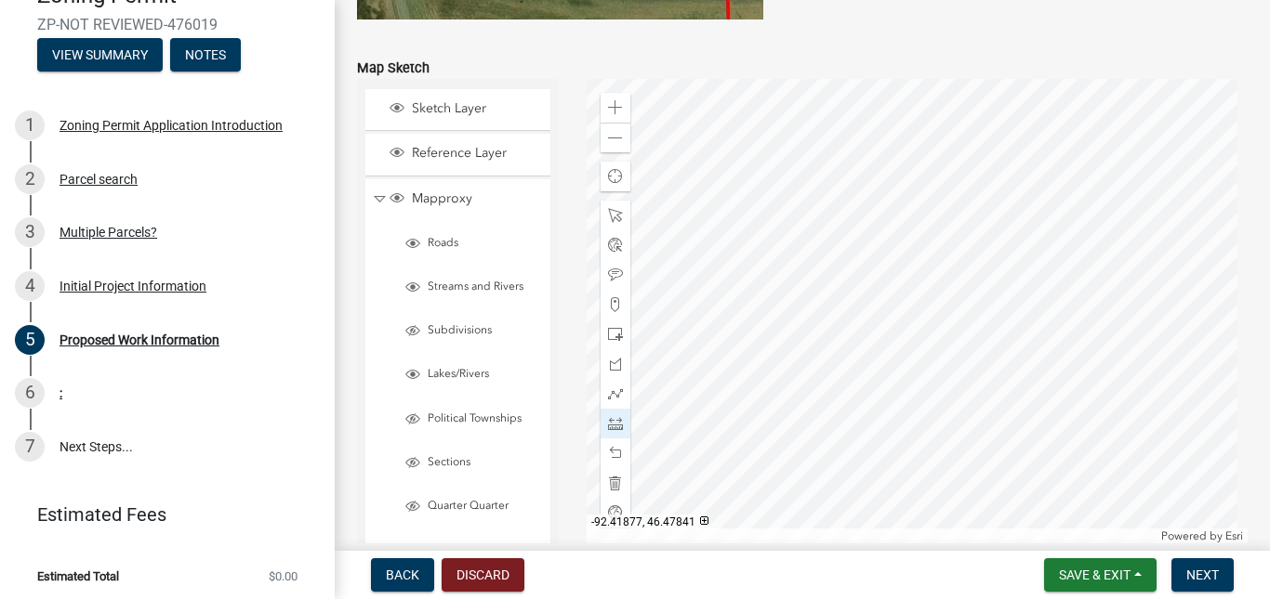
click at [1032, 141] on div at bounding box center [916, 311] width 661 height 465
click at [740, 141] on div at bounding box center [916, 311] width 661 height 465
click at [608, 272] on span at bounding box center [615, 275] width 15 height 15
click at [781, 198] on div at bounding box center [916, 311] width 661 height 465
click at [608, 143] on span at bounding box center [615, 138] width 15 height 15
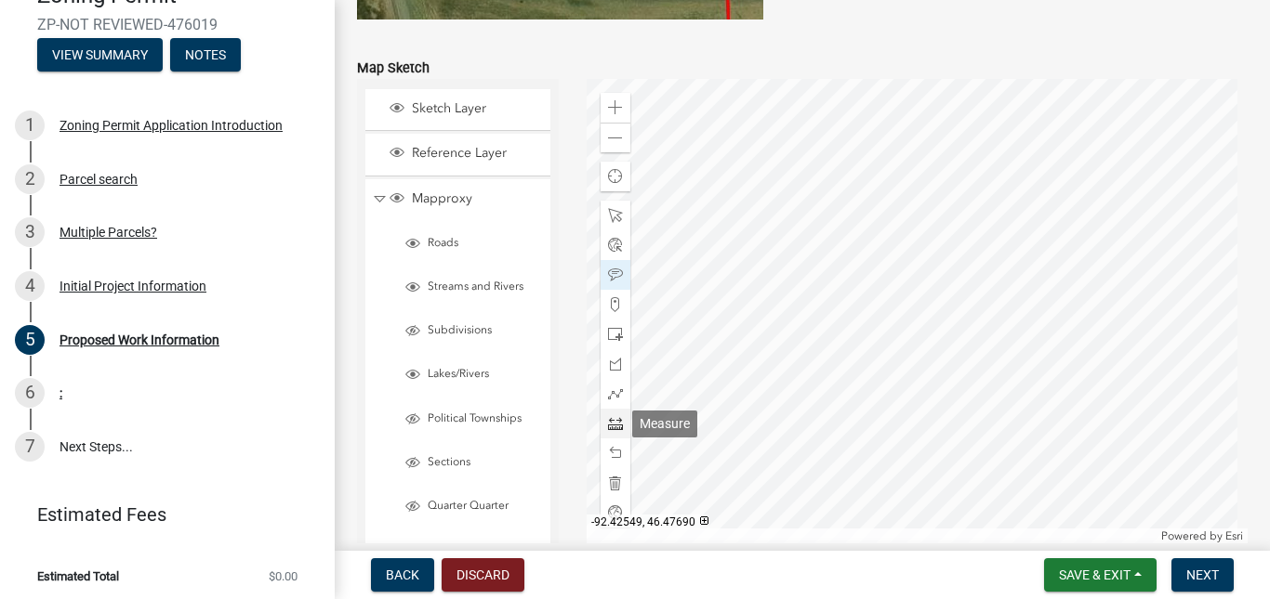
click at [608, 426] on span at bounding box center [615, 423] width 15 height 15
click at [971, 231] on div at bounding box center [916, 311] width 661 height 465
click at [601, 267] on div at bounding box center [615, 275] width 30 height 30
click at [911, 348] on div at bounding box center [916, 311] width 661 height 465
click at [1199, 571] on span "Next" at bounding box center [1202, 575] width 33 height 15
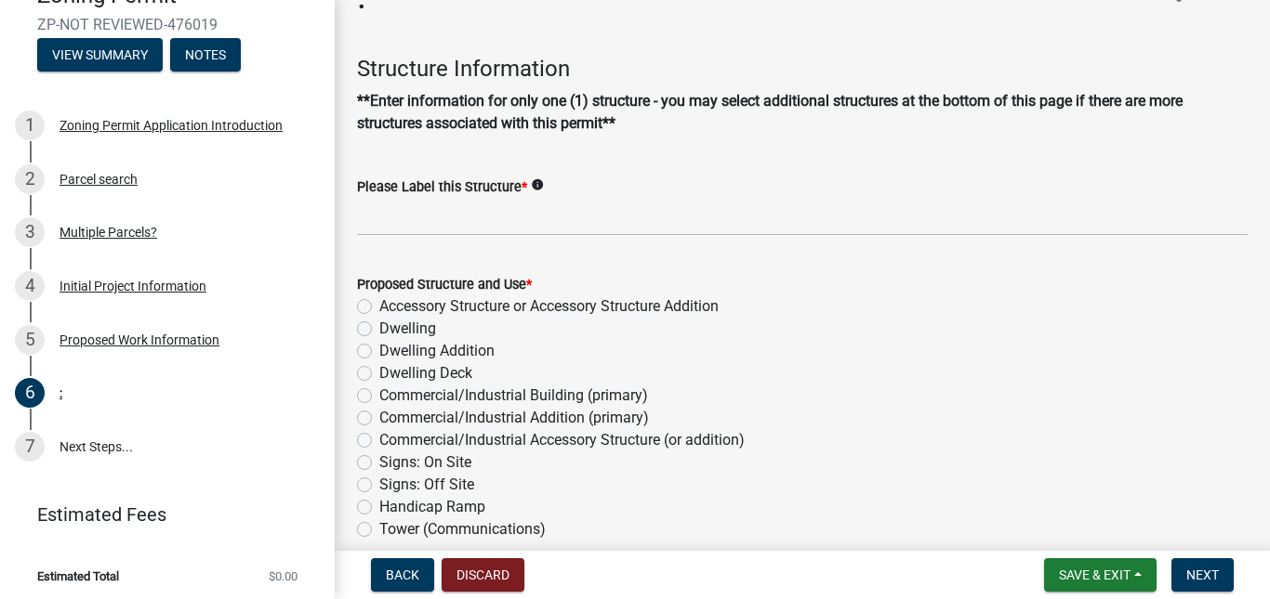
scroll to position [93, 0]
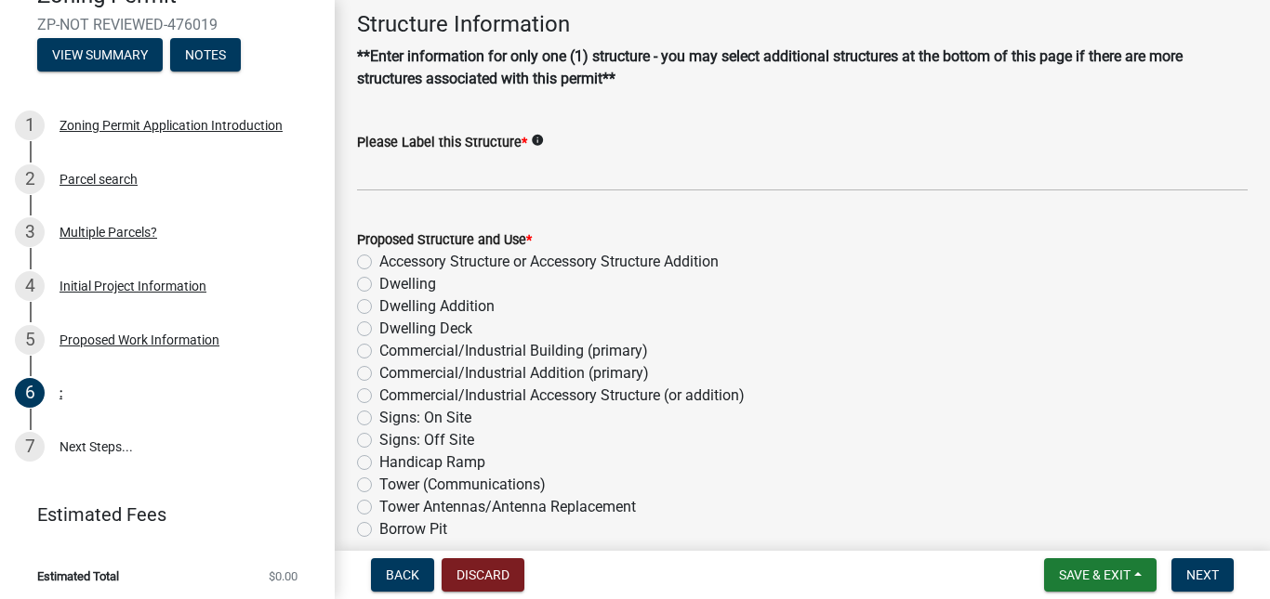
click at [379, 326] on label "Dwelling Deck" at bounding box center [425, 329] width 93 height 22
click at [379, 326] on input "Dwelling Deck" at bounding box center [385, 324] width 12 height 12
radio input "true"
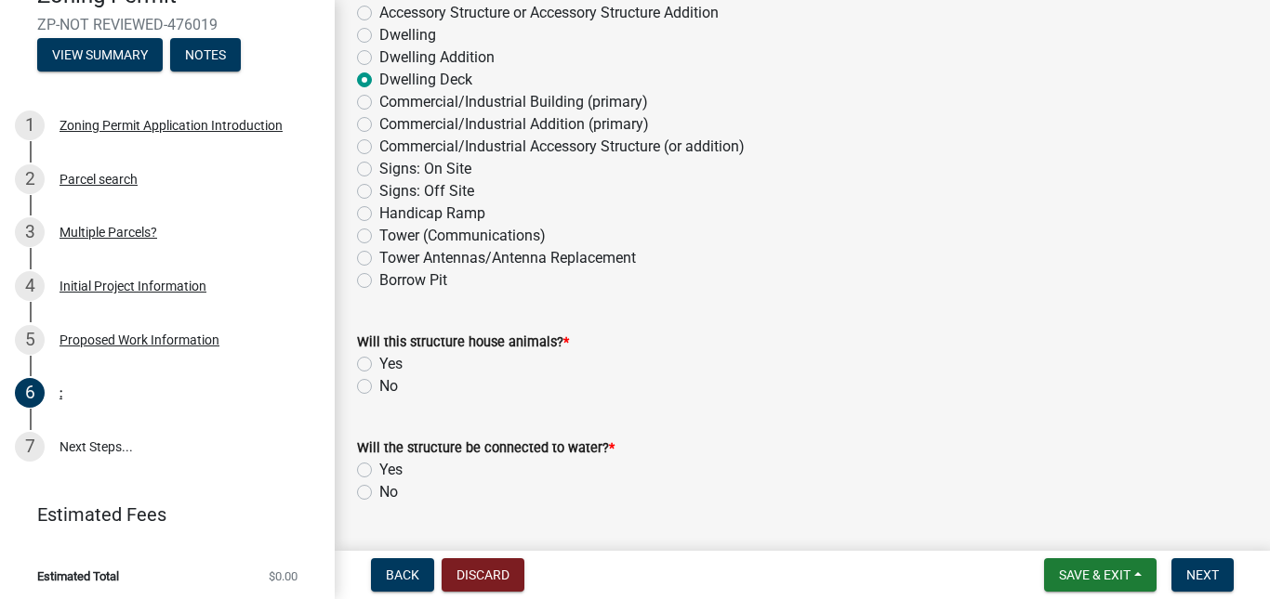
scroll to position [372, 0]
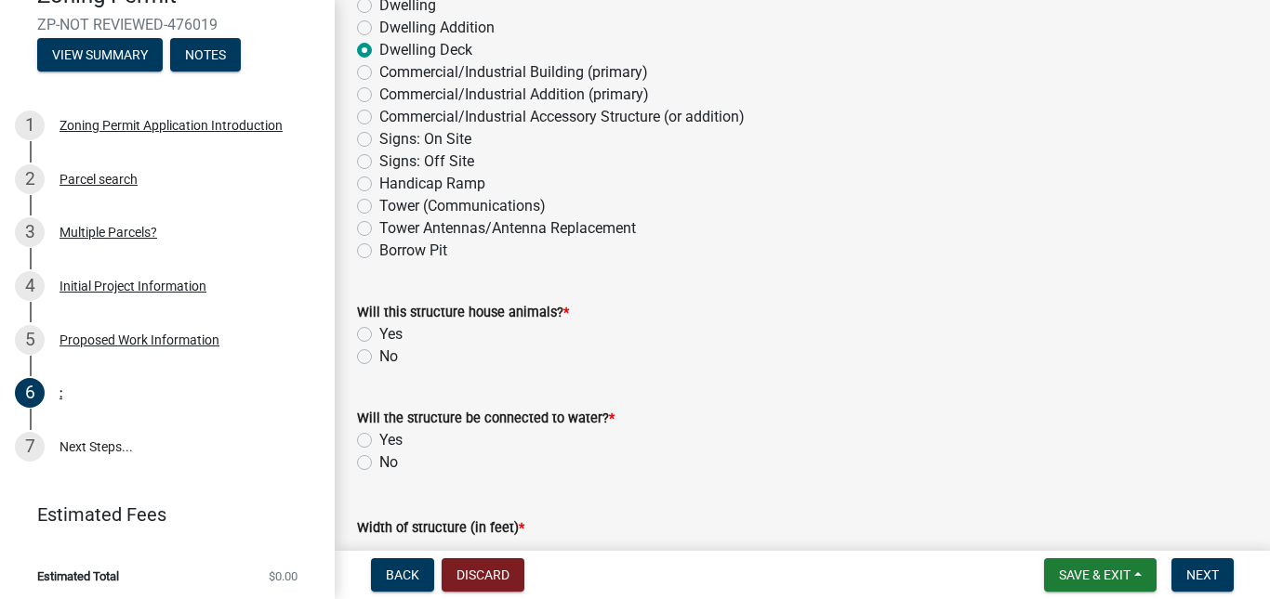
click at [379, 359] on label "No" at bounding box center [388, 357] width 19 height 22
click at [379, 358] on input "No" at bounding box center [385, 352] width 12 height 12
radio input "true"
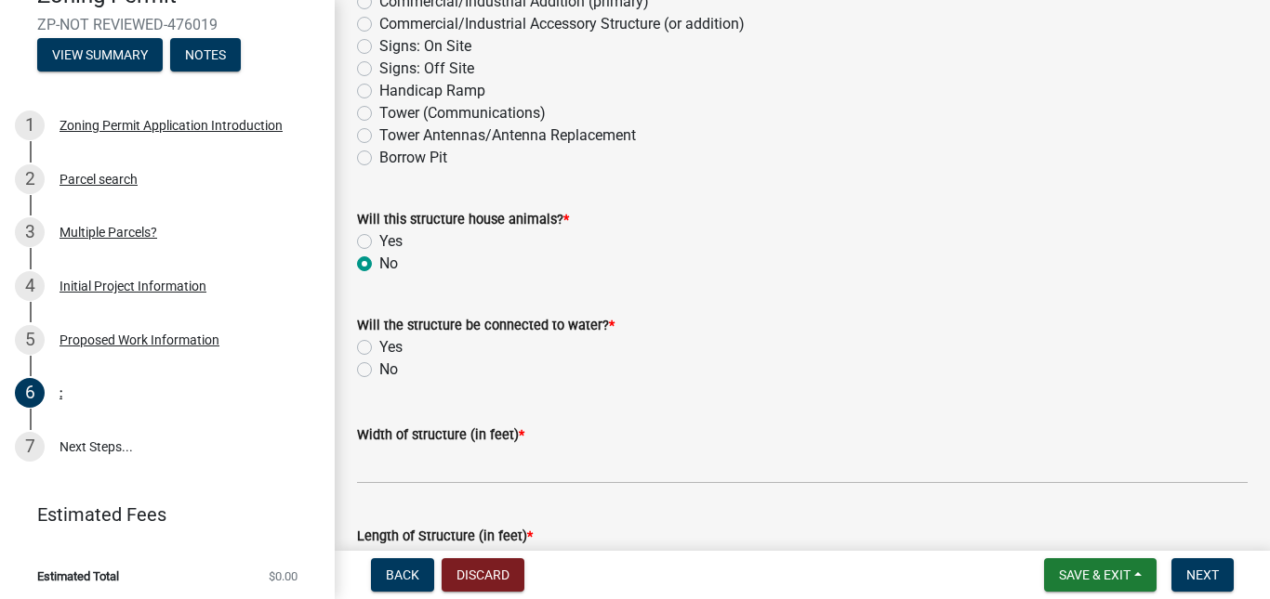
click at [379, 374] on label "No" at bounding box center [388, 370] width 19 height 22
click at [379, 371] on input "No" at bounding box center [385, 365] width 12 height 12
radio input "true"
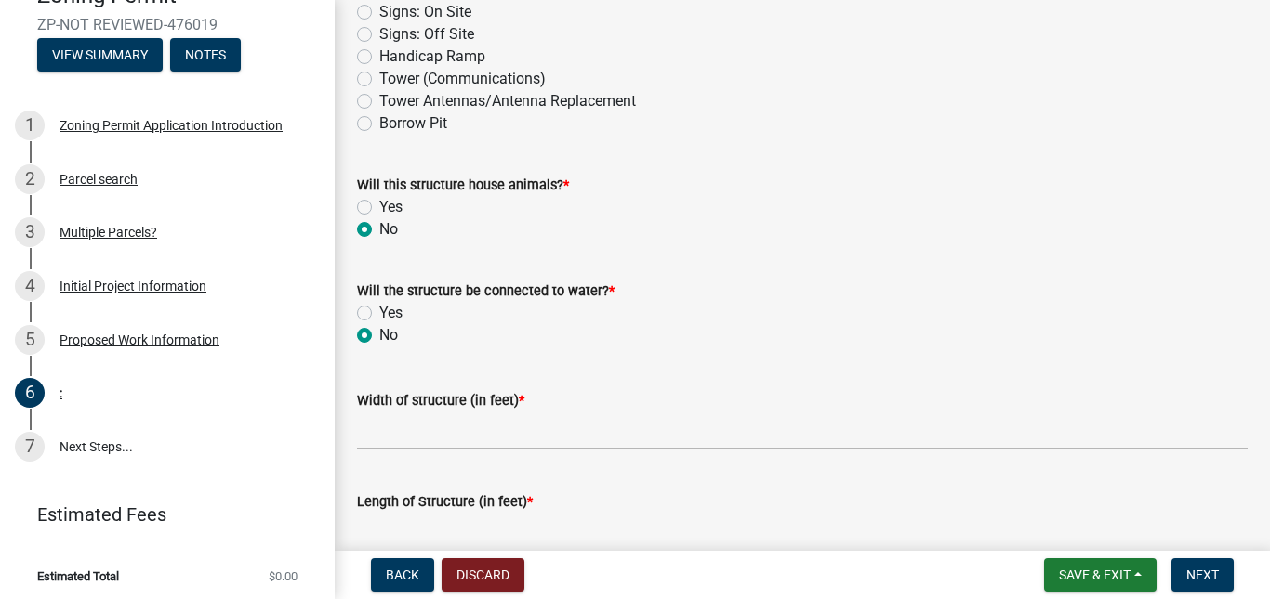
scroll to position [558, 0]
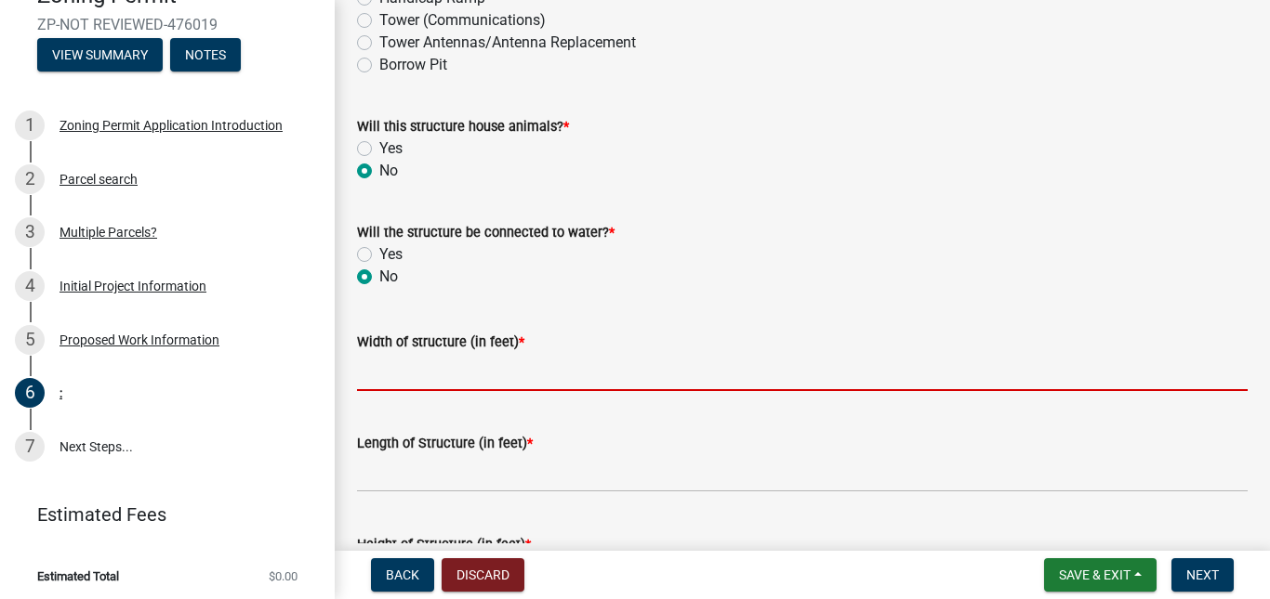
click at [447, 367] on input "Width of structure (in feet) *" at bounding box center [802, 372] width 890 height 38
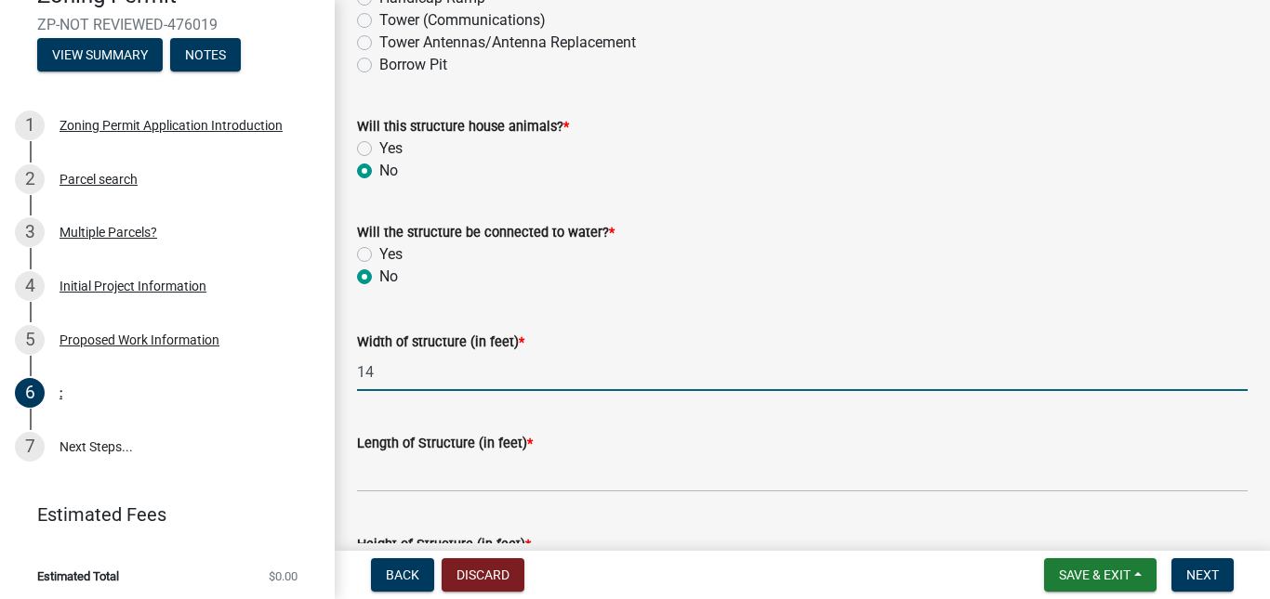
type input "14"
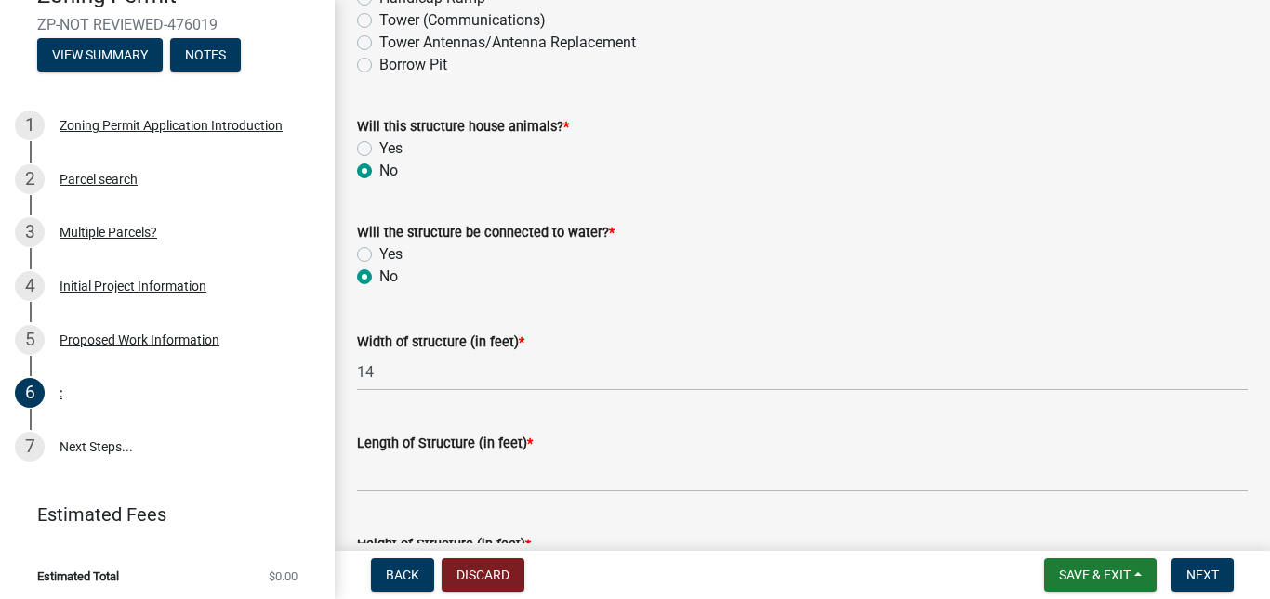
click at [840, 454] on form "Length of Structure (in feet) *" at bounding box center [802, 462] width 890 height 60
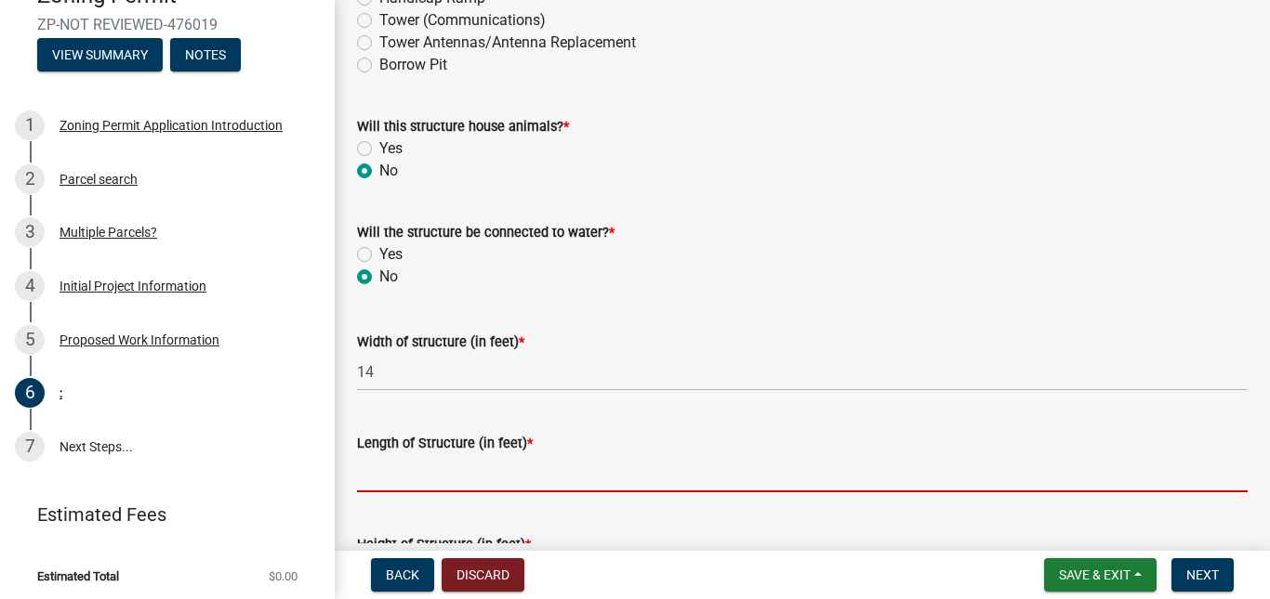
click at [847, 470] on input "Length of Structure (in feet) *" at bounding box center [802, 473] width 890 height 38
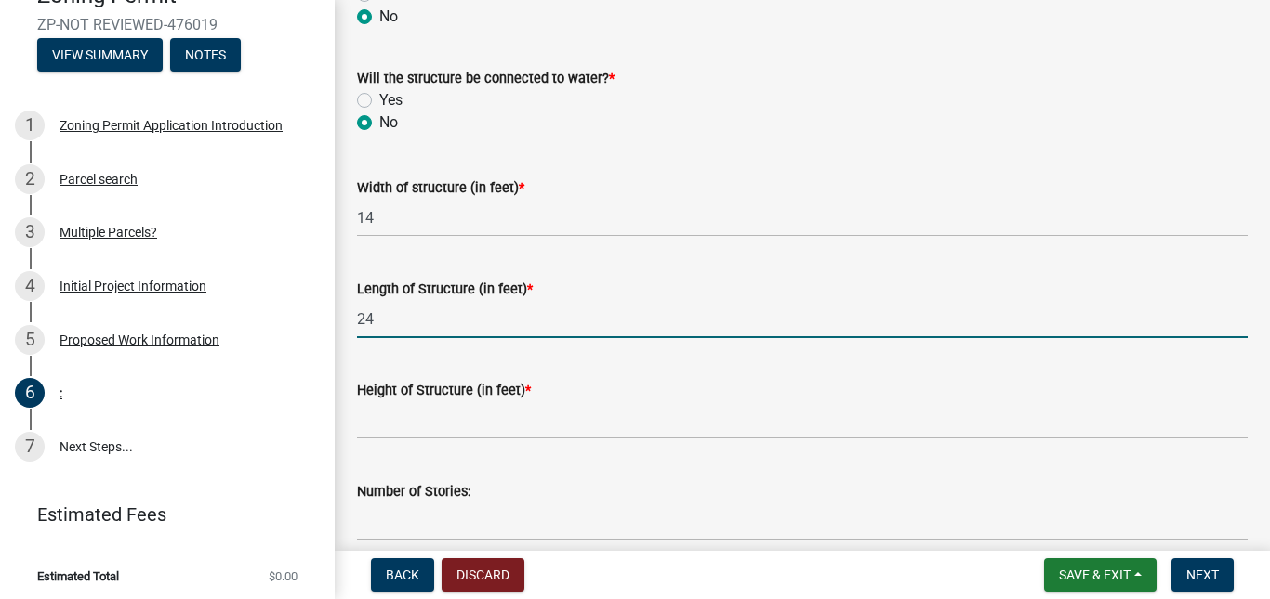
scroll to position [744, 0]
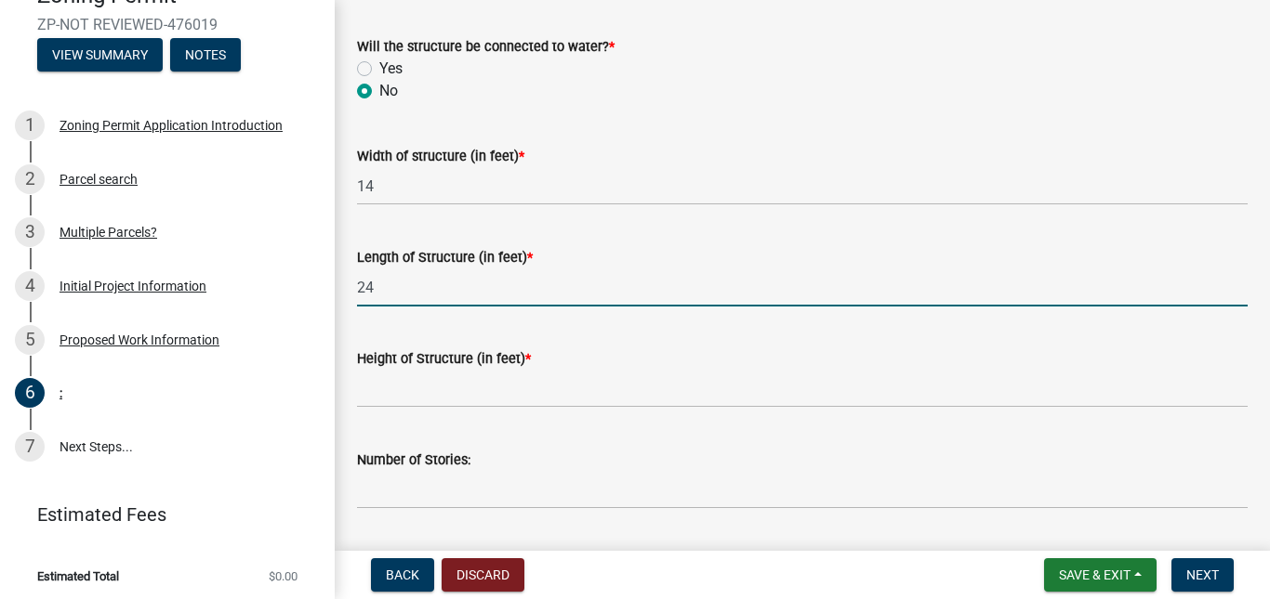
type input "24"
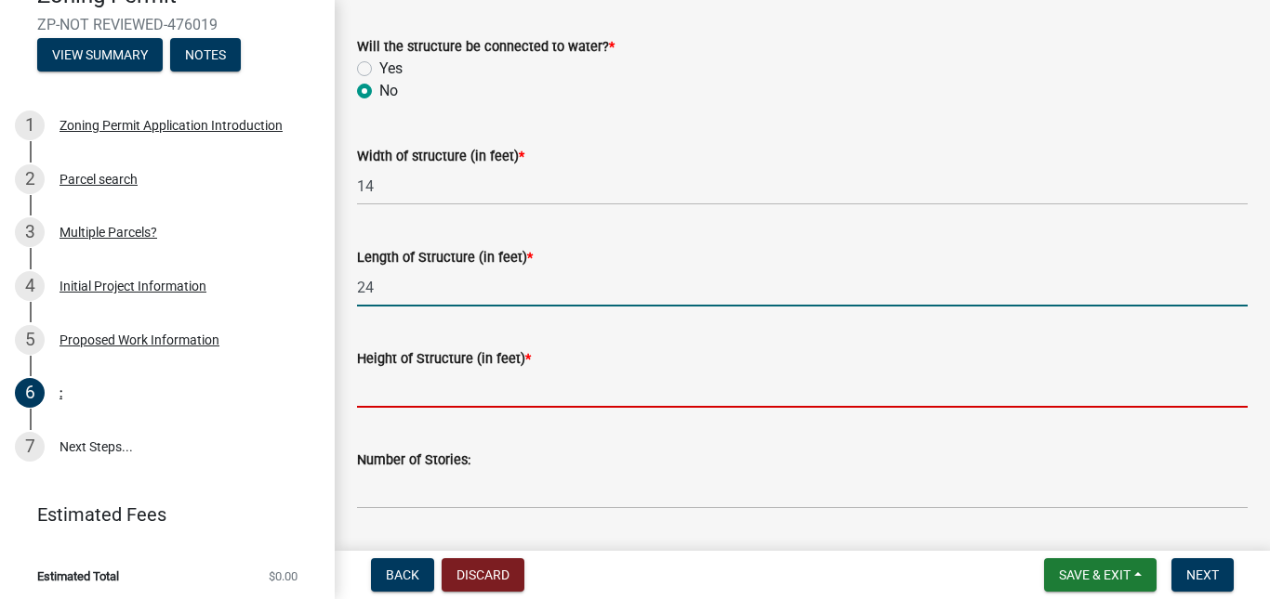
click at [881, 388] on input "Height of Structure (in feet) *" at bounding box center [802, 389] width 890 height 38
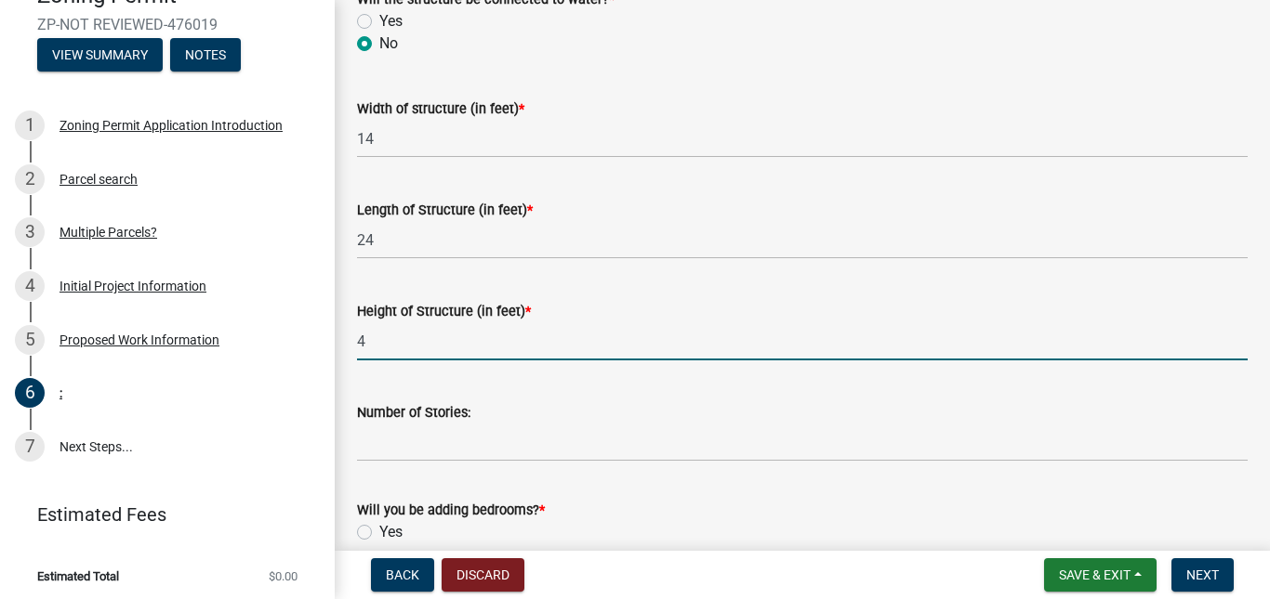
scroll to position [836, 0]
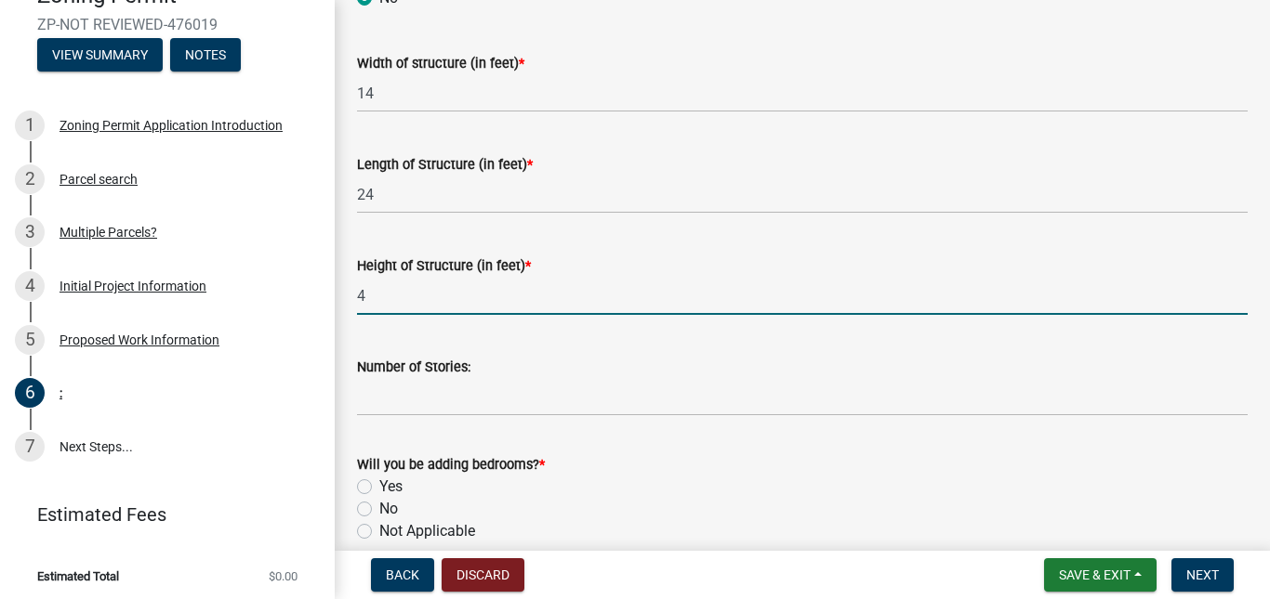
type input "4"
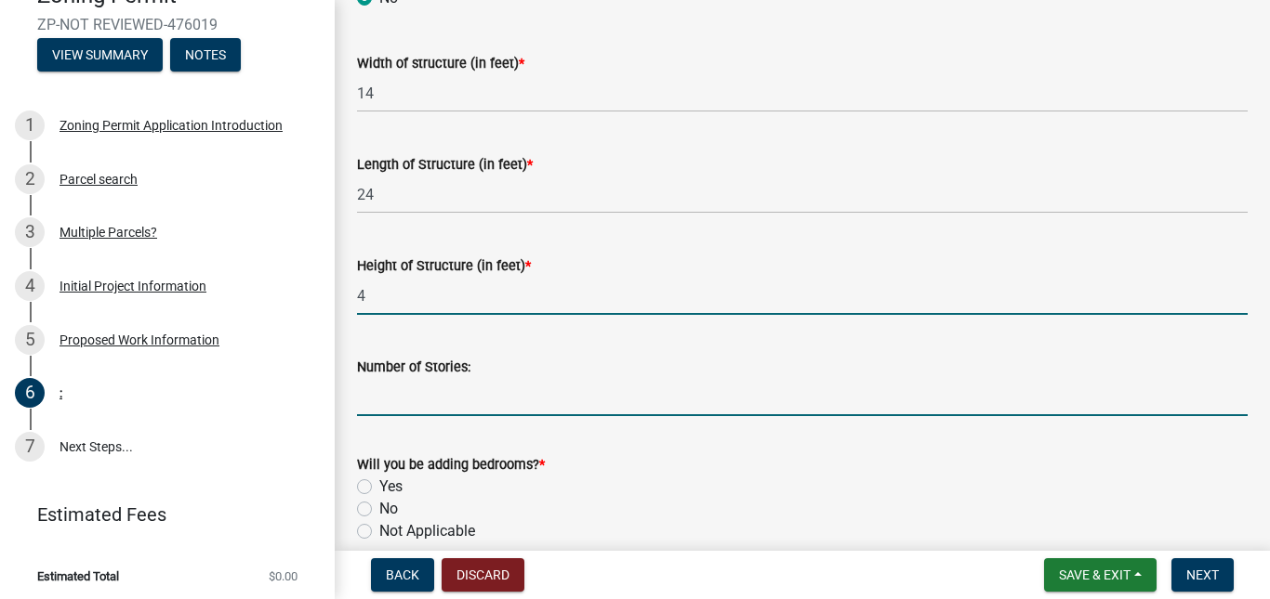
click at [862, 408] on input "Number of Stories:" at bounding box center [802, 397] width 890 height 38
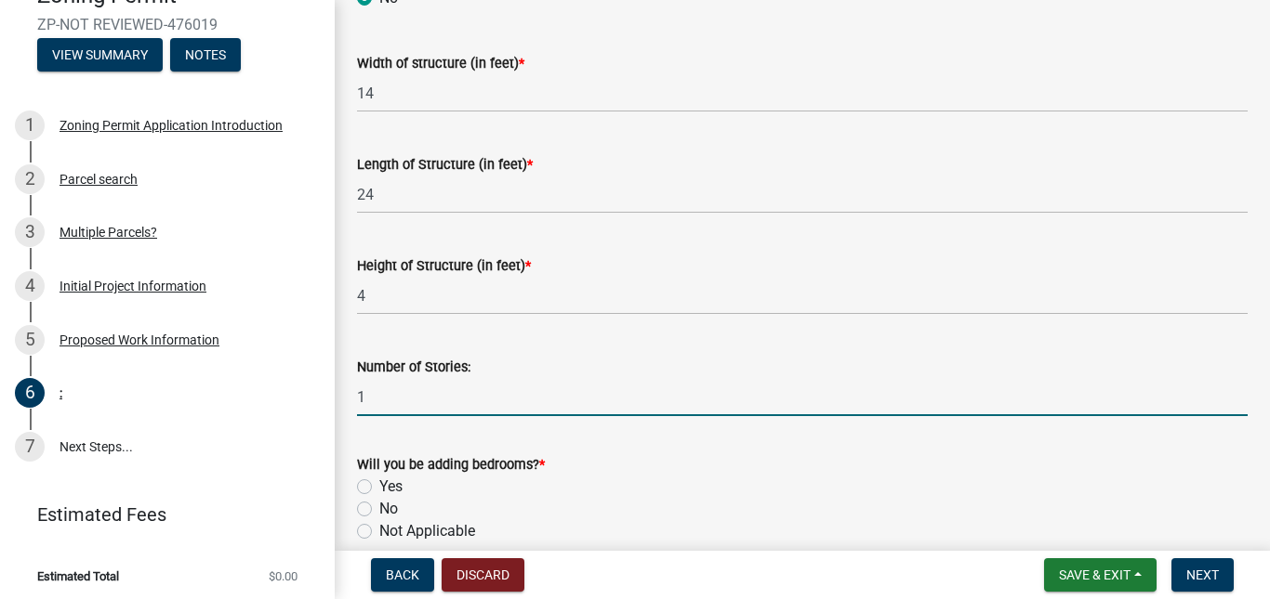
scroll to position [929, 0]
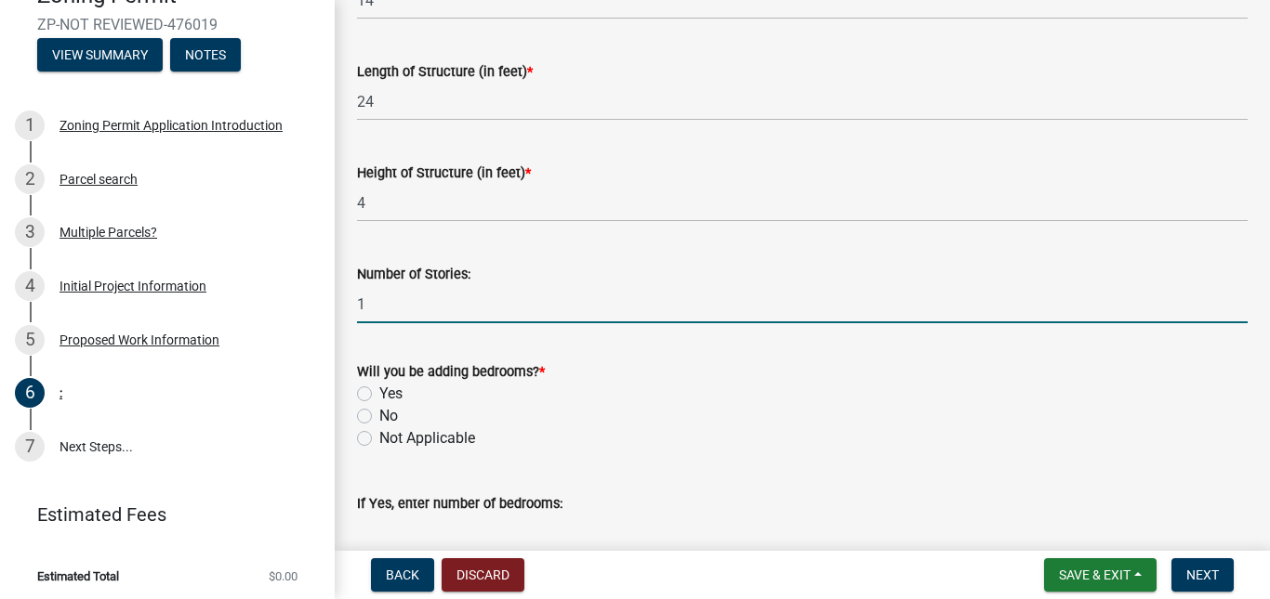
type input "1"
click at [379, 415] on label "No" at bounding box center [388, 416] width 19 height 22
click at [379, 415] on input "No" at bounding box center [385, 411] width 12 height 12
radio input "true"
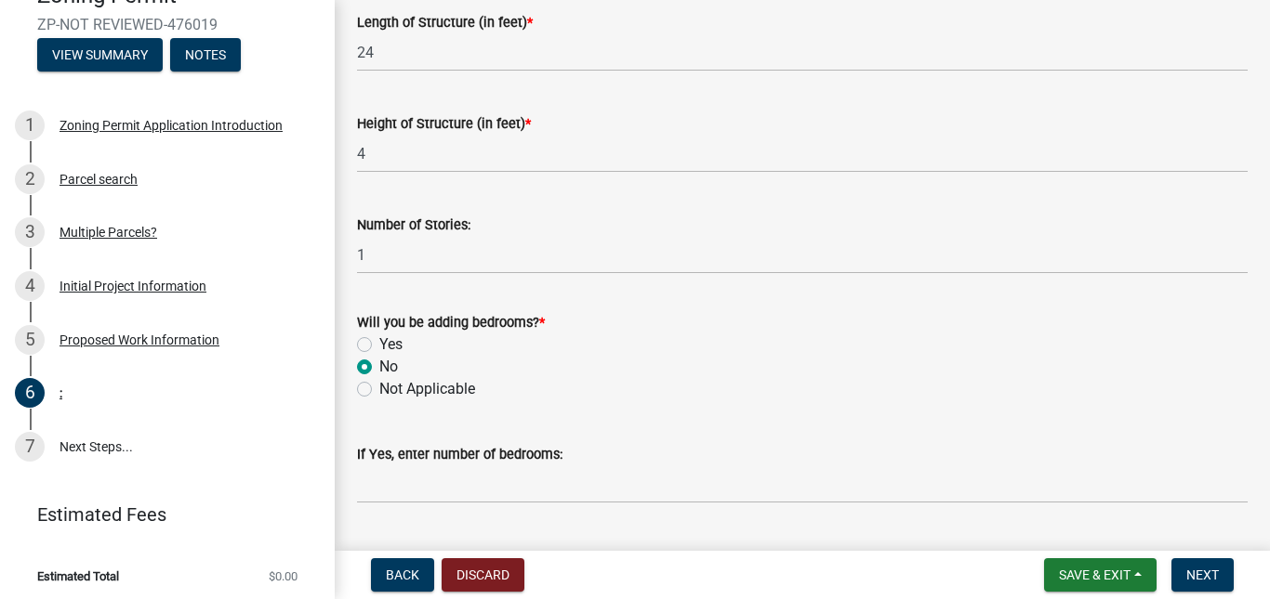
scroll to position [1022, 0]
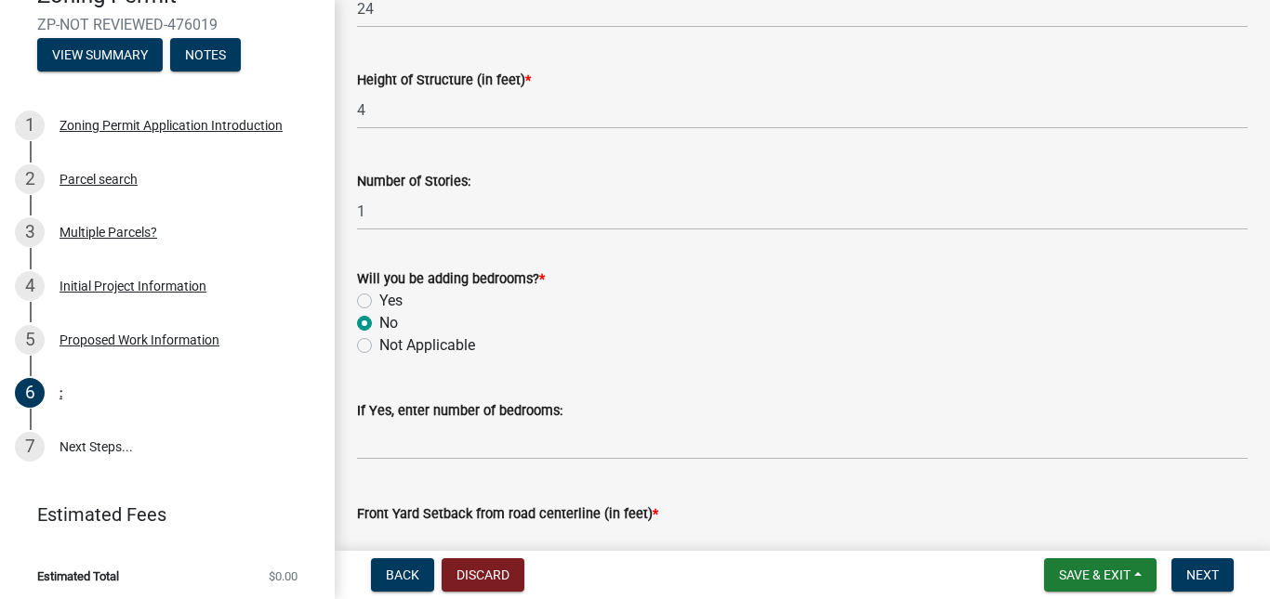
click at [379, 349] on label "Not Applicable" at bounding box center [427, 346] width 96 height 22
click at [379, 347] on input "Not Applicable" at bounding box center [385, 341] width 12 height 12
radio input "true"
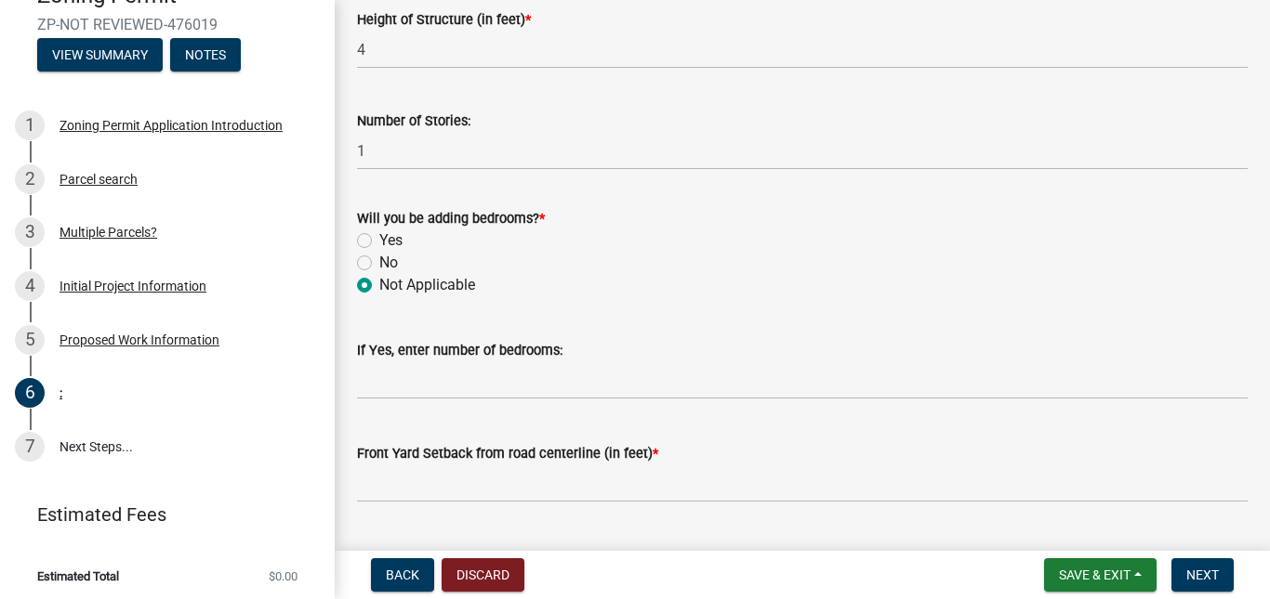
scroll to position [1115, 0]
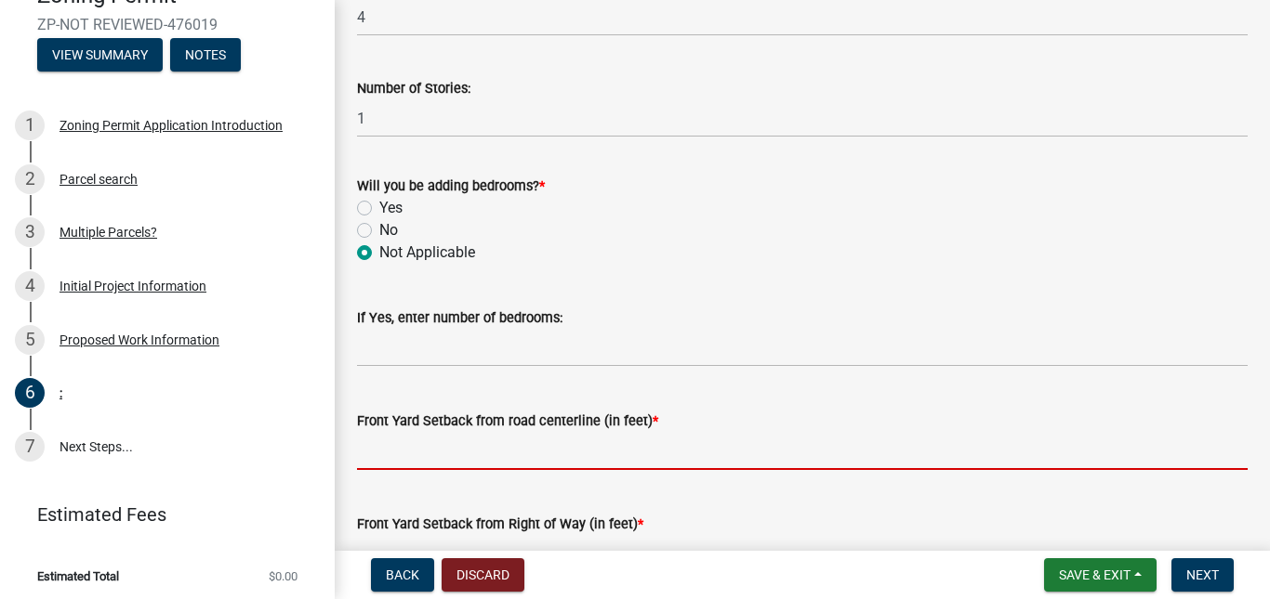
click at [504, 440] on input "text" at bounding box center [802, 451] width 890 height 38
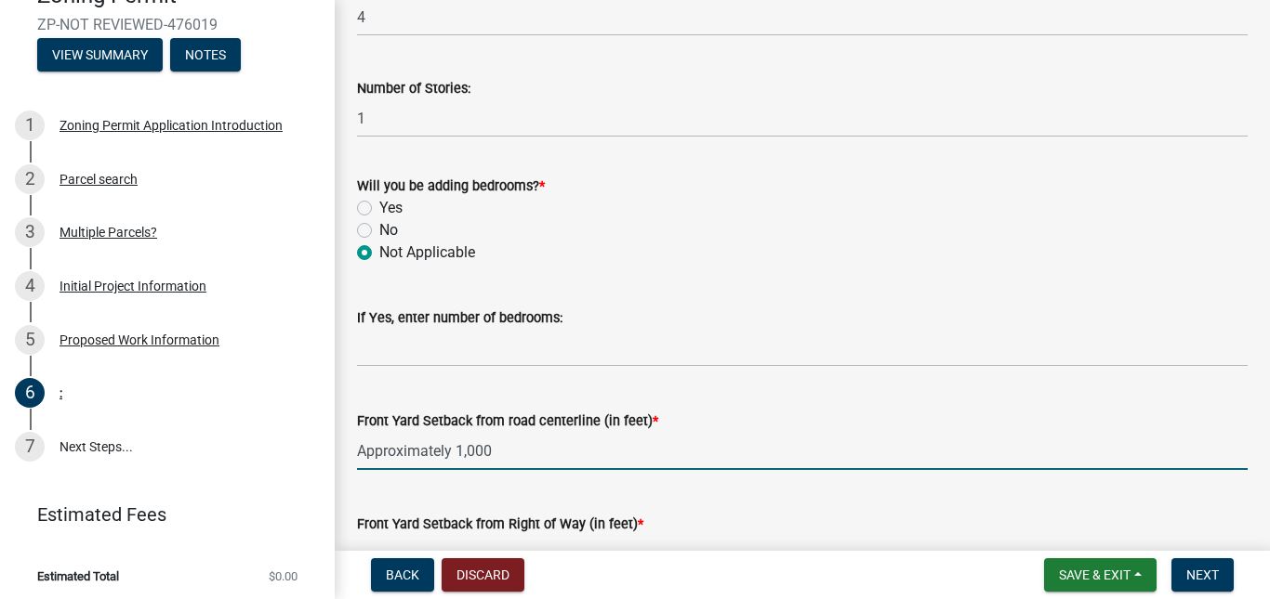
scroll to position [1301, 0]
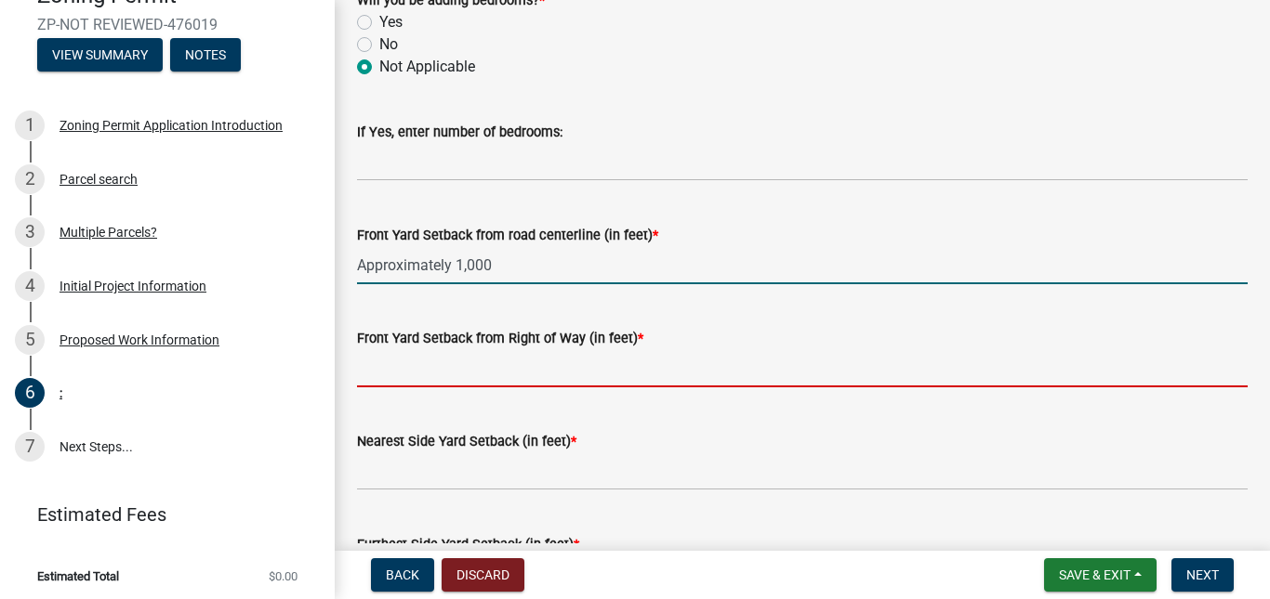
type input "1000"
click at [503, 375] on input "text" at bounding box center [802, 368] width 890 height 38
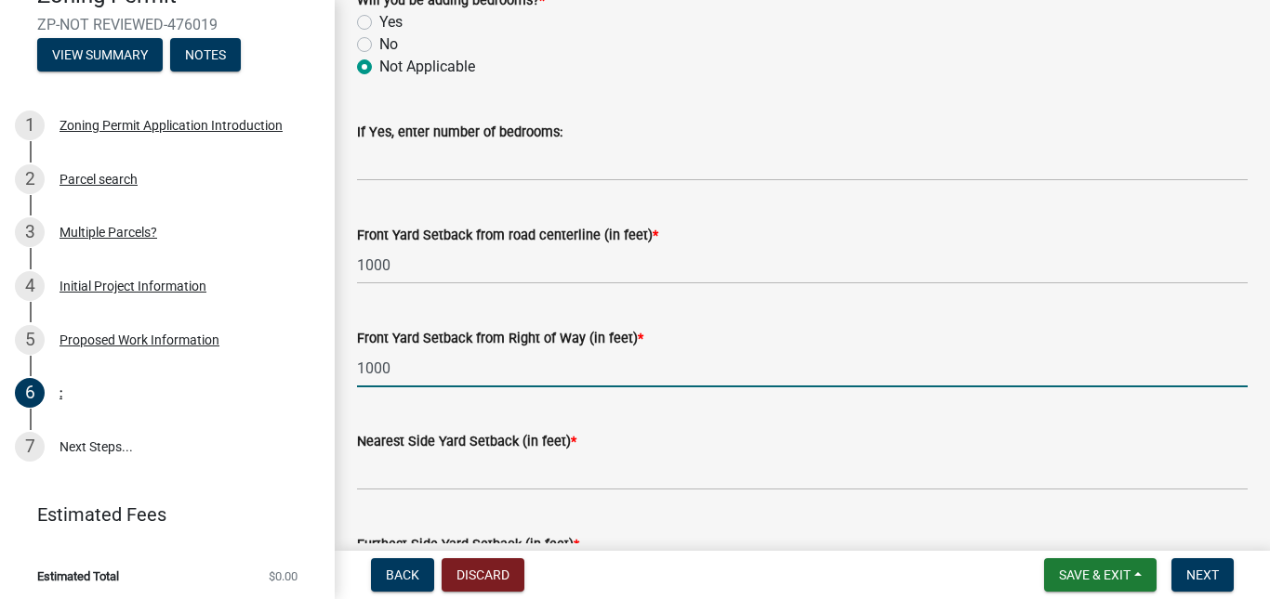
type input "1000"
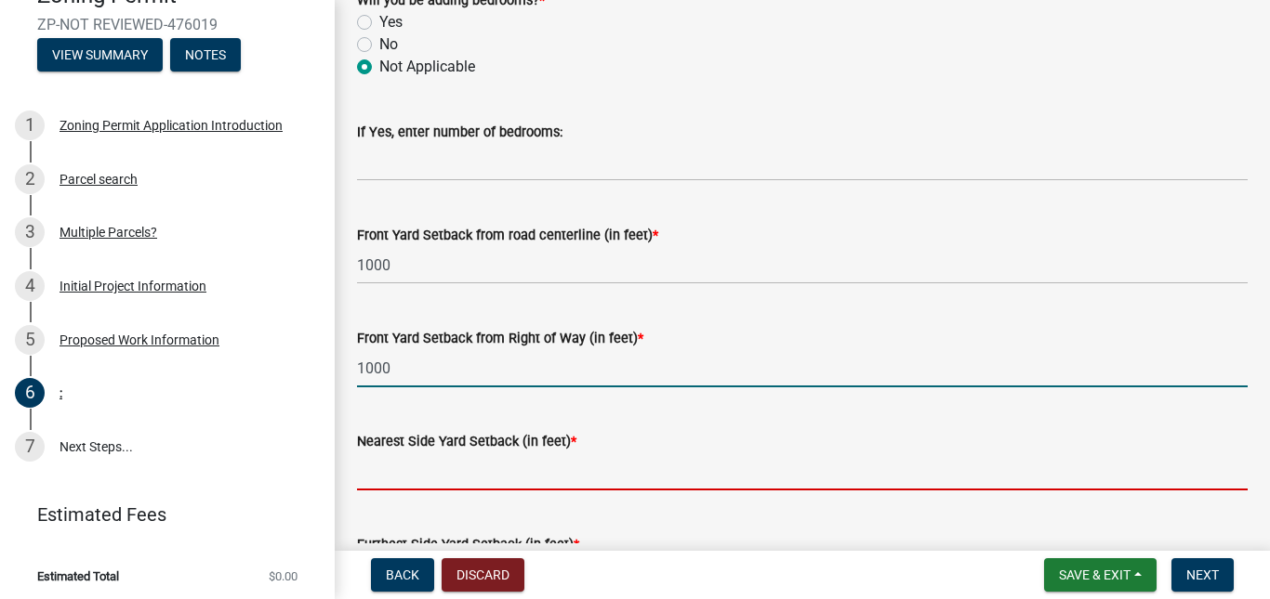
click at [494, 470] on input "text" at bounding box center [802, 472] width 890 height 38
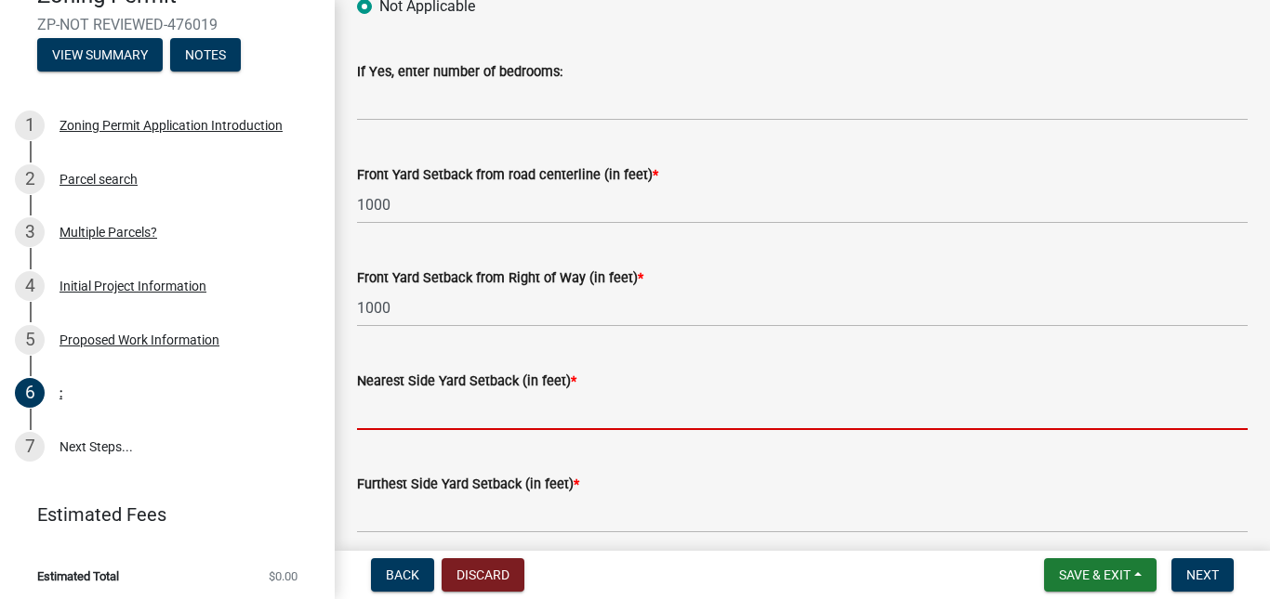
scroll to position [1394, 0]
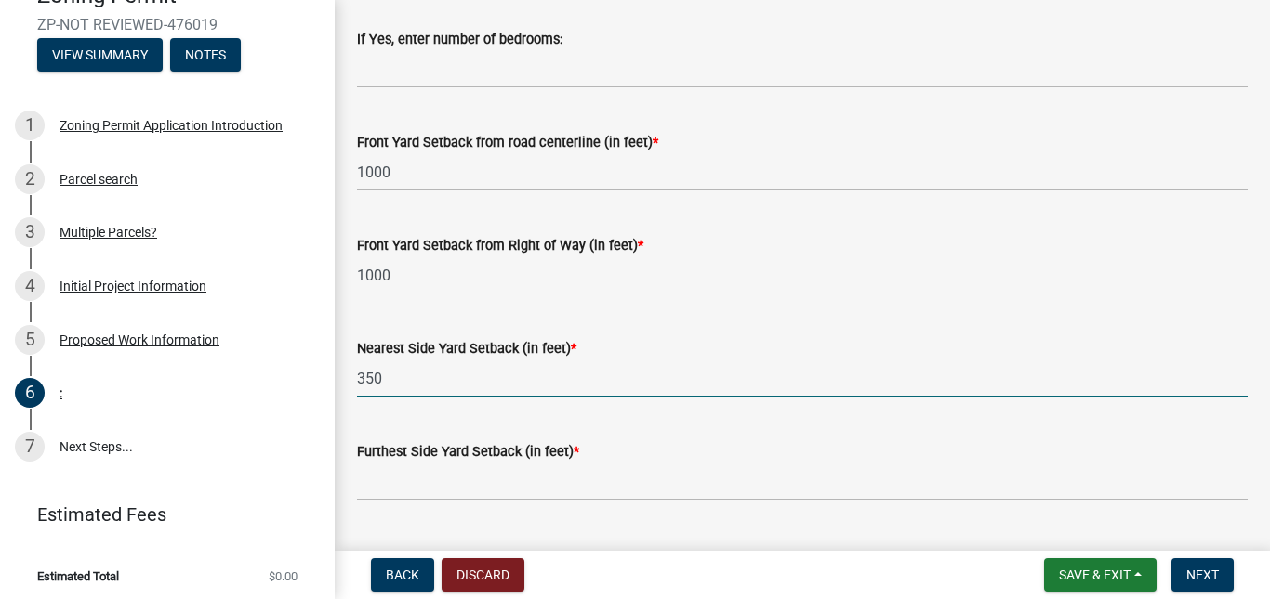
type input "350"
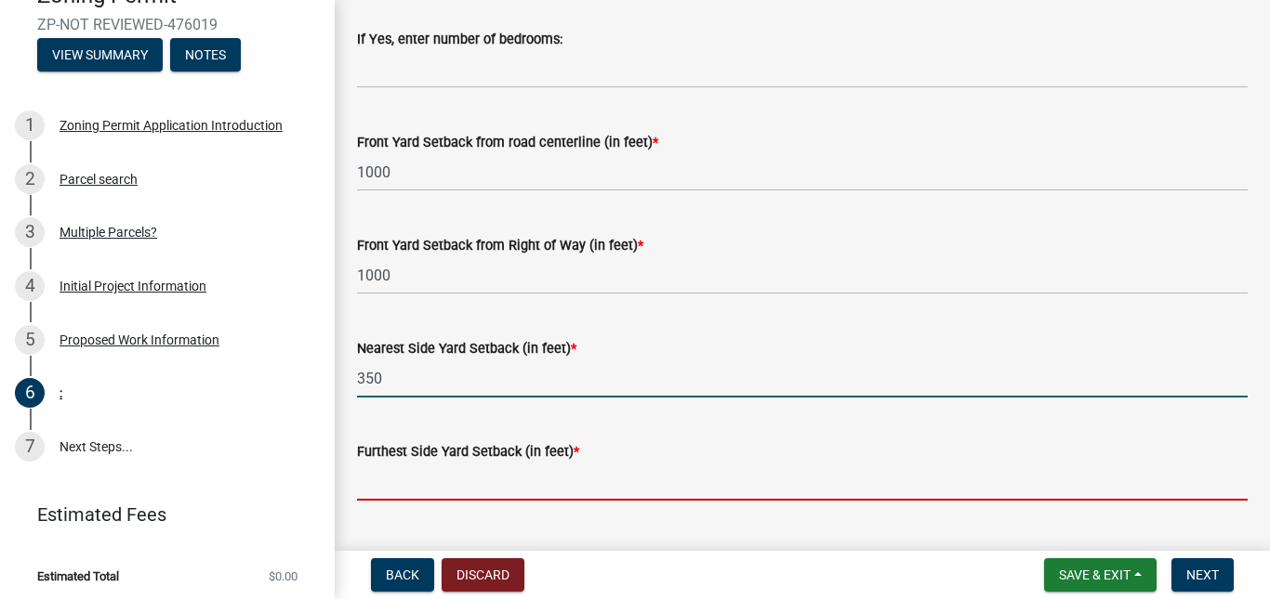
click at [517, 484] on input "text" at bounding box center [802, 482] width 890 height 38
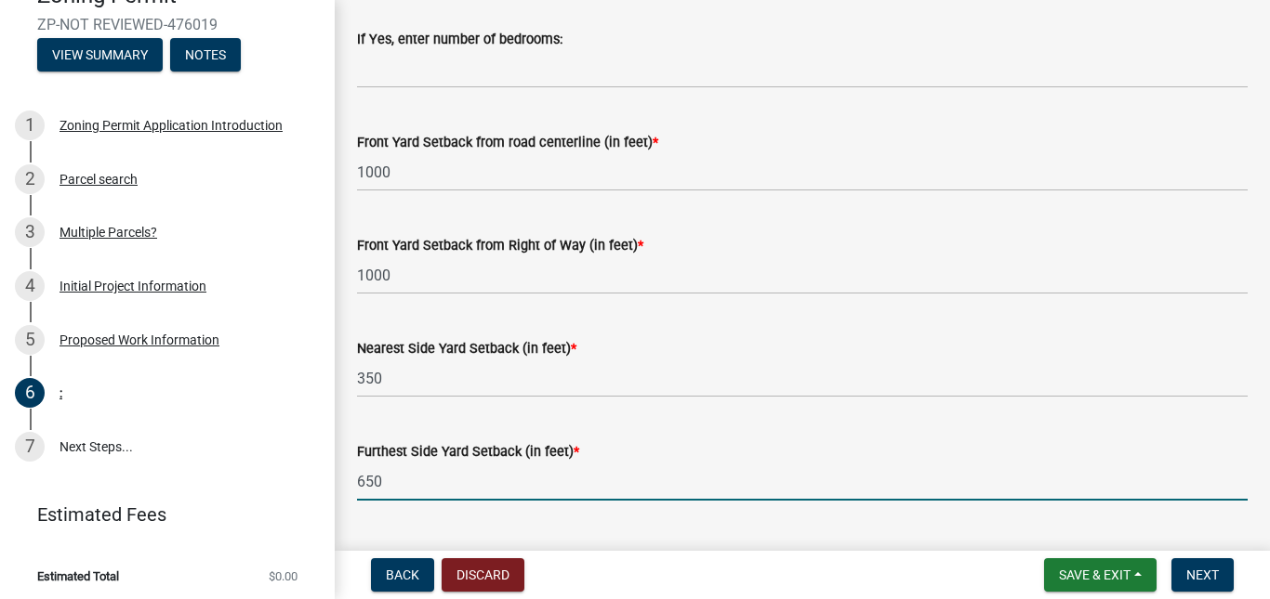
scroll to position [1487, 0]
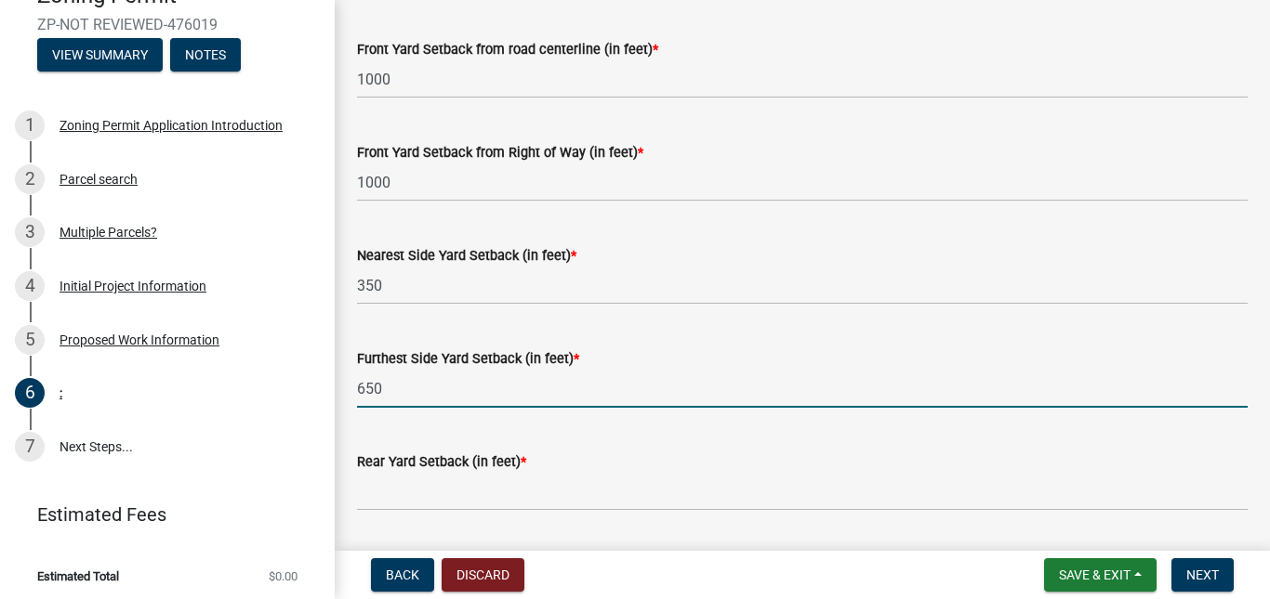
type input "650"
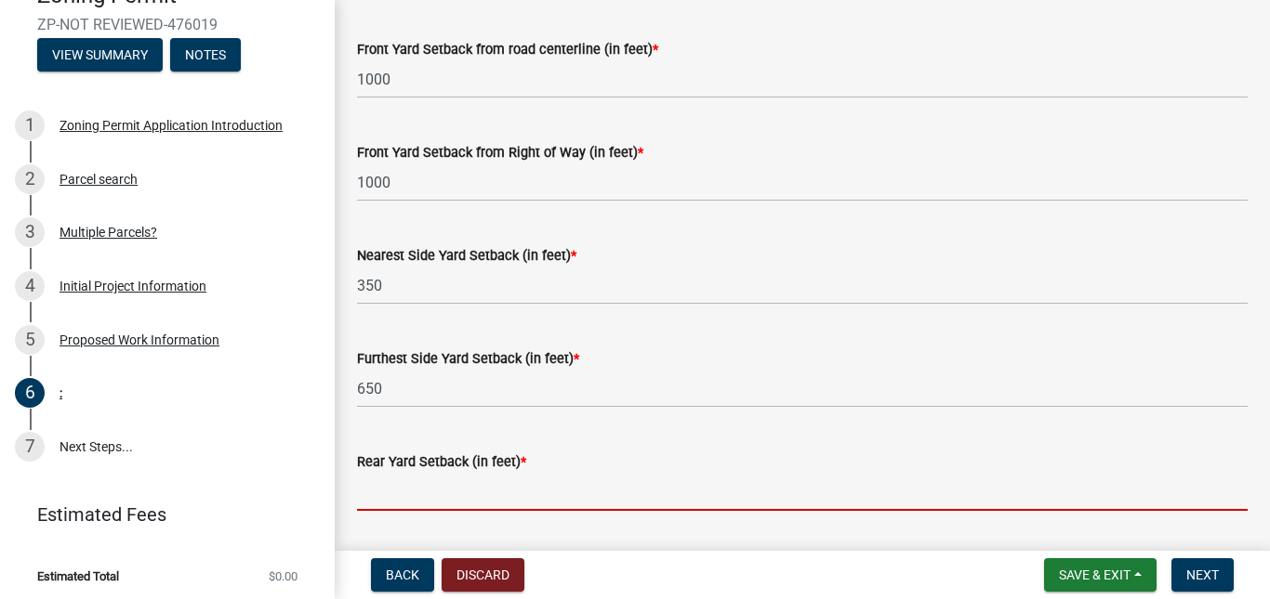
click at [487, 487] on input "text" at bounding box center [802, 492] width 890 height 38
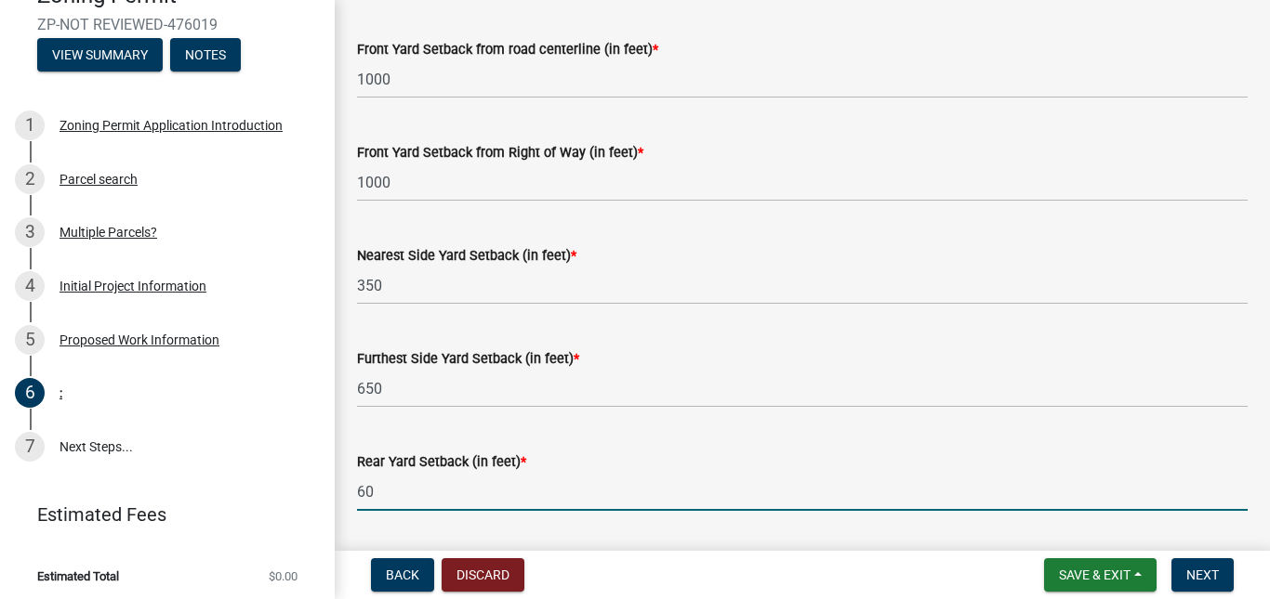
type input "6"
type input "350"
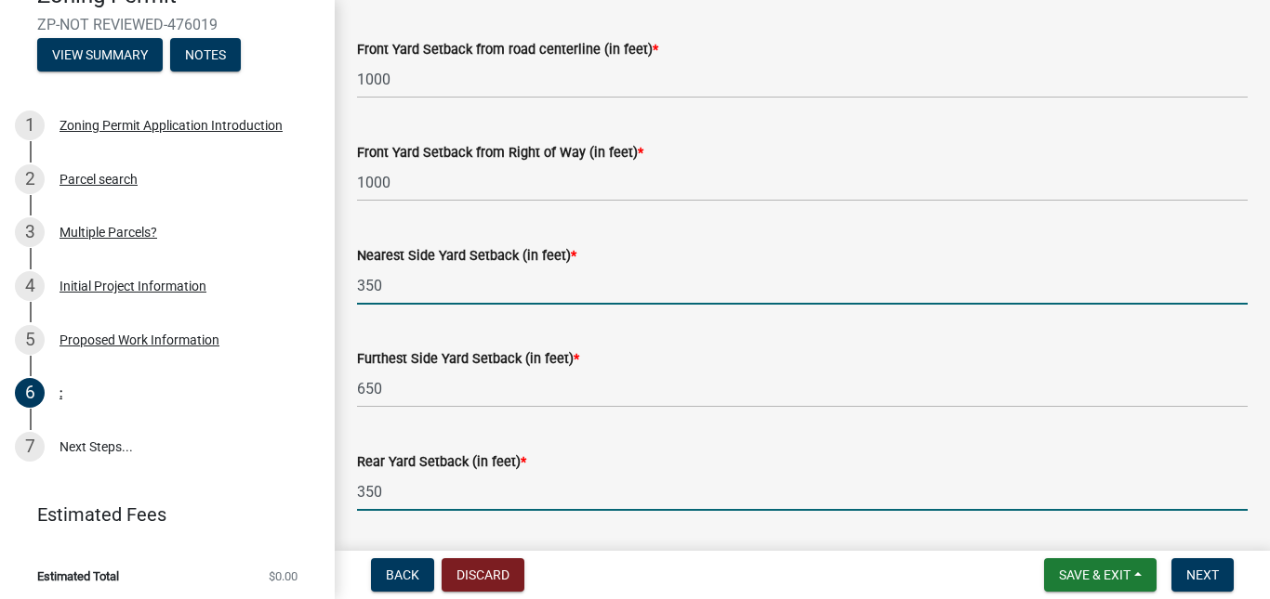
click at [511, 294] on input "350" at bounding box center [802, 286] width 890 height 38
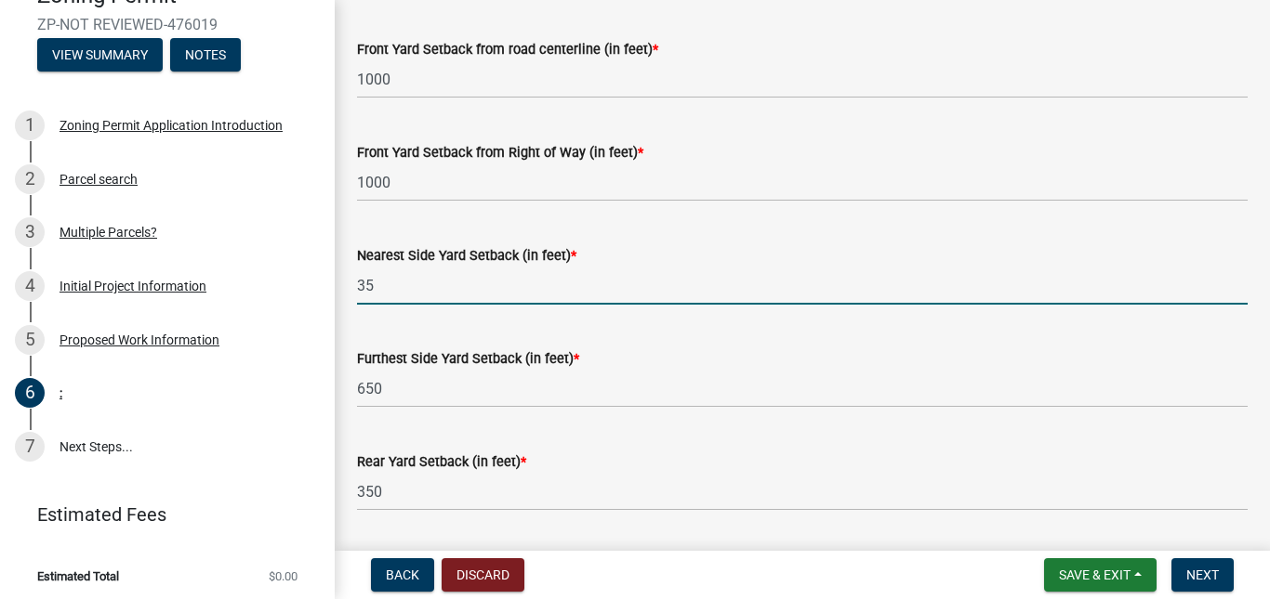
type input "3"
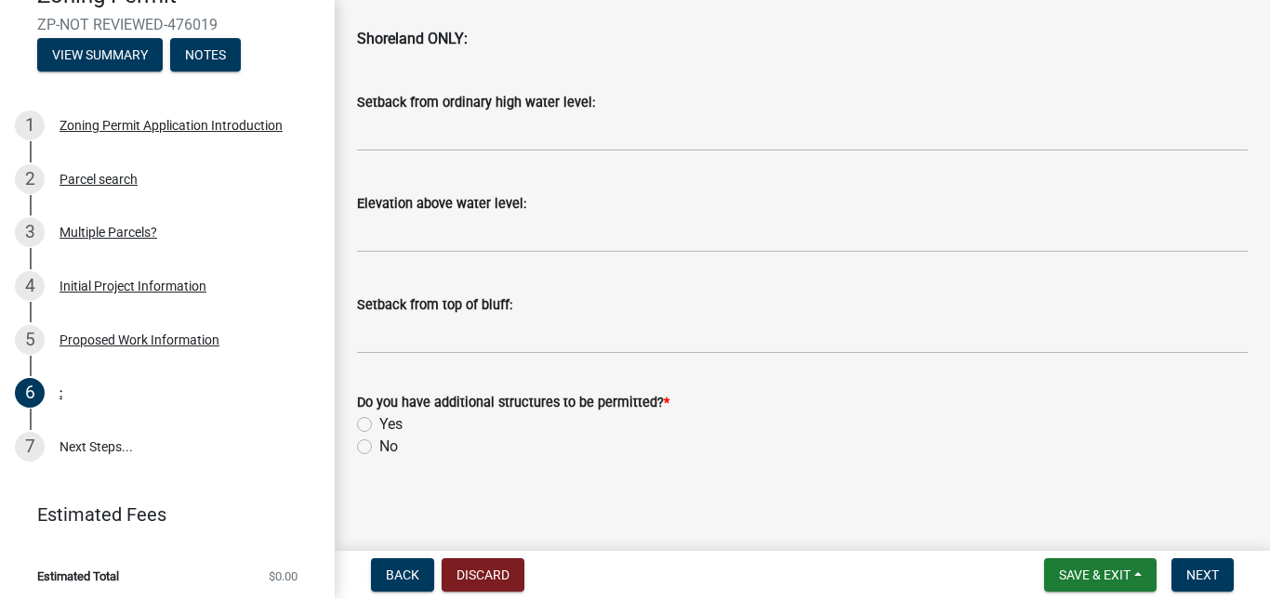
scroll to position [2065, 0]
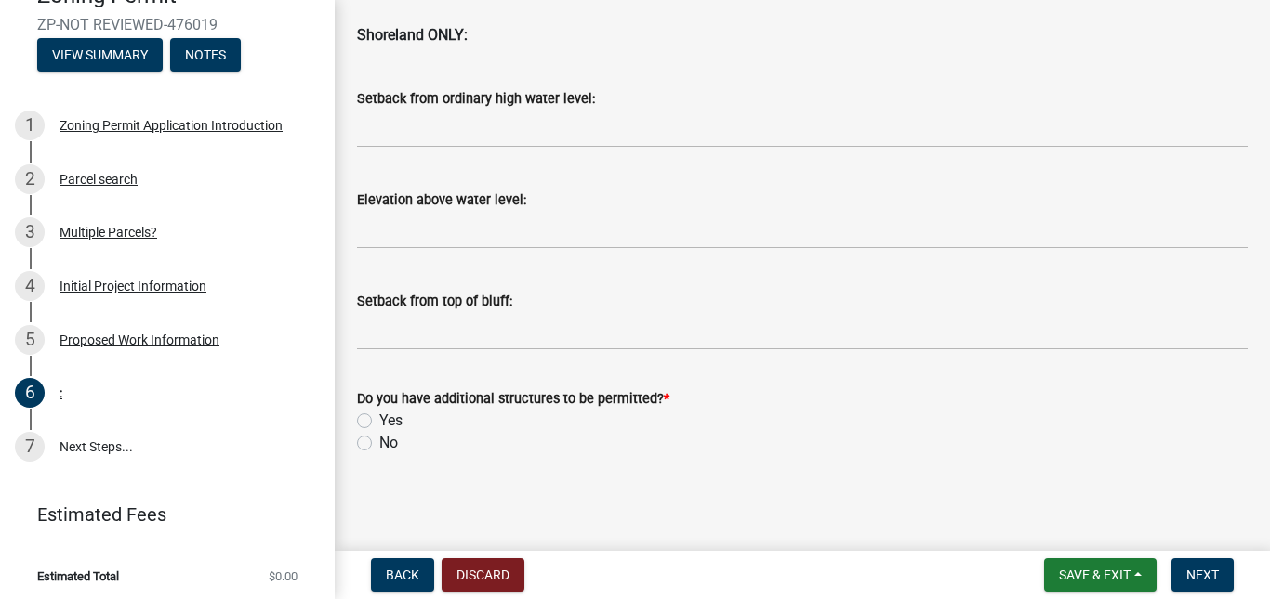
type input "600"
click at [376, 443] on div "No" at bounding box center [802, 443] width 890 height 22
click at [379, 445] on label "No" at bounding box center [388, 443] width 19 height 22
click at [379, 444] on input "No" at bounding box center [385, 438] width 12 height 12
radio input "true"
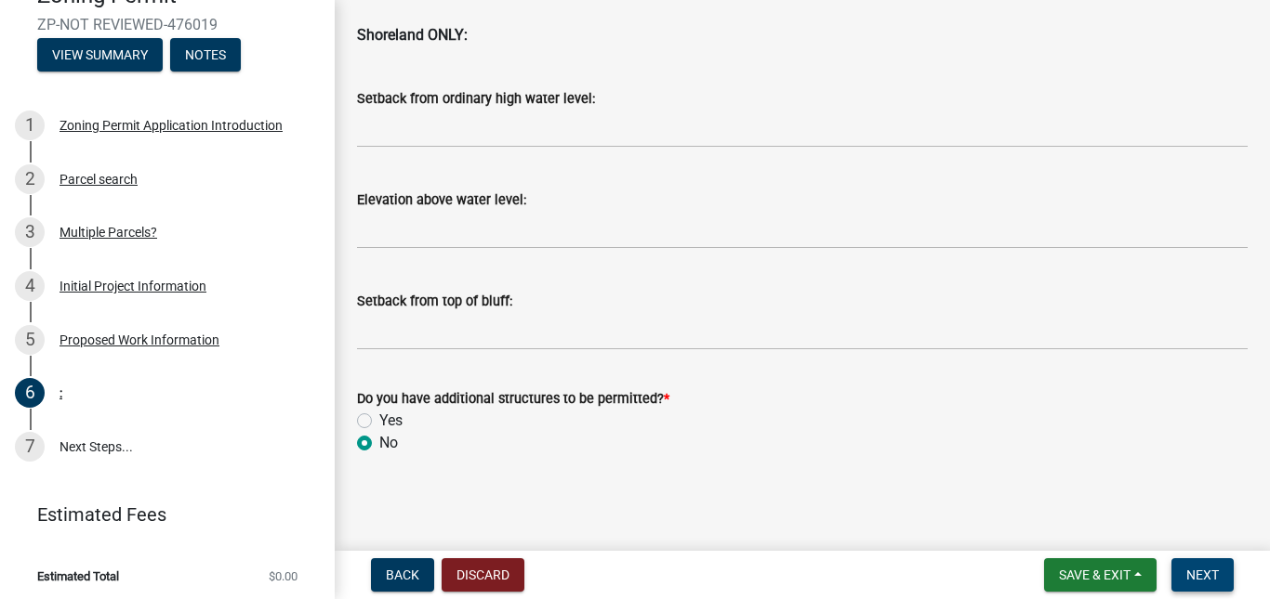
click at [1230, 579] on button "Next" at bounding box center [1202, 575] width 62 height 33
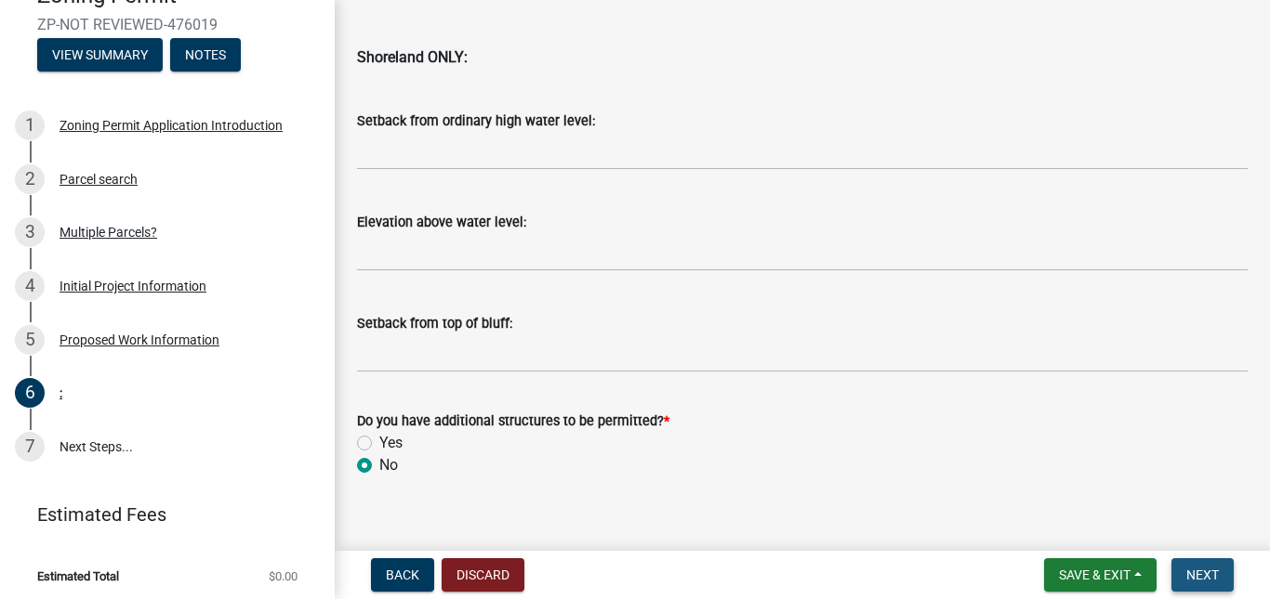
scroll to position [2087, 0]
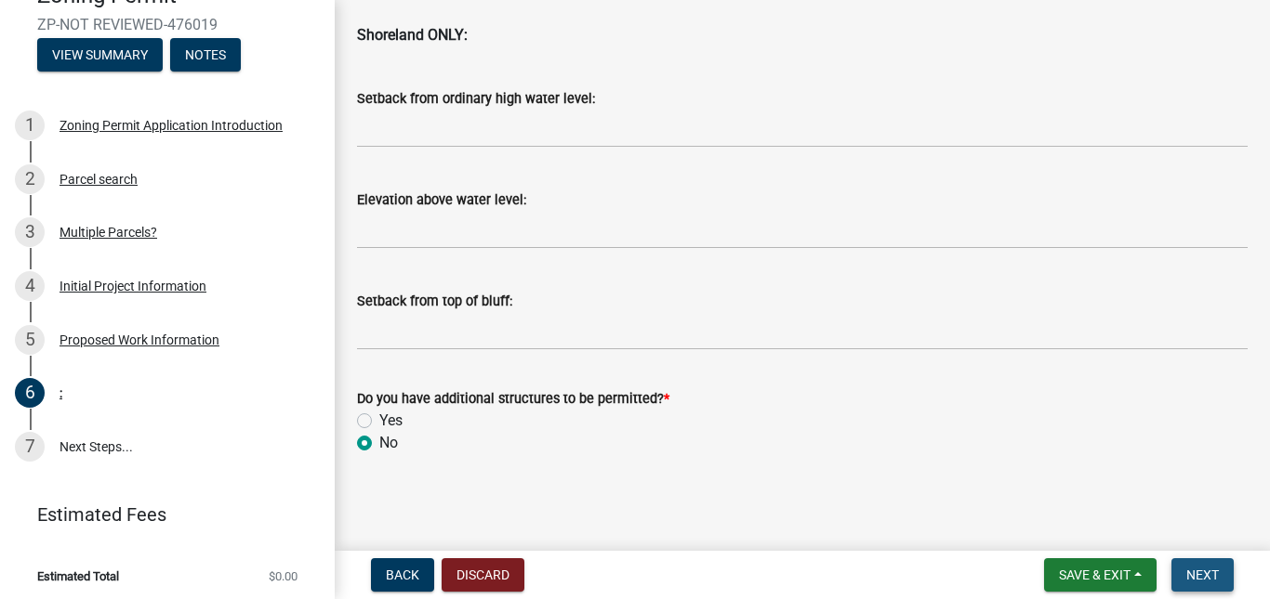
click at [1191, 568] on span "Next" at bounding box center [1202, 575] width 33 height 15
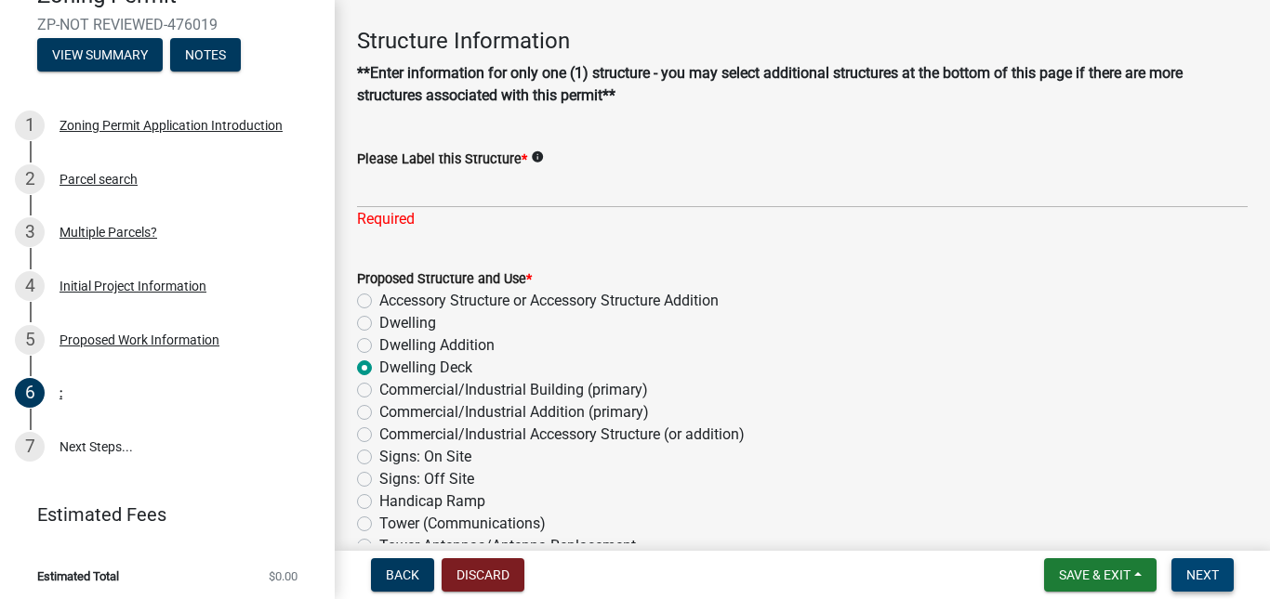
scroll to position [43, 0]
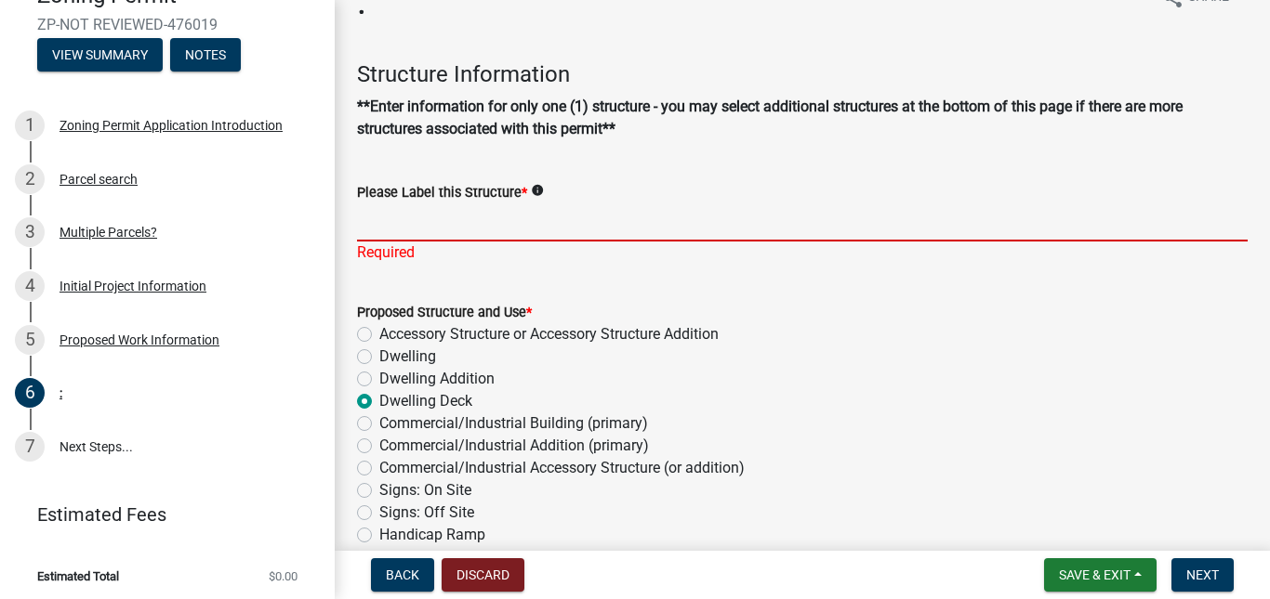
click at [826, 218] on input "Please Label this Structure *" at bounding box center [802, 223] width 890 height 38
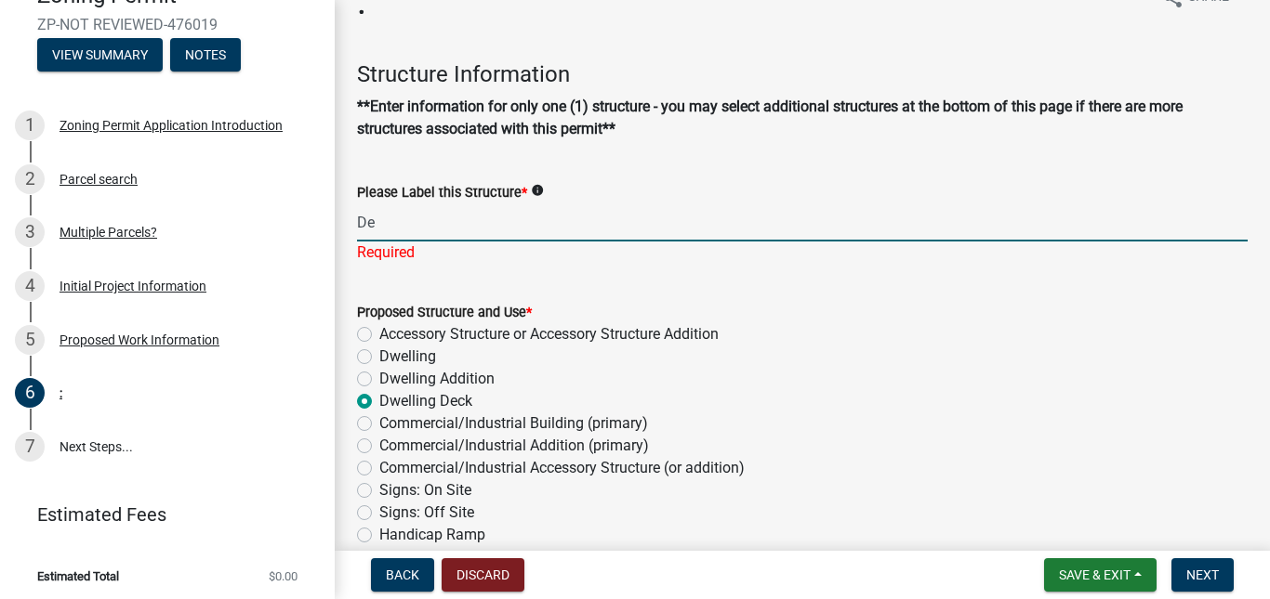
type input "D"
type input "14'x24' Deck"
click at [1226, 563] on button "Next" at bounding box center [1202, 575] width 62 height 33
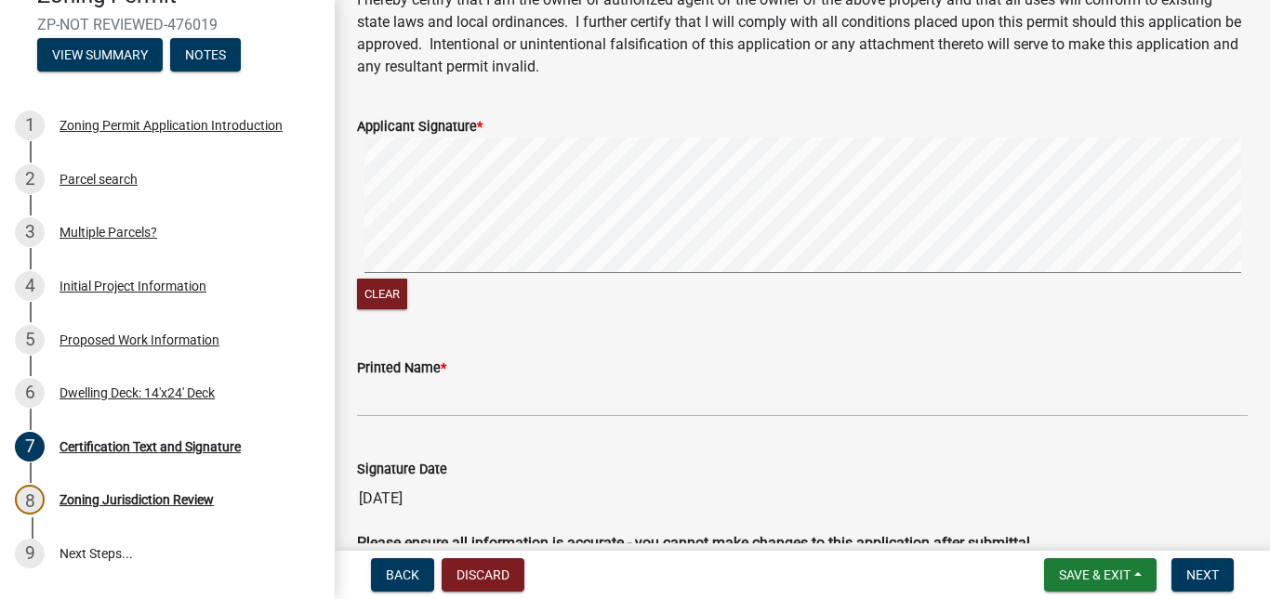
scroll to position [279, 0]
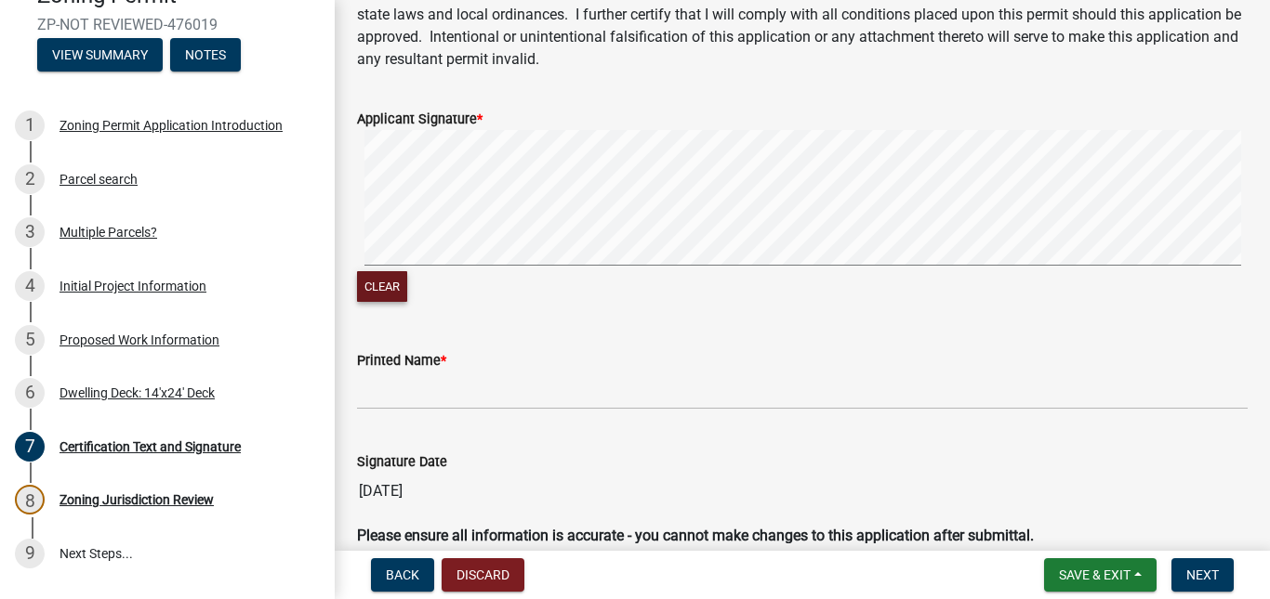
click at [365, 280] on button "Clear" at bounding box center [382, 286] width 50 height 31
click at [375, 288] on button "Clear" at bounding box center [382, 286] width 50 height 31
click at [1178, 575] on button "Next" at bounding box center [1202, 575] width 62 height 33
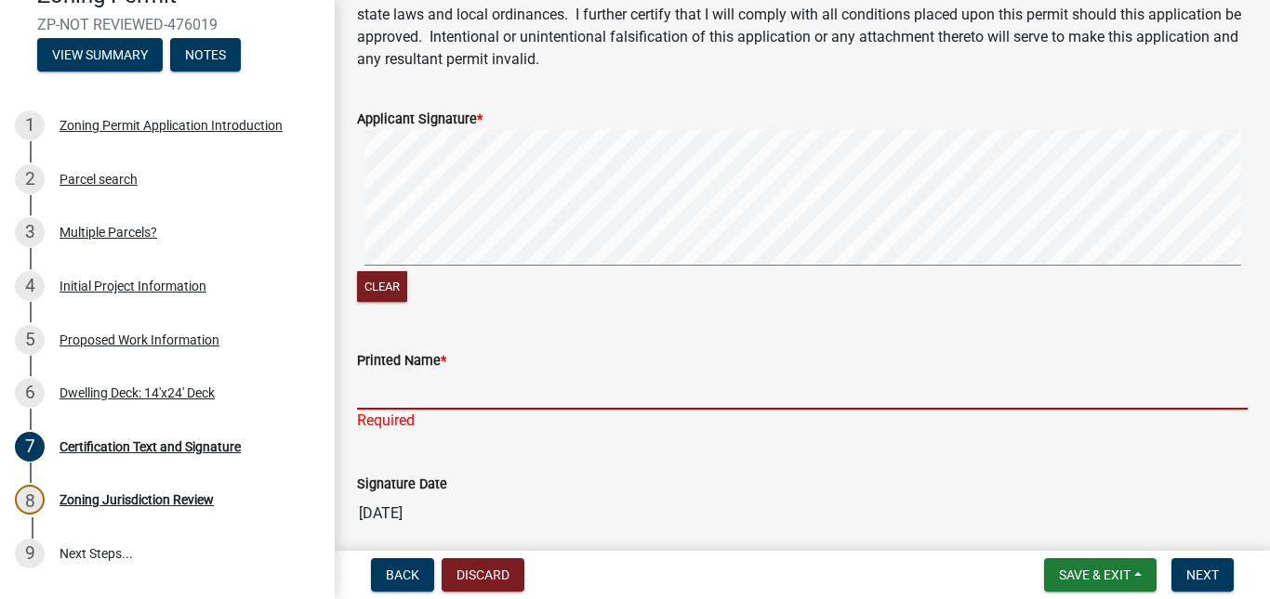
click at [823, 401] on input "Printed Name *" at bounding box center [802, 391] width 890 height 38
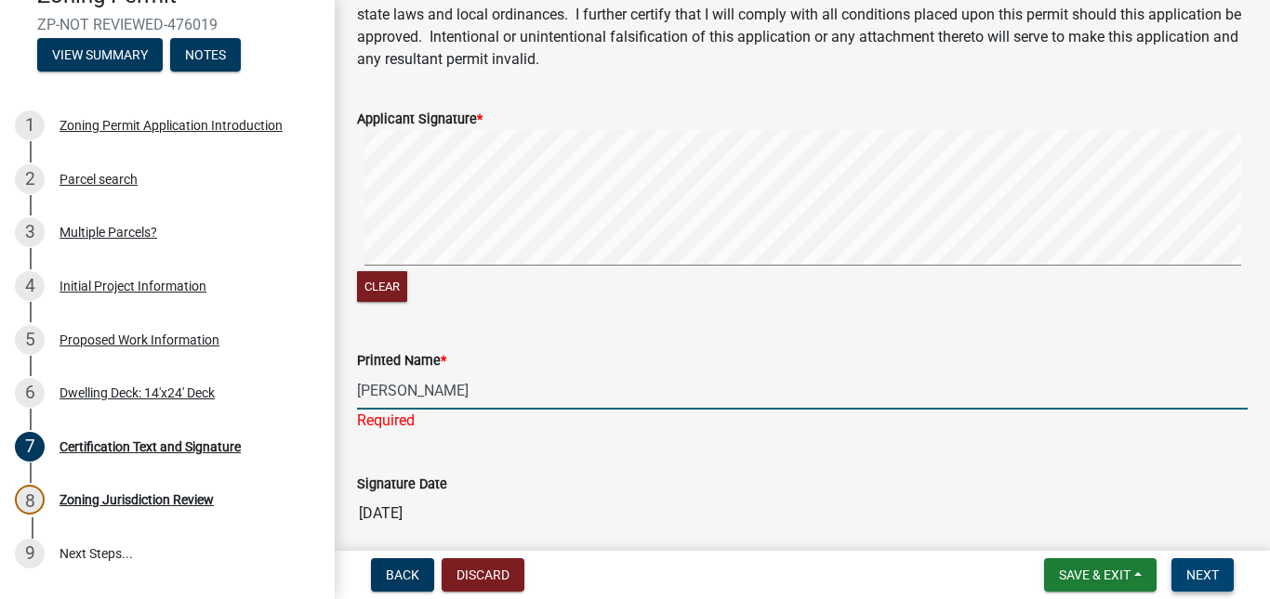
scroll to position [429, 0]
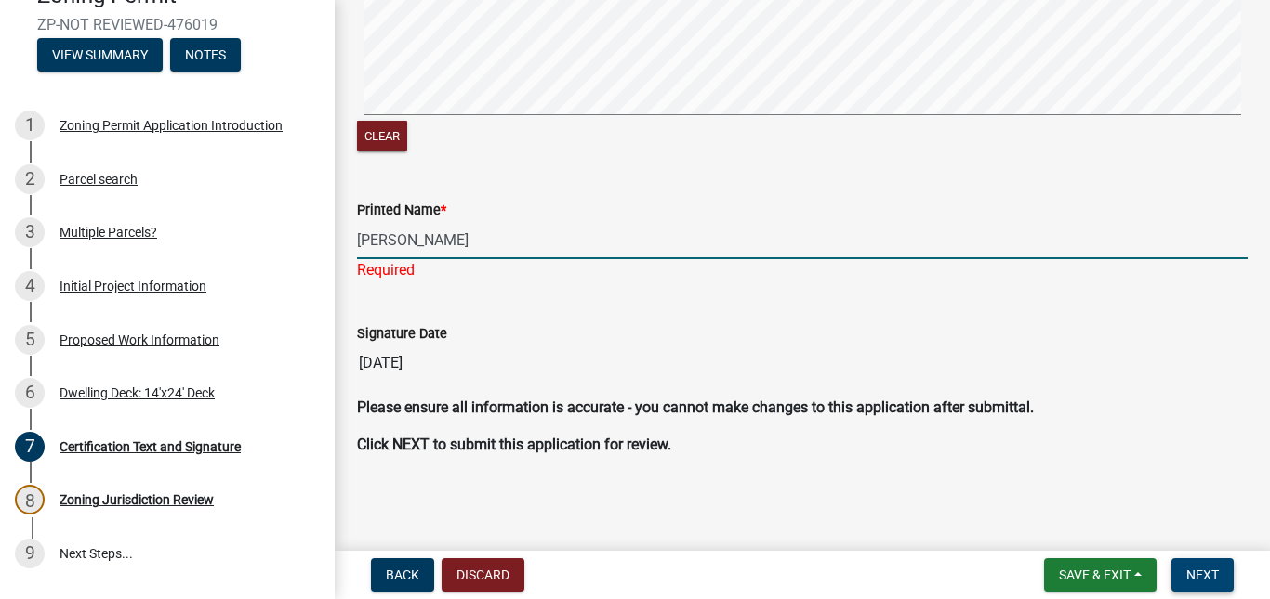
type input "Jordan VanAuken"
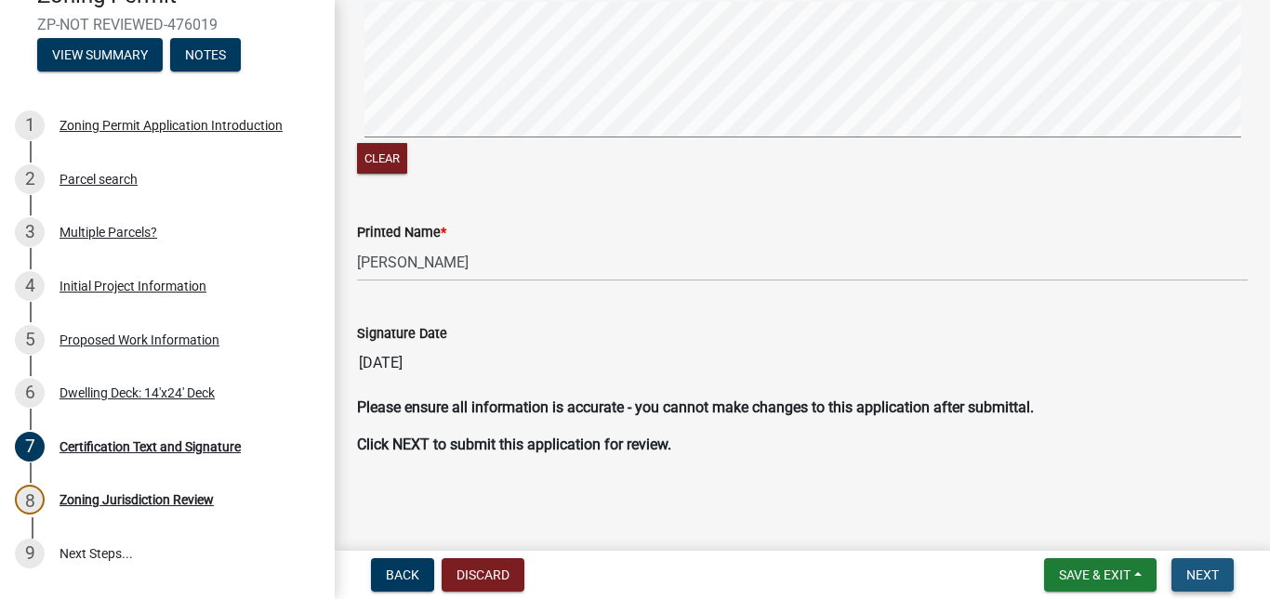
click at [1186, 579] on span "Next" at bounding box center [1202, 575] width 33 height 15
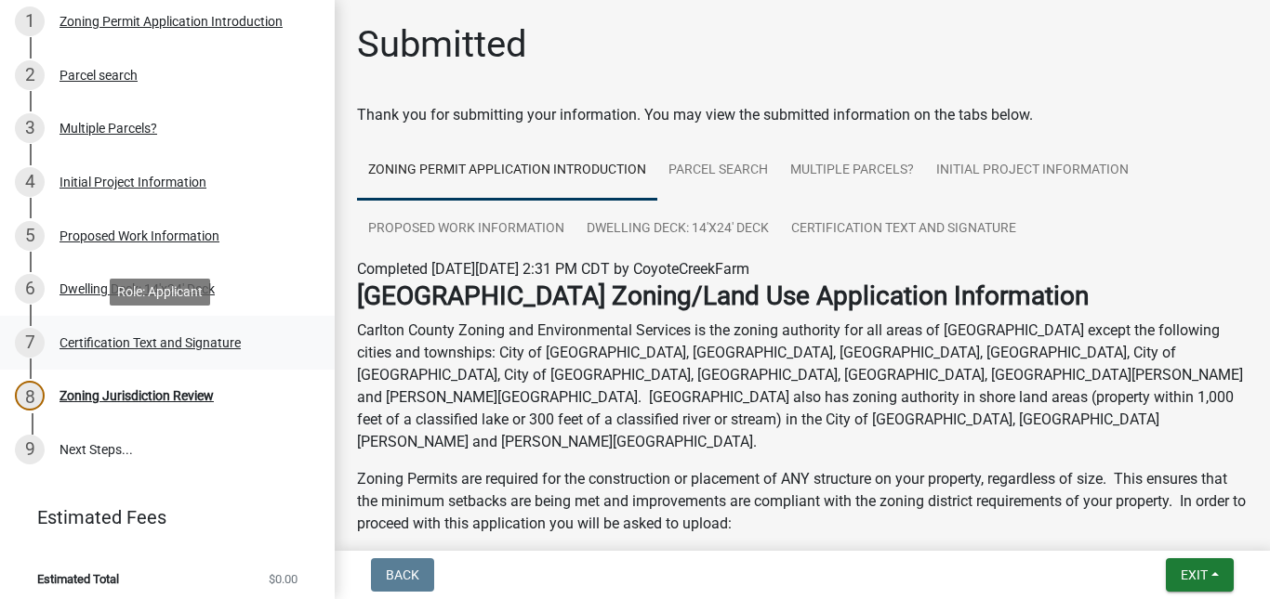
scroll to position [270, 0]
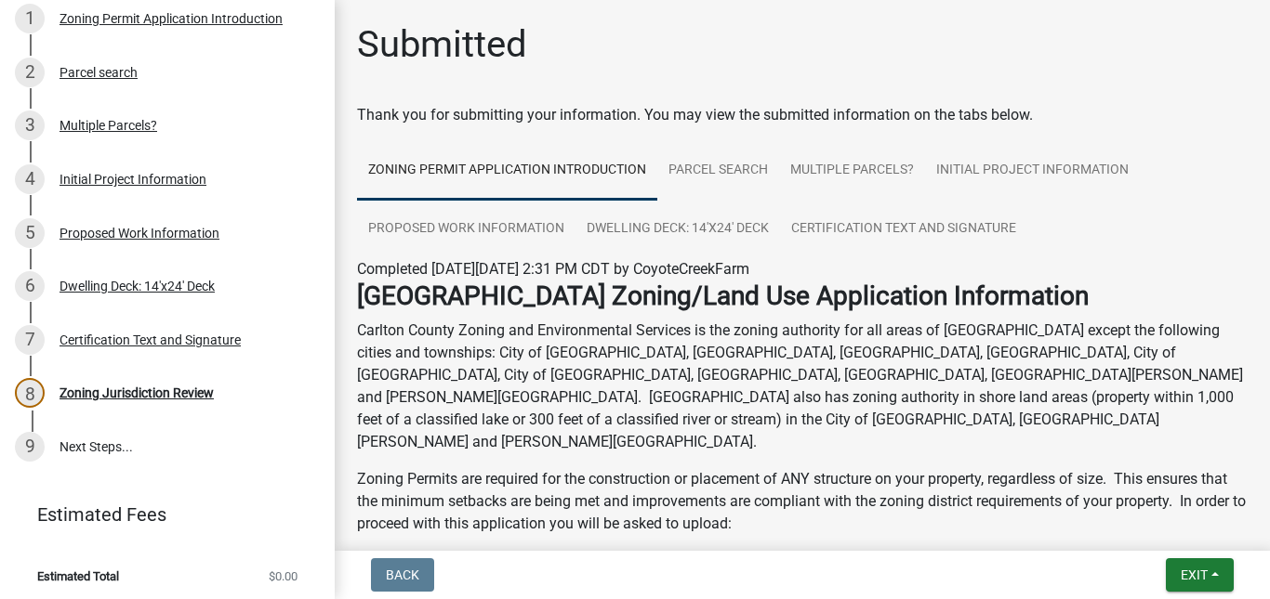
drag, startPoint x: 639, startPoint y: 117, endPoint x: 1094, endPoint y: 109, distance: 454.6
click at [1094, 109] on div "Thank you for submitting your information. You may view the submitted informati…" at bounding box center [802, 115] width 890 height 22
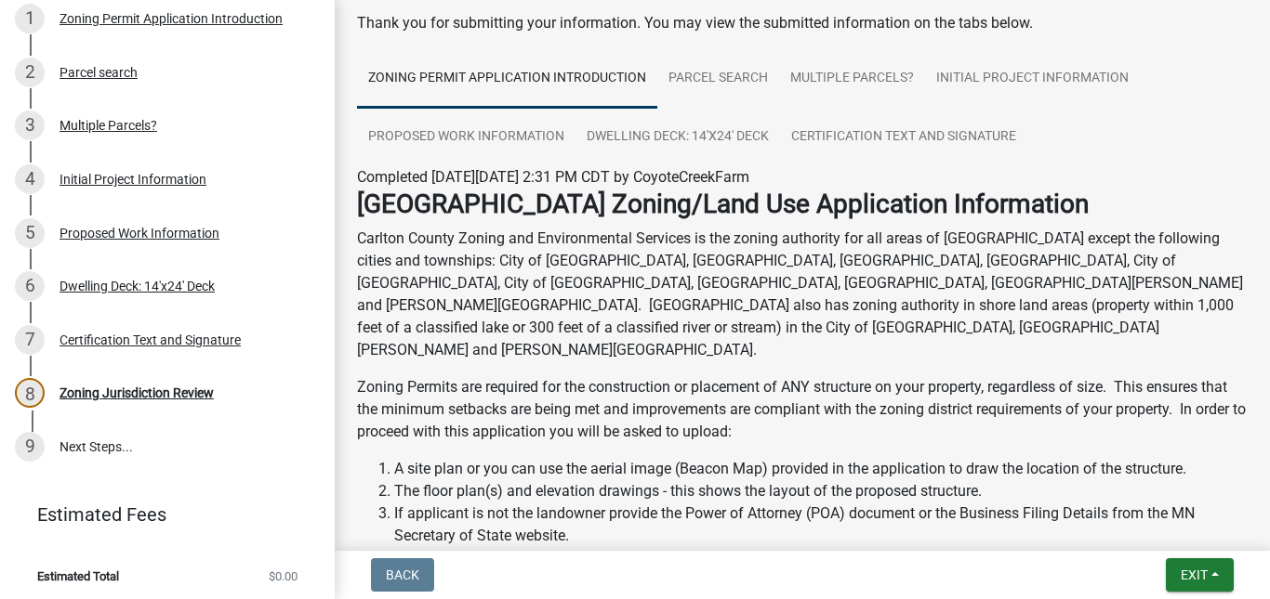
scroll to position [93, 0]
drag, startPoint x: 611, startPoint y: 362, endPoint x: 1065, endPoint y: 407, distance: 456.7
click at [1065, 407] on p "Zoning Permits are required for the construction or placement of ANY structure …" at bounding box center [802, 408] width 890 height 67
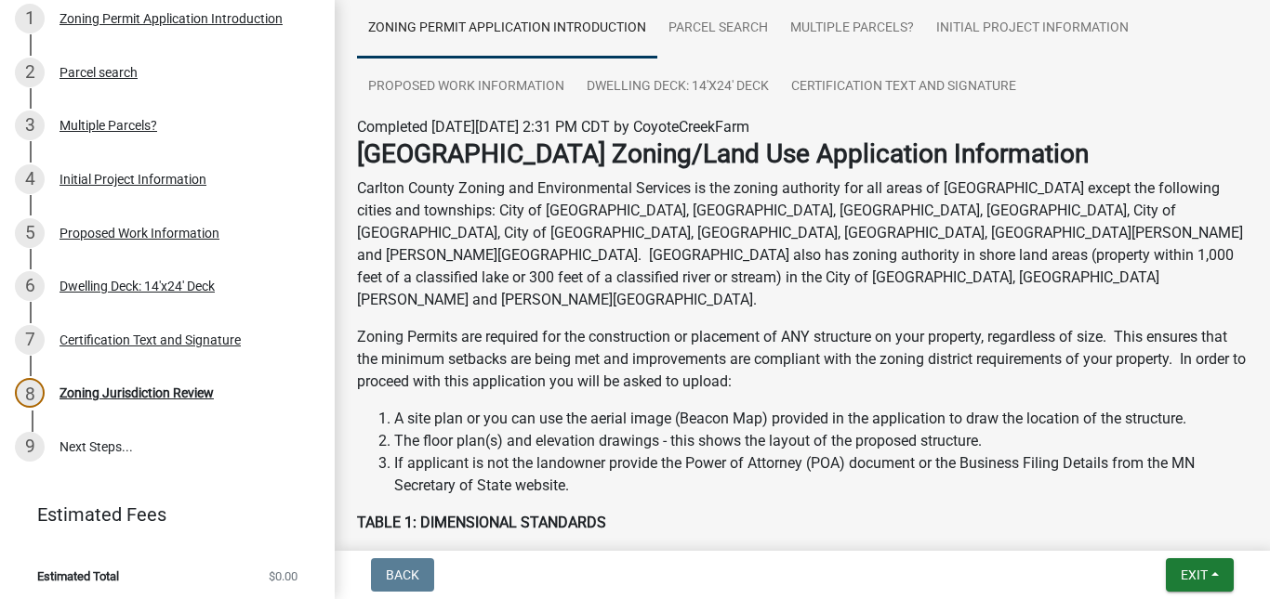
scroll to position [0, 0]
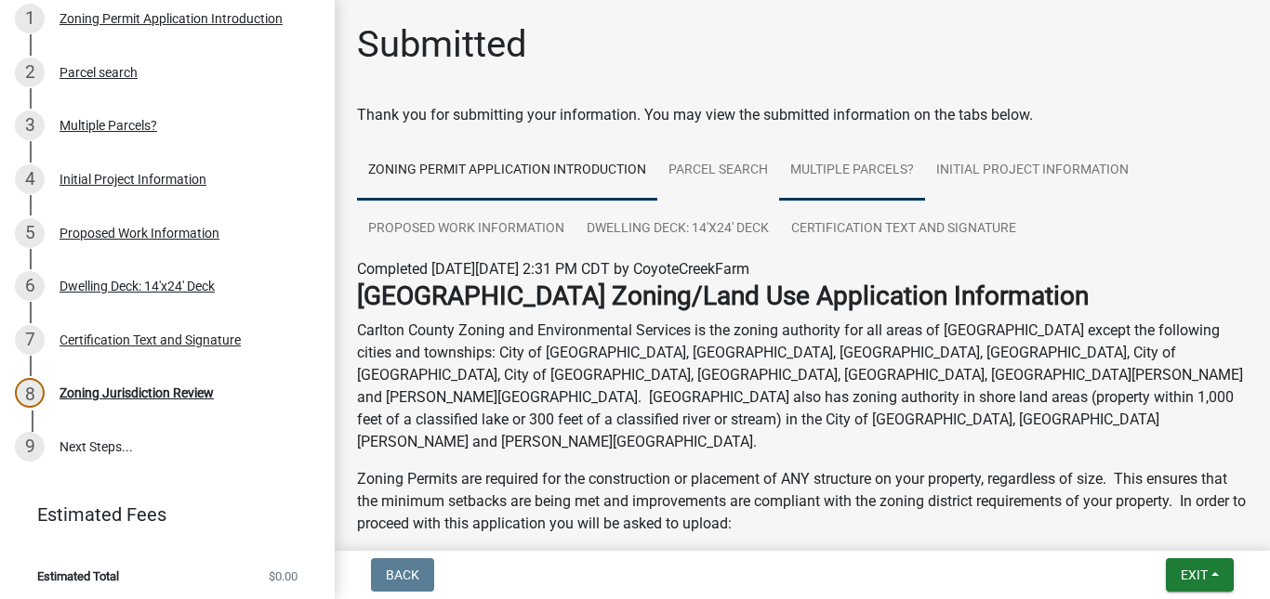
click at [885, 167] on link "Multiple Parcels?" at bounding box center [852, 170] width 146 height 59
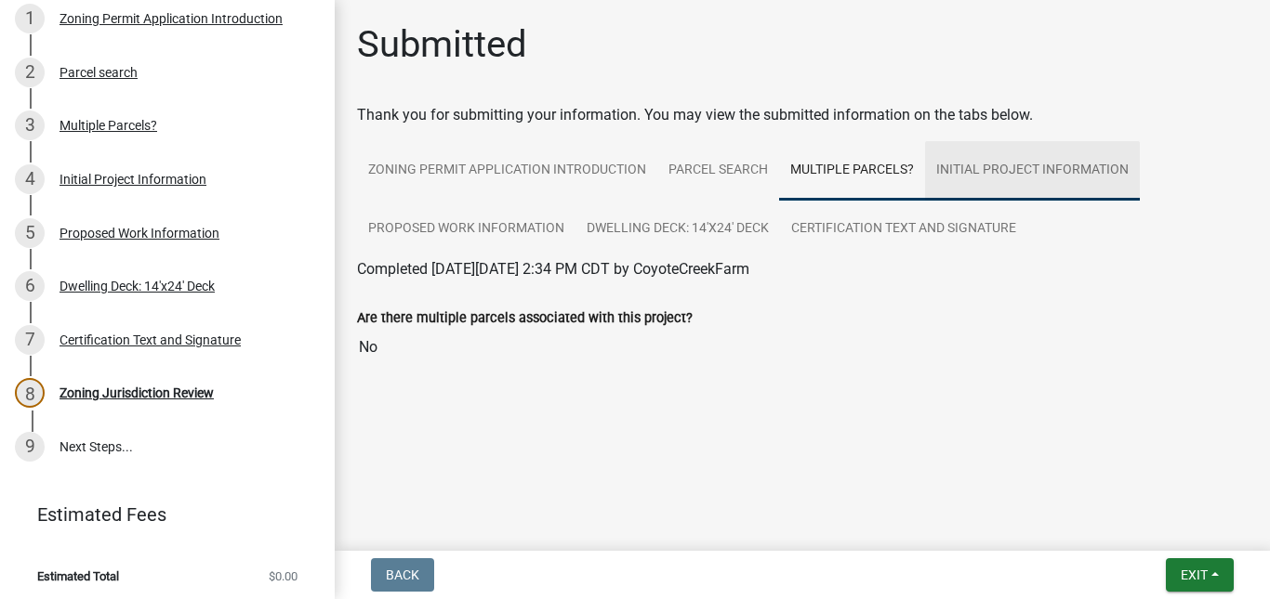
click at [959, 165] on link "Initial Project Information" at bounding box center [1032, 170] width 215 height 59
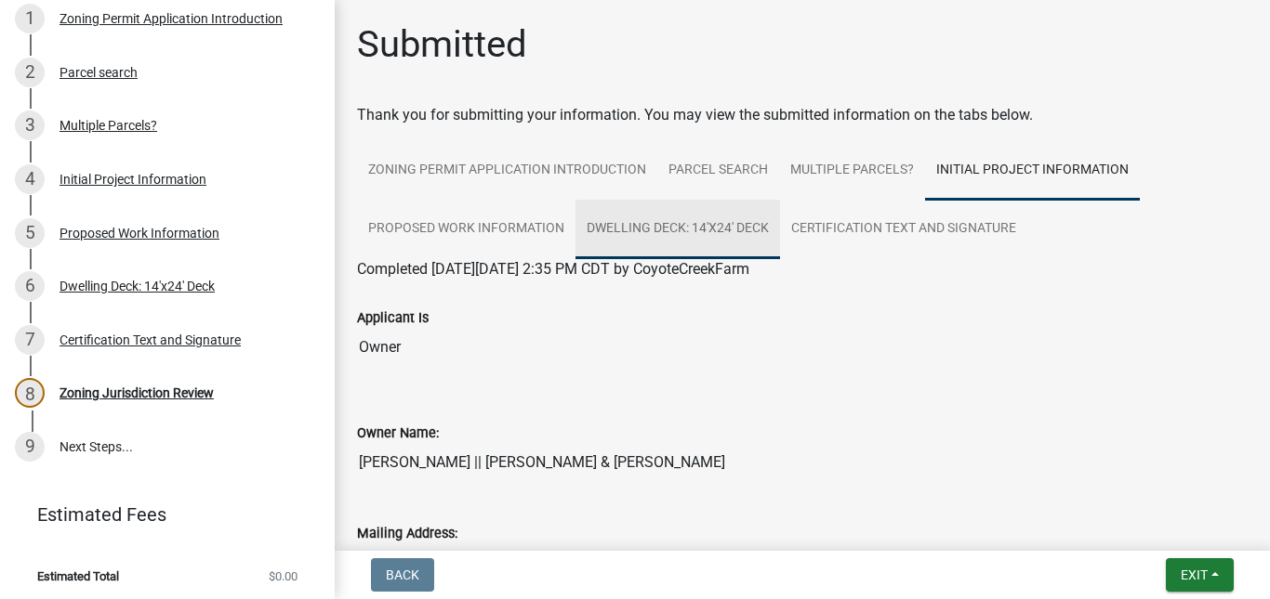
click at [729, 227] on link "Dwelling Deck: 14'x24' Deck" at bounding box center [677, 229] width 204 height 59
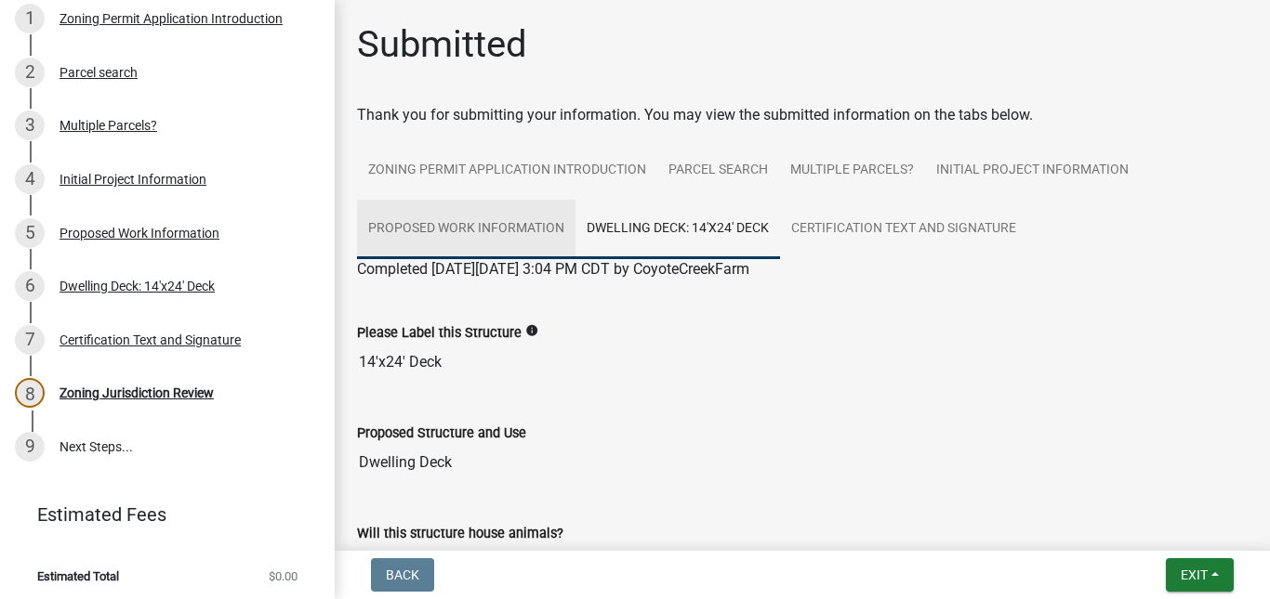
click at [406, 229] on link "Proposed Work Information" at bounding box center [466, 229] width 218 height 59
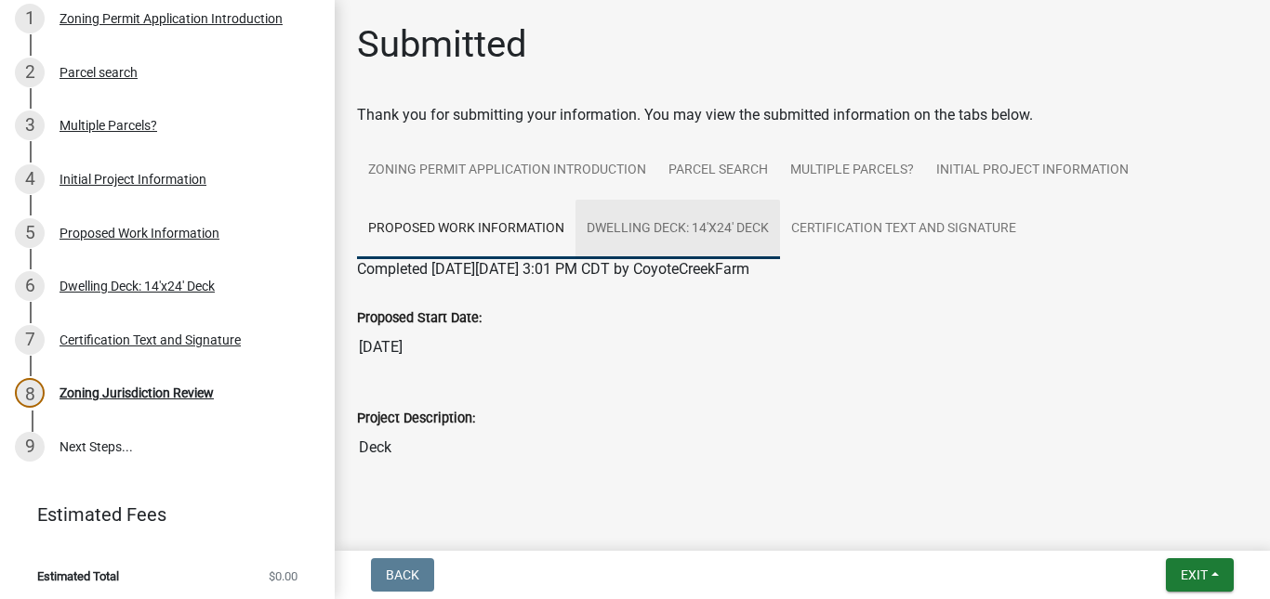
click at [744, 230] on link "Dwelling Deck: 14'x24' Deck" at bounding box center [677, 229] width 204 height 59
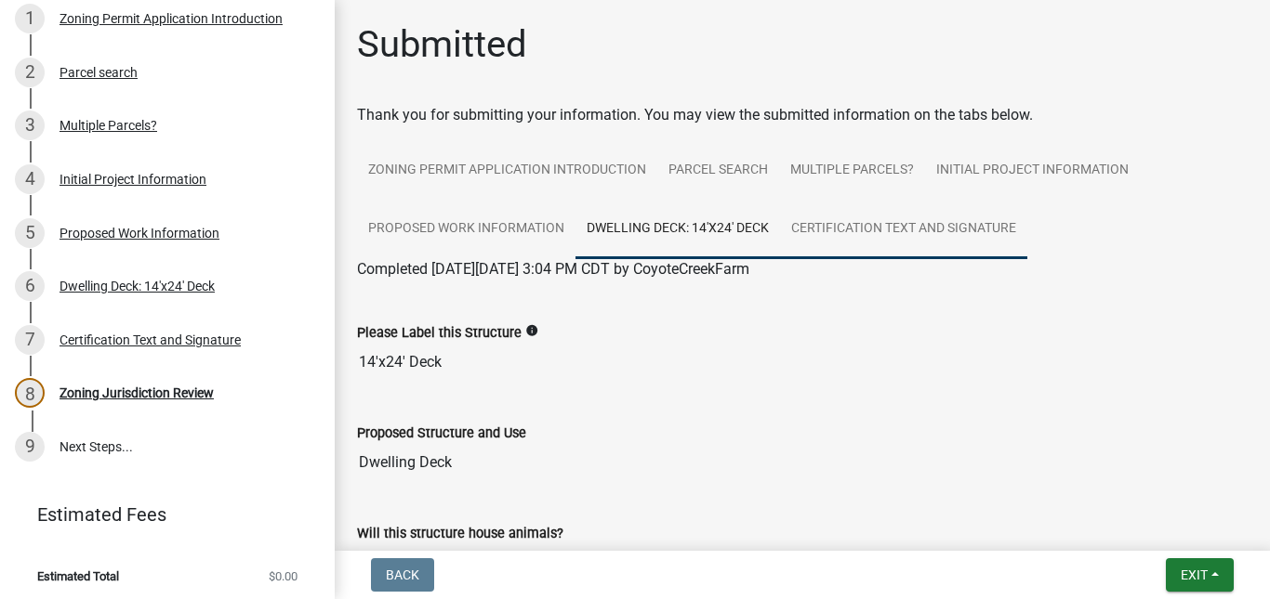
click at [836, 235] on link "Certification Text and Signature" at bounding box center [903, 229] width 247 height 59
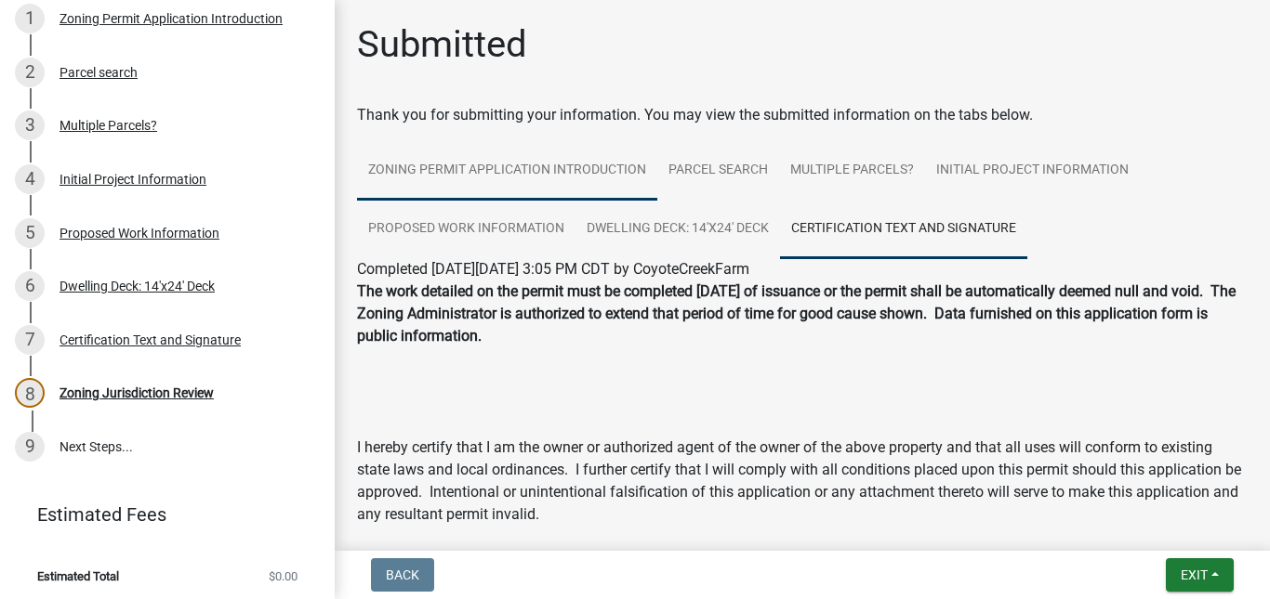
click at [577, 178] on link "Zoning Permit Application Introduction" at bounding box center [507, 170] width 300 height 59
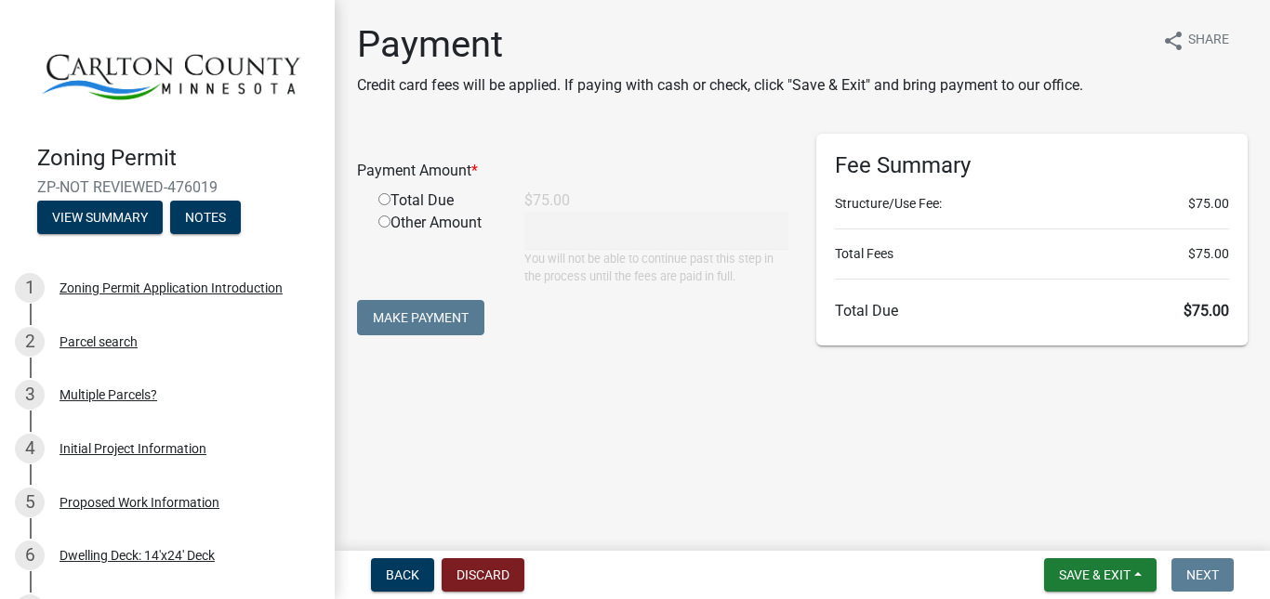
click at [376, 201] on div "Total Due" at bounding box center [437, 201] width 146 height 22
click at [385, 197] on input "radio" at bounding box center [384, 199] width 12 height 12
radio input "true"
type input "75"
click at [400, 313] on button "Make Payment" at bounding box center [420, 317] width 127 height 35
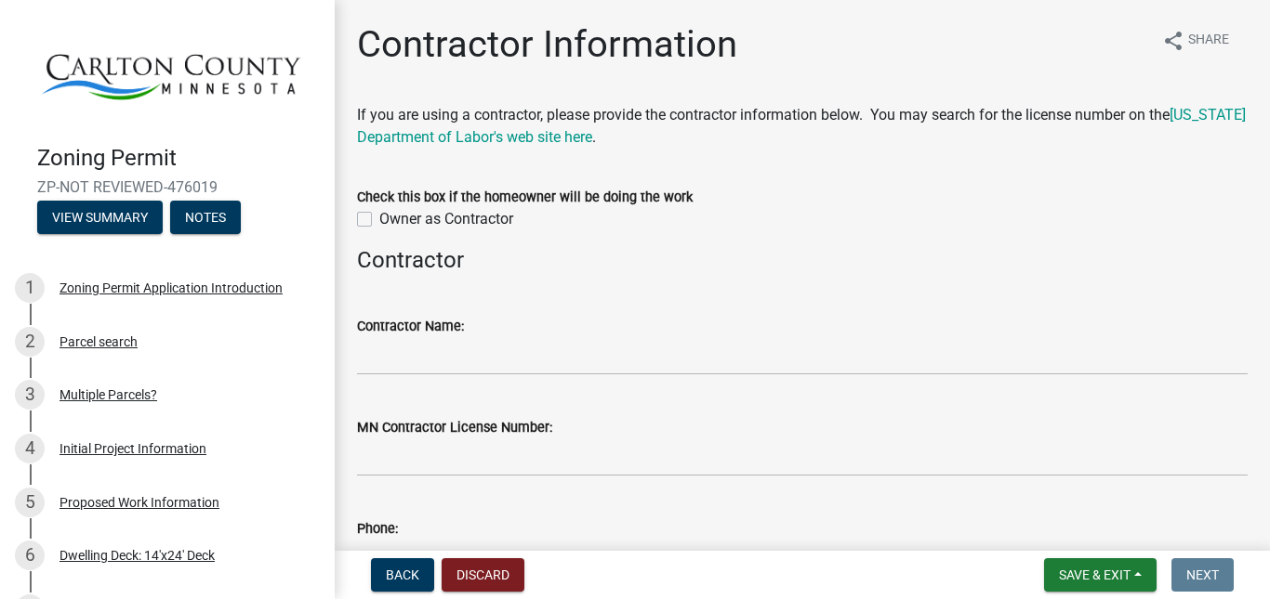
click at [379, 217] on label "Owner as Contractor" at bounding box center [446, 219] width 134 height 22
click at [379, 217] on input "Owner as Contractor" at bounding box center [385, 214] width 12 height 12
click at [379, 217] on label "Owner as Contractor" at bounding box center [446, 219] width 134 height 22
click at [379, 217] on input "Owner as Contractor" at bounding box center [385, 214] width 12 height 12
click at [379, 220] on label "Owner as Contractor" at bounding box center [446, 219] width 134 height 22
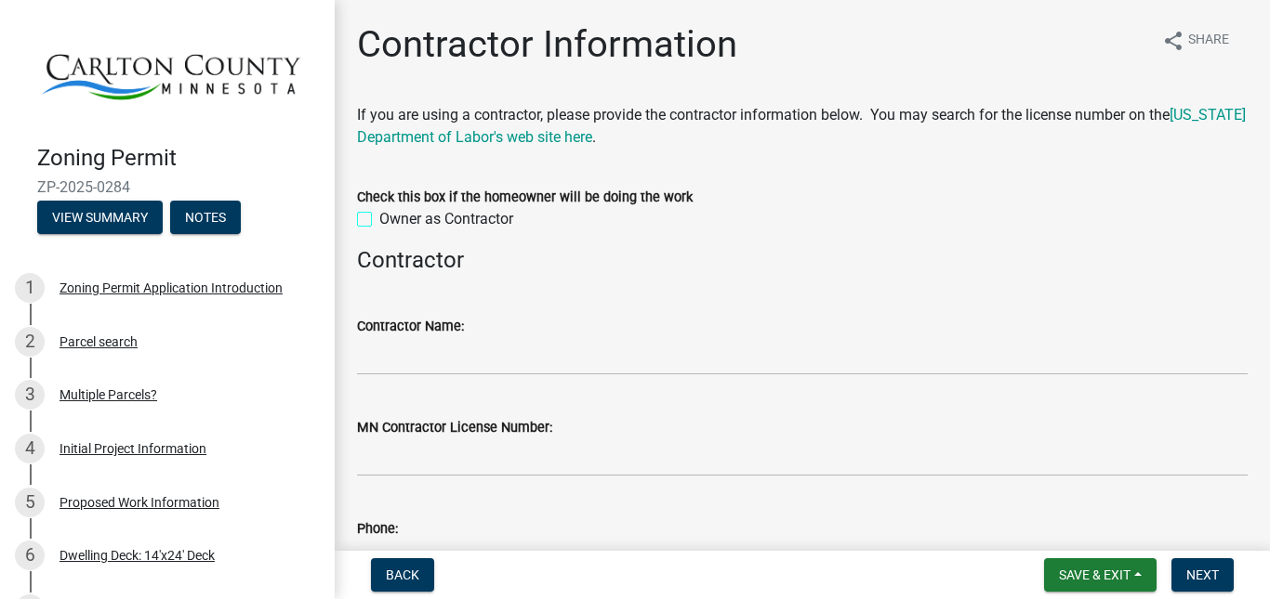
click at [379, 220] on input "Owner as Contractor" at bounding box center [385, 214] width 12 height 12
checkbox input "true"
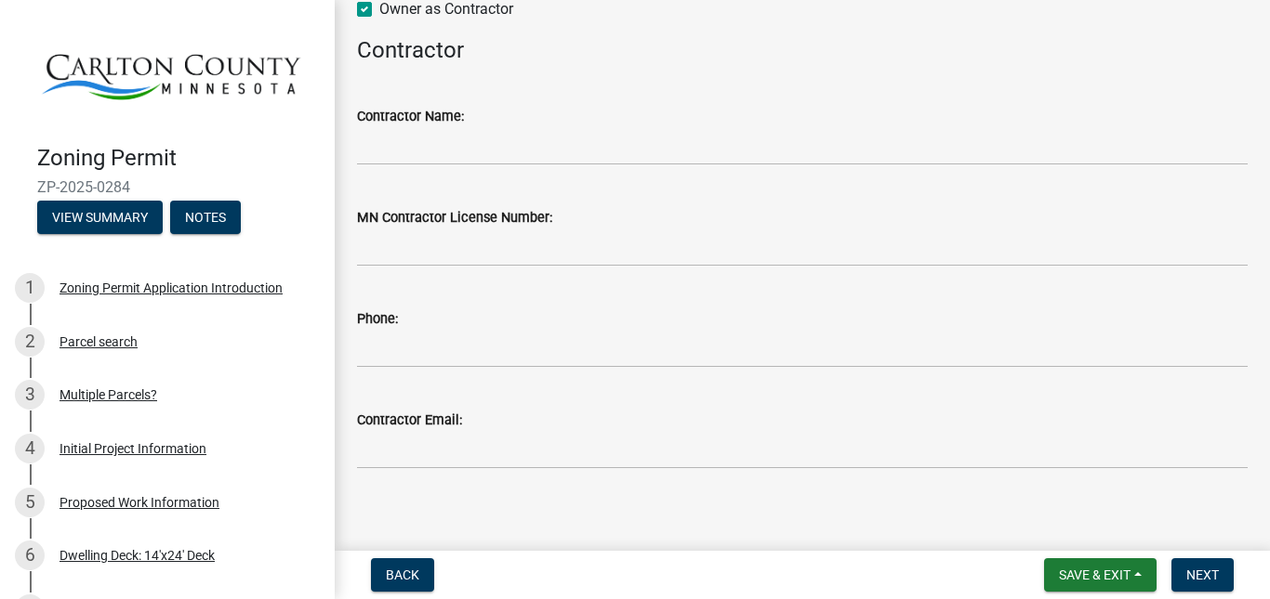
scroll to position [223, 0]
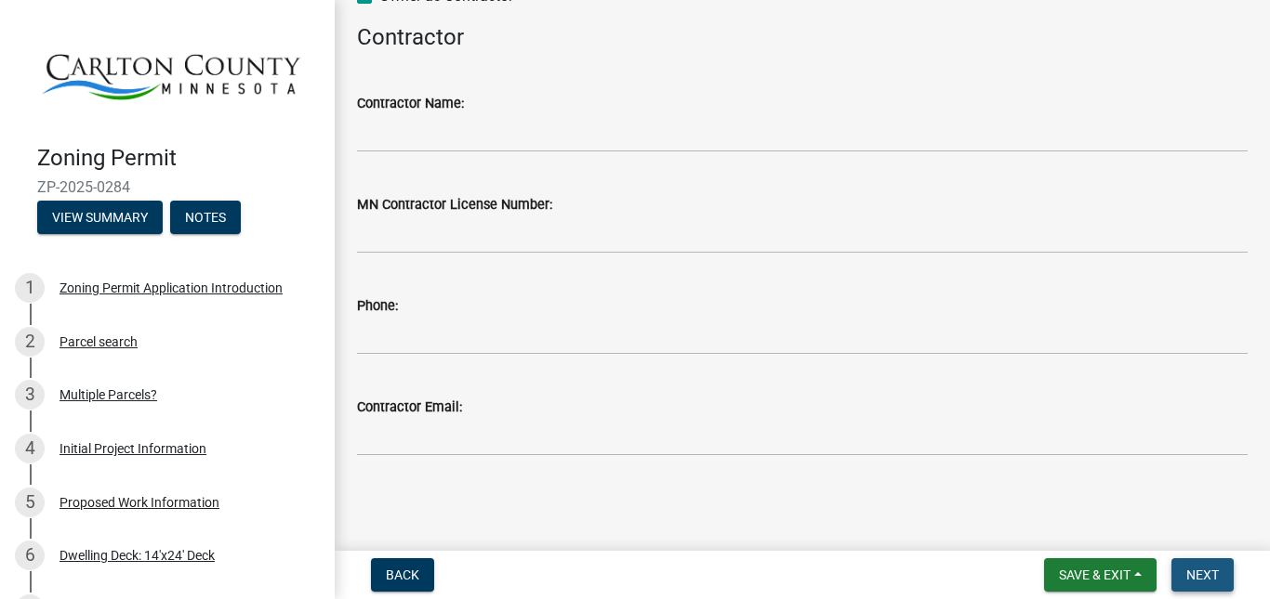
click at [1196, 569] on span "Next" at bounding box center [1202, 575] width 33 height 15
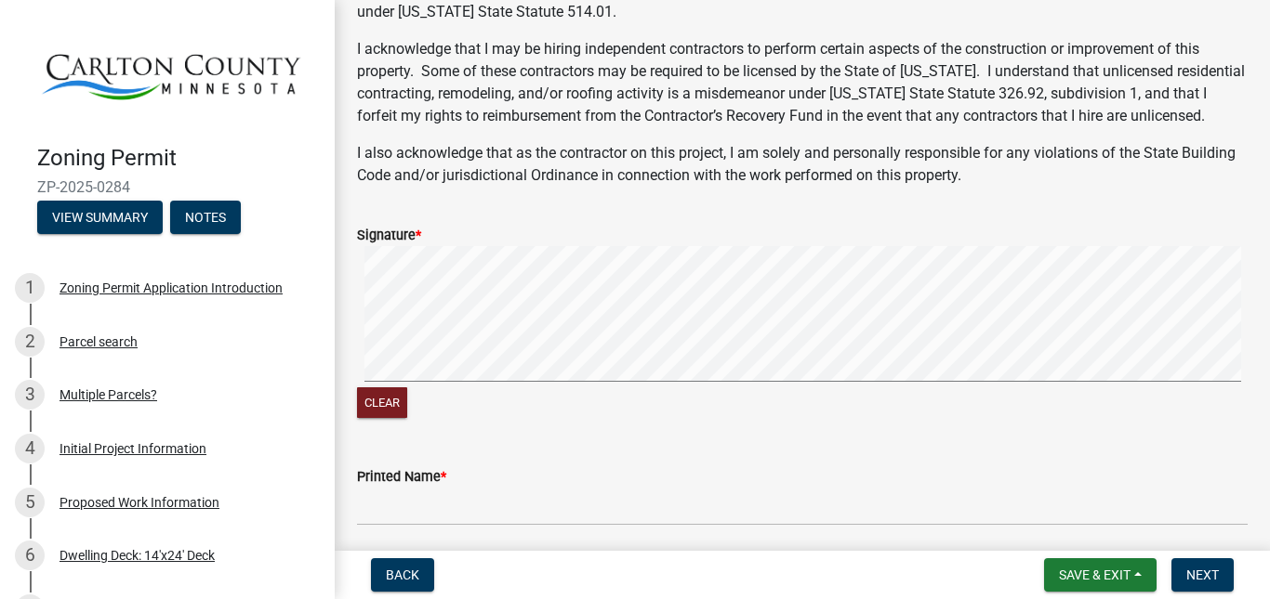
scroll to position [465, 0]
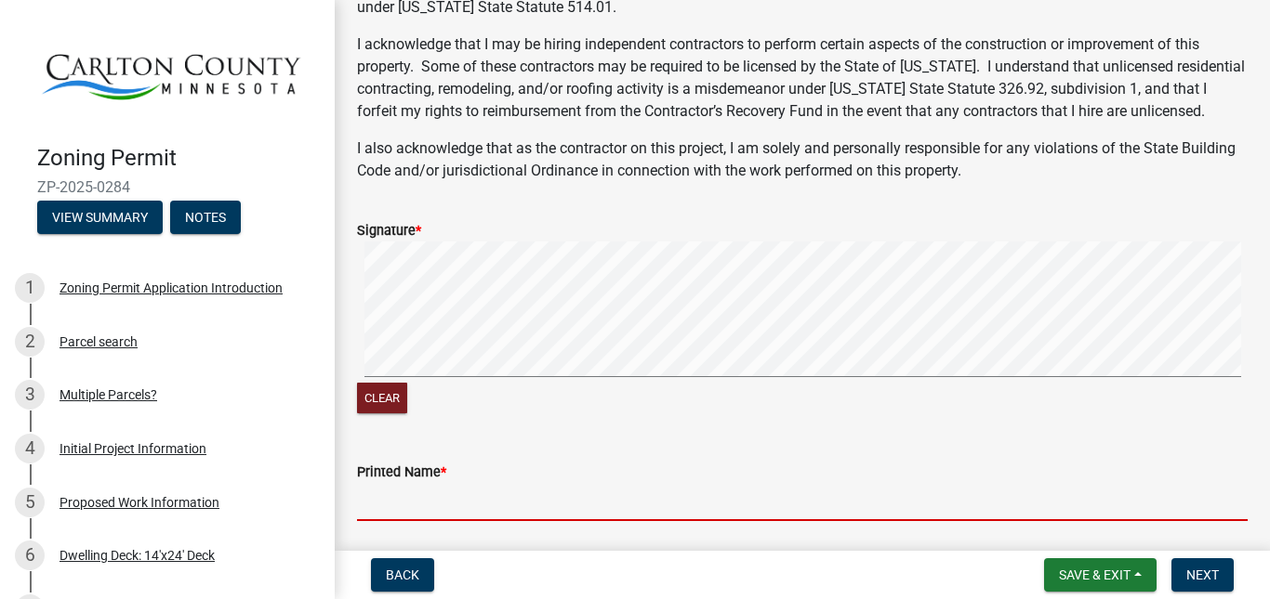
drag, startPoint x: 449, startPoint y: 511, endPoint x: 458, endPoint y: 509, distance: 9.5
click at [454, 511] on input "Printed Name *" at bounding box center [802, 502] width 890 height 38
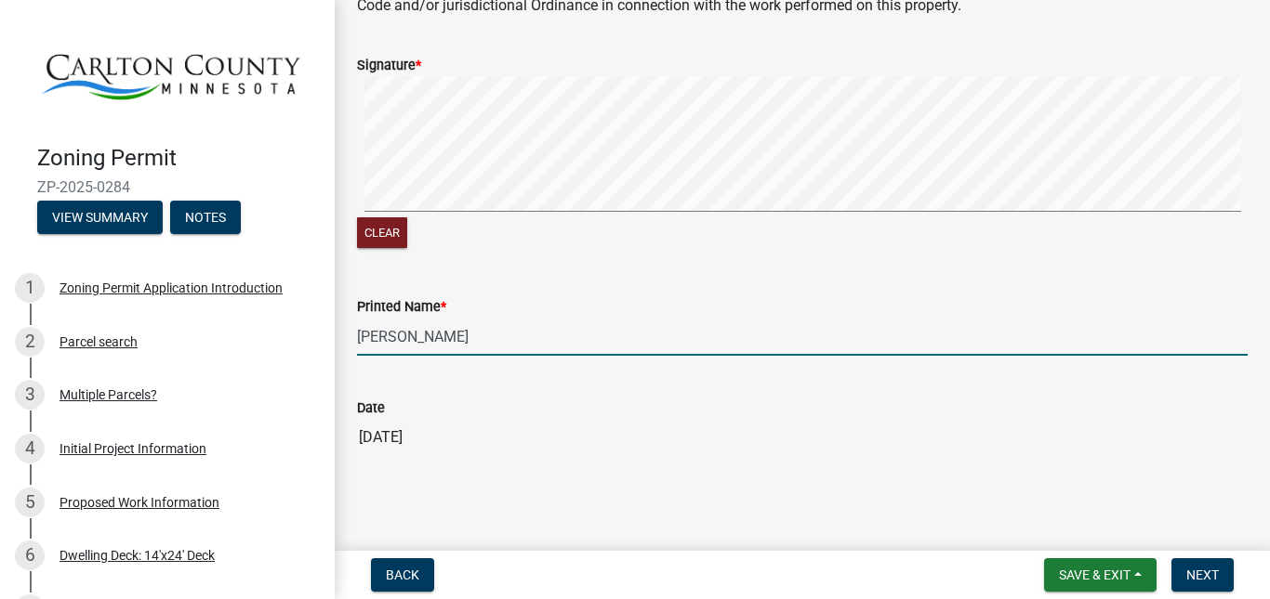
scroll to position [652, 0]
type input "Jordan VanAuken"
click at [1197, 574] on span "Next" at bounding box center [1202, 575] width 33 height 15
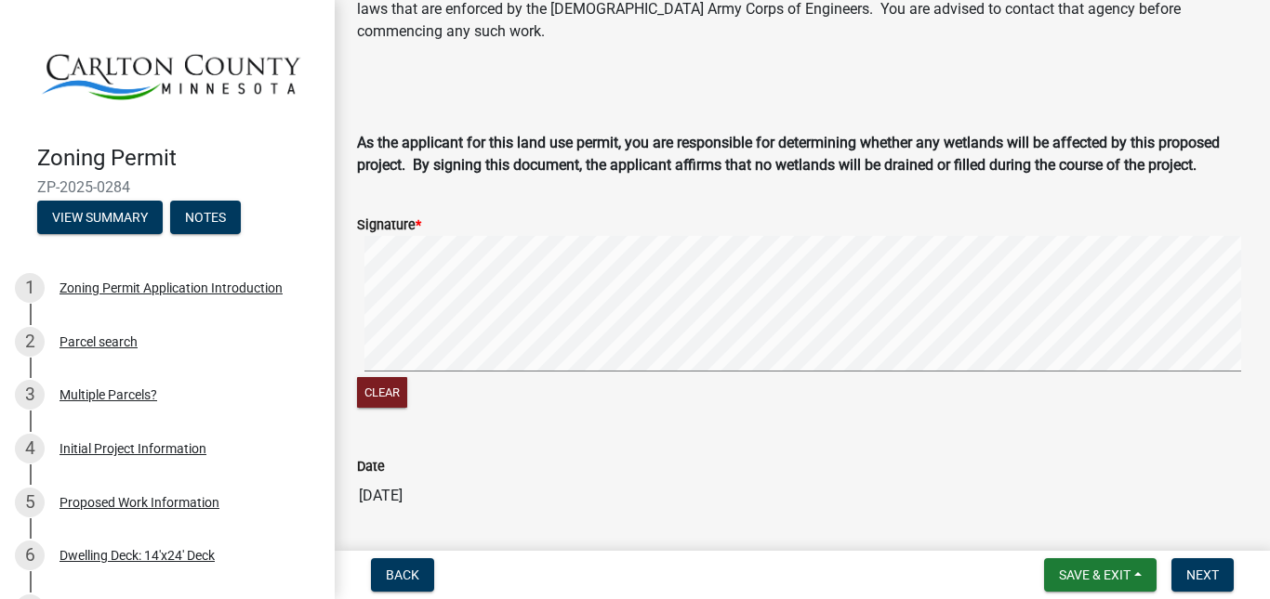
scroll to position [484, 0]
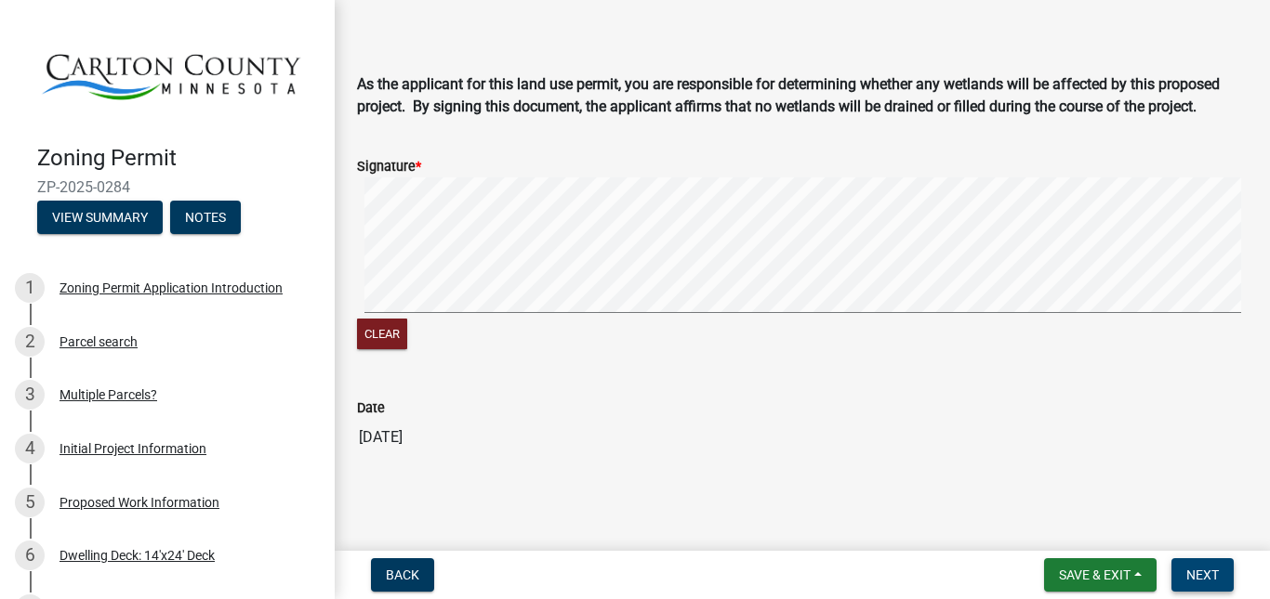
click at [1218, 569] on span "Next" at bounding box center [1202, 575] width 33 height 15
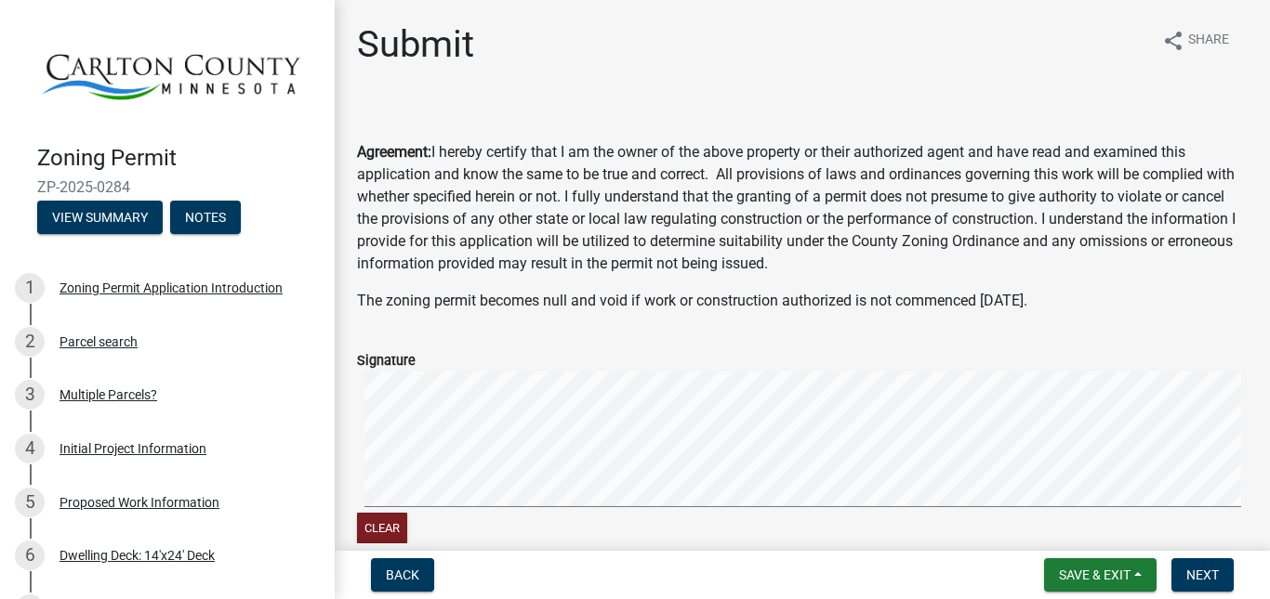
click at [1065, 569] on wm-app "Zoning Permit ZP-2025-0284 View Summary Notes 1 Zoning Permit Application Intro…" at bounding box center [635, 299] width 1270 height 599
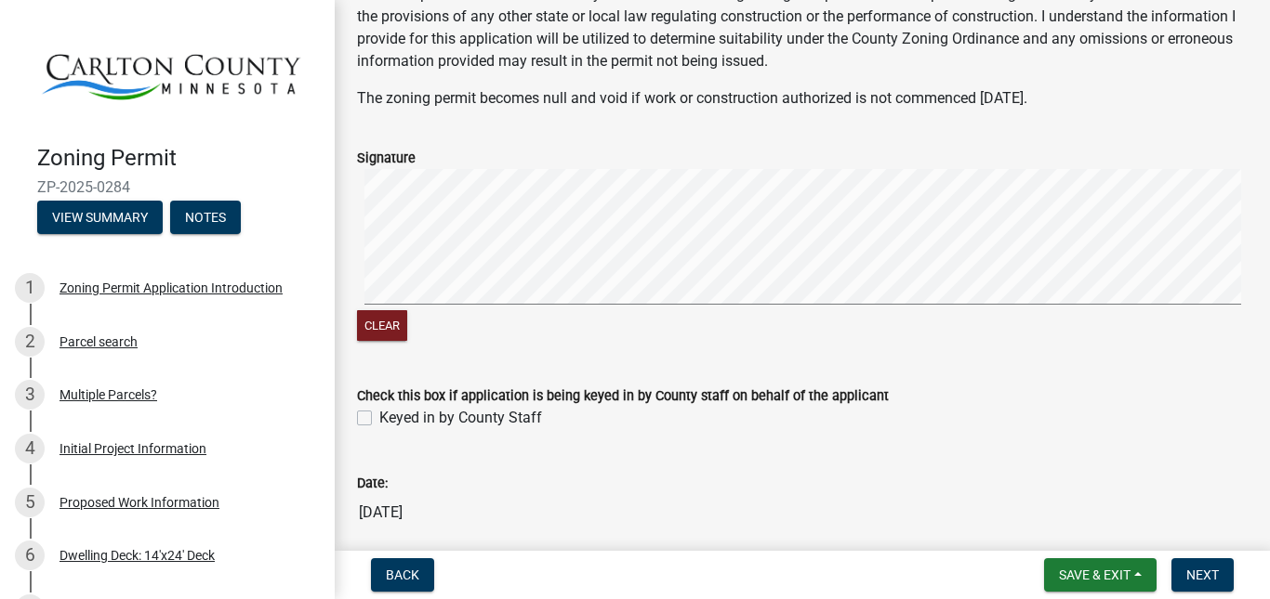
scroll to position [315, 0]
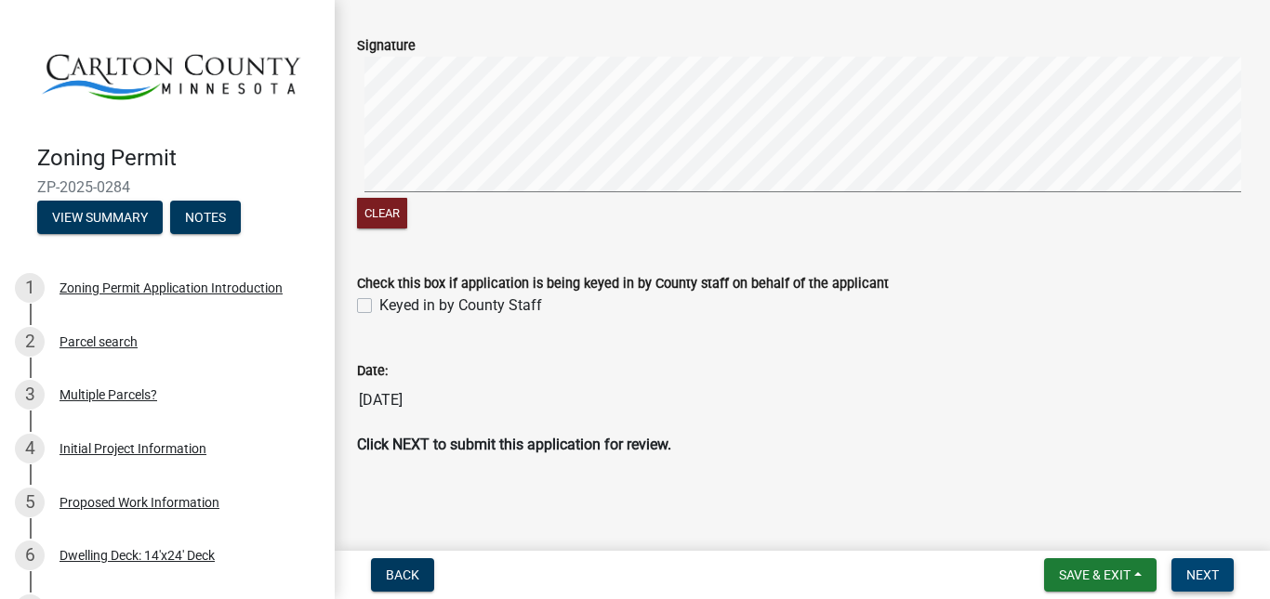
click at [1197, 573] on span "Next" at bounding box center [1202, 575] width 33 height 15
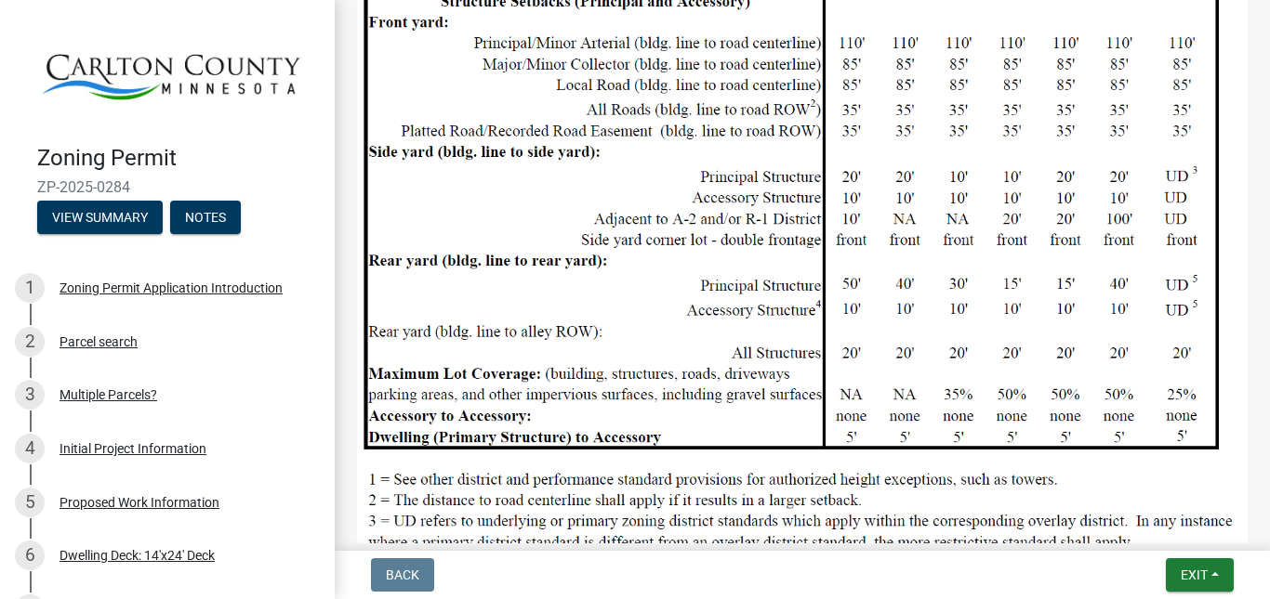
scroll to position [1679, 0]
